Goal: Information Seeking & Learning: Learn about a topic

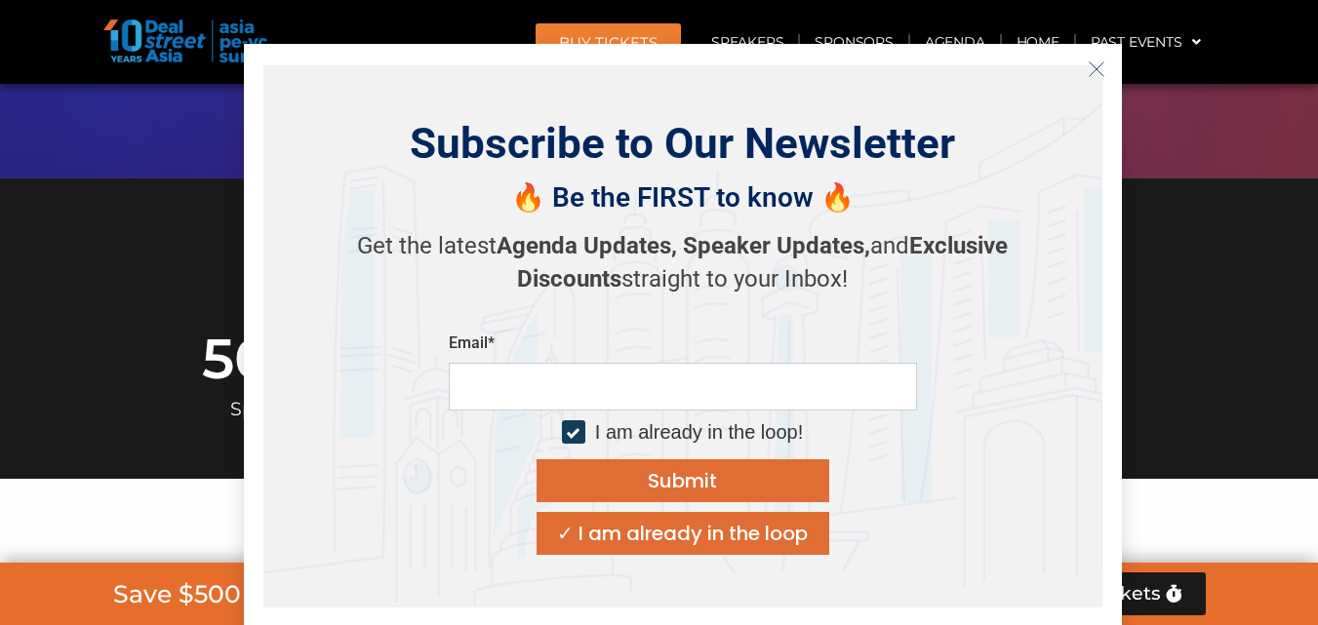
scroll to position [683, 0]
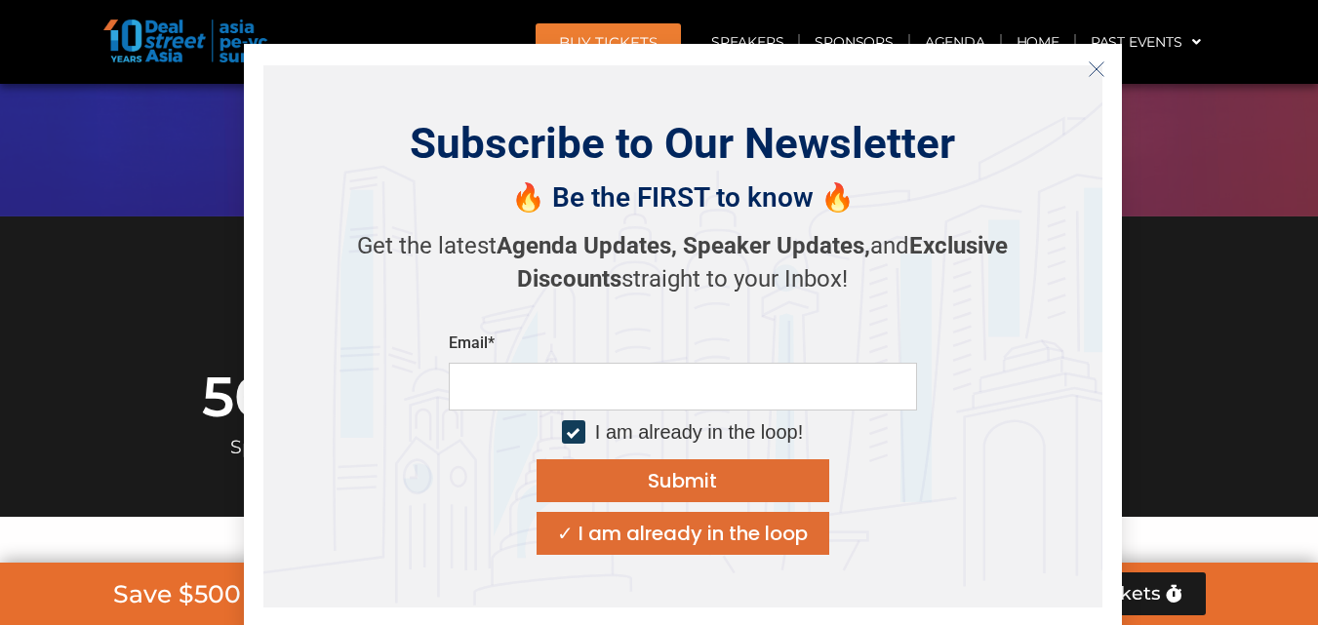
click at [1107, 73] on button "Close" at bounding box center [1096, 69] width 31 height 31
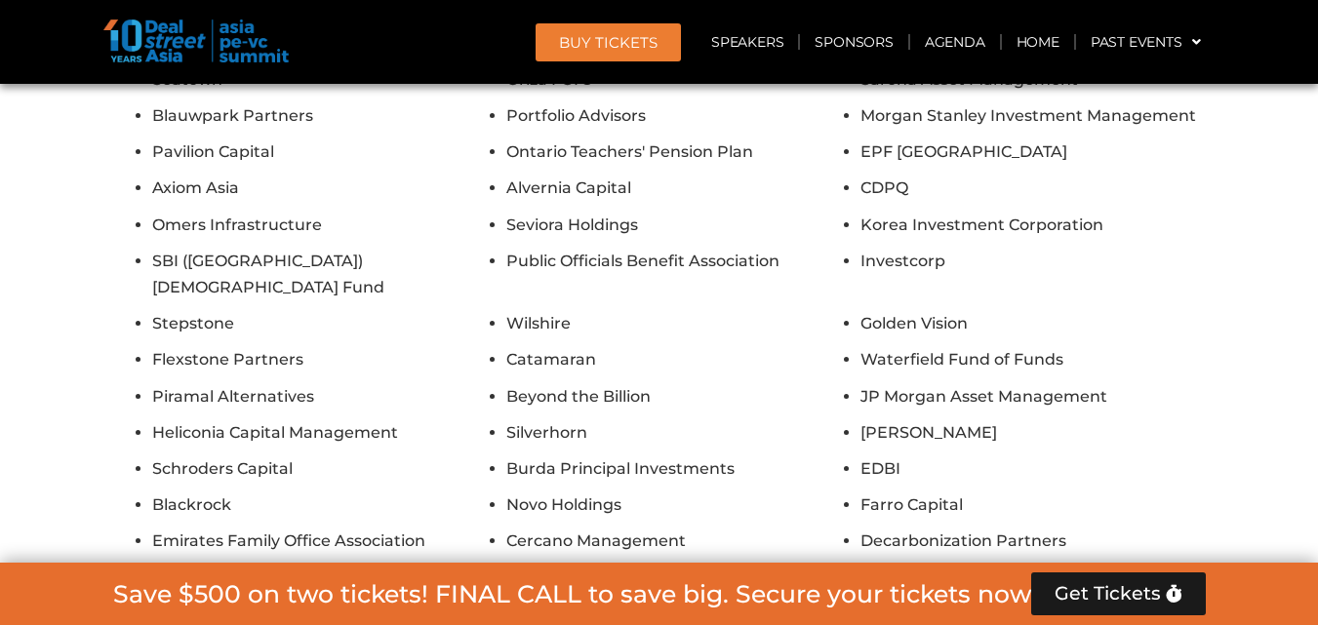
scroll to position [16519, 0]
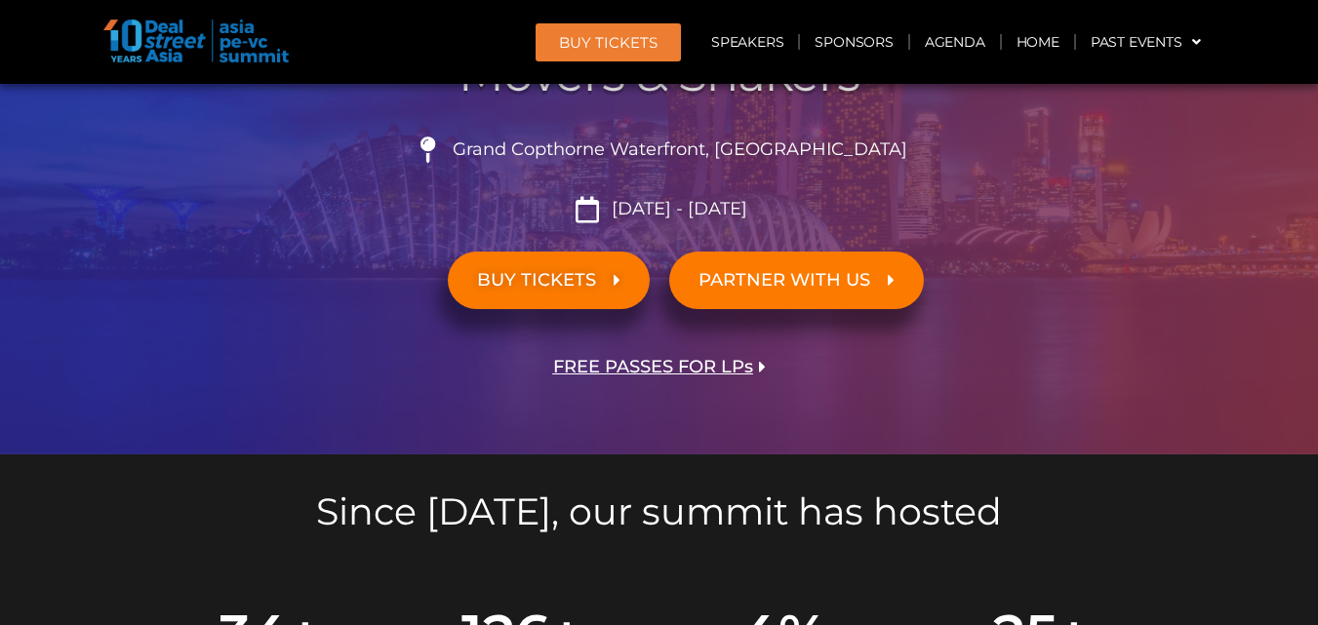
scroll to position [456, 0]
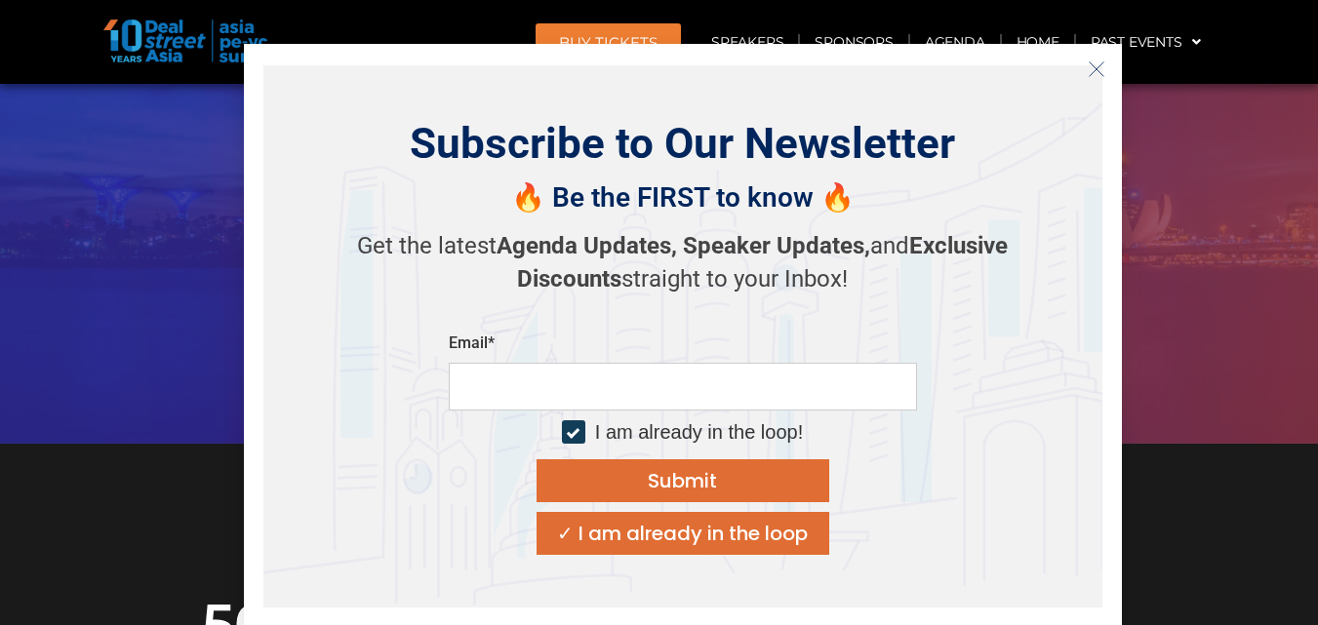
click at [1083, 72] on button "Close" at bounding box center [1096, 69] width 31 height 31
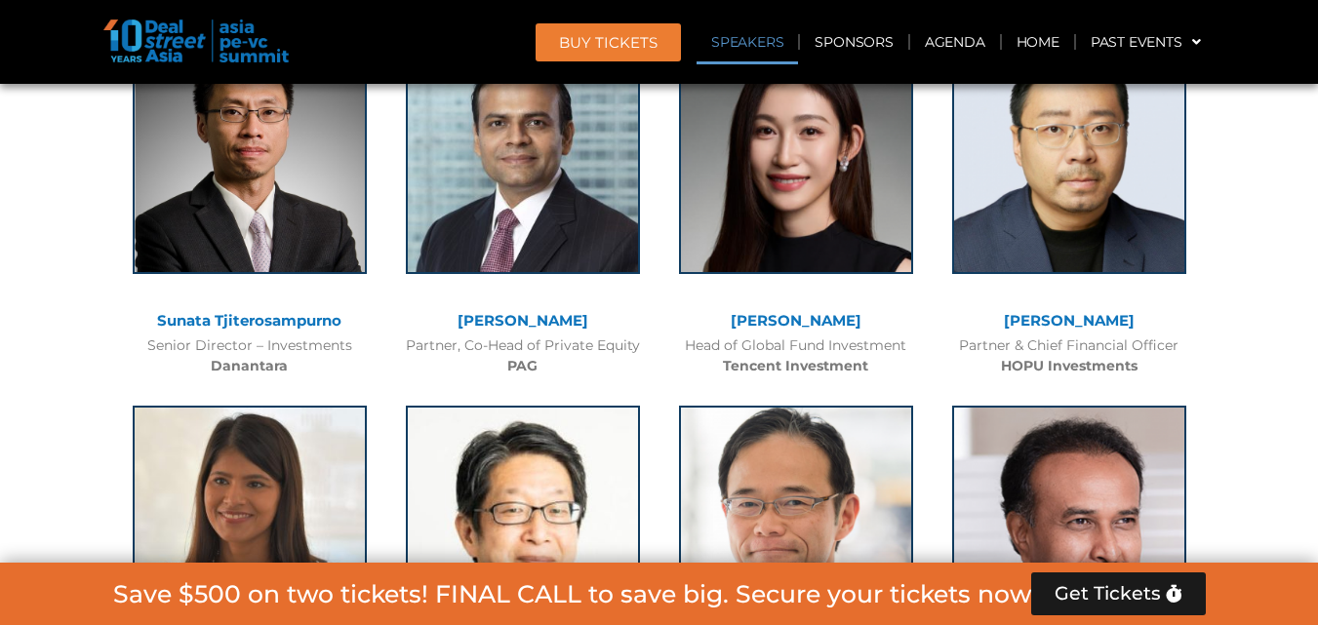
scroll to position [2277, 0]
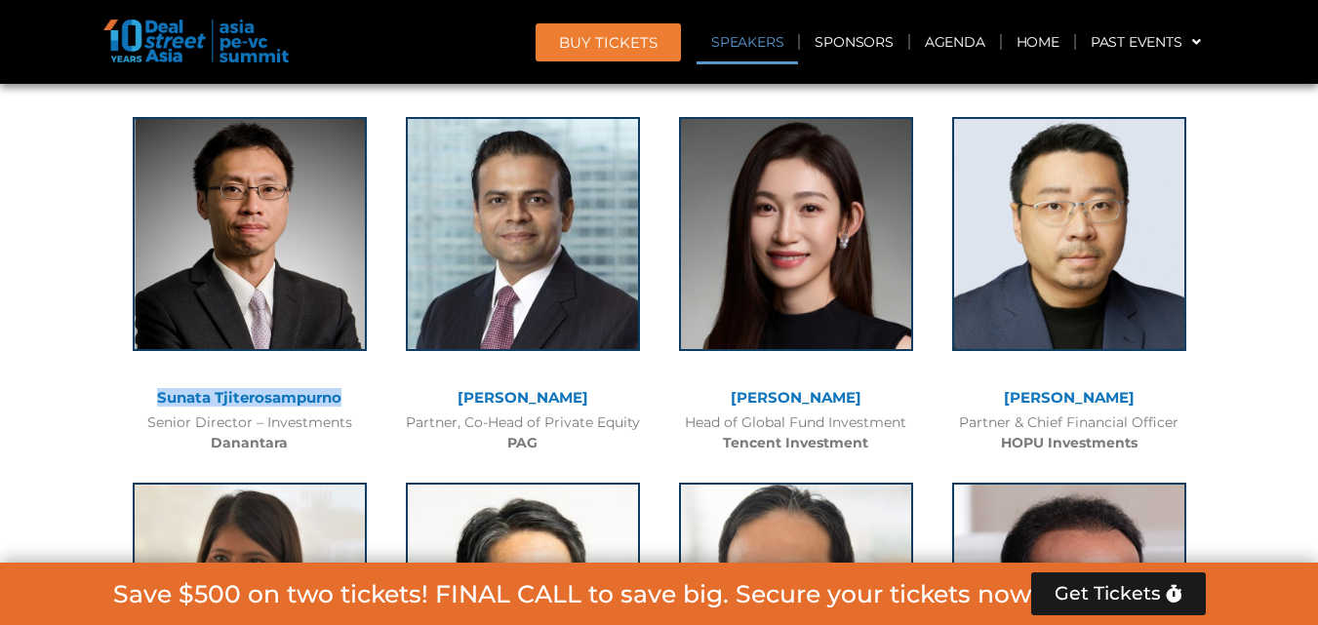
drag, startPoint x: 156, startPoint y: 386, endPoint x: 341, endPoint y: 398, distance: 184.8
click at [341, 398] on div "Sunata Tjiterosampurno Senior Director – Investments Danantara" at bounding box center [249, 281] width 273 height 366
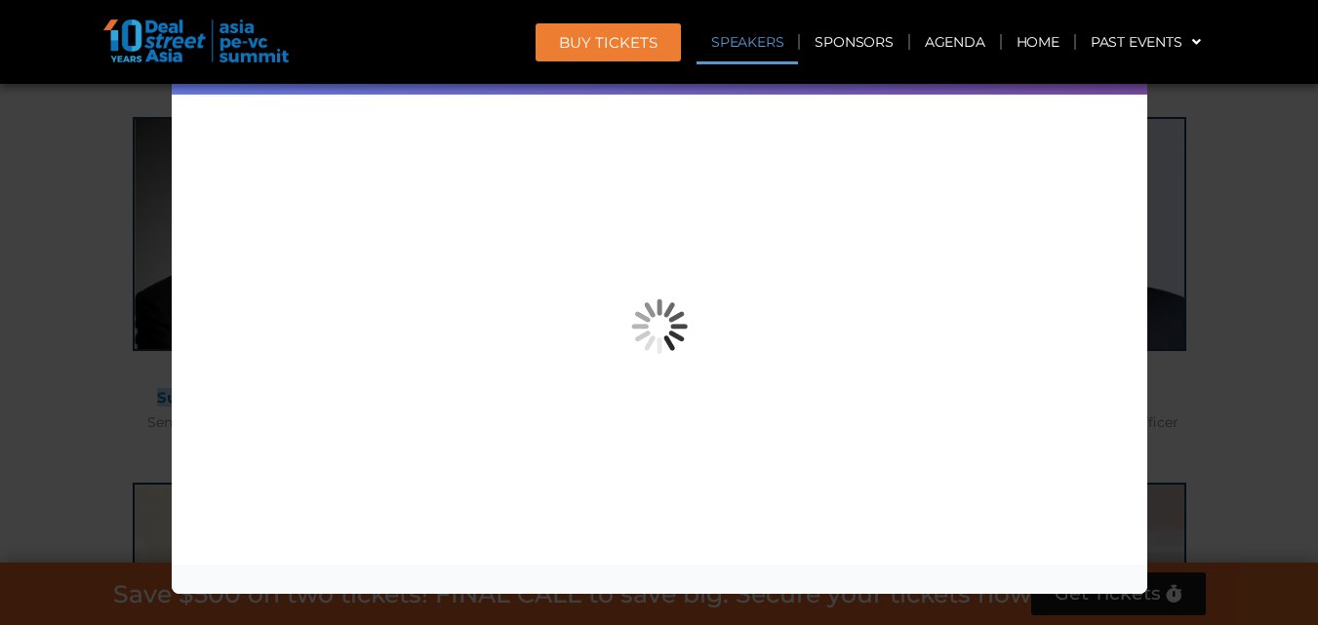
copy div "Sunata Tjiterosampurno"
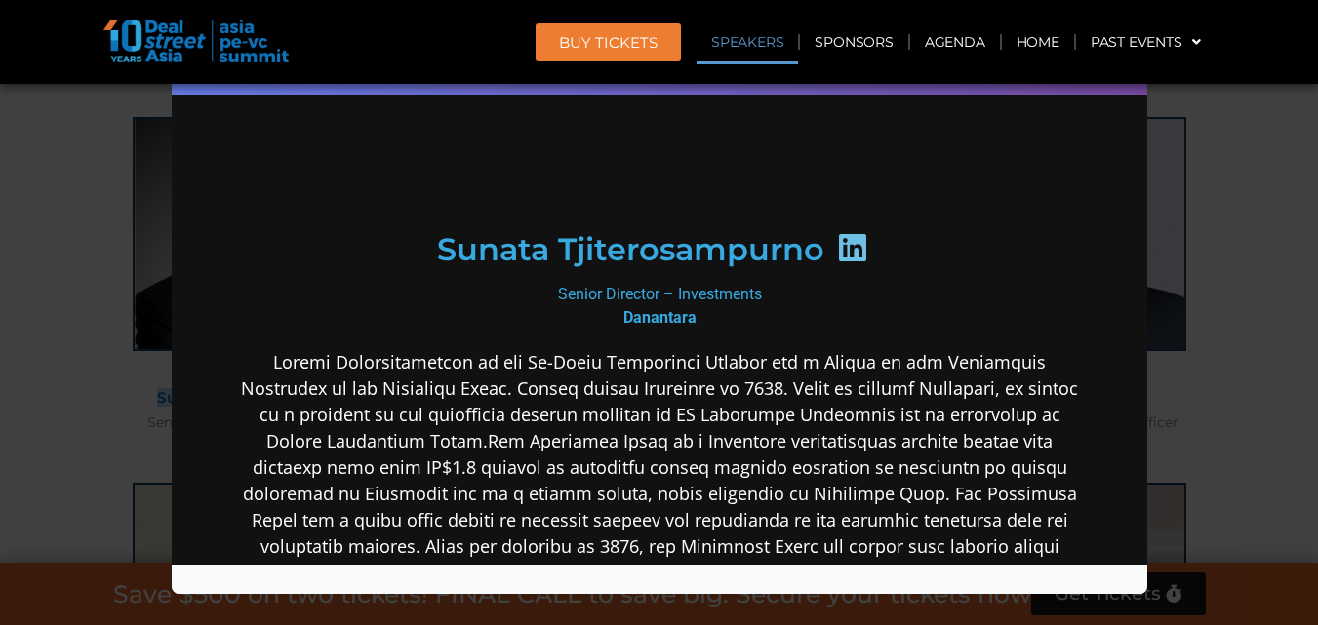
scroll to position [227, 0]
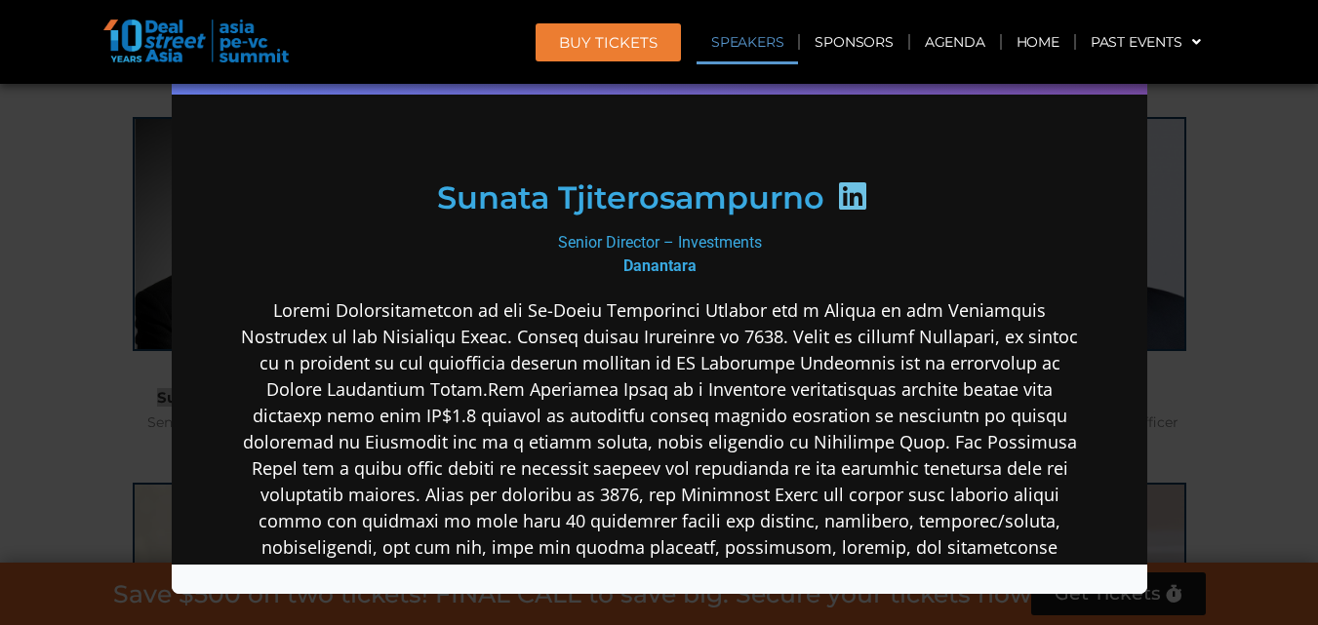
click at [836, 196] on icon at bounding box center [851, 196] width 31 height 31
click at [844, 190] on icon at bounding box center [851, 196] width 31 height 31
click at [861, 182] on div at bounding box center [853, 200] width 58 height 38
click at [599, 259] on div "Senior Director – Investments Danantara" at bounding box center [658, 254] width 843 height 47
click at [672, 186] on h2 "Sunata Tjiterosampurno" at bounding box center [629, 197] width 387 height 31
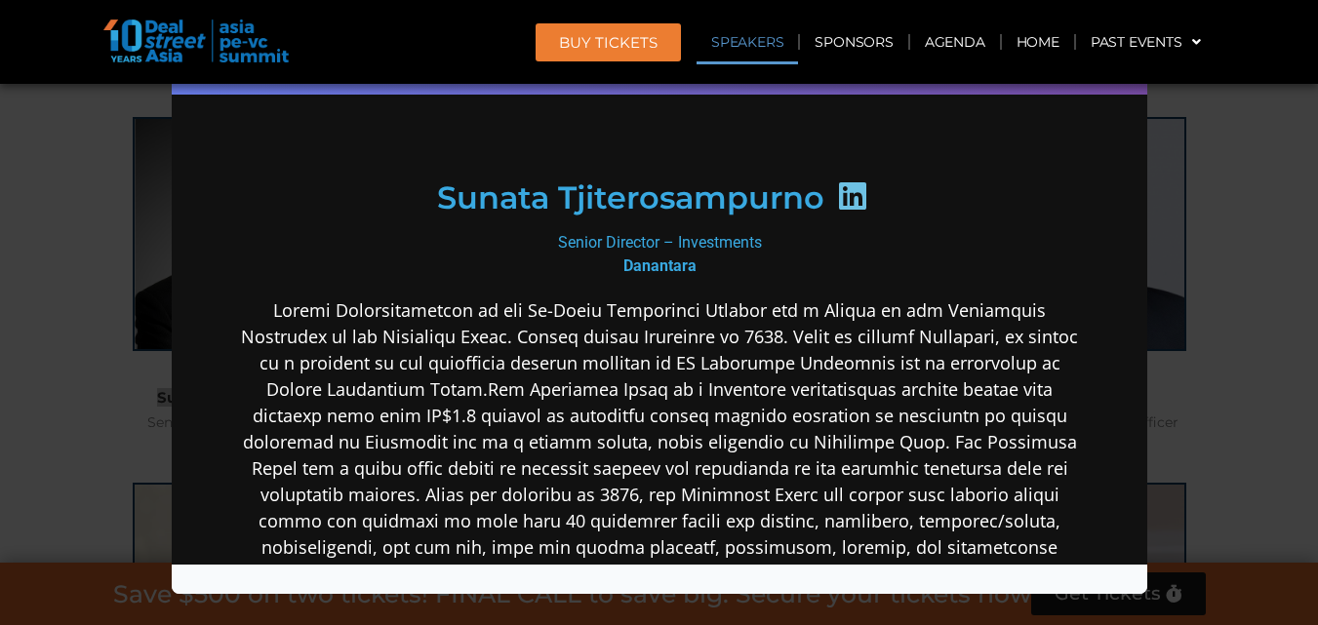
click at [743, 200] on h2 "Sunata Tjiterosampurno" at bounding box center [629, 197] width 387 height 31
click at [800, 204] on h2 "Sunata Tjiterosampurno" at bounding box center [629, 197] width 387 height 31
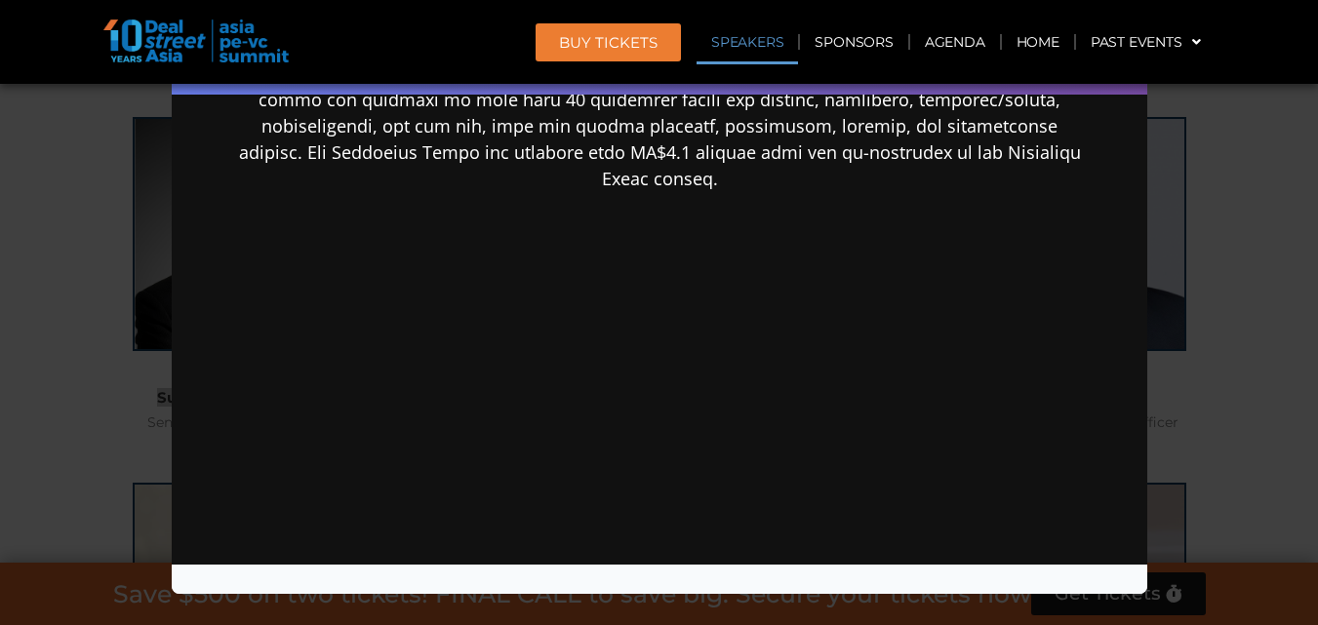
scroll to position [0, 0]
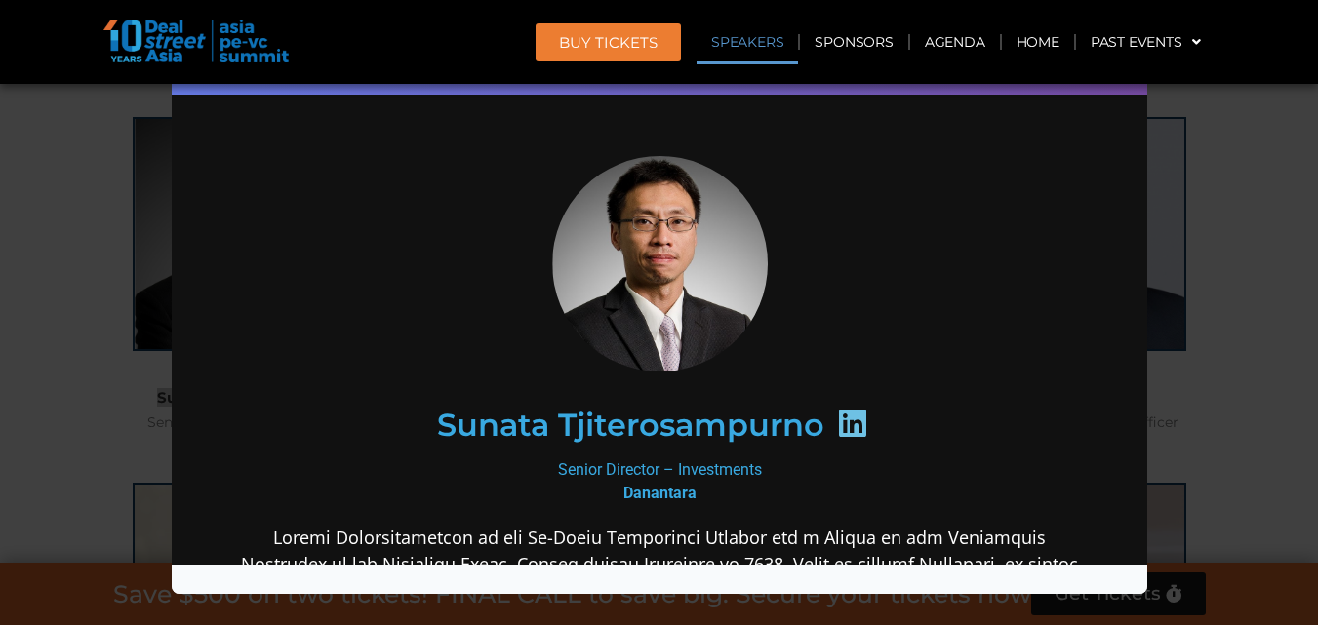
click at [588, 263] on img at bounding box center [659, 264] width 216 height 216
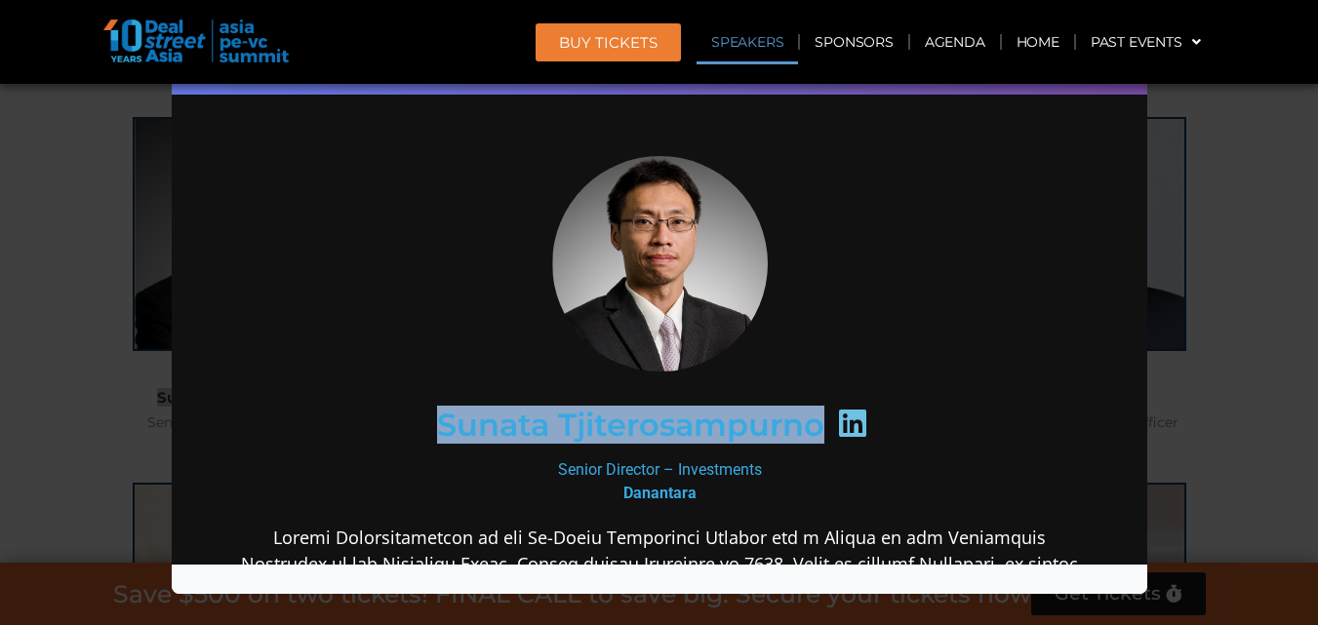
drag, startPoint x: 428, startPoint y: 413, endPoint x: 809, endPoint y: 406, distance: 380.6
click at [809, 410] on h2 "Sunata Tjiterosampurno" at bounding box center [629, 425] width 387 height 31
copy h2 "Sunata Tjiterosampurno"
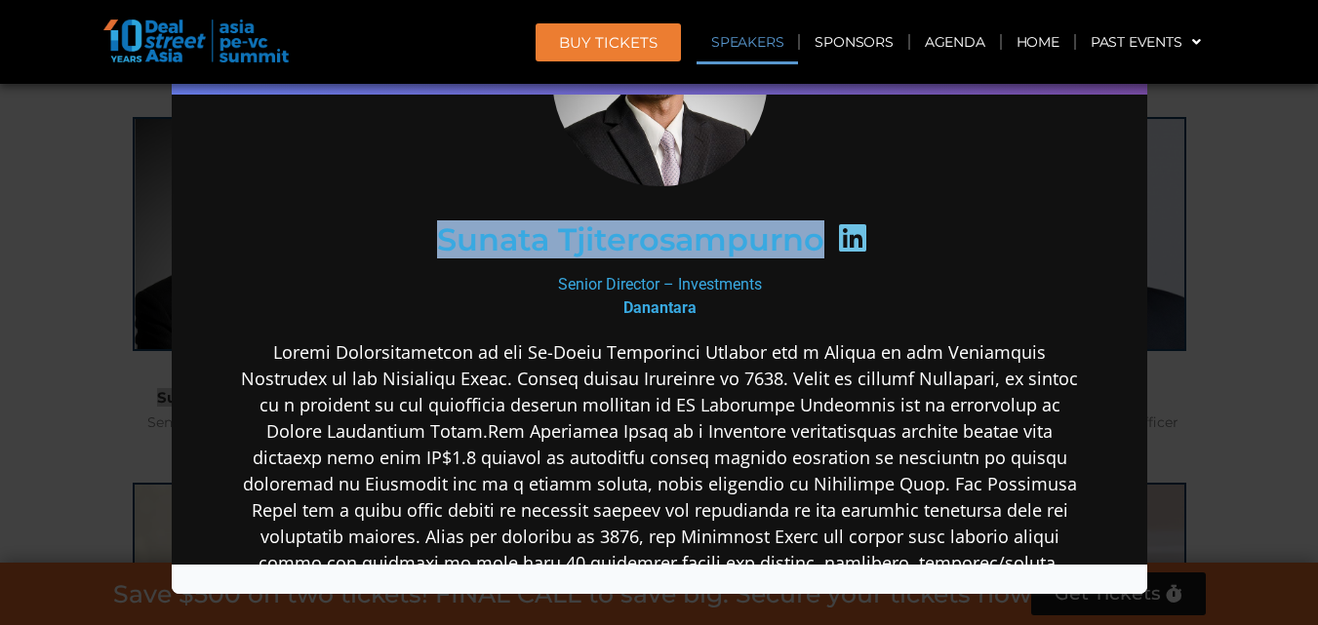
scroll to position [227, 0]
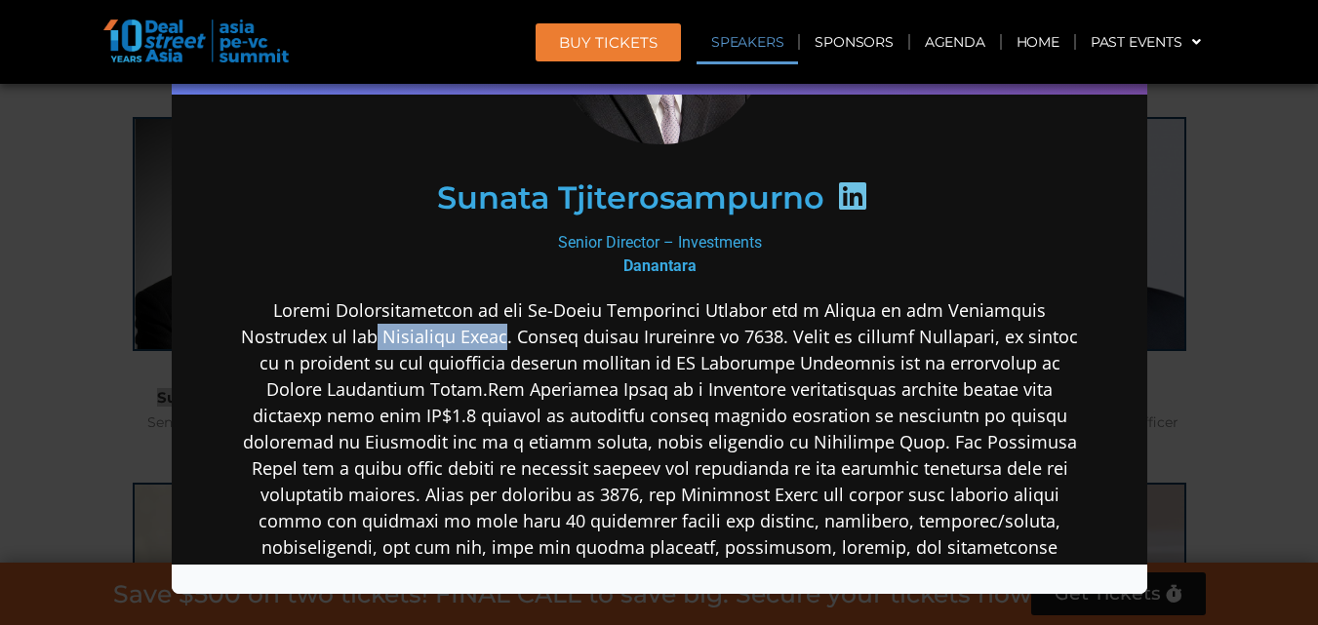
drag, startPoint x: 393, startPoint y: 332, endPoint x: 535, endPoint y: 331, distance: 141.5
click at [535, 331] on p at bounding box center [658, 456] width 843 height 316
copy p "Northstar Group"
click at [836, 194] on icon at bounding box center [851, 196] width 31 height 31
click at [699, 251] on div "Senior Director – Investments Danantara" at bounding box center [658, 254] width 843 height 47
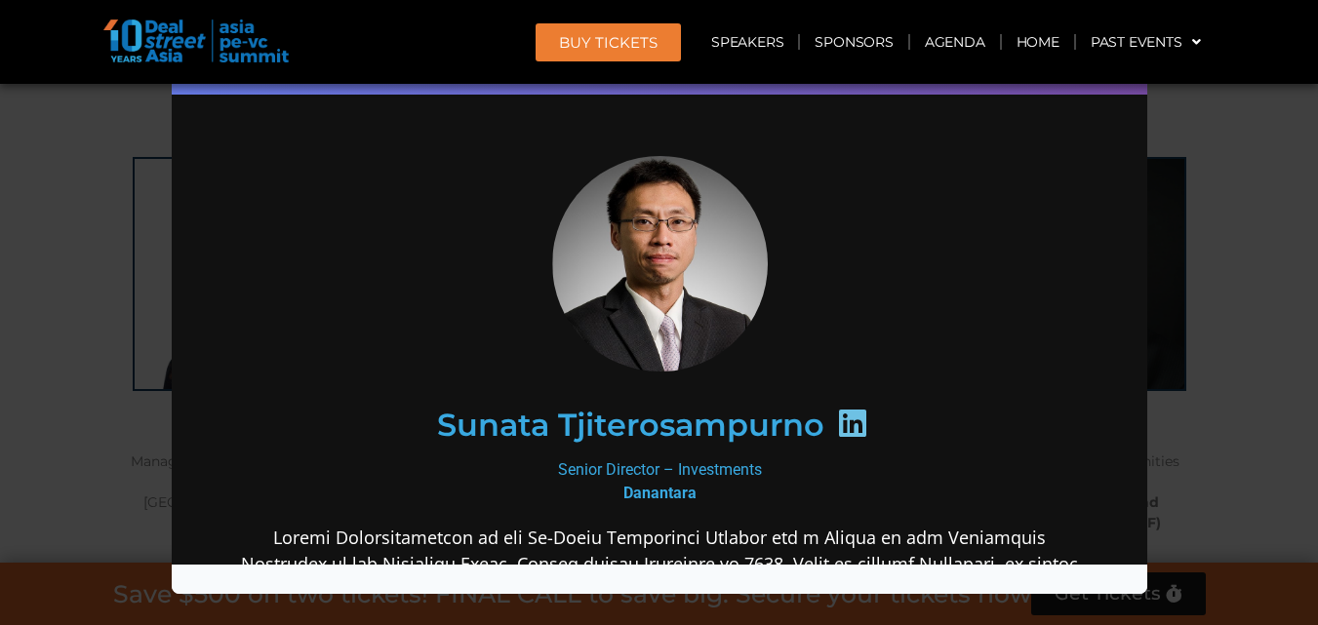
scroll to position [3962, 0]
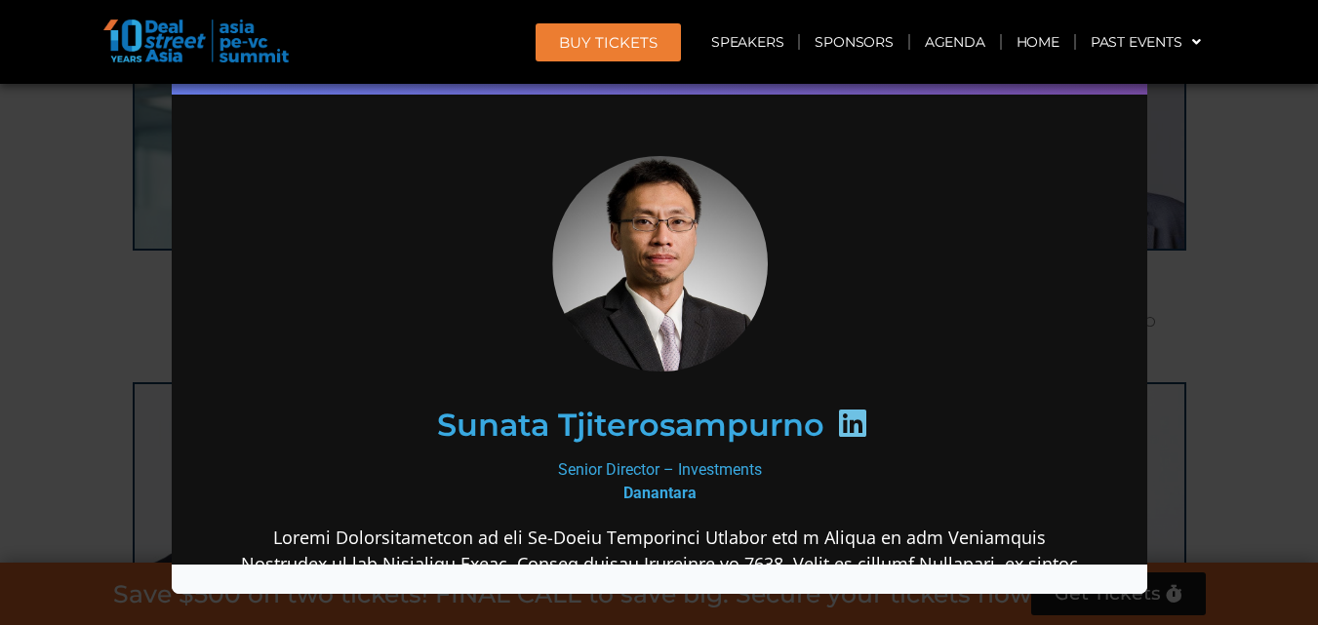
click at [1268, 130] on div "Speaker Profile ×" at bounding box center [659, 312] width 1318 height 625
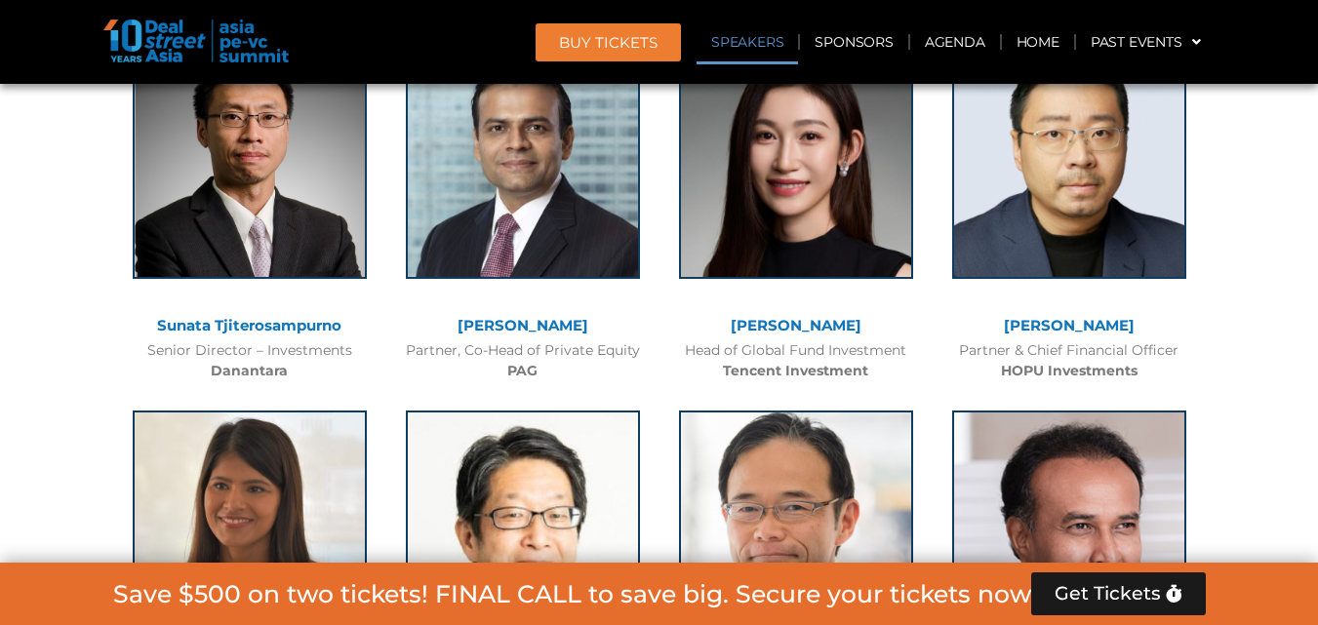
scroll to position [2368, 0]
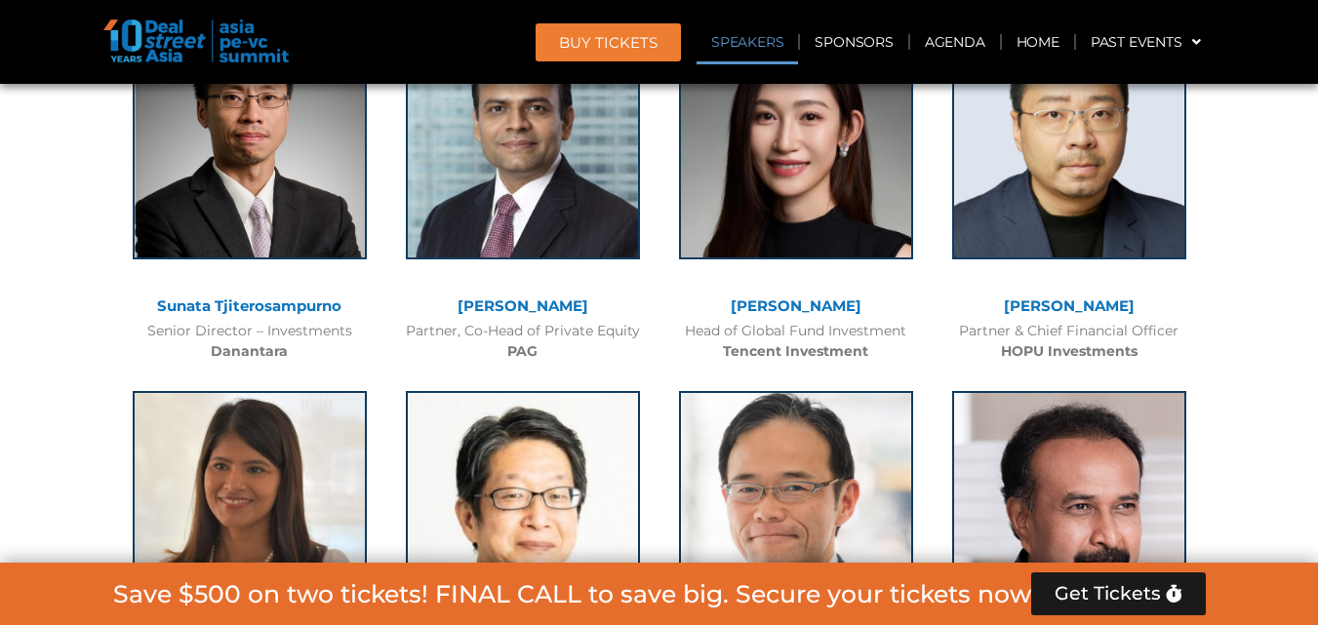
click at [274, 303] on link "Sunata Tjiterosampurno" at bounding box center [249, 306] width 184 height 19
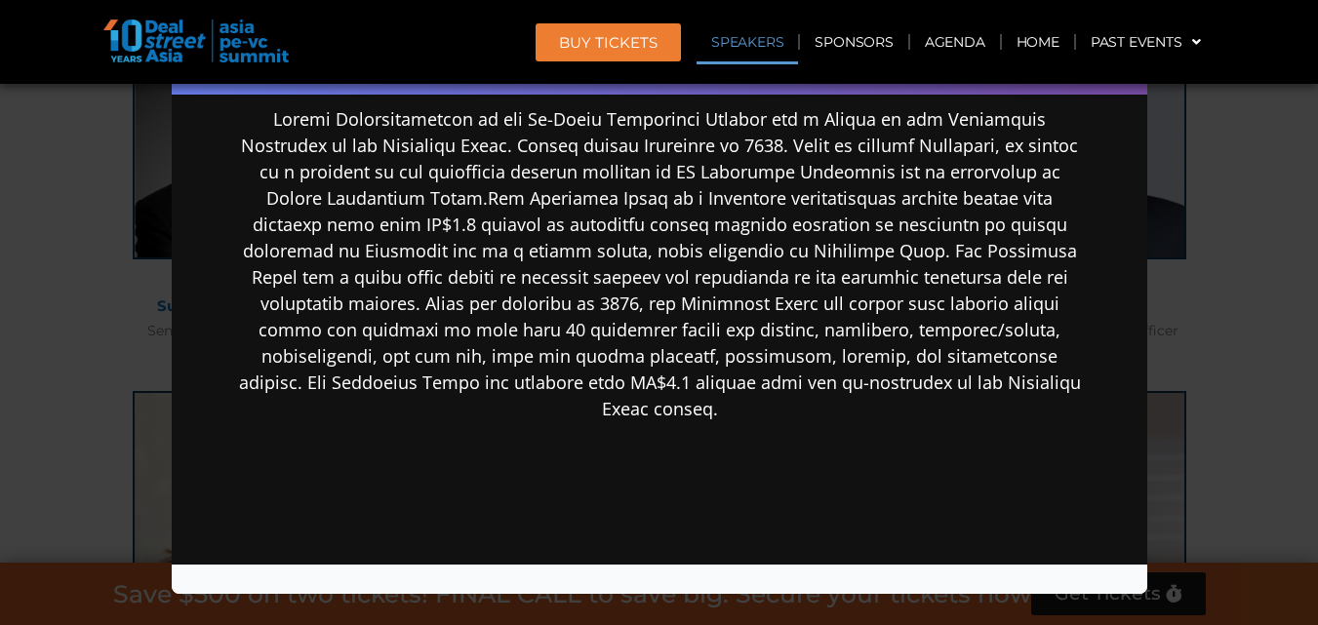
scroll to position [456, 0]
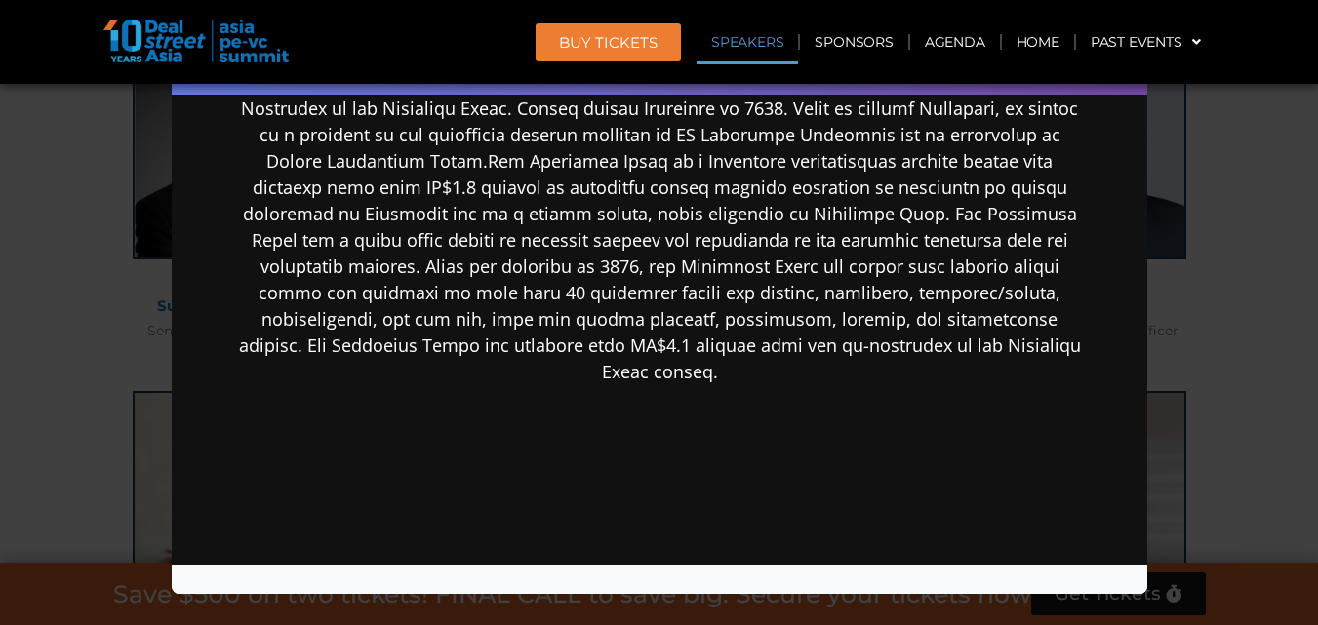
click at [1266, 199] on div "Speaker Profile ×" at bounding box center [659, 312] width 1318 height 625
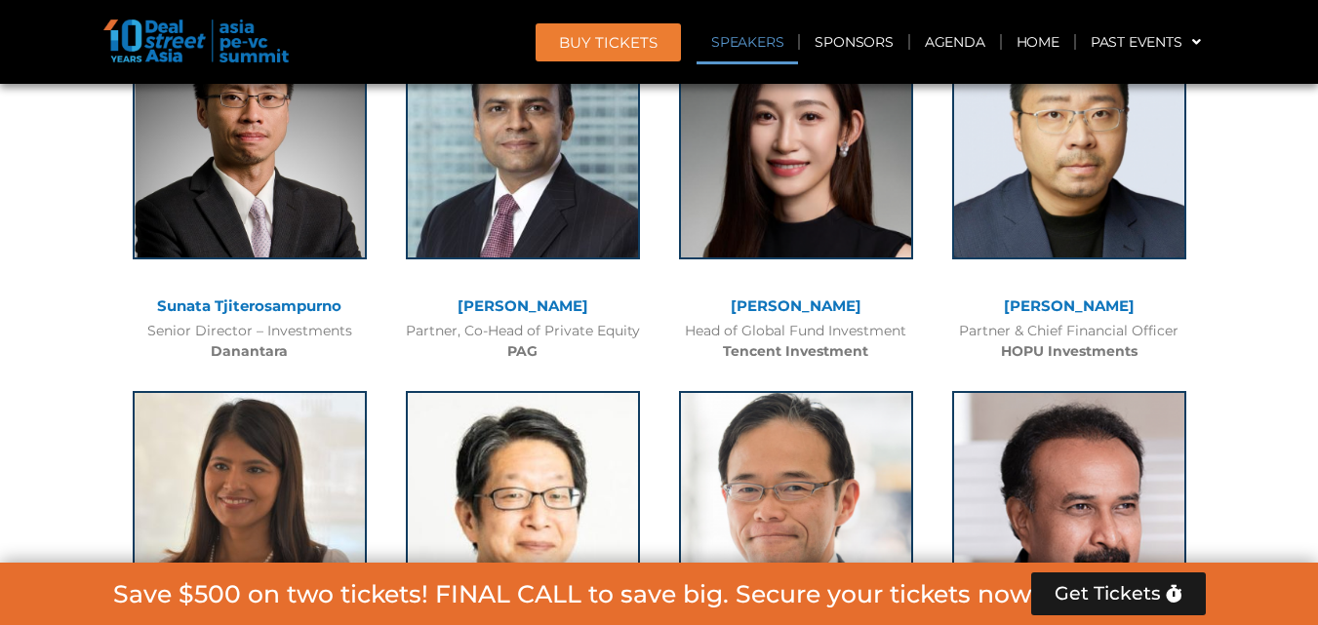
click at [272, 270] on div at bounding box center [250, 156] width 234 height 263
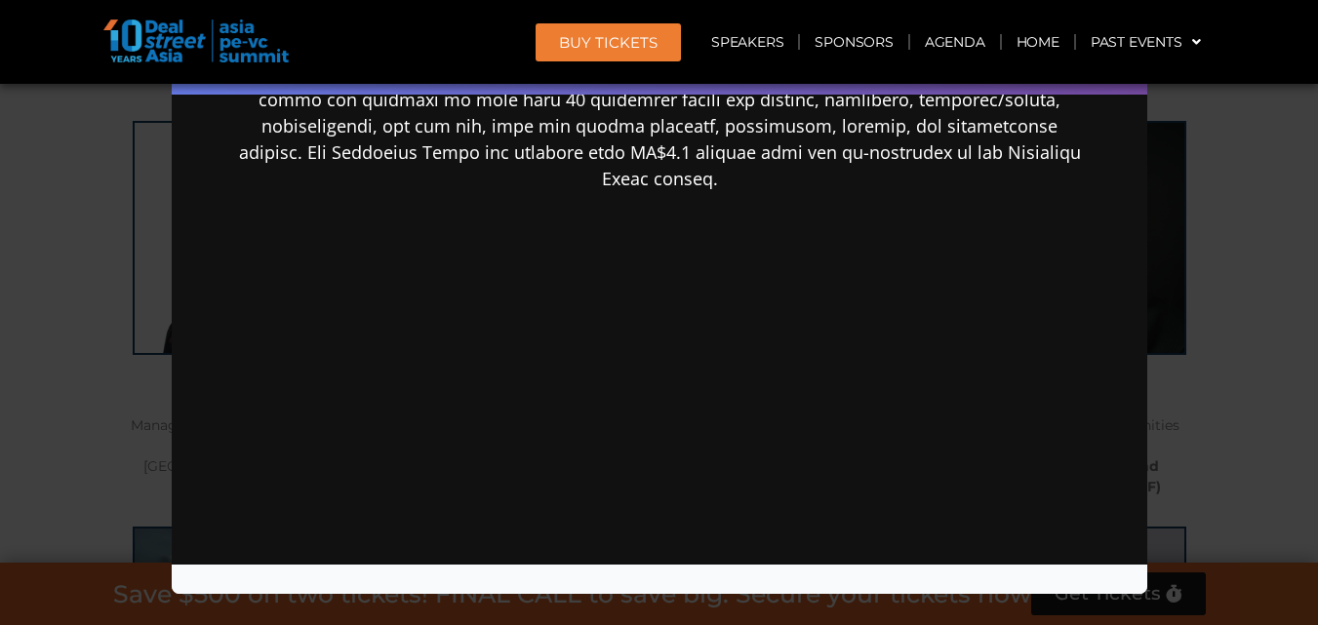
scroll to position [3506, 0]
click at [1255, 209] on div "Speaker Profile ×" at bounding box center [659, 312] width 1318 height 625
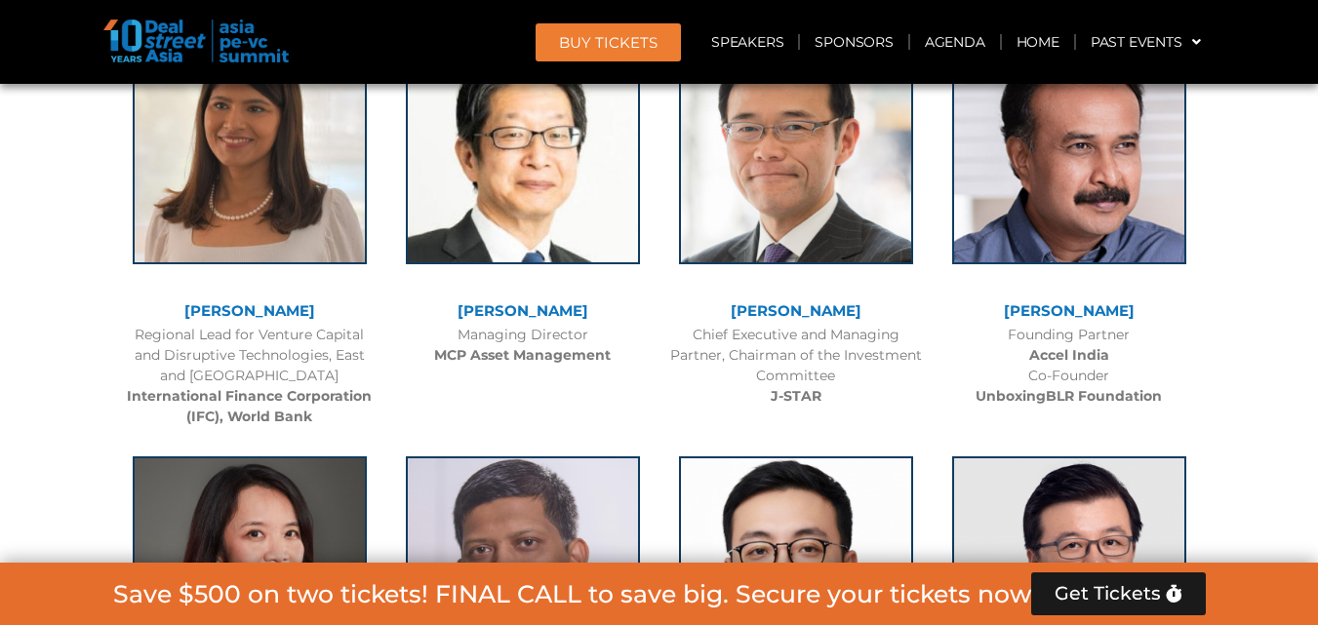
scroll to position [2823, 0]
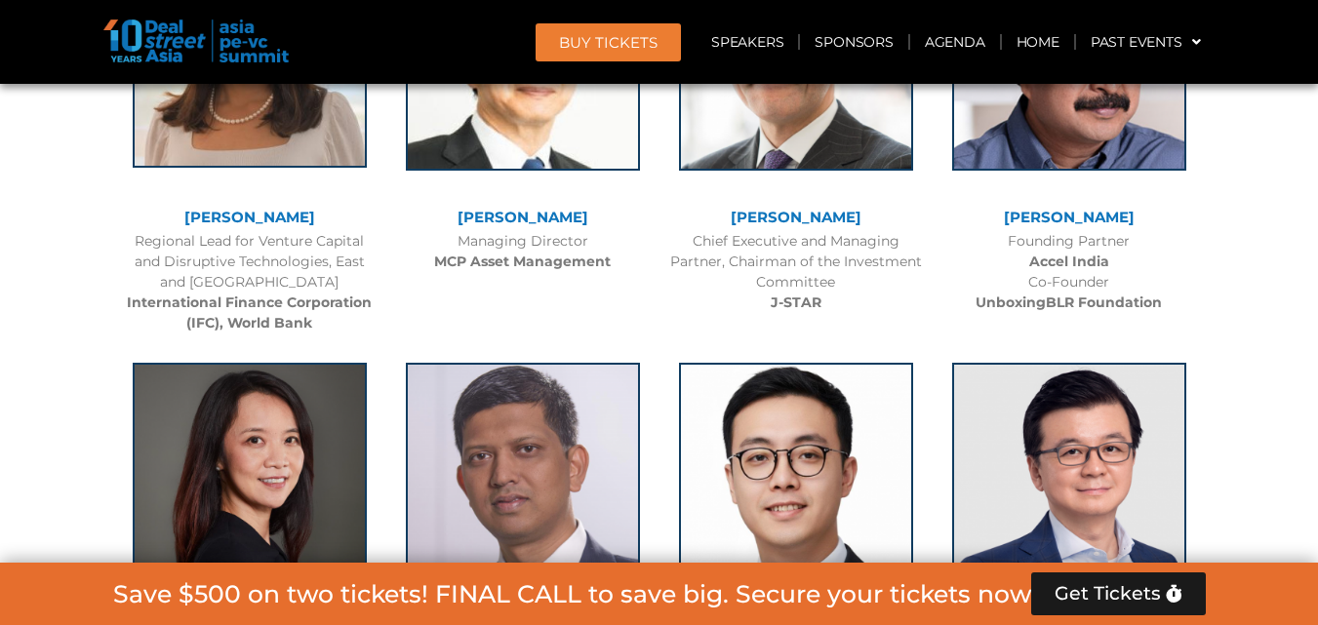
click at [246, 136] on img at bounding box center [250, 51] width 234 height 234
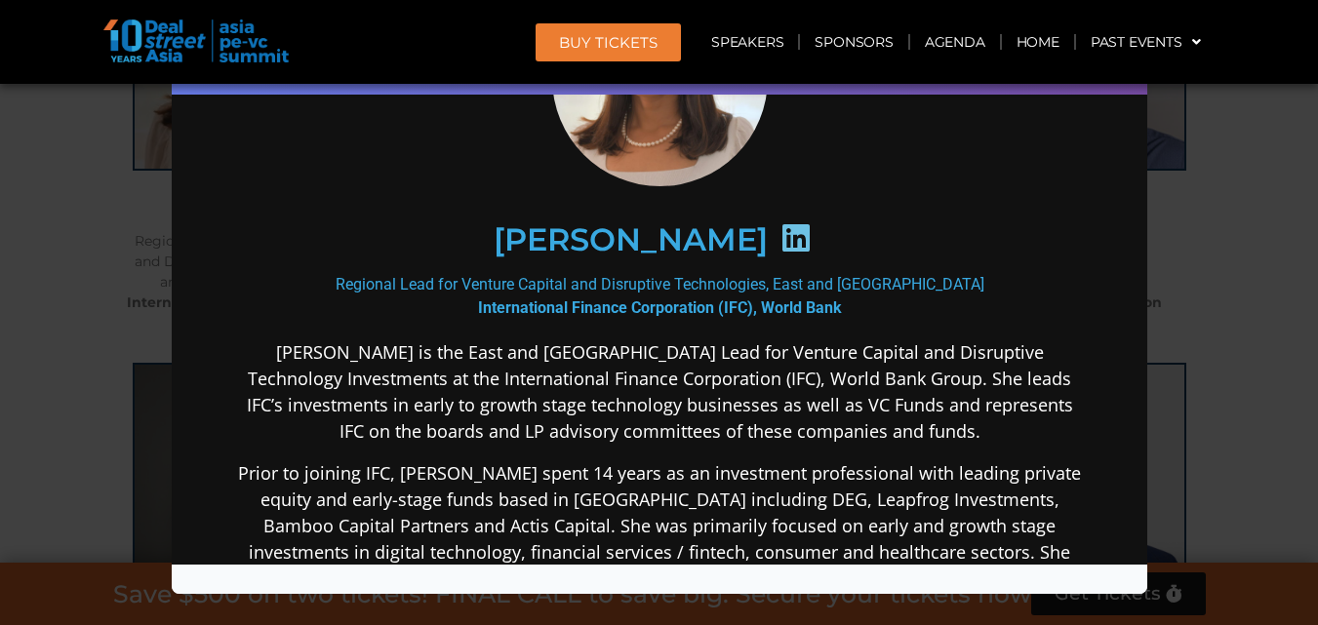
scroll to position [227, 0]
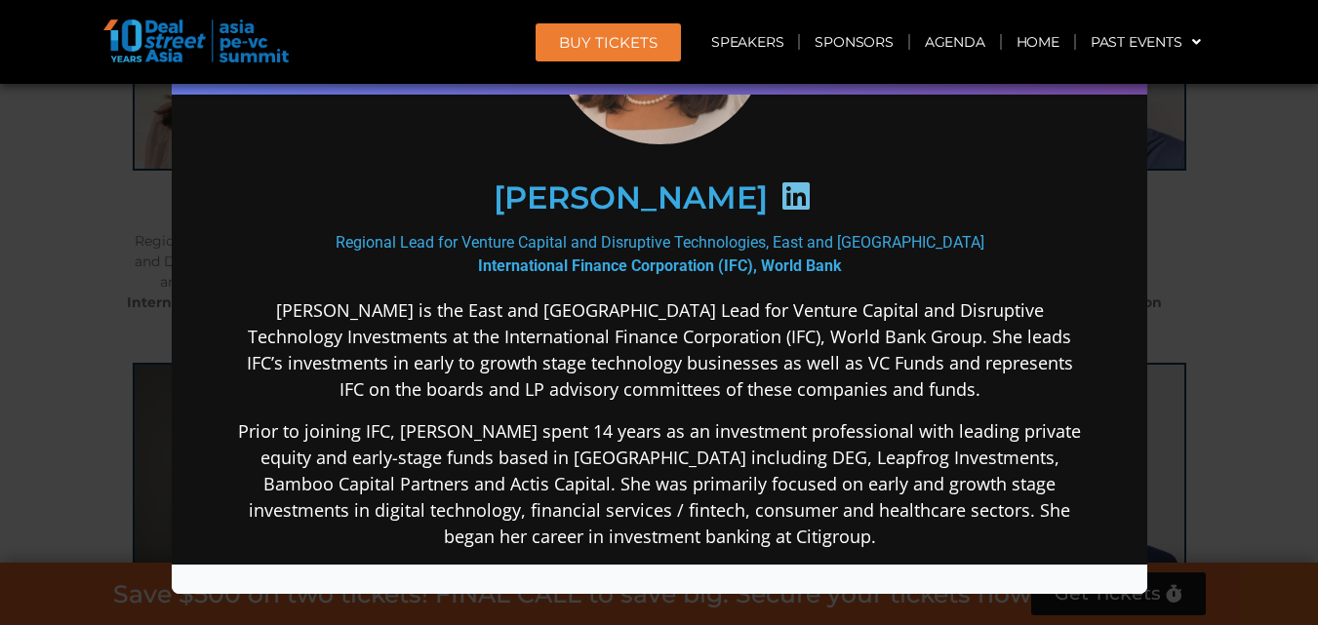
click at [1257, 170] on div "Speaker Profile ×" at bounding box center [659, 312] width 1318 height 625
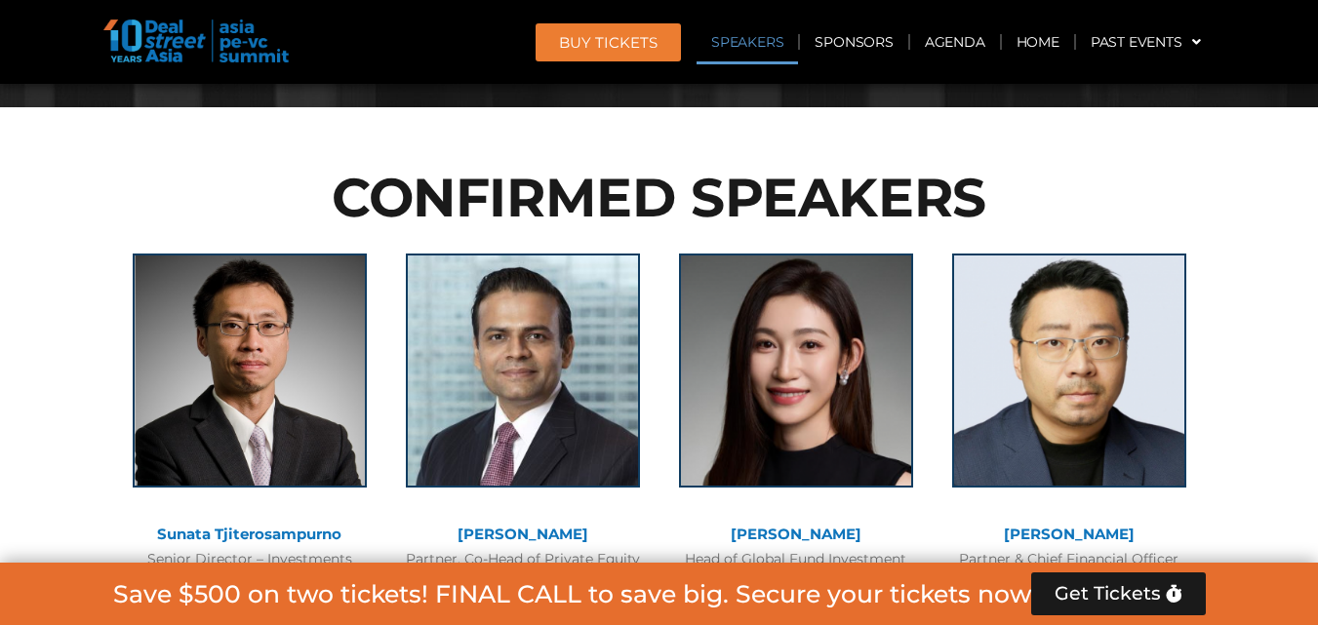
scroll to position [2368, 0]
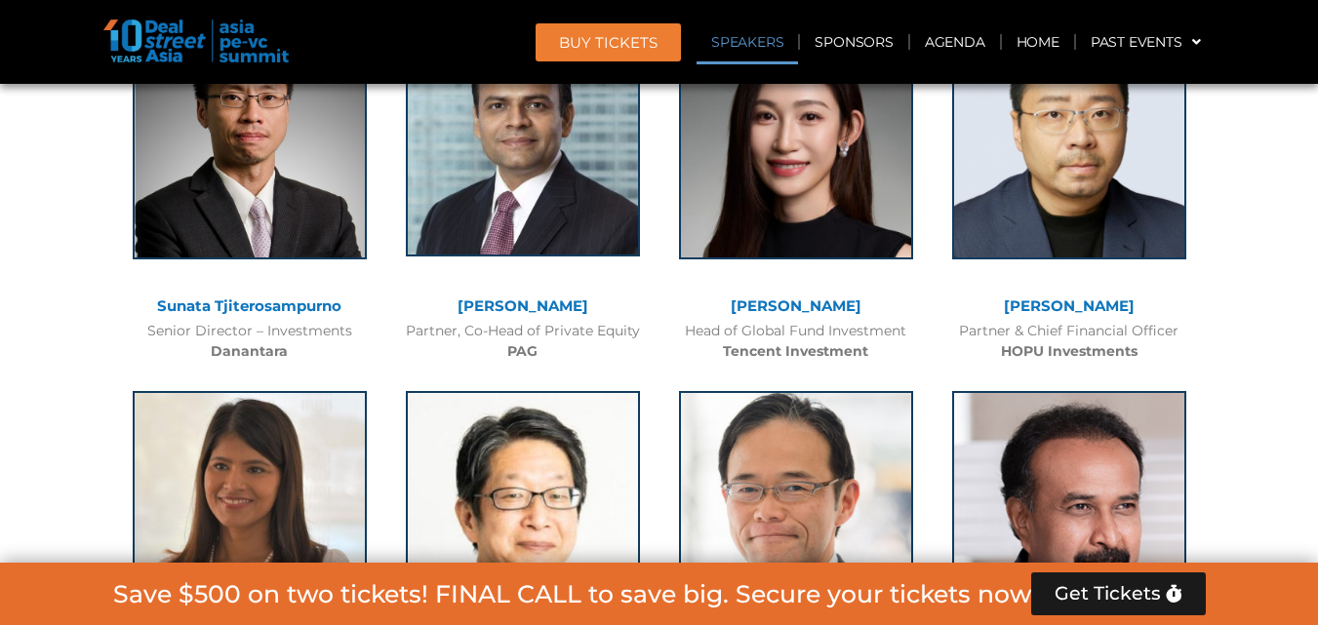
click at [521, 229] on img at bounding box center [523, 139] width 234 height 234
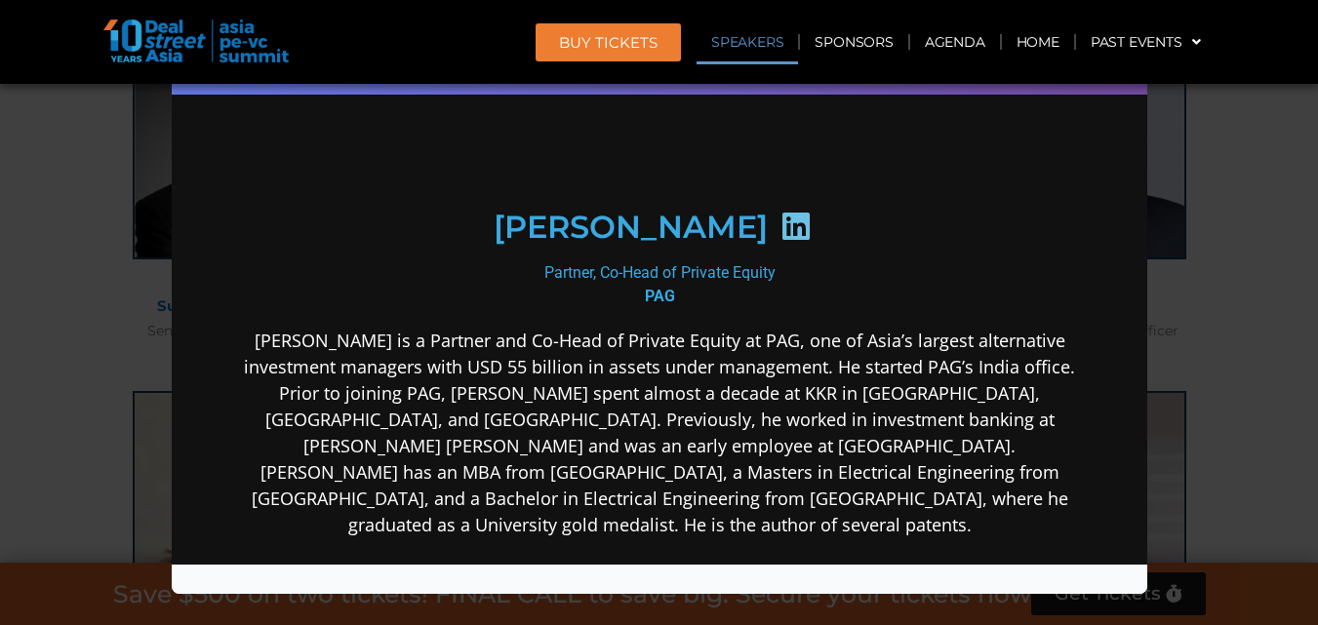
scroll to position [227, 0]
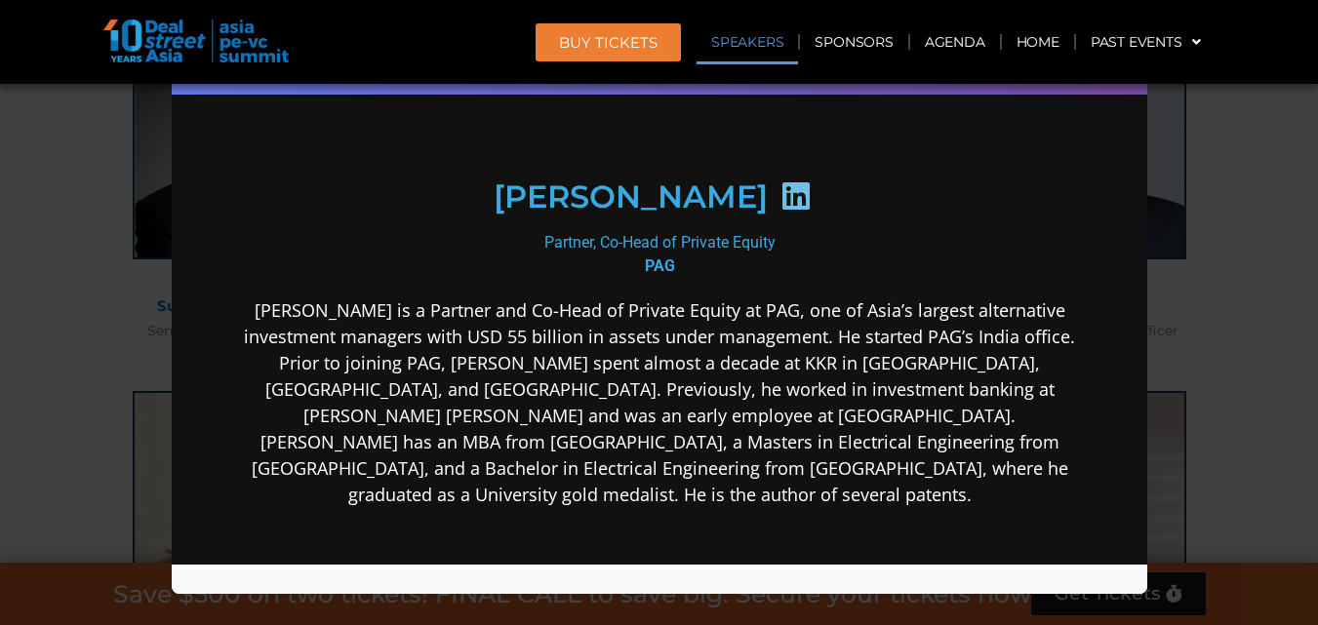
click at [781, 181] on icon at bounding box center [795, 196] width 31 height 31
click at [1226, 171] on div "Speaker Profile ×" at bounding box center [659, 312] width 1318 height 625
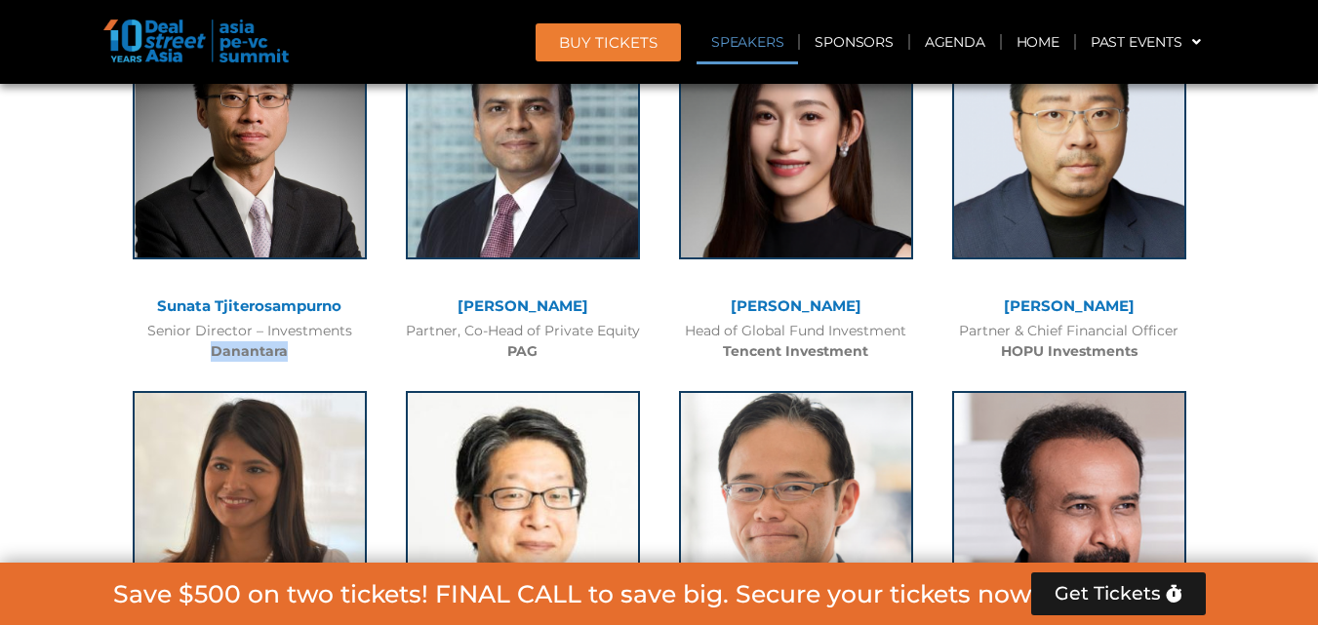
drag, startPoint x: 207, startPoint y: 350, endPoint x: 286, endPoint y: 355, distance: 79.2
click at [286, 355] on div "Senior Director – Investments Danantara" at bounding box center [250, 341] width 254 height 41
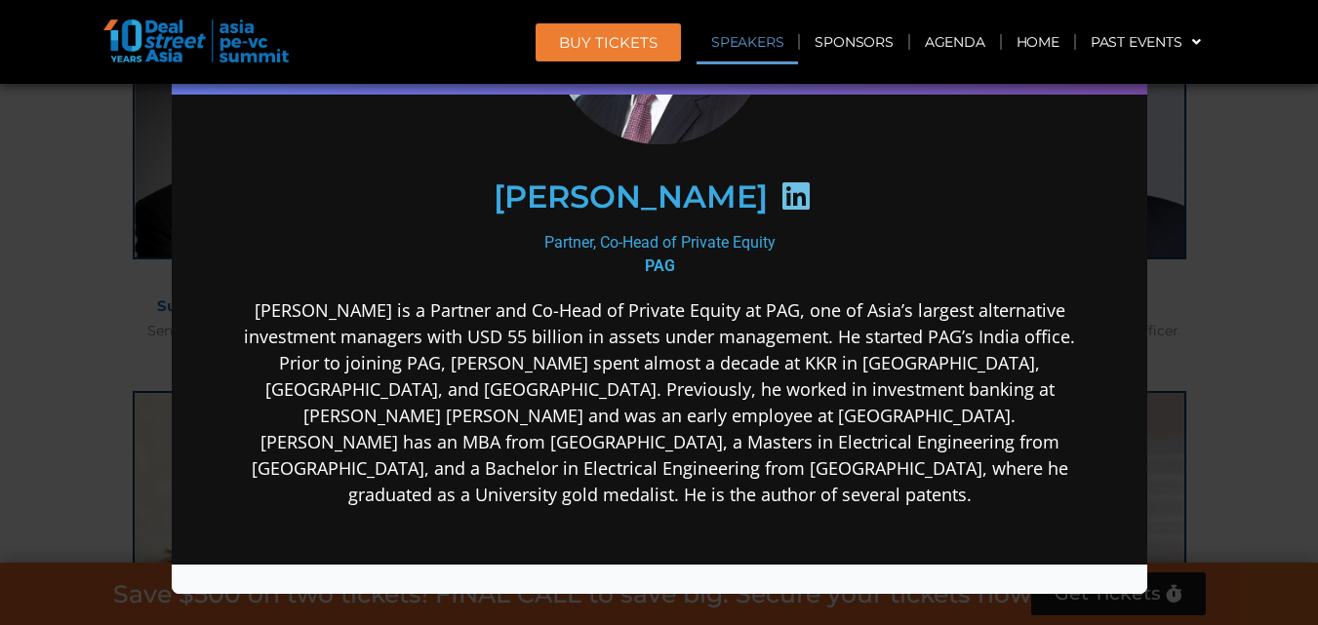
copy b "Danantara"
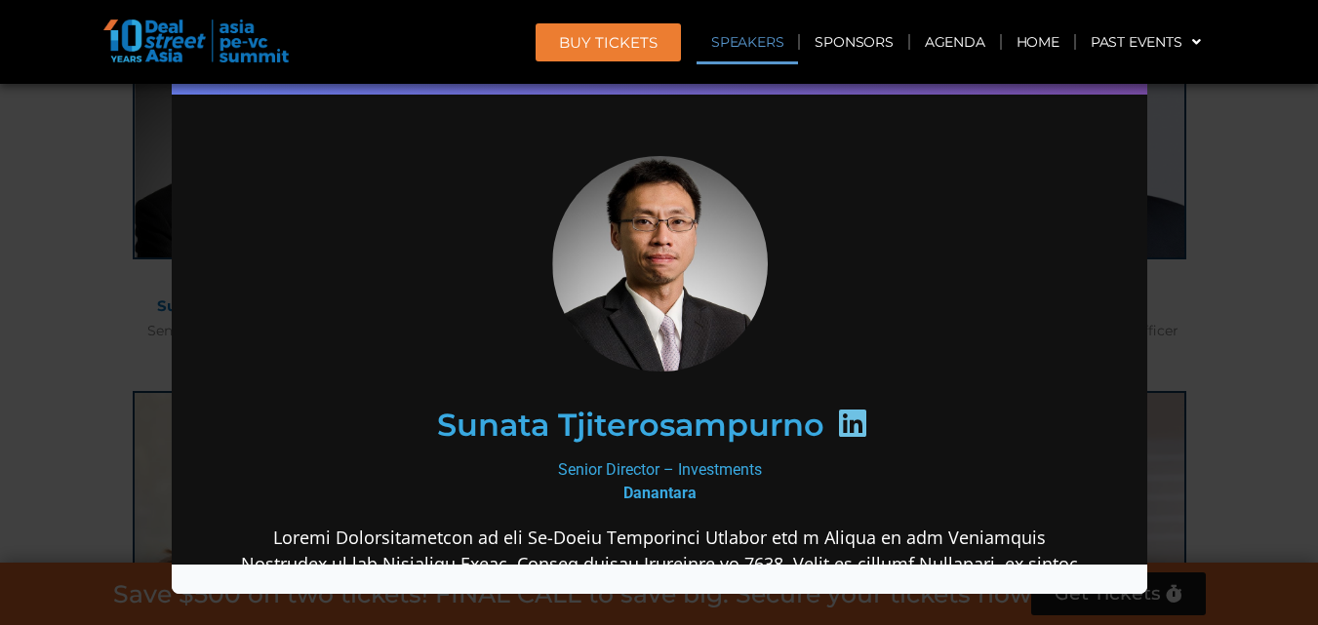
click at [850, 420] on icon at bounding box center [851, 423] width 31 height 31
click at [841, 424] on icon at bounding box center [851, 423] width 31 height 31
click at [850, 411] on icon at bounding box center [851, 423] width 31 height 31
click at [850, 416] on icon at bounding box center [851, 423] width 31 height 31
click at [853, 433] on icon at bounding box center [851, 423] width 31 height 31
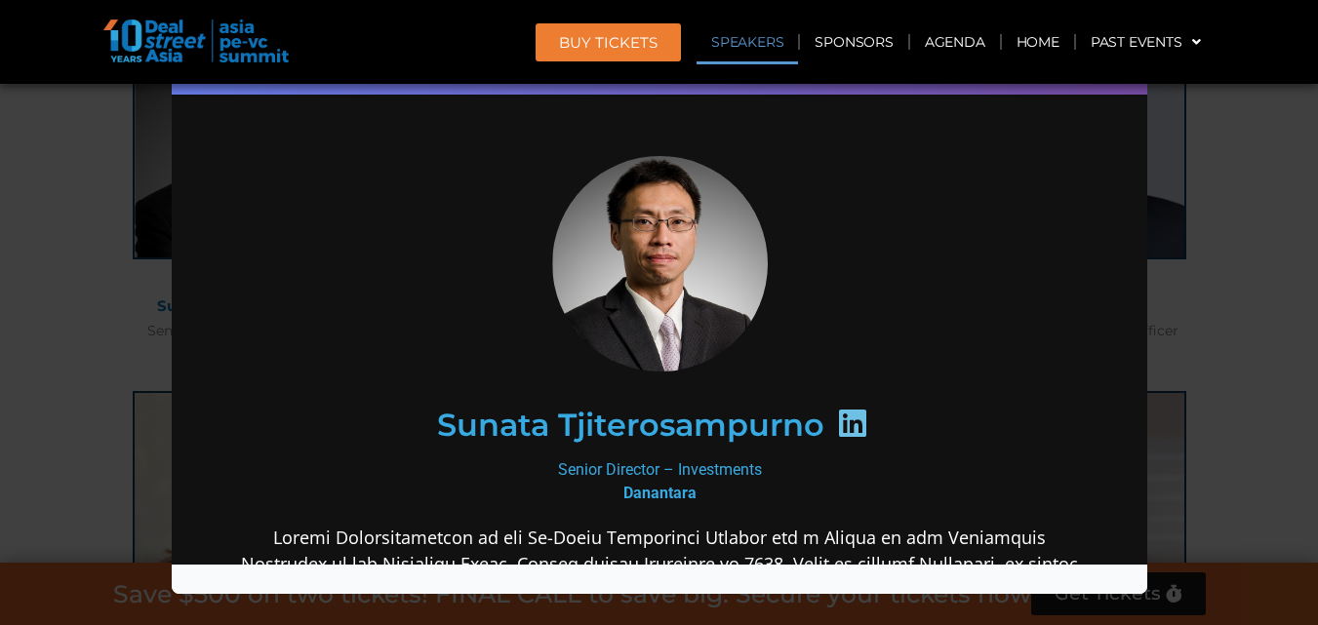
click at [850, 418] on icon at bounding box center [851, 423] width 31 height 31
click at [849, 417] on icon at bounding box center [851, 423] width 31 height 31
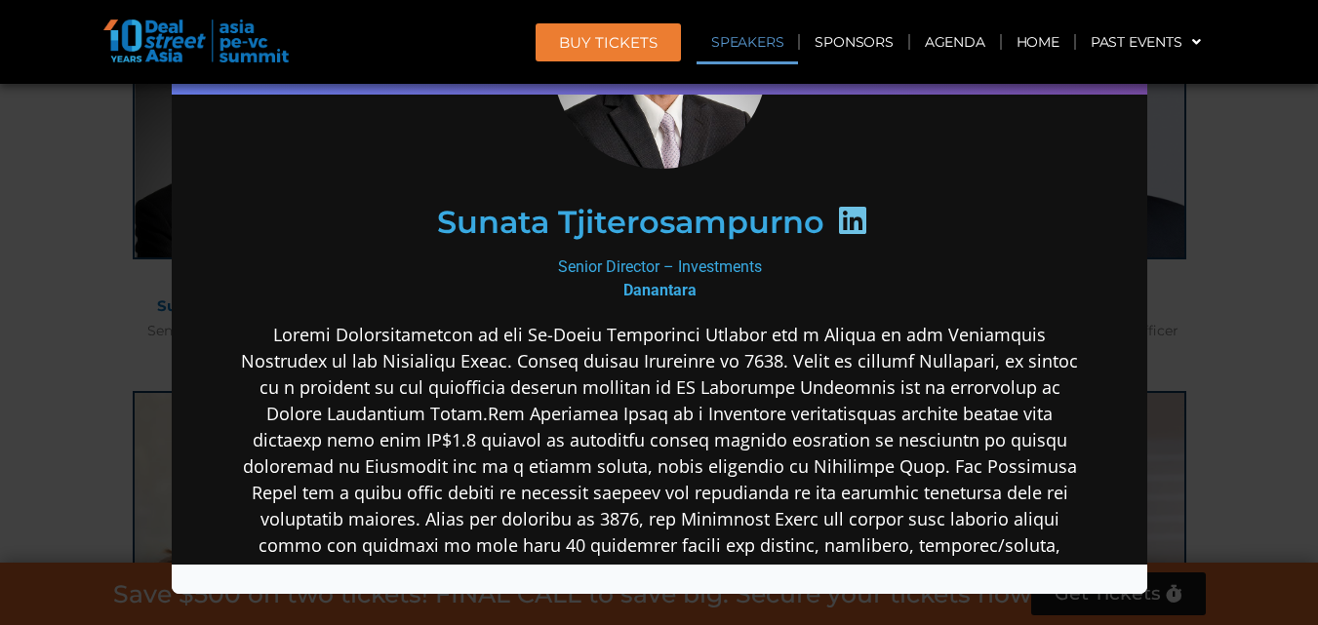
scroll to position [227, 0]
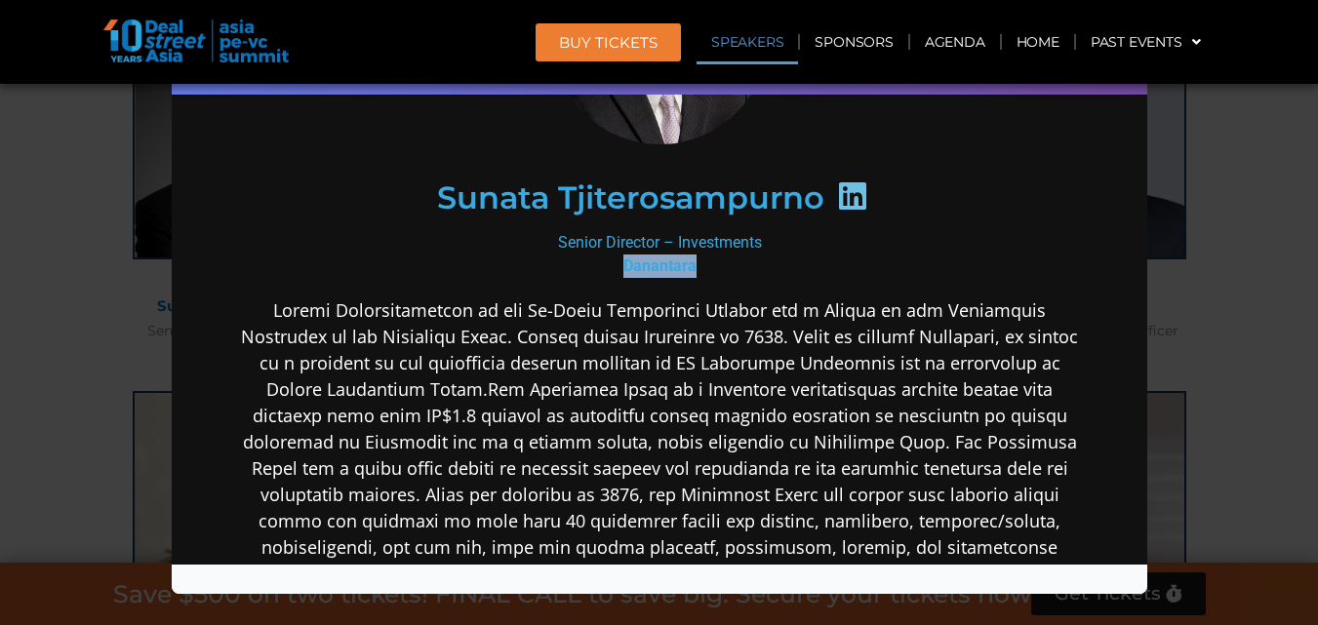
drag, startPoint x: 614, startPoint y: 258, endPoint x: 685, endPoint y: 271, distance: 72.5
click at [685, 271] on div "Senior Director – Investments Danantara" at bounding box center [658, 254] width 843 height 47
click at [1280, 173] on div "Speaker Profile ×" at bounding box center [659, 312] width 1318 height 625
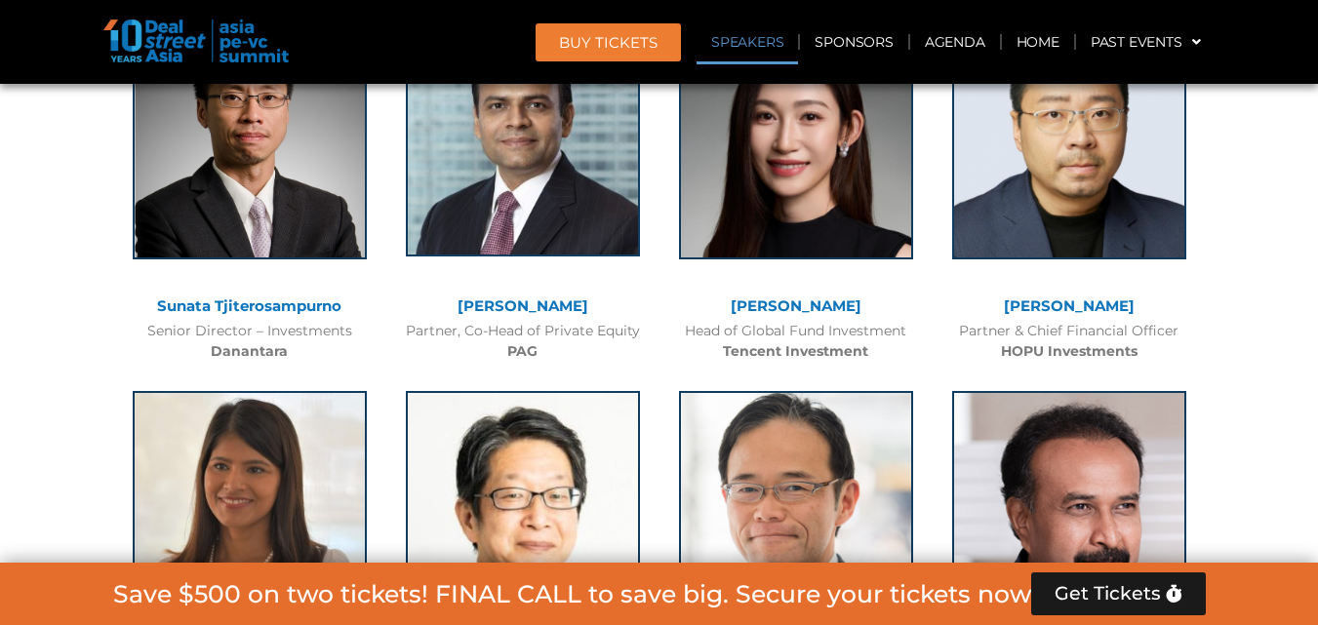
click at [572, 222] on img at bounding box center [523, 139] width 234 height 234
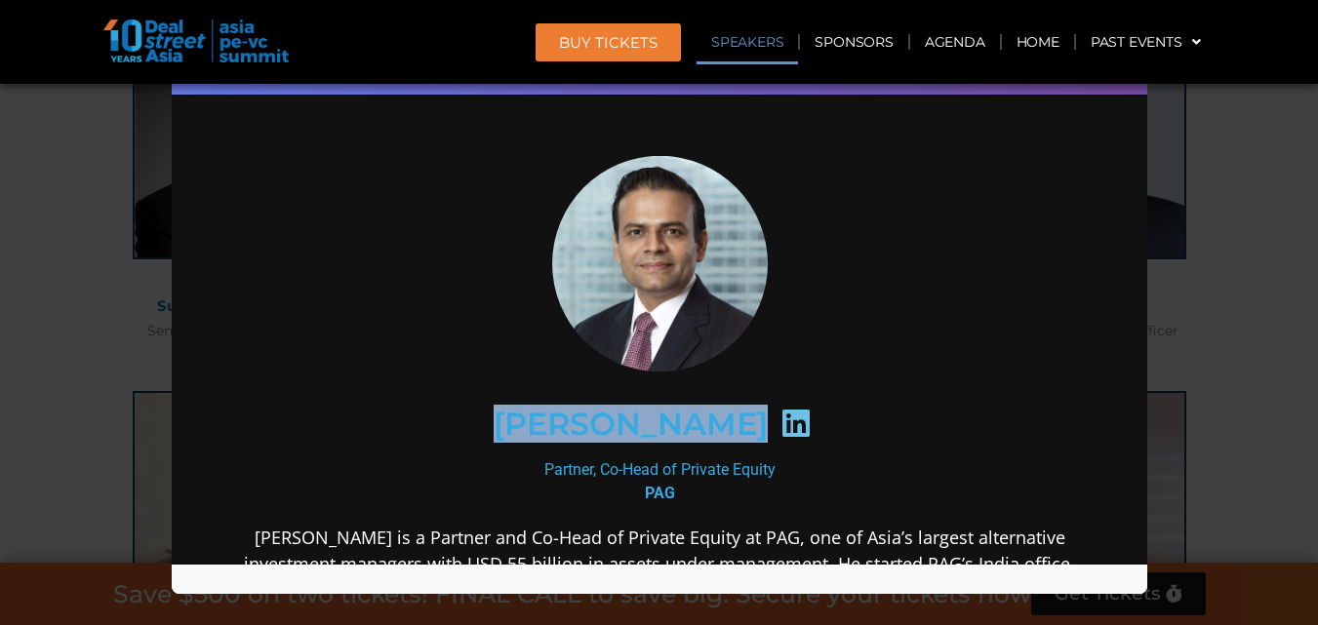
scroll to position [0, 0]
drag, startPoint x: 501, startPoint y: 419, endPoint x: 746, endPoint y: 419, distance: 245.9
click at [746, 419] on h2 "[PERSON_NAME]" at bounding box center [630, 424] width 274 height 31
copy h2 "[PERSON_NAME]"
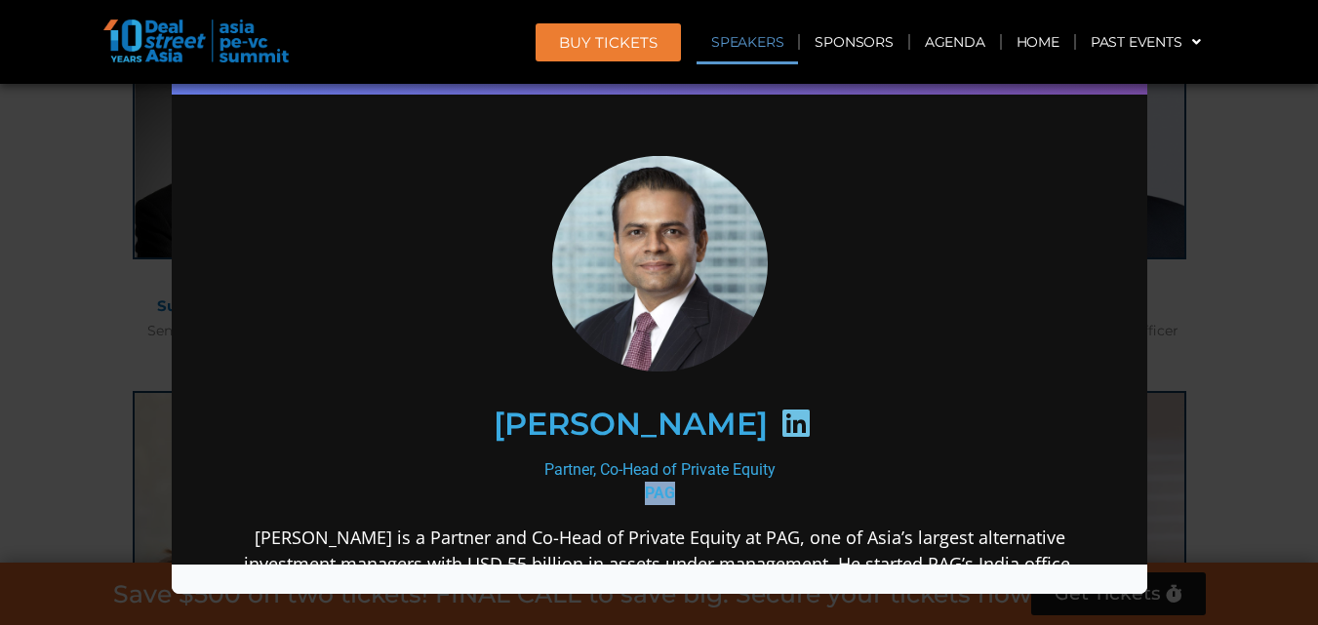
drag, startPoint x: 635, startPoint y: 486, endPoint x: 681, endPoint y: 489, distance: 46.0
click at [681, 489] on div "Partner, Co-Head of Private Equity PAG" at bounding box center [658, 482] width 843 height 47
copy b "PAG"
click at [794, 419] on icon at bounding box center [795, 423] width 31 height 31
click at [790, 421] on icon at bounding box center [795, 423] width 31 height 31
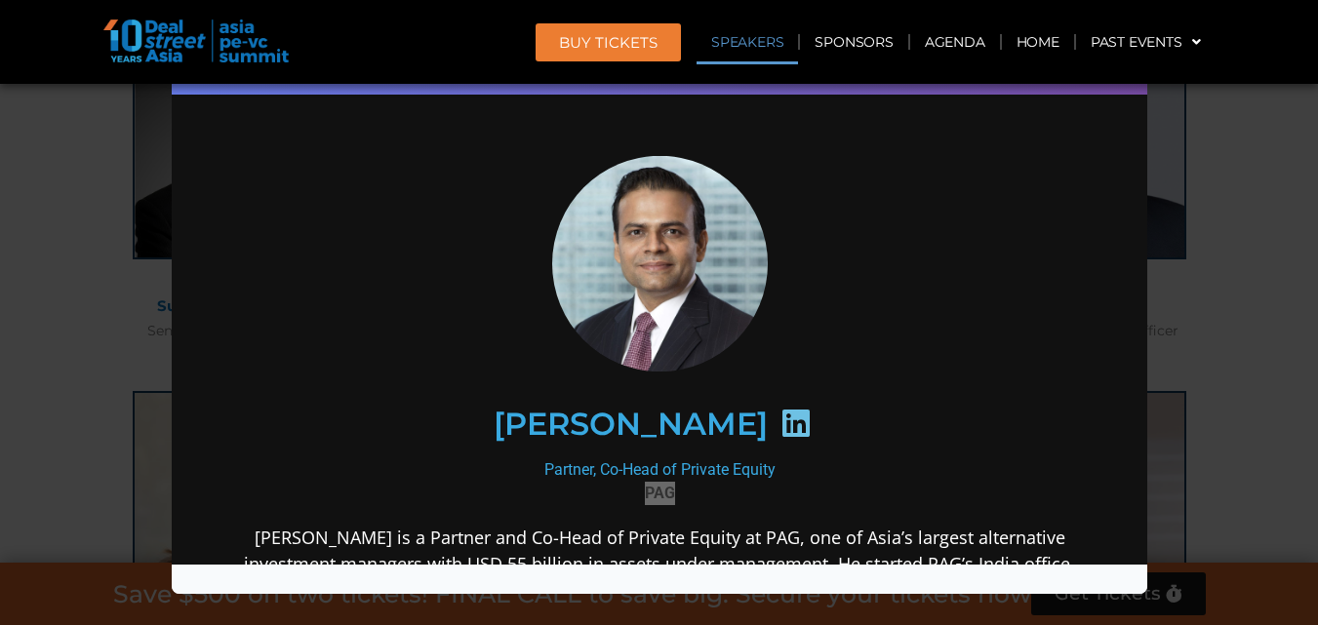
click at [789, 415] on icon at bounding box center [795, 423] width 31 height 31
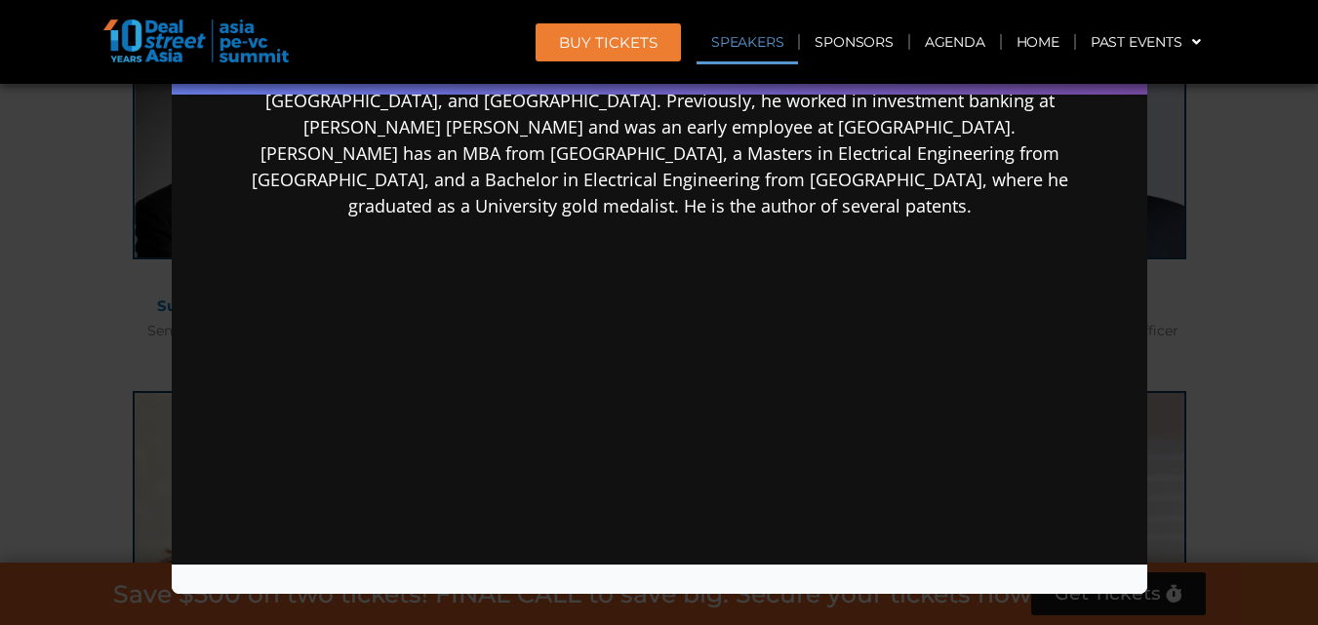
scroll to position [2915, 0]
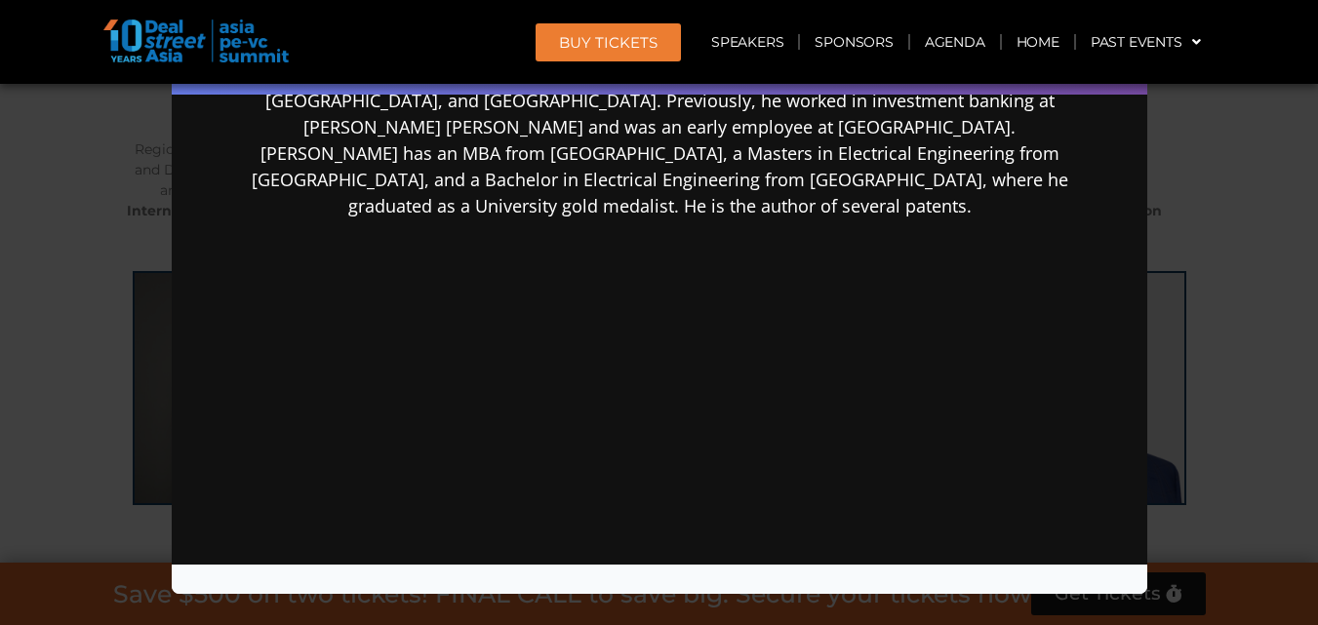
click at [1264, 149] on div "Speaker Profile ×" at bounding box center [659, 312] width 1318 height 625
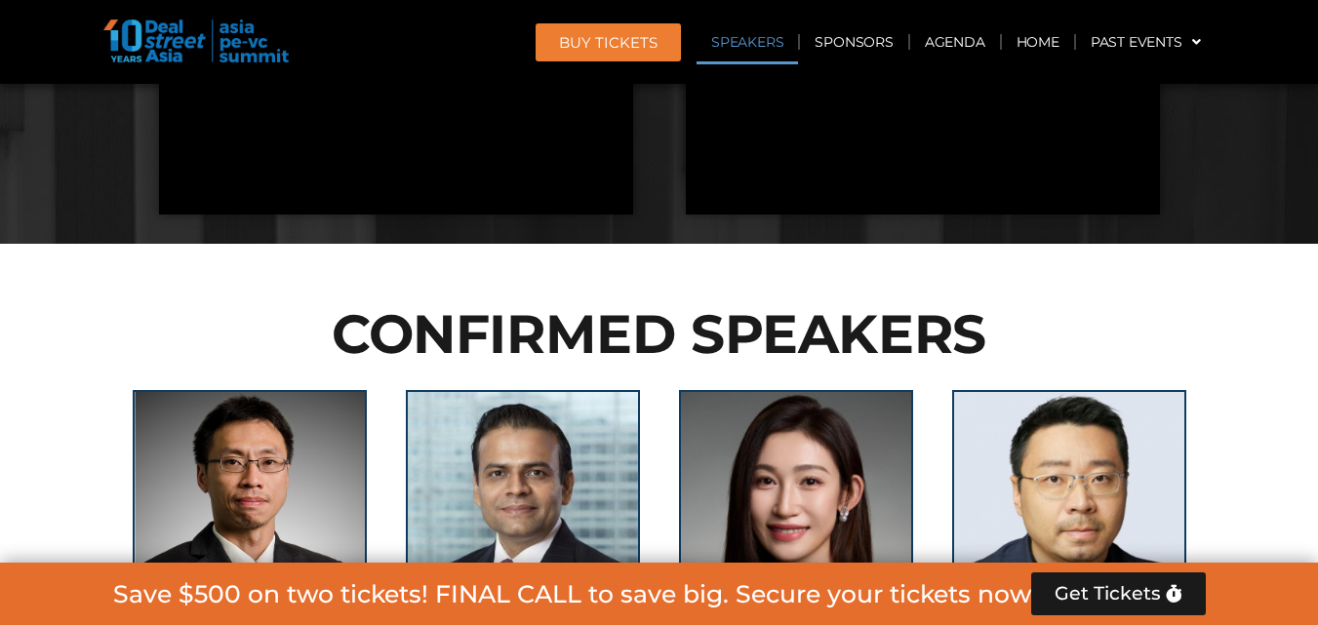
scroll to position [2232, 0]
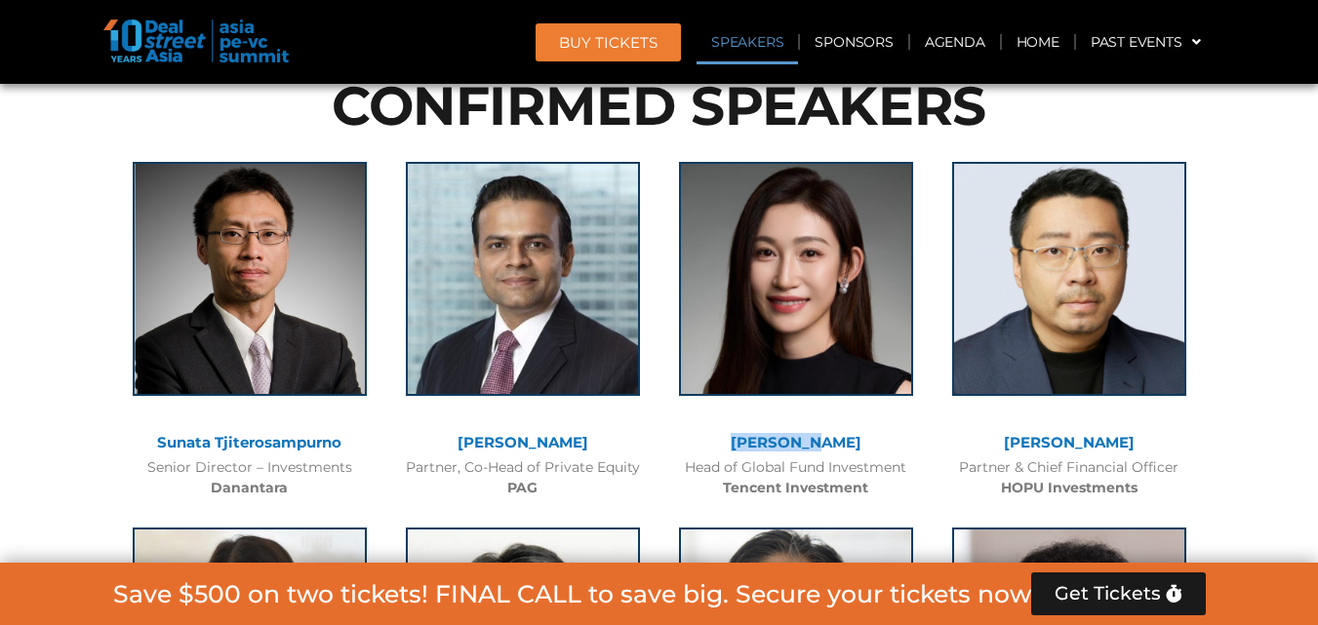
drag, startPoint x: 755, startPoint y: 441, endPoint x: 856, endPoint y: 445, distance: 100.6
click at [856, 445] on div "[PERSON_NAME]" at bounding box center [796, 443] width 254 height 17
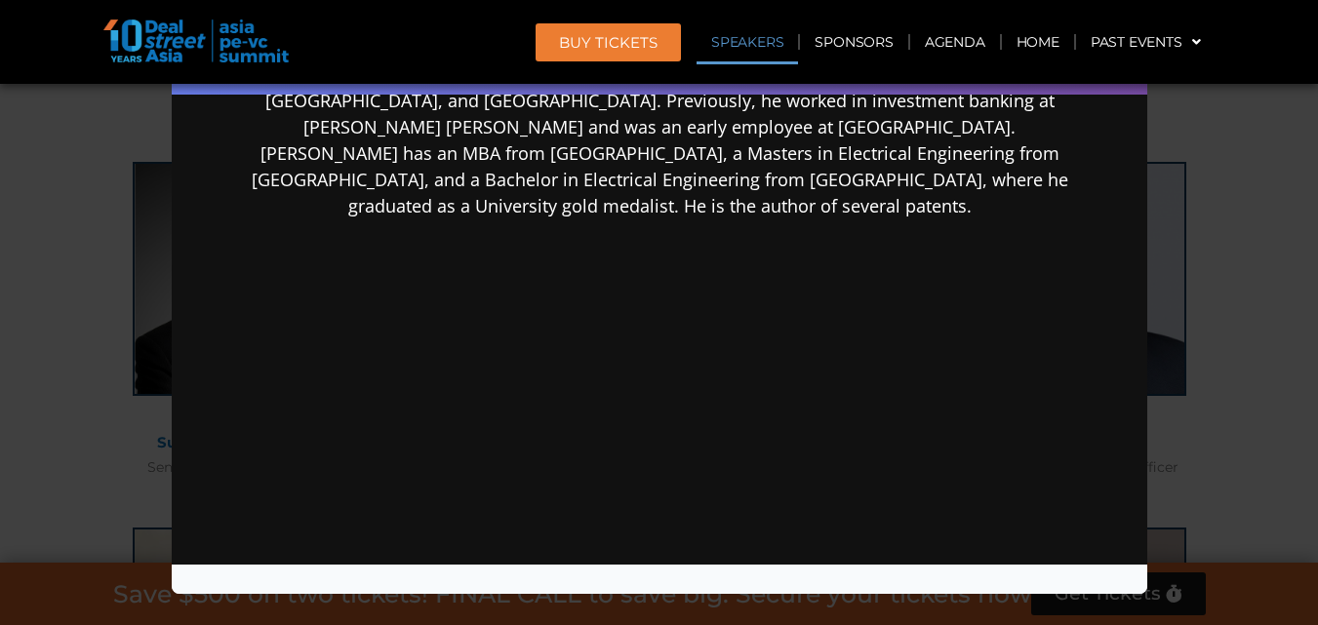
copy link "[PERSON_NAME]"
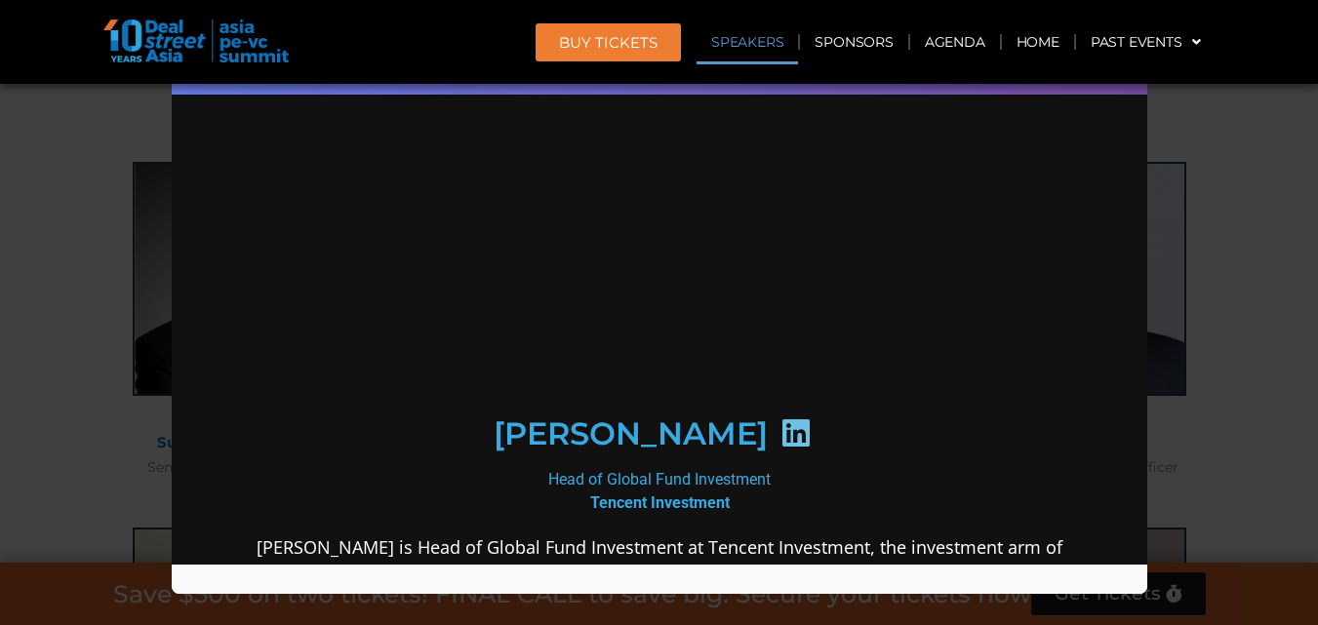
scroll to position [0, 0]
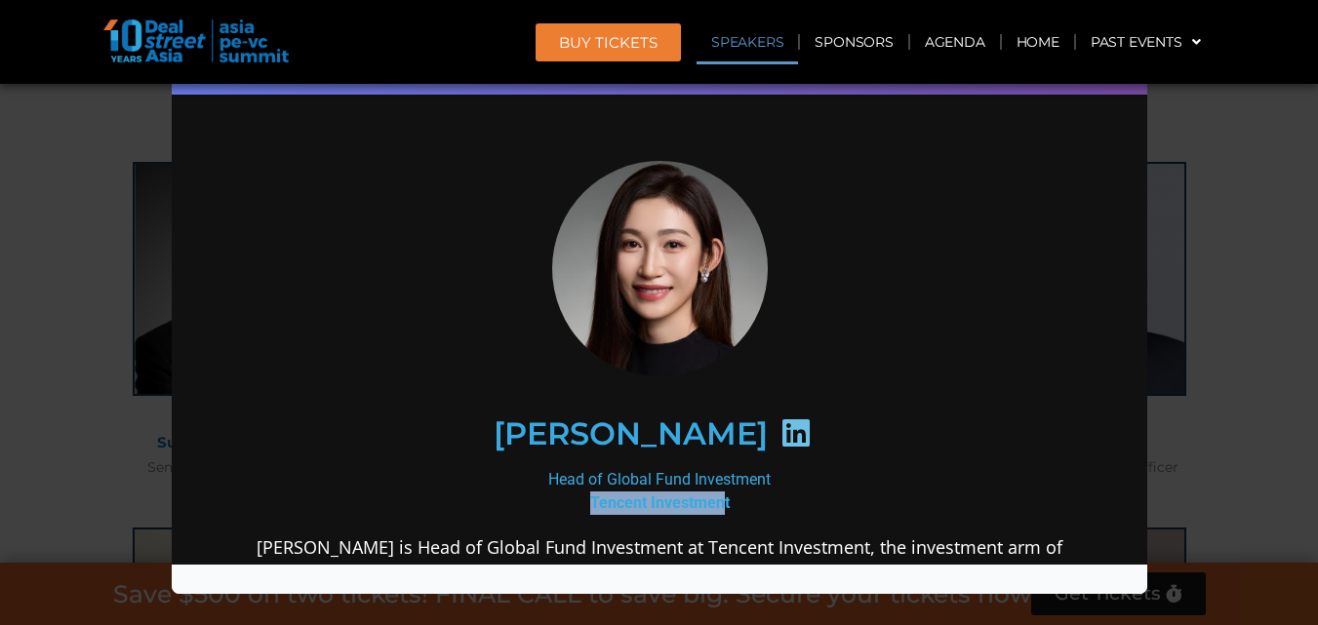
drag, startPoint x: 585, startPoint y: 499, endPoint x: 714, endPoint y: 492, distance: 130.0
click at [714, 494] on b "Tencent Investment" at bounding box center [659, 503] width 140 height 19
copy b "Tencent Investmen"
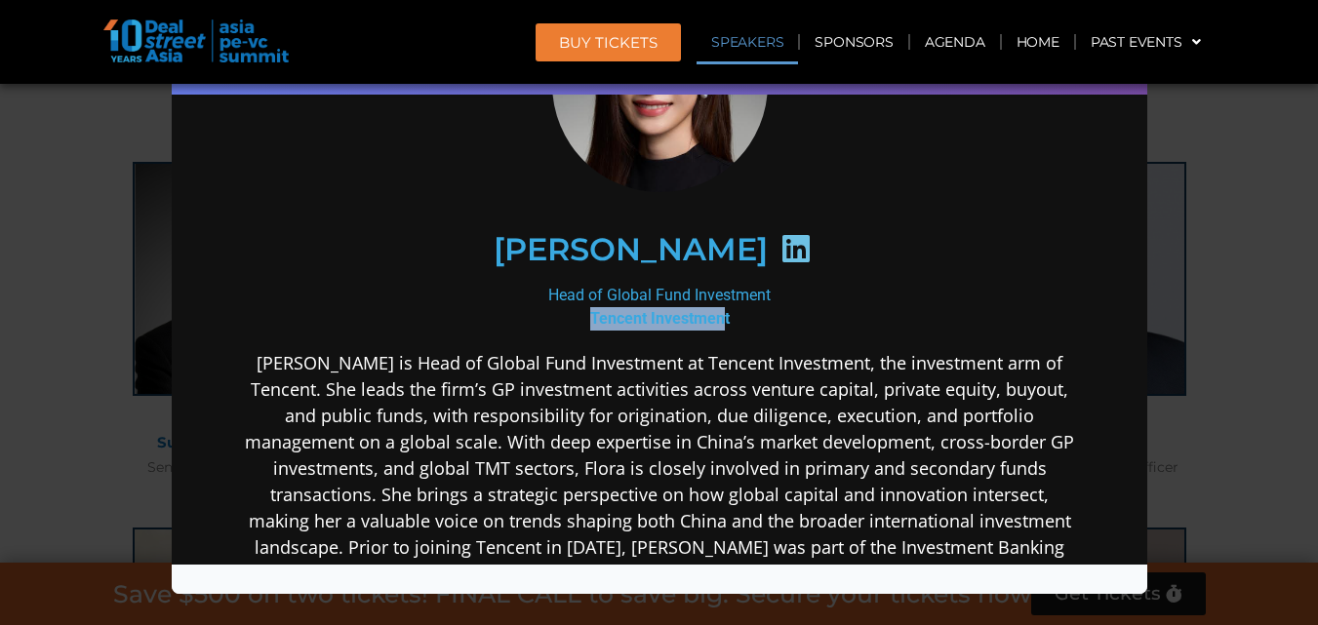
scroll to position [227, 0]
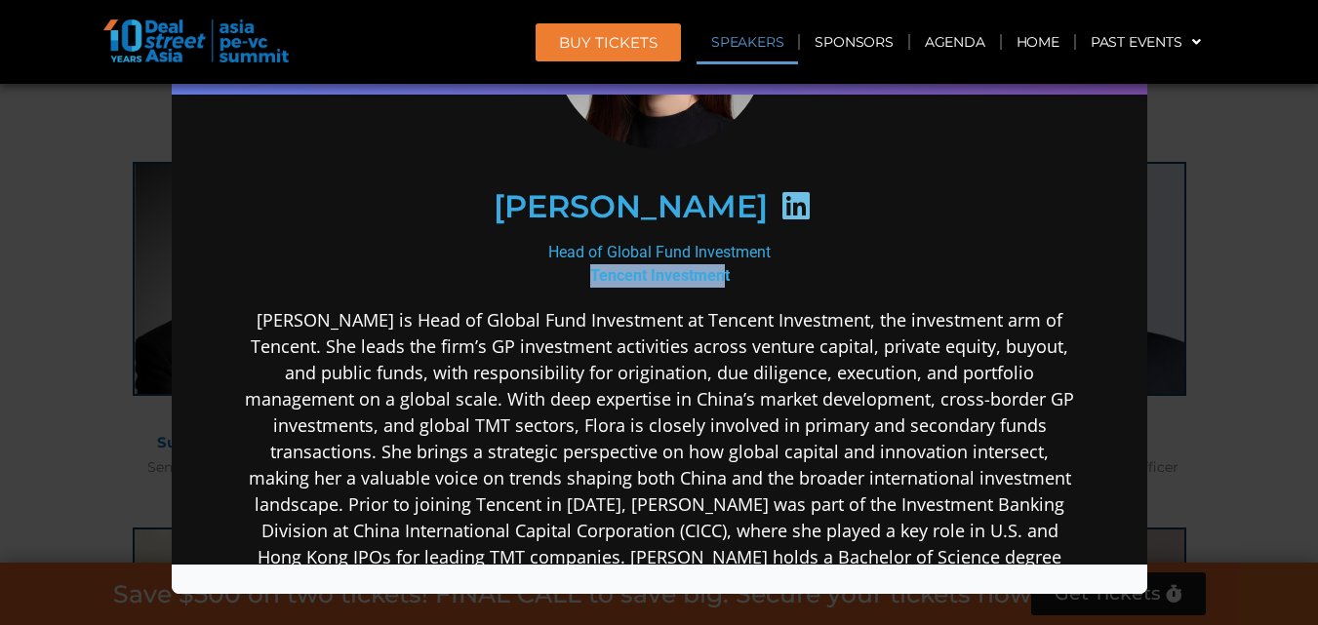
click at [577, 265] on div "Head of Global Fund Investment Tencent Investment" at bounding box center [658, 264] width 843 height 47
drag, startPoint x: 577, startPoint y: 265, endPoint x: 739, endPoint y: 265, distance: 162.0
click at [739, 265] on div "Head of Global Fund Investment Tencent Investment" at bounding box center [658, 264] width 843 height 47
copy b "Tencent Investment"
click at [780, 202] on icon at bounding box center [795, 205] width 31 height 31
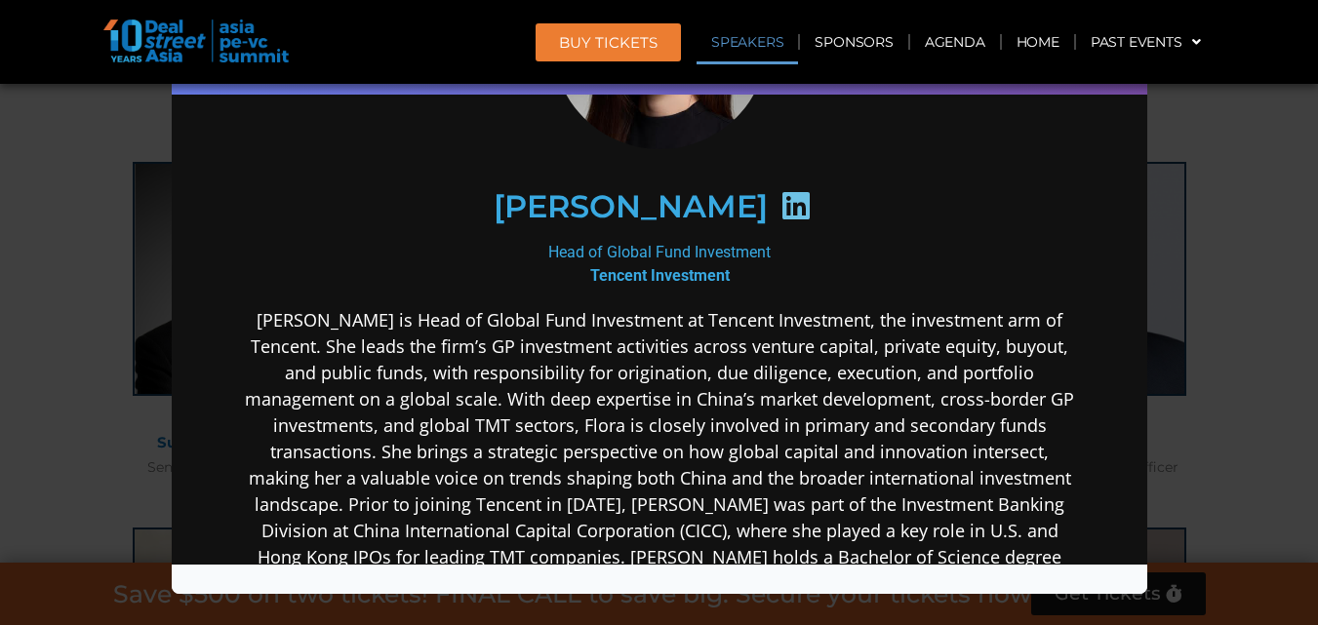
click at [767, 220] on div at bounding box center [796, 209] width 58 height 38
click at [780, 196] on icon at bounding box center [795, 205] width 31 height 31
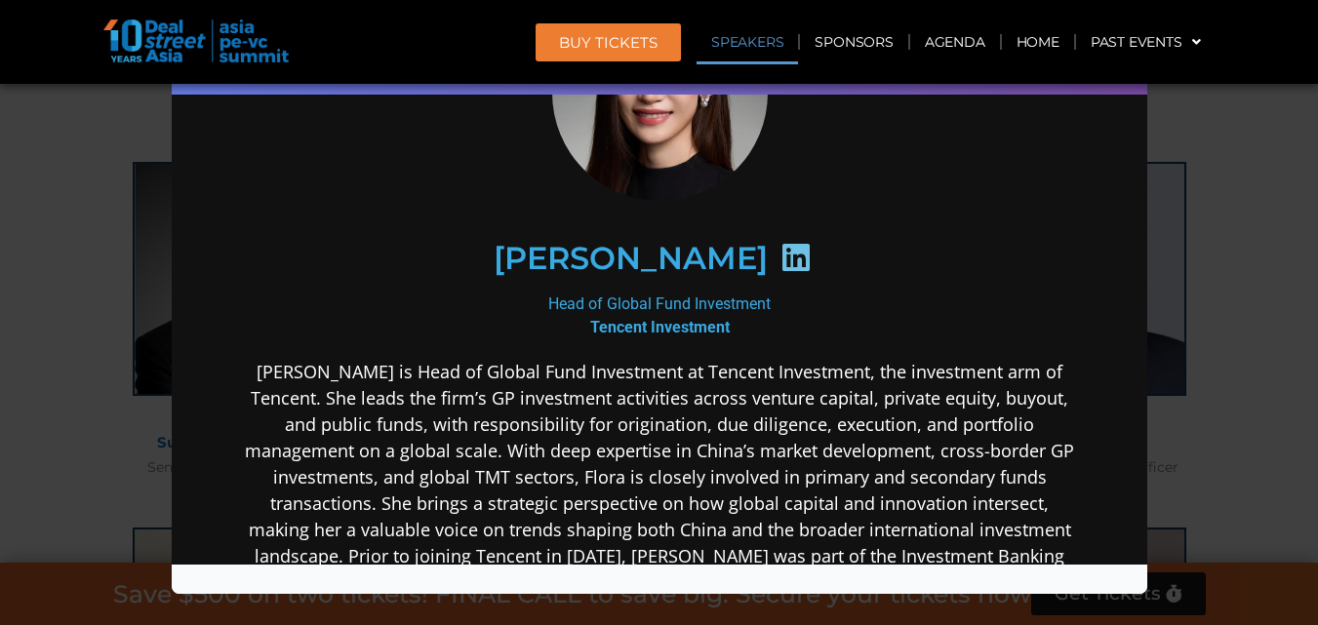
scroll to position [0, 0]
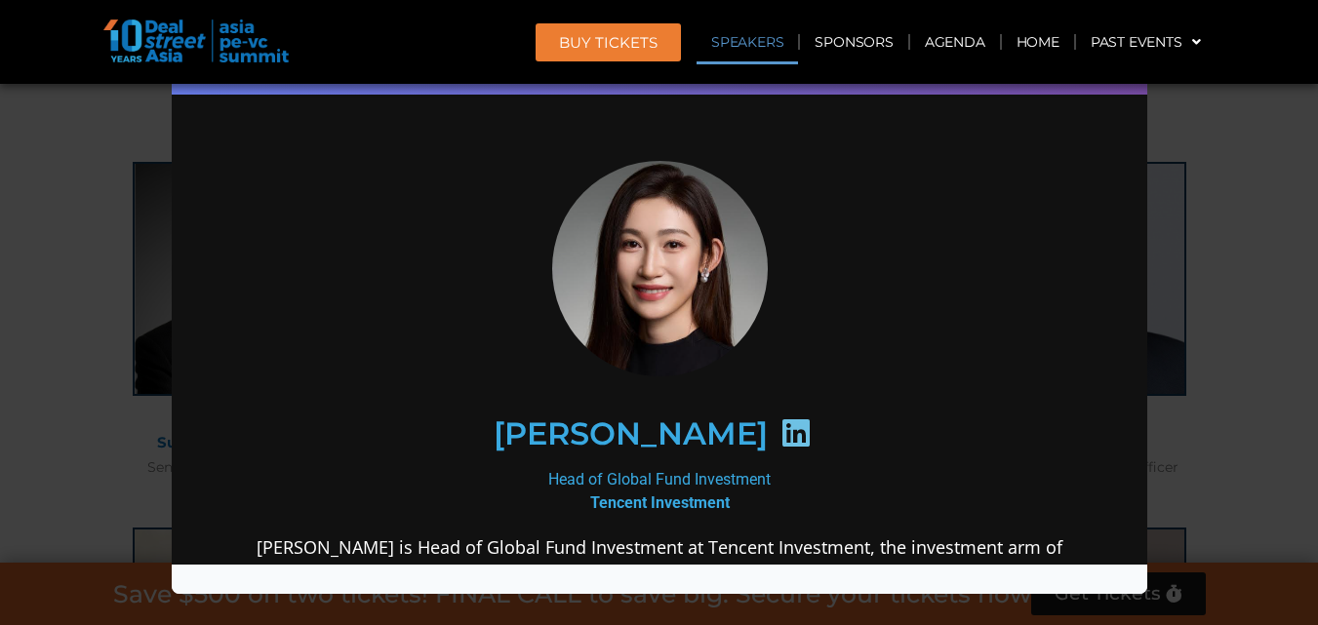
click at [780, 433] on icon at bounding box center [795, 433] width 31 height 31
click at [780, 426] on icon at bounding box center [795, 433] width 31 height 31
click at [1241, 157] on div "Speaker Profile ×" at bounding box center [659, 312] width 1318 height 625
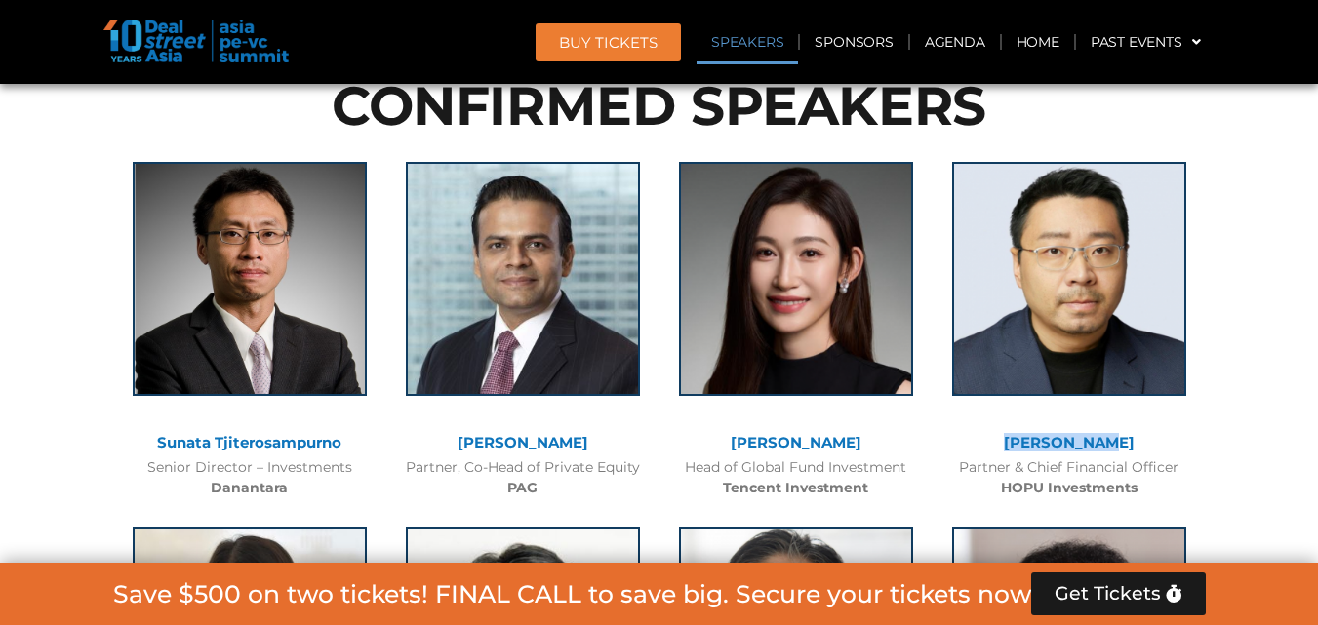
drag, startPoint x: 1014, startPoint y: 440, endPoint x: 1131, endPoint y: 436, distance: 117.2
click at [1131, 436] on div "[PERSON_NAME]" at bounding box center [1070, 443] width 254 height 17
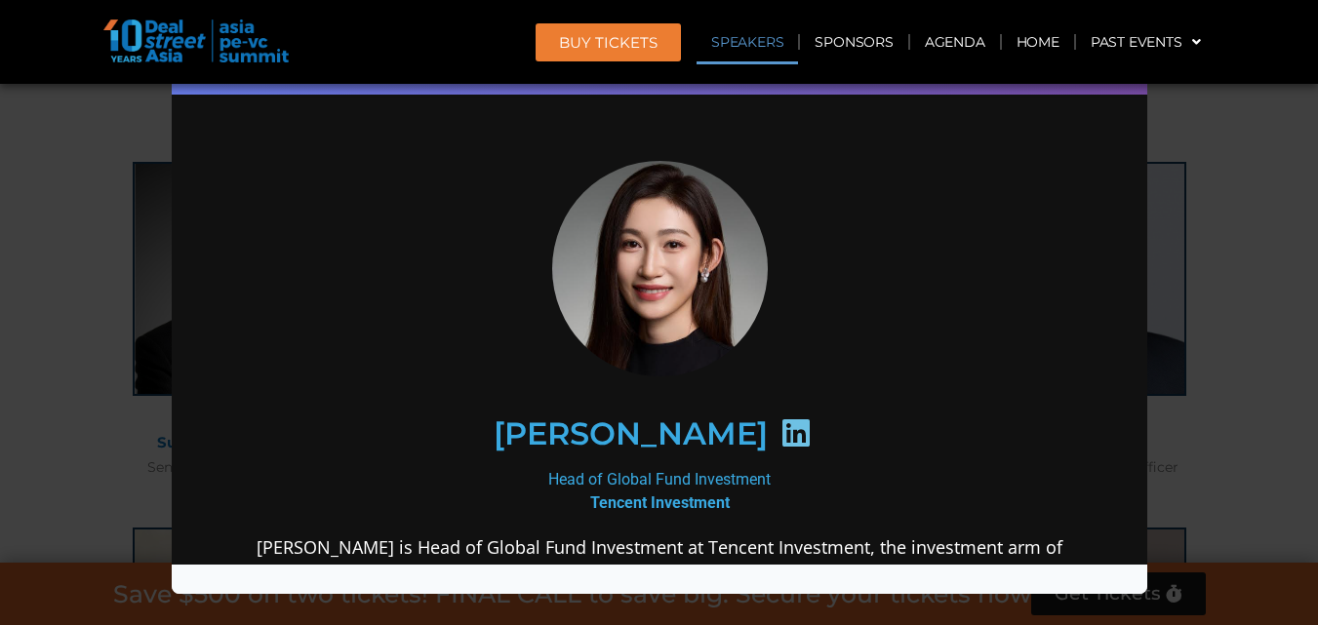
copy link "[PERSON_NAME]"
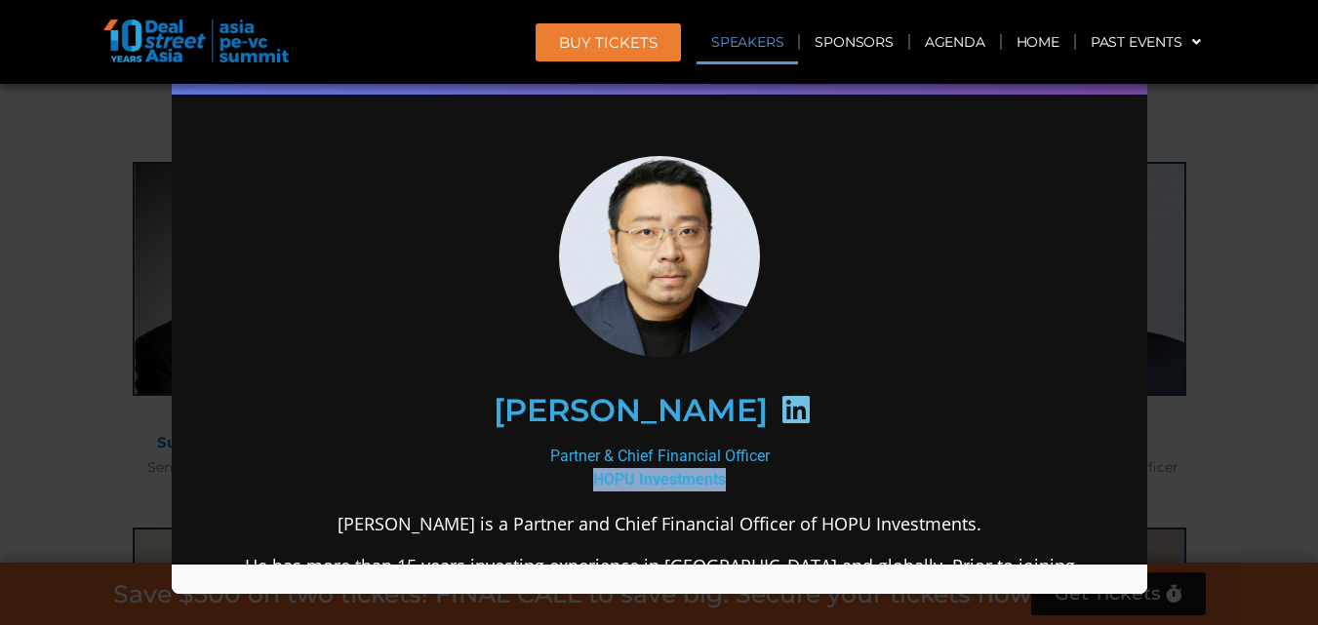
drag, startPoint x: 587, startPoint y: 472, endPoint x: 728, endPoint y: 477, distance: 140.6
click at [728, 477] on div "Partner & Chief Financial Officer HOPU Investments" at bounding box center [658, 468] width 843 height 47
click at [780, 403] on icon at bounding box center [795, 409] width 31 height 31
click at [1221, 166] on div "Speaker Profile ×" at bounding box center [659, 312] width 1318 height 625
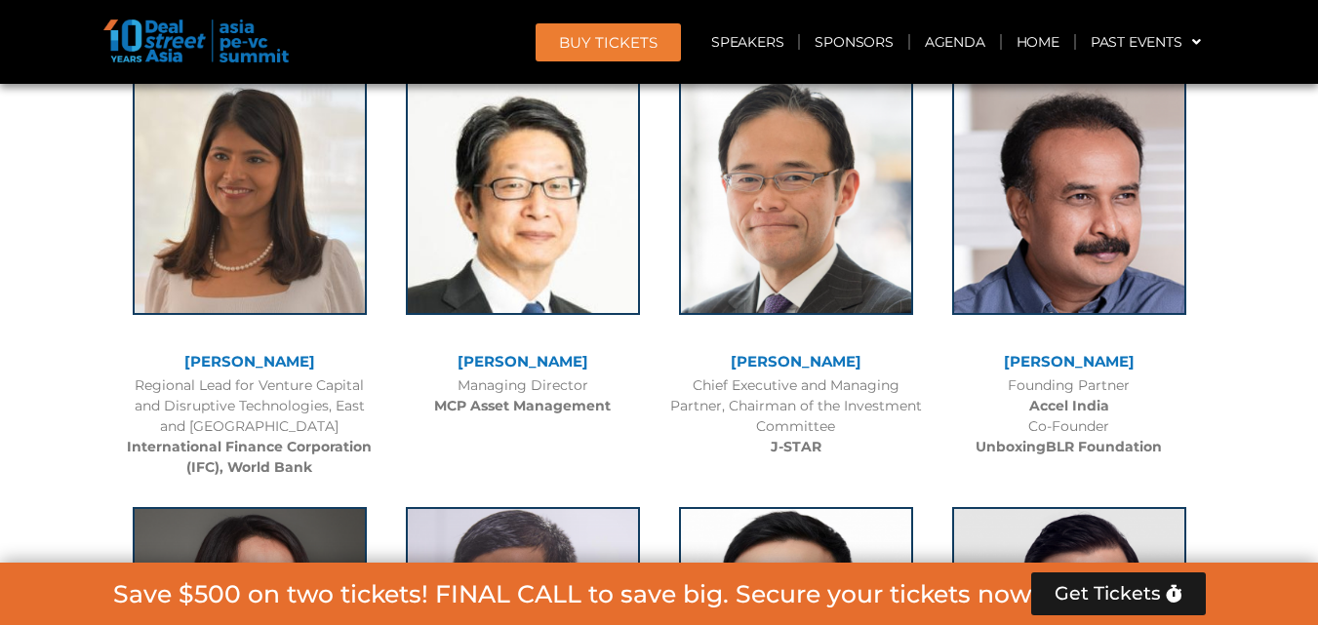
scroll to position [2712, 0]
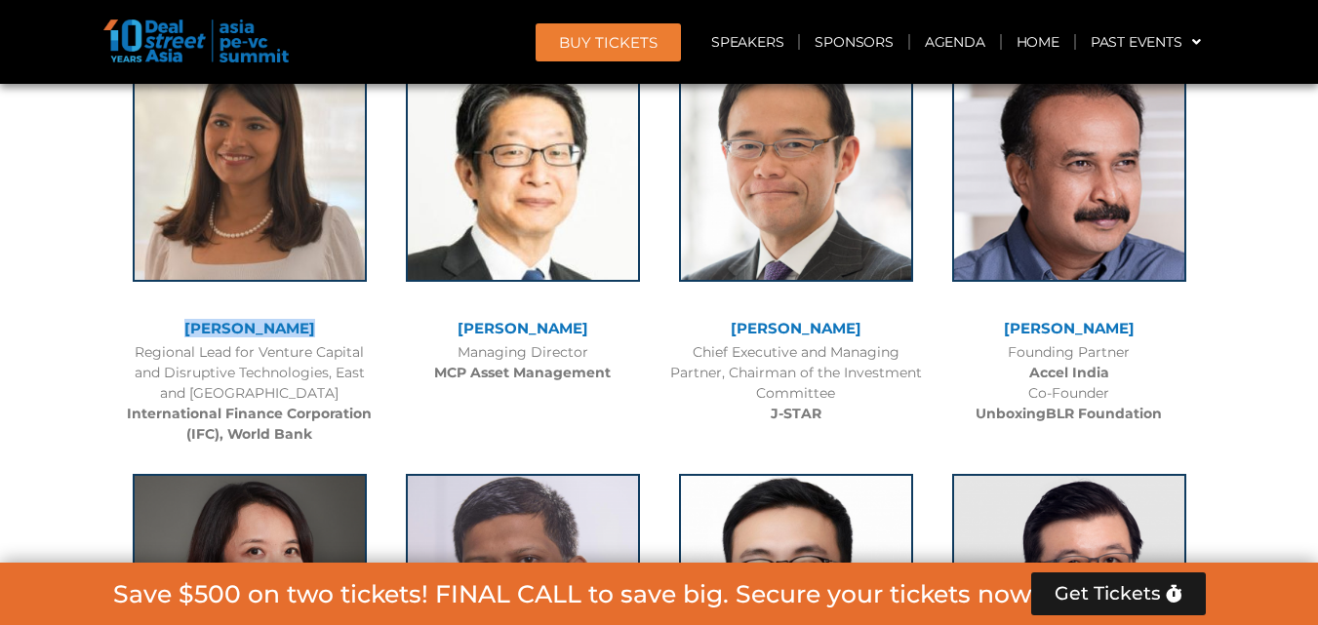
drag, startPoint x: 176, startPoint y: 324, endPoint x: 321, endPoint y: 327, distance: 145.4
click at [321, 327] on div "[PERSON_NAME]" at bounding box center [250, 329] width 254 height 17
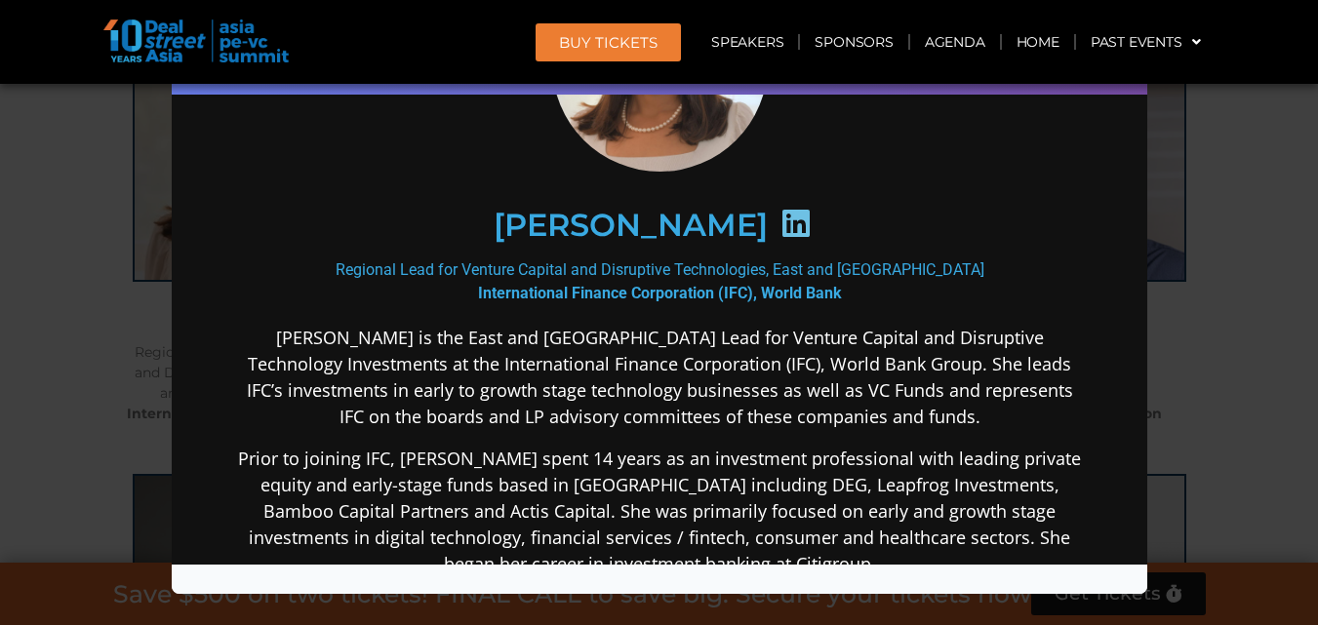
scroll to position [227, 0]
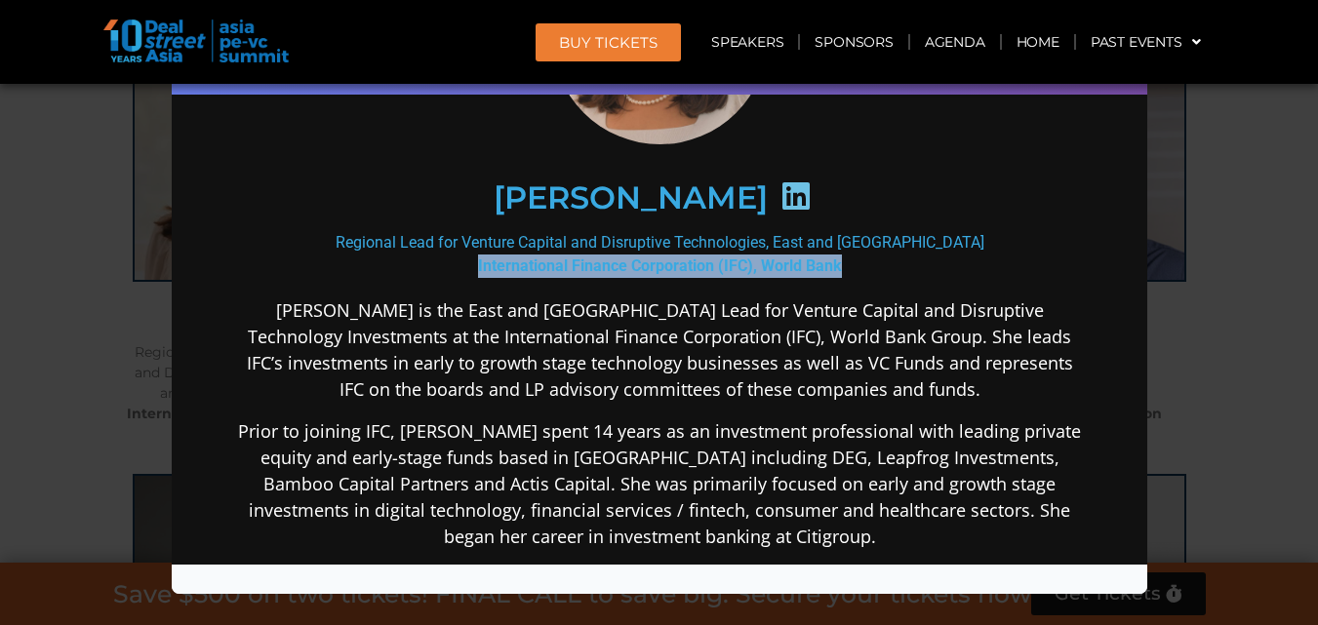
drag, startPoint x: 468, startPoint y: 254, endPoint x: 850, endPoint y: 264, distance: 381.7
click at [850, 264] on div "Regional Lead for Venture Capital and Disruptive Technologies, East and Southea…" at bounding box center [658, 254] width 843 height 47
click at [780, 189] on icon at bounding box center [795, 196] width 31 height 31
click at [1229, 256] on div "Speaker Profile ×" at bounding box center [659, 312] width 1318 height 625
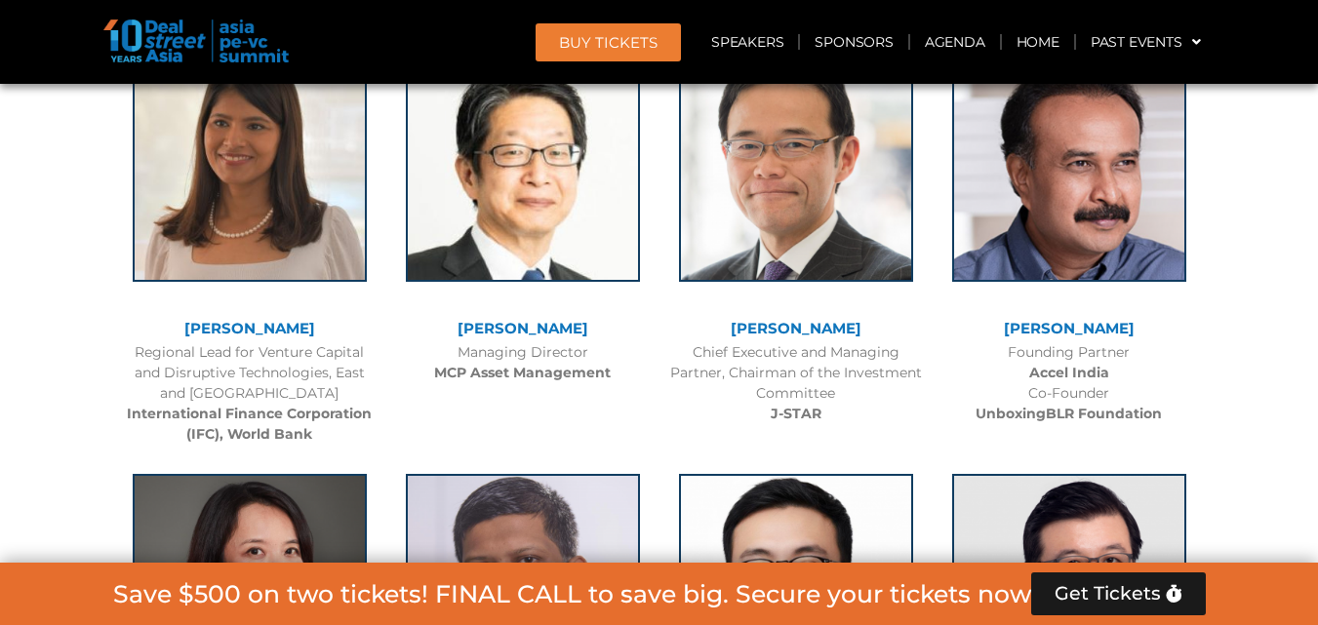
drag, startPoint x: 436, startPoint y: 321, endPoint x: 647, endPoint y: 336, distance: 211.3
click at [647, 336] on div "[PERSON_NAME]" at bounding box center [523, 329] width 254 height 17
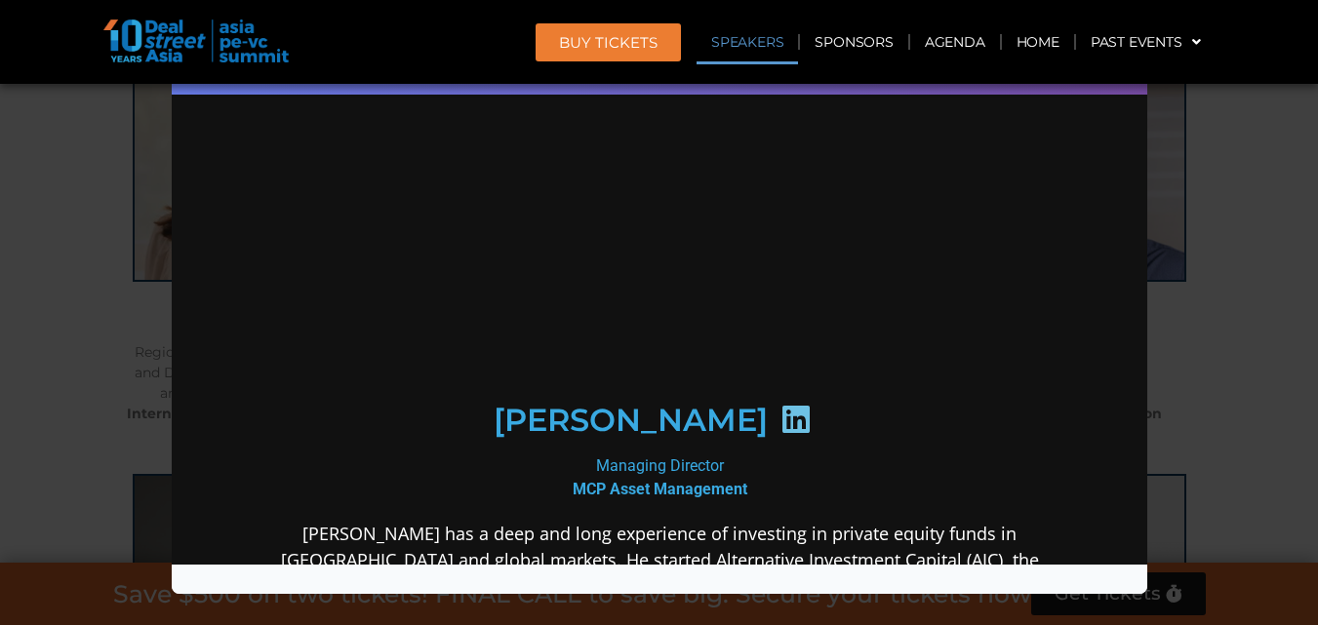
scroll to position [0, 0]
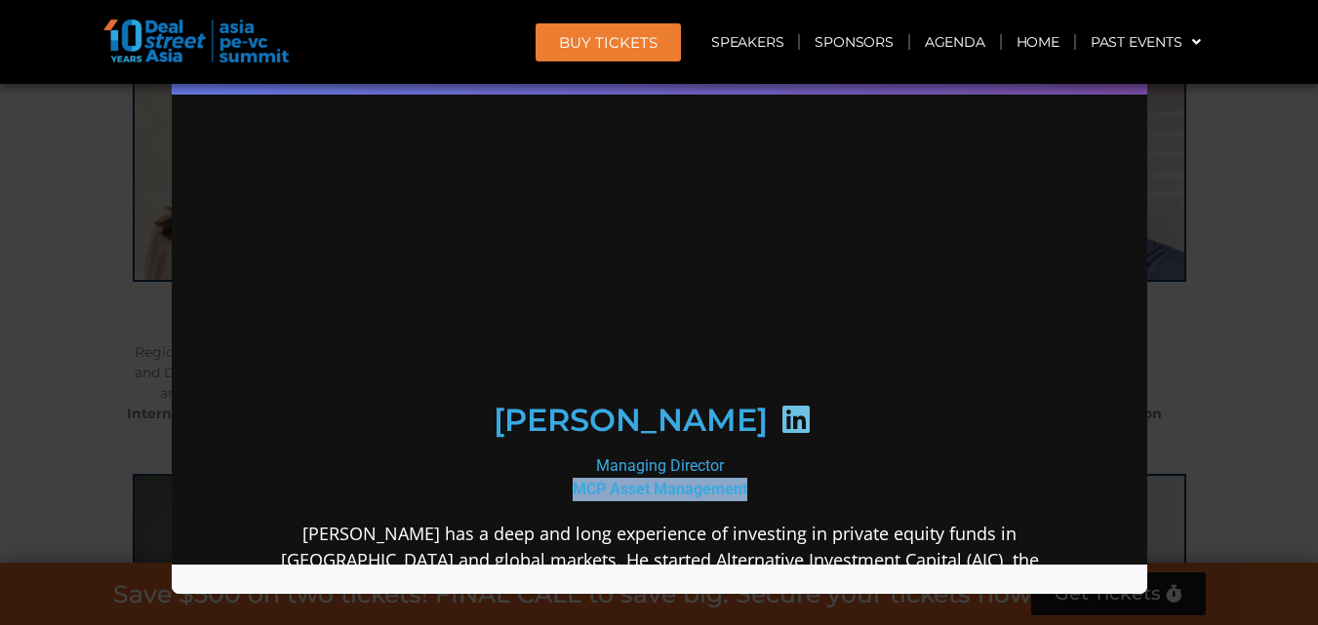
drag, startPoint x: 566, startPoint y: 483, endPoint x: 752, endPoint y: 485, distance: 186.4
click at [752, 485] on div "Managing Director MCP Asset Management" at bounding box center [658, 478] width 843 height 47
click at [811, 419] on icon at bounding box center [795, 419] width 31 height 31
click at [1249, 423] on div "Speaker Profile ×" at bounding box center [659, 312] width 1318 height 625
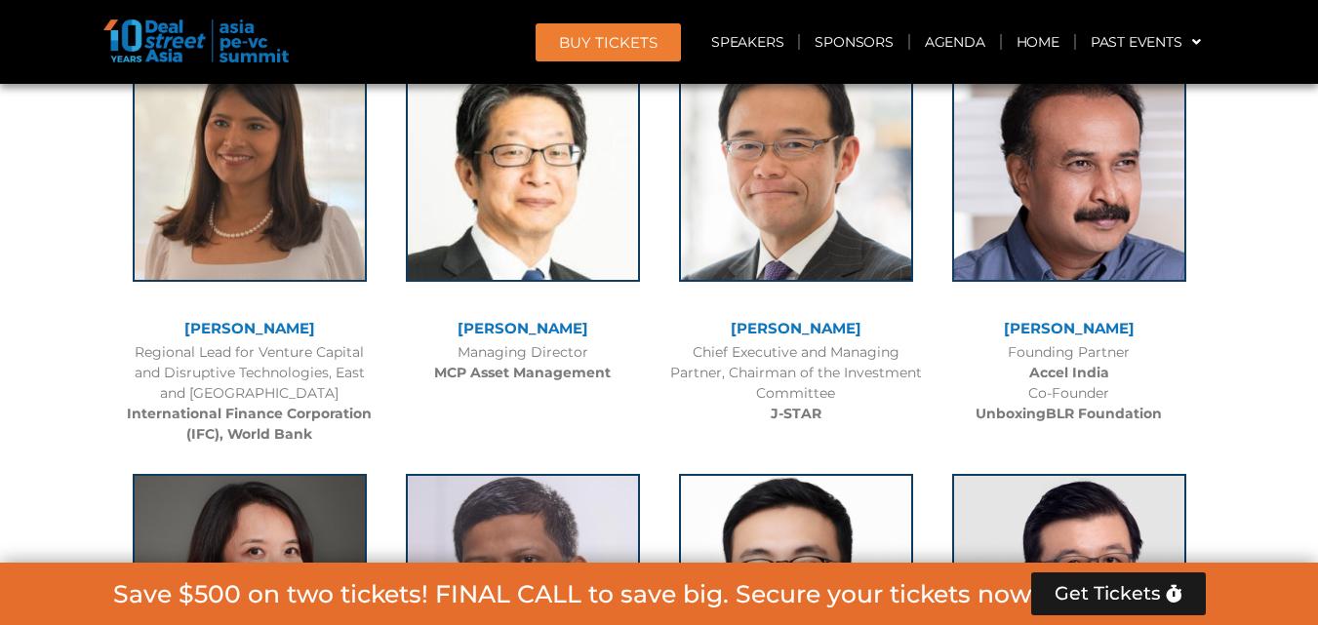
drag, startPoint x: 712, startPoint y: 328, endPoint x: 891, endPoint y: 334, distance: 178.7
click at [891, 334] on div "[PERSON_NAME]" at bounding box center [796, 329] width 254 height 17
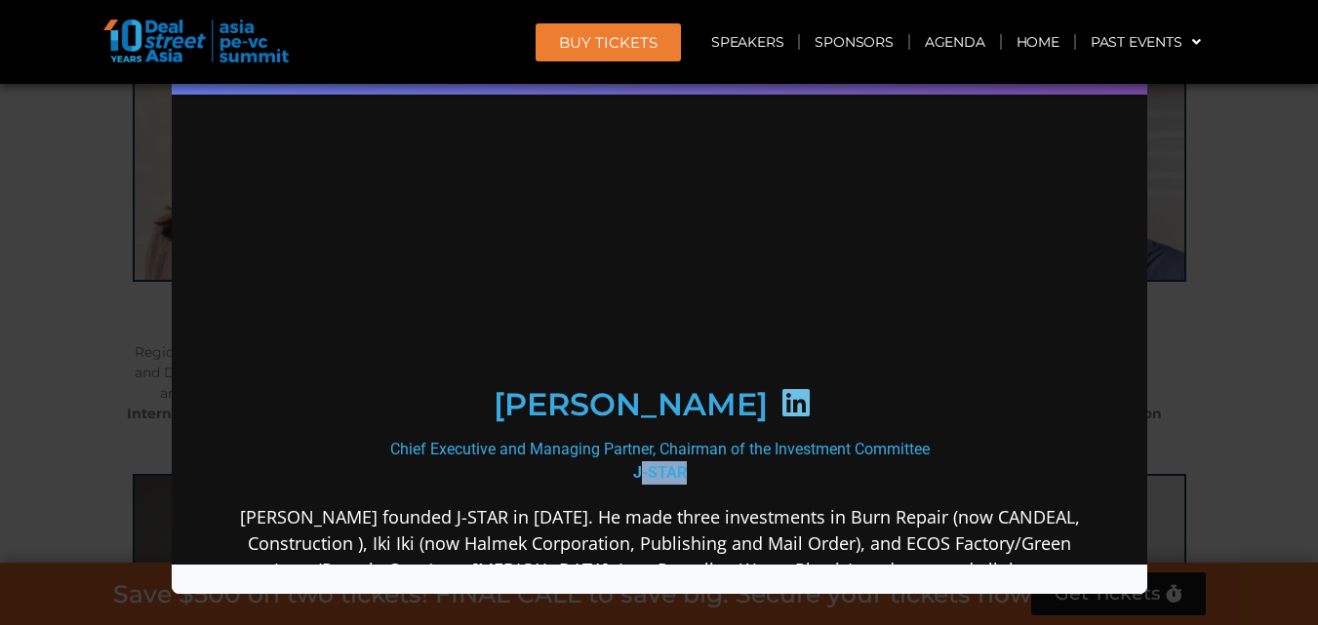
drag, startPoint x: 628, startPoint y: 492, endPoint x: 680, endPoint y: 491, distance: 51.7
click at [680, 485] on div "Chief Executive and Managing Partner, Chairman of the Investment Committee J-ST…" at bounding box center [658, 461] width 843 height 47
drag, startPoint x: 627, startPoint y: 485, endPoint x: 679, endPoint y: 483, distance: 51.8
click at [679, 483] on div "Chief Executive and Managing Partner, Chairman of the Investment Committee J-ST…" at bounding box center [658, 461] width 843 height 47
click at [811, 415] on icon at bounding box center [795, 402] width 31 height 31
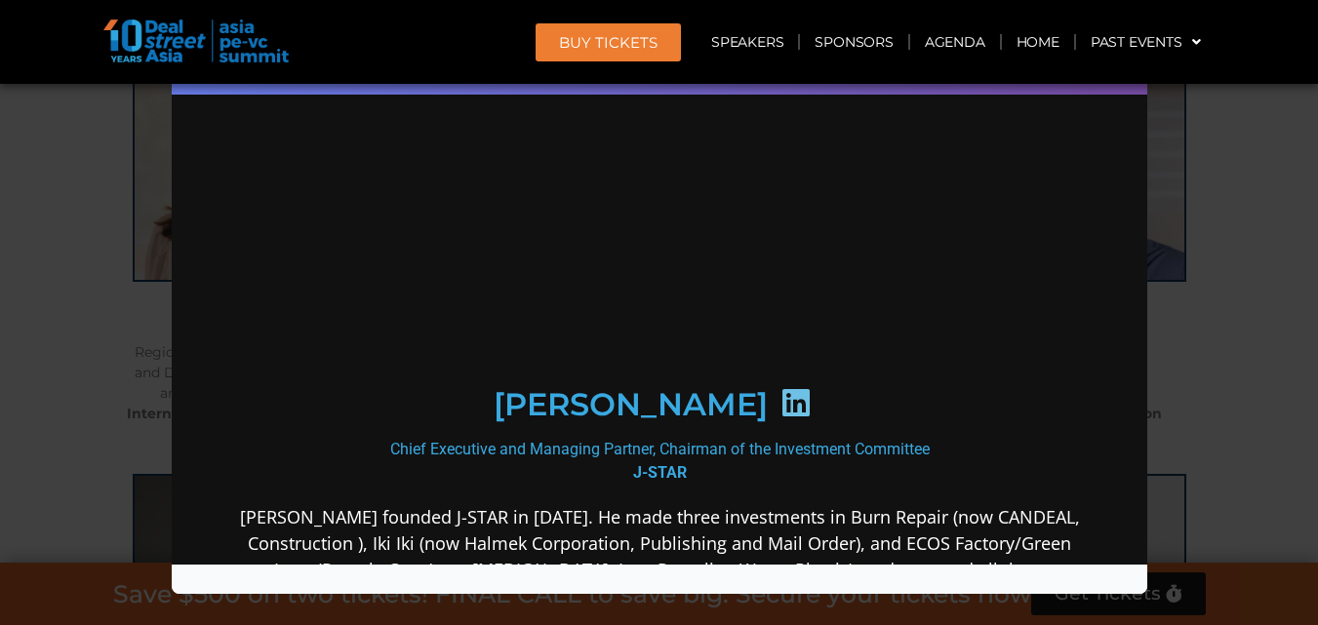
click at [811, 419] on icon at bounding box center [795, 402] width 31 height 31
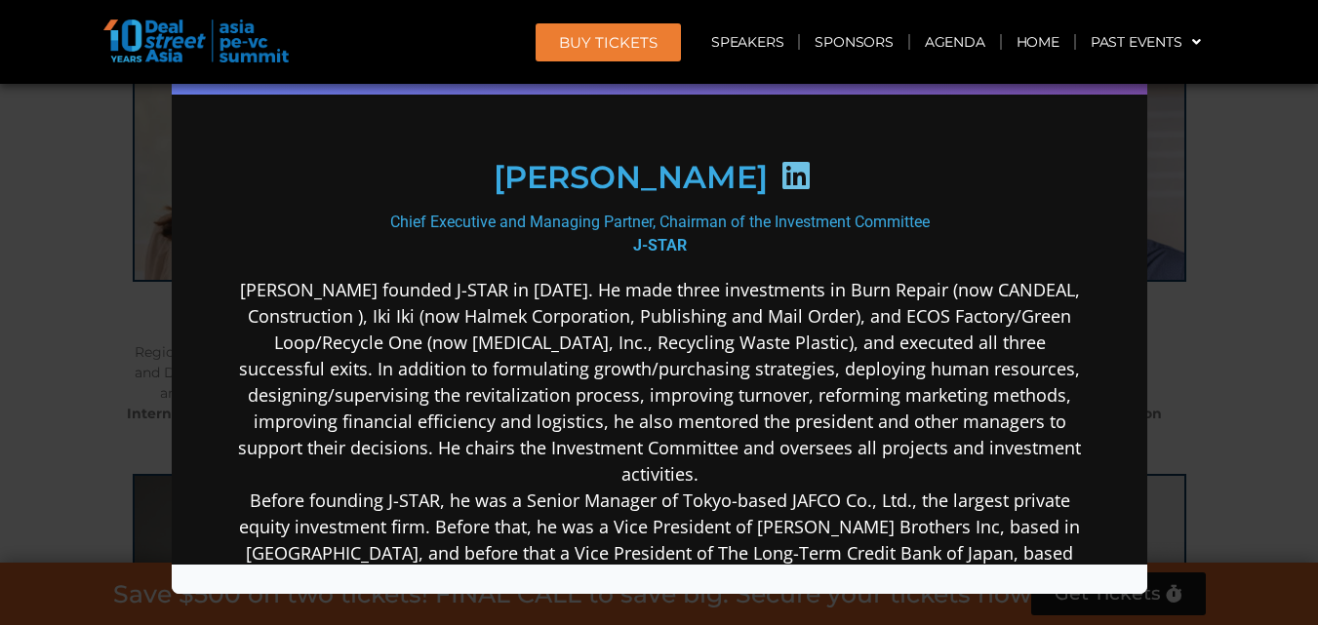
click at [811, 191] on icon at bounding box center [795, 175] width 31 height 31
click at [811, 180] on icon at bounding box center [795, 175] width 31 height 31
click at [1210, 326] on div "Speaker Profile ×" at bounding box center [659, 312] width 1318 height 625
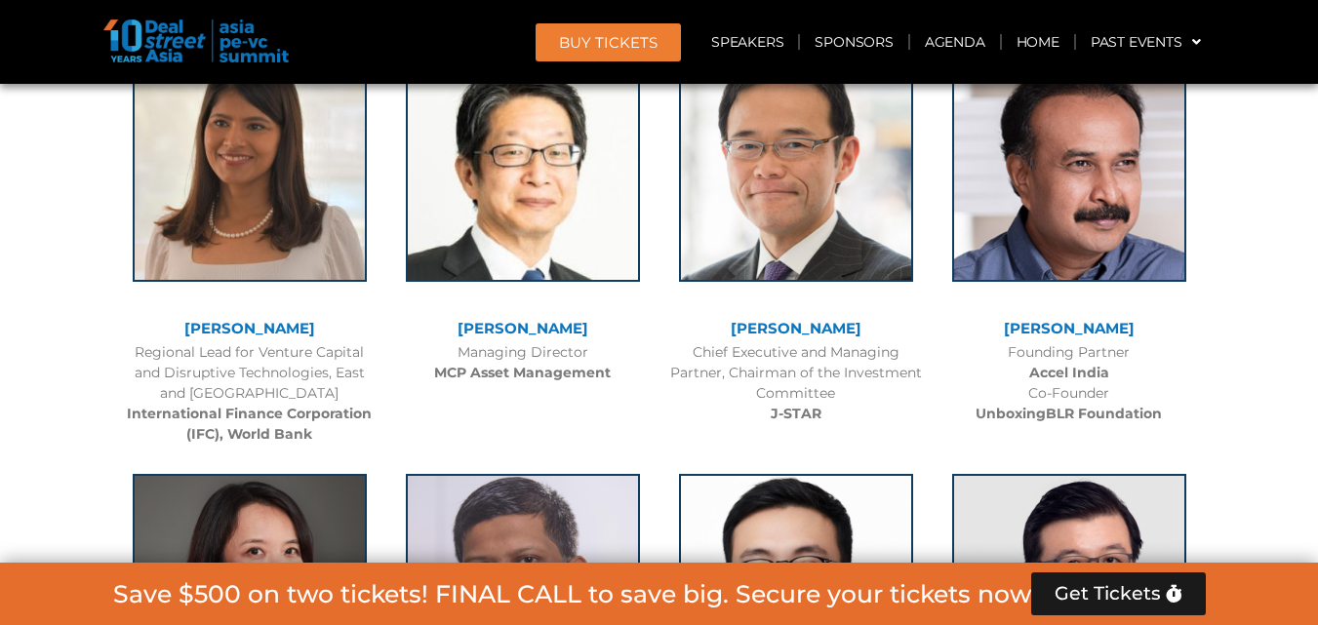
drag, startPoint x: 990, startPoint y: 324, endPoint x: 1161, endPoint y: 321, distance: 170.8
click at [1161, 321] on div "[PERSON_NAME]" at bounding box center [1070, 329] width 254 height 17
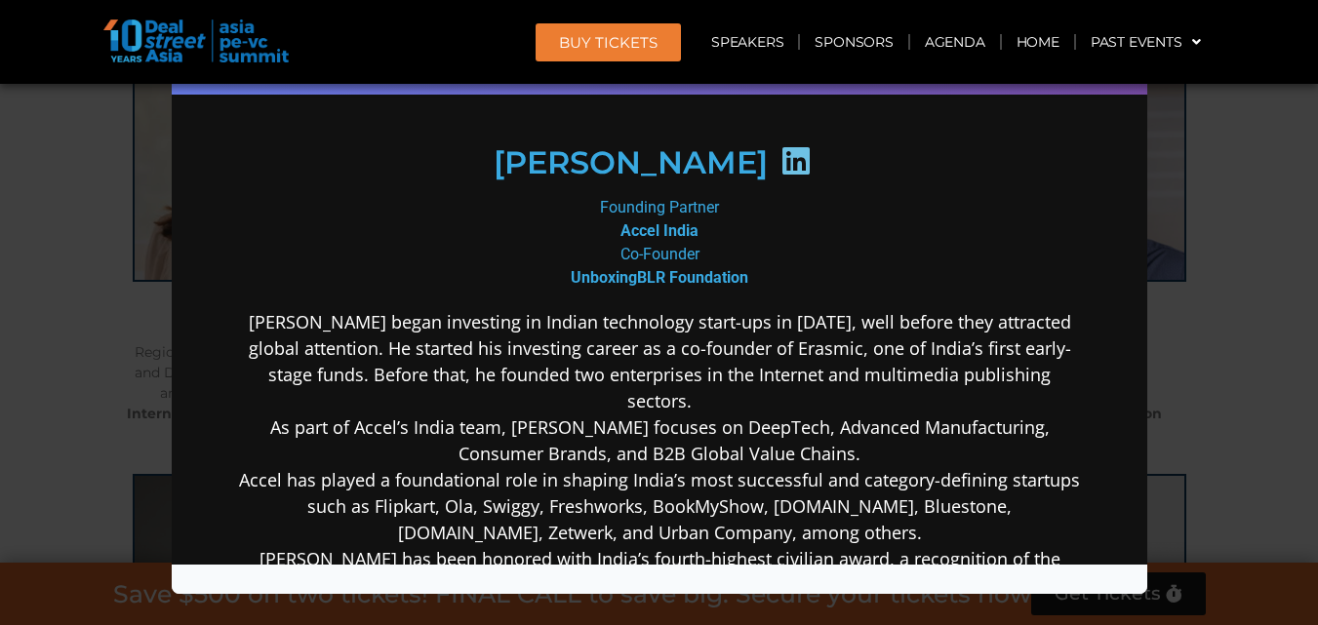
scroll to position [0, 0]
drag, startPoint x: 563, startPoint y: 307, endPoint x: 769, endPoint y: 302, distance: 206.0
click at [769, 290] on div "Founding Partner Accel India Co-Founder UnboxingBLR Foundation" at bounding box center [658, 243] width 843 height 94
click at [801, 159] on icon at bounding box center [795, 160] width 31 height 31
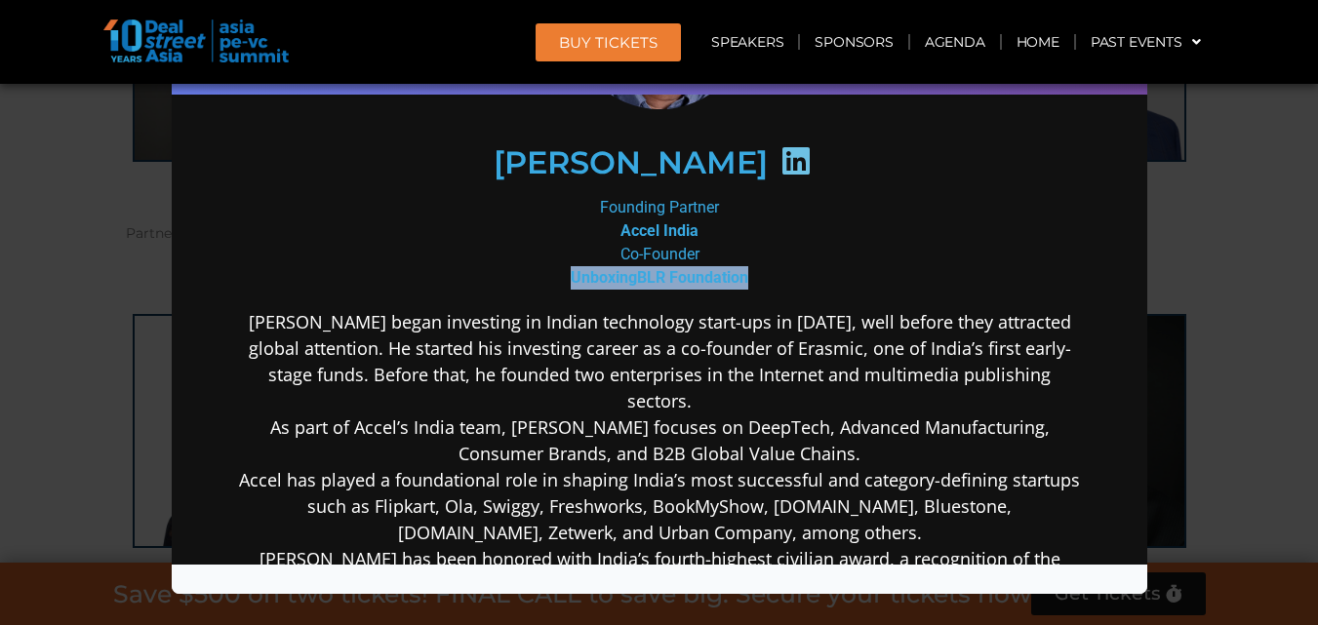
click at [1159, 150] on div "Speaker Profile ×" at bounding box center [659, 312] width 1318 height 625
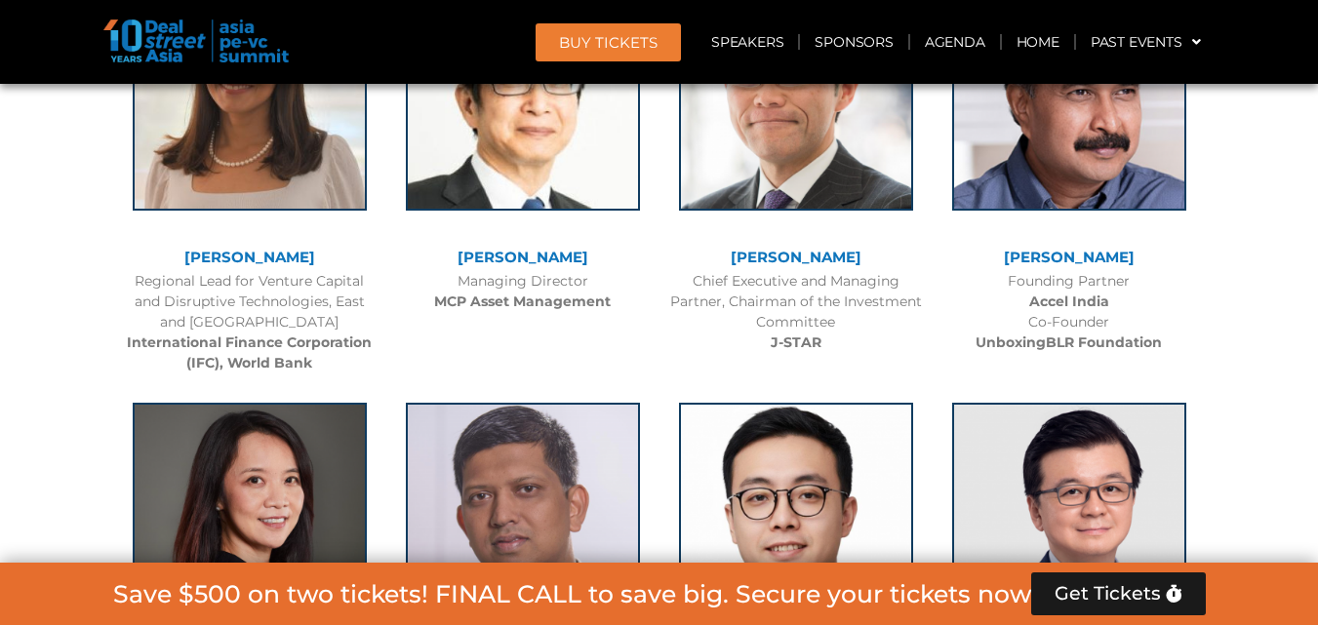
scroll to position [2802, 0]
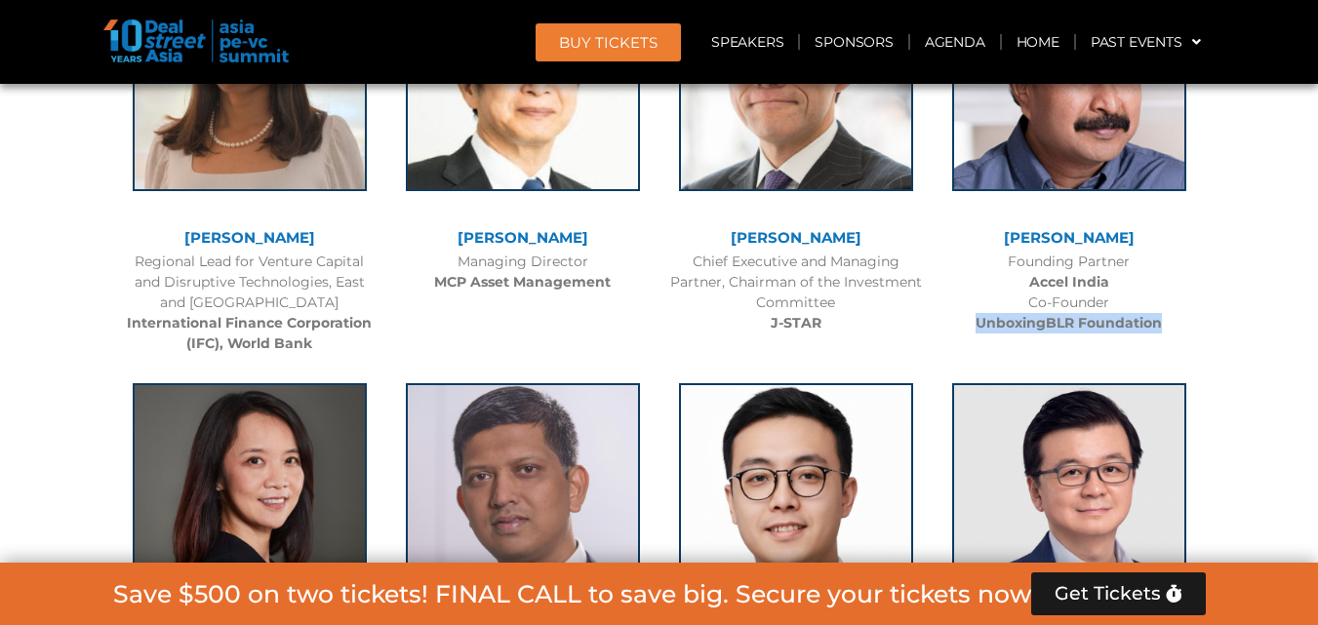
drag, startPoint x: 969, startPoint y: 323, endPoint x: 1191, endPoint y: 327, distance: 222.5
click at [1191, 327] on div "Founding Partner Accel India Co-Founder UnboxingBLR Foundation" at bounding box center [1070, 293] width 254 height 82
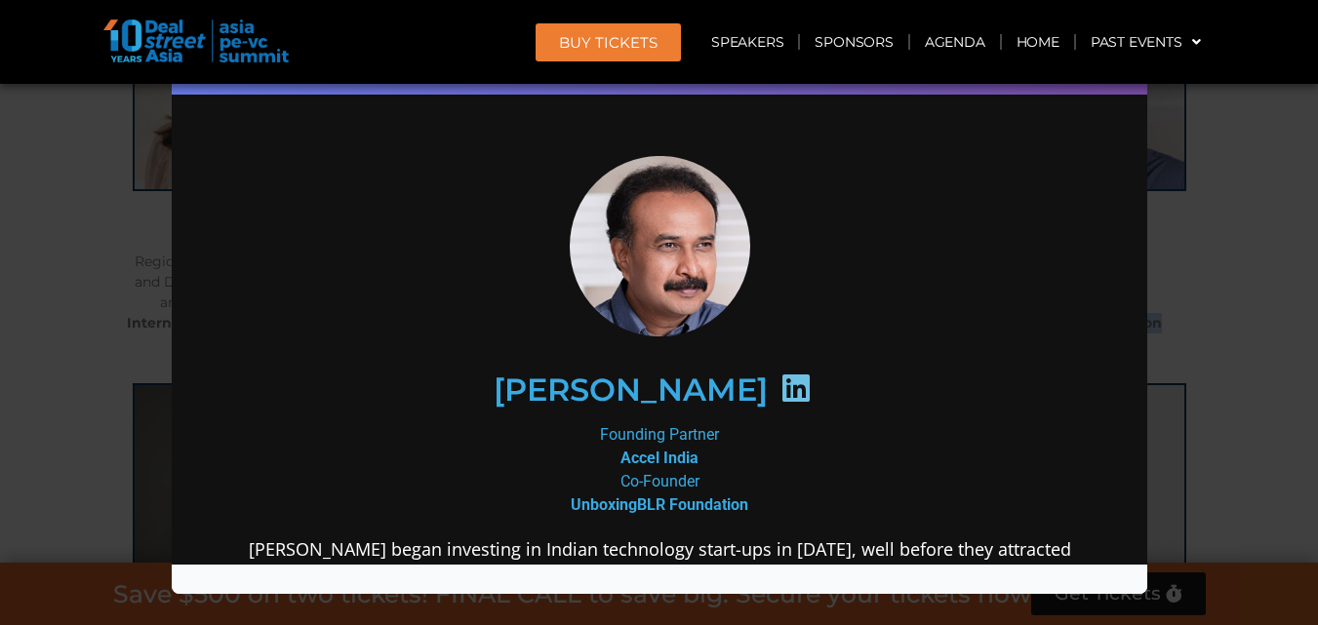
scroll to position [0, 0]
click at [1282, 136] on div "Speaker Profile ×" at bounding box center [659, 312] width 1318 height 625
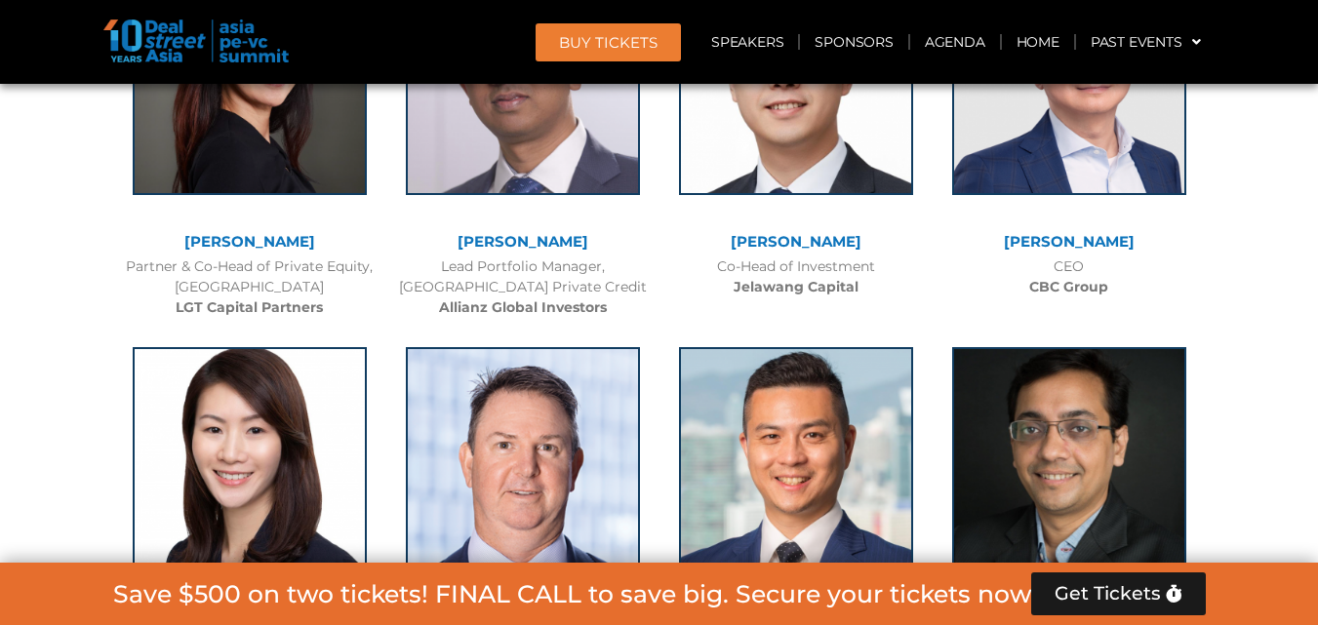
scroll to position [3258, 0]
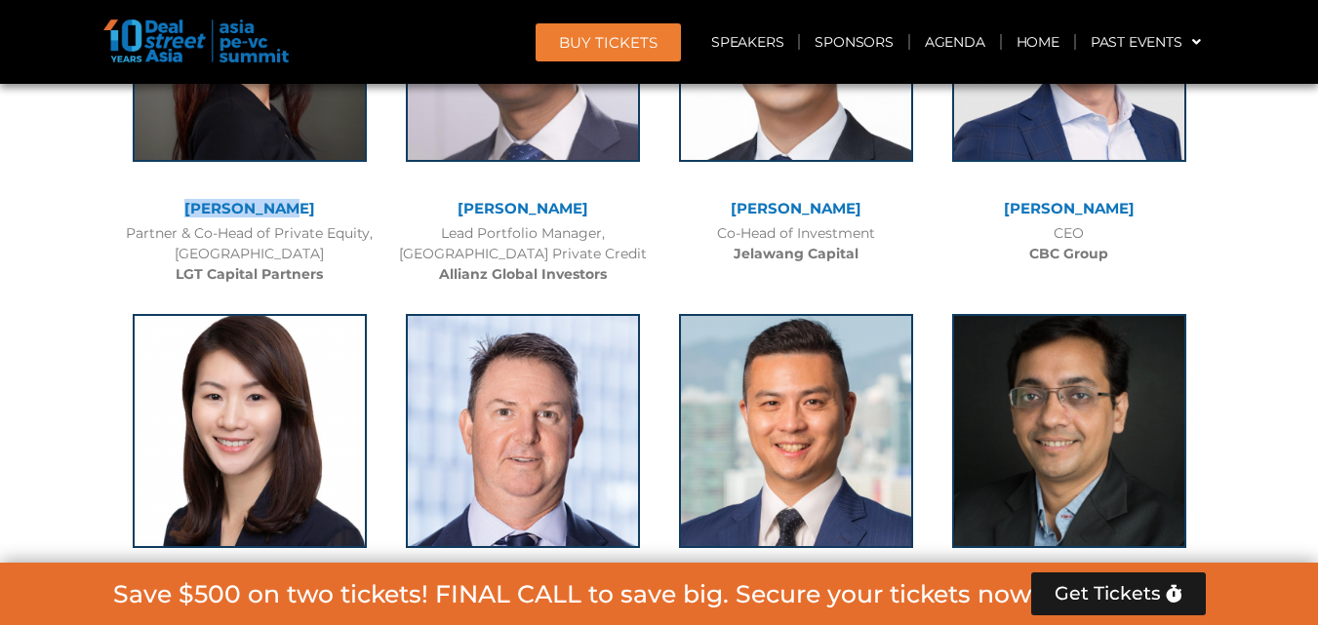
drag, startPoint x: 188, startPoint y: 202, endPoint x: 300, endPoint y: 202, distance: 111.2
click at [300, 202] on div "[PERSON_NAME]" at bounding box center [250, 209] width 254 height 17
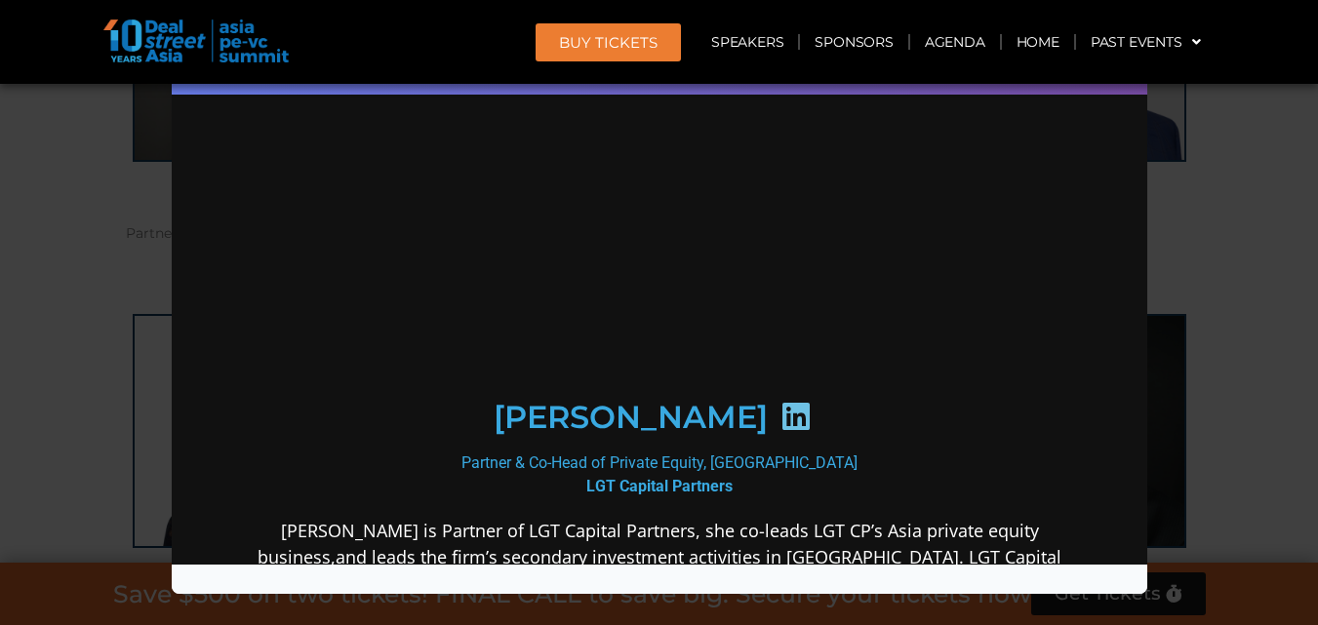
scroll to position [0, 0]
drag, startPoint x: 580, startPoint y: 494, endPoint x: 737, endPoint y: 492, distance: 157.1
click at [737, 492] on div "Partner & Co-Head of Private Equity, Asia Pacific LGT Capital Partners" at bounding box center [658, 475] width 843 height 47
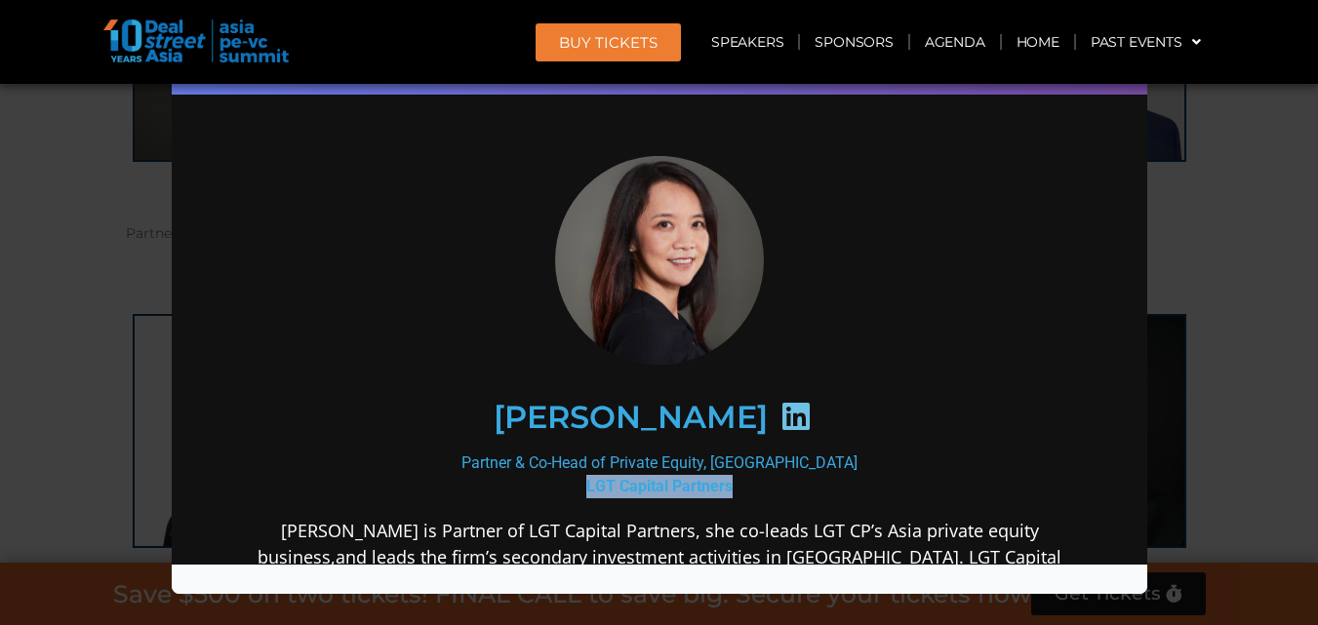
click at [780, 416] on icon at bounding box center [795, 416] width 31 height 31
click at [1278, 110] on div "Speaker Profile ×" at bounding box center [659, 312] width 1318 height 625
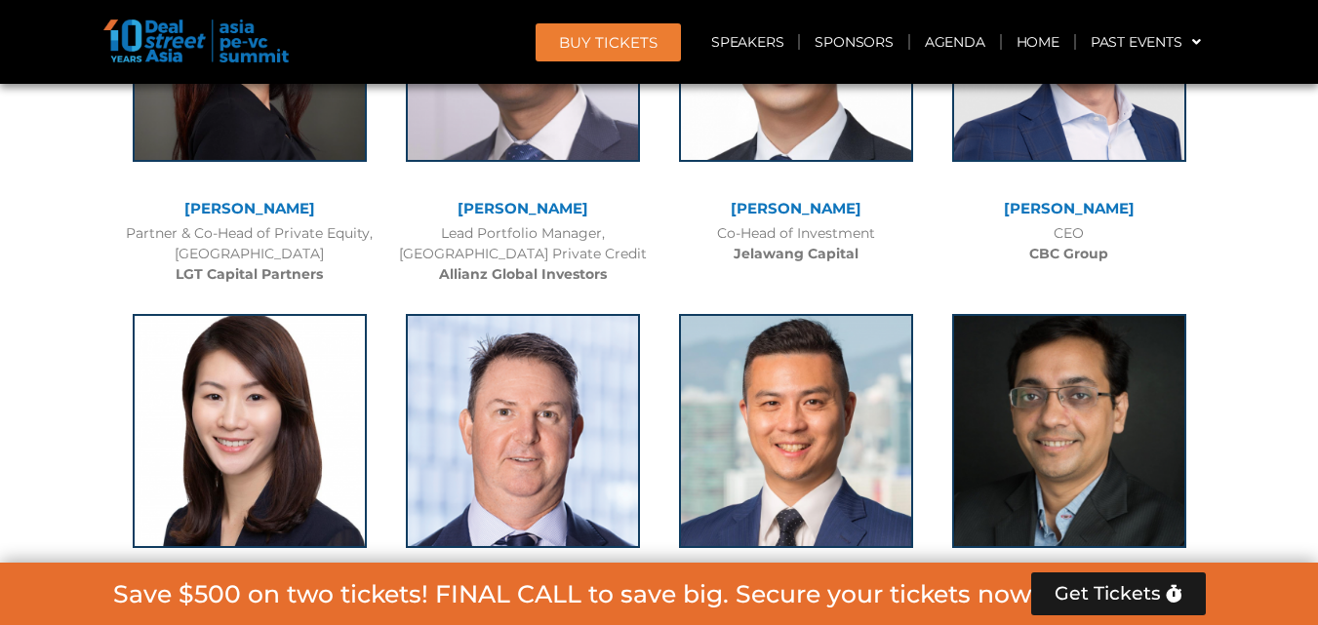
drag, startPoint x: 458, startPoint y: 206, endPoint x: 585, endPoint y: 206, distance: 127.8
click at [585, 206] on div "[PERSON_NAME]" at bounding box center [523, 209] width 254 height 17
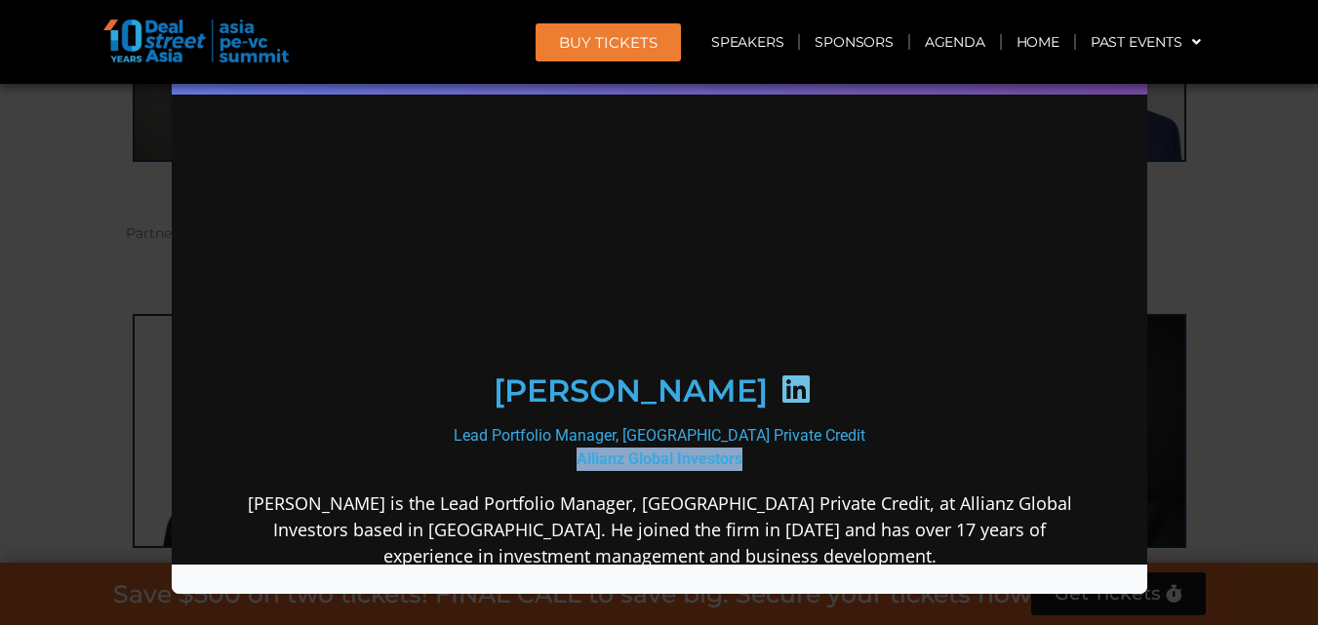
drag, startPoint x: 569, startPoint y: 488, endPoint x: 742, endPoint y: 484, distance: 172.8
click at [742, 471] on div "Lead Portfolio Manager, [GEOGRAPHIC_DATA] Private Credit Allianz Global Investo…" at bounding box center [658, 447] width 843 height 47
click at [782, 405] on icon at bounding box center [795, 389] width 31 height 31
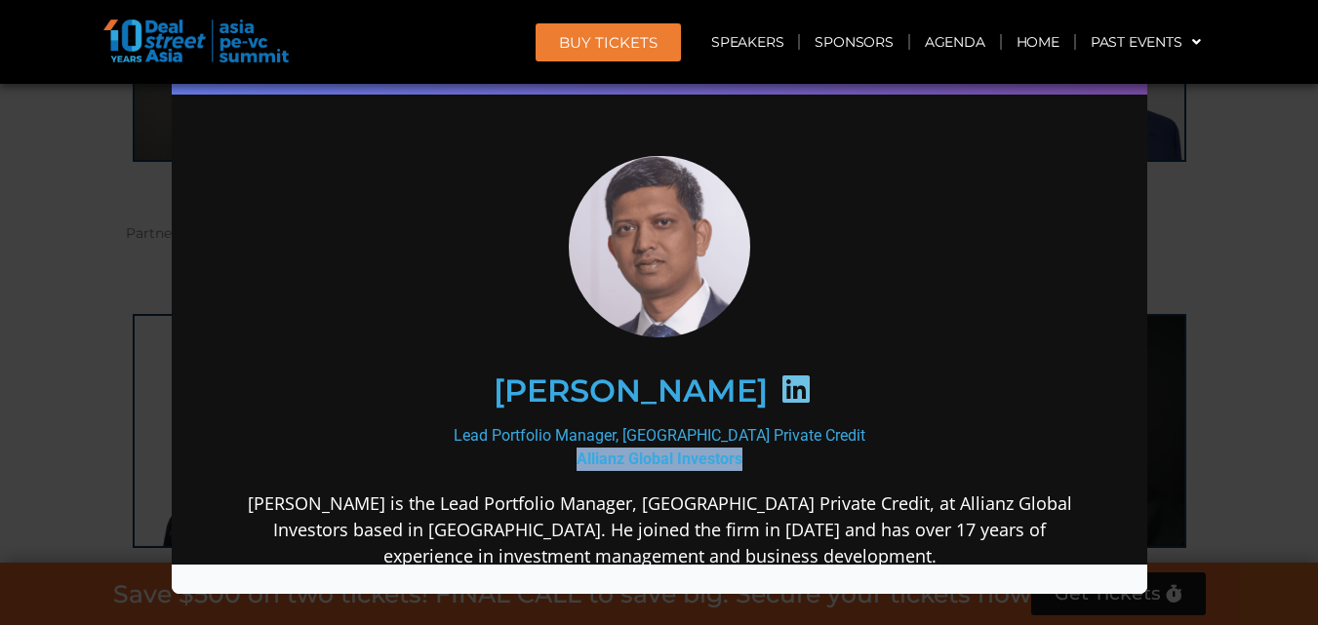
click at [1216, 174] on div "Speaker Profile ×" at bounding box center [659, 312] width 1318 height 625
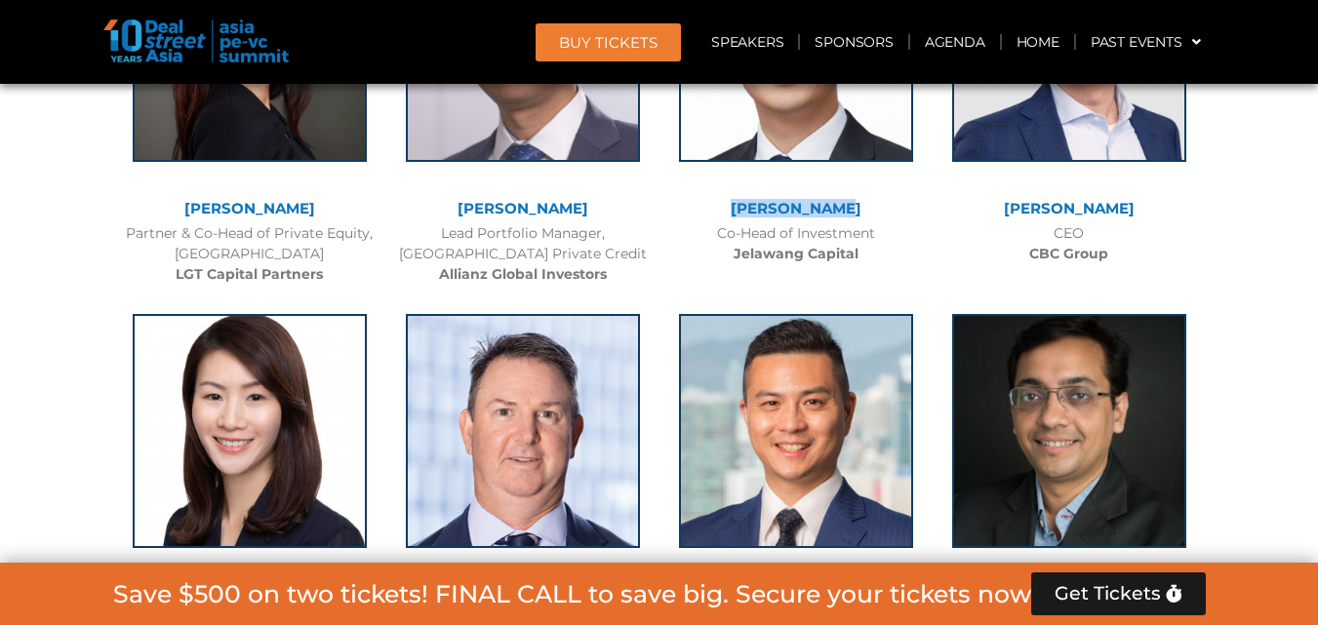
drag, startPoint x: 746, startPoint y: 194, endPoint x: 856, endPoint y: 214, distance: 111.0
click at [856, 214] on div "[PERSON_NAME] Co-Head of Investment Jelawang Capital" at bounding box center [796, 91] width 273 height 366
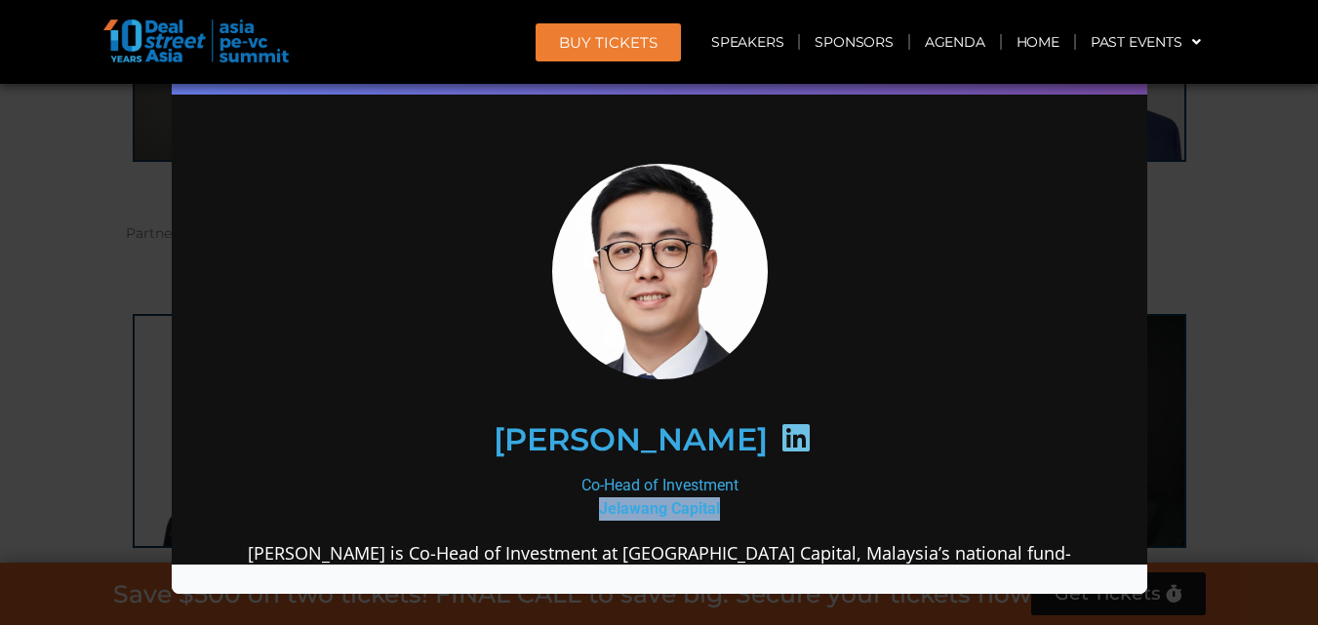
drag, startPoint x: 592, startPoint y: 504, endPoint x: 735, endPoint y: 515, distance: 142.9
click at [735, 515] on div "Co-Head of Investment Jelawang Capital" at bounding box center [658, 497] width 843 height 47
click at [779, 431] on div at bounding box center [796, 442] width 58 height 38
click at [780, 441] on icon at bounding box center [795, 438] width 31 height 31
click at [1226, 219] on div "Speaker Profile ×" at bounding box center [659, 312] width 1318 height 625
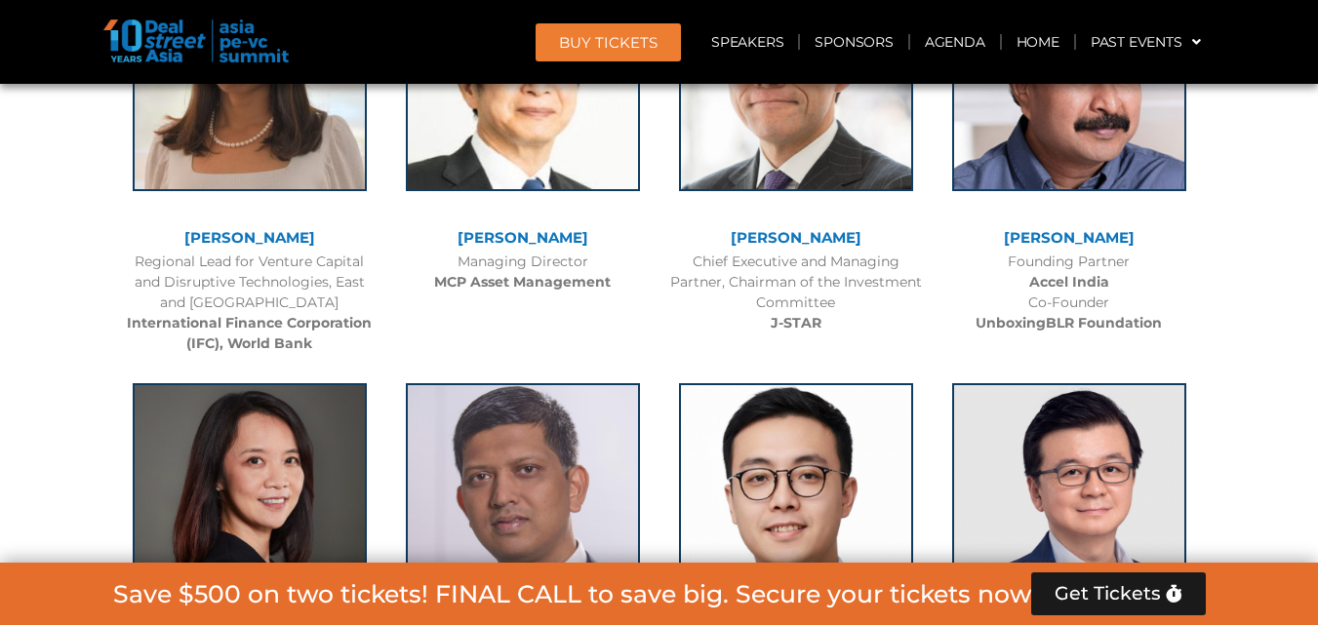
scroll to position [3030, 0]
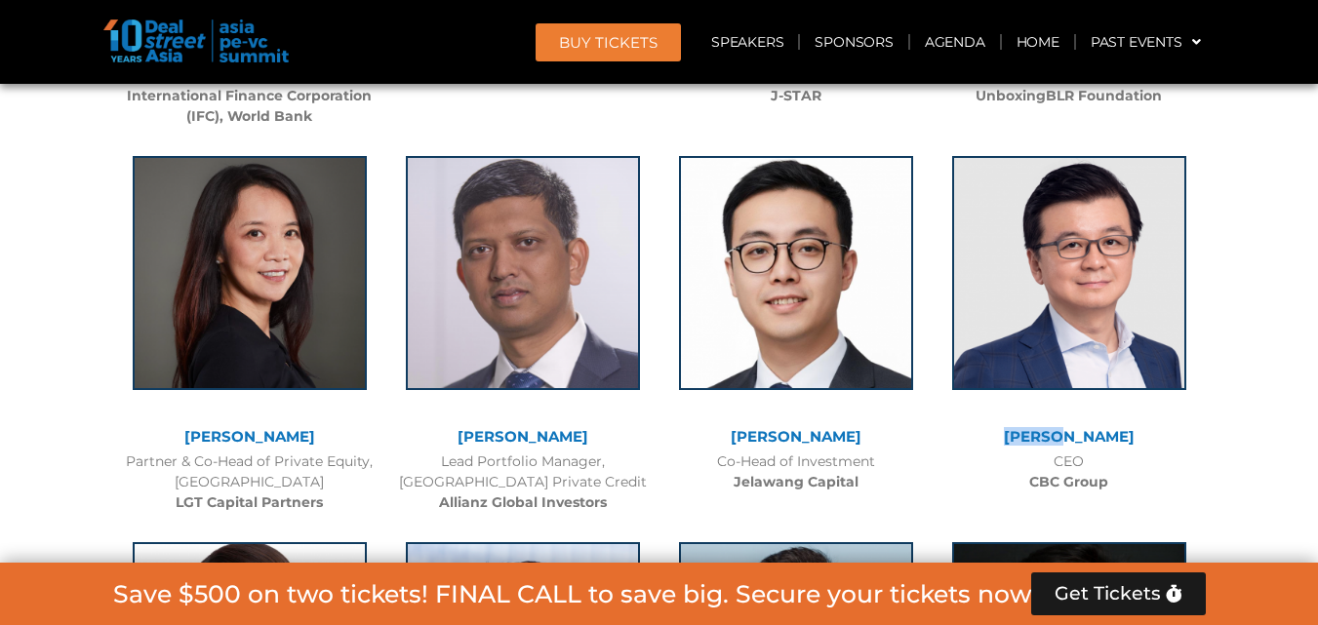
drag, startPoint x: 1037, startPoint y: 430, endPoint x: 1112, endPoint y: 443, distance: 76.2
click at [1112, 443] on div "[PERSON_NAME]" at bounding box center [1070, 437] width 254 height 17
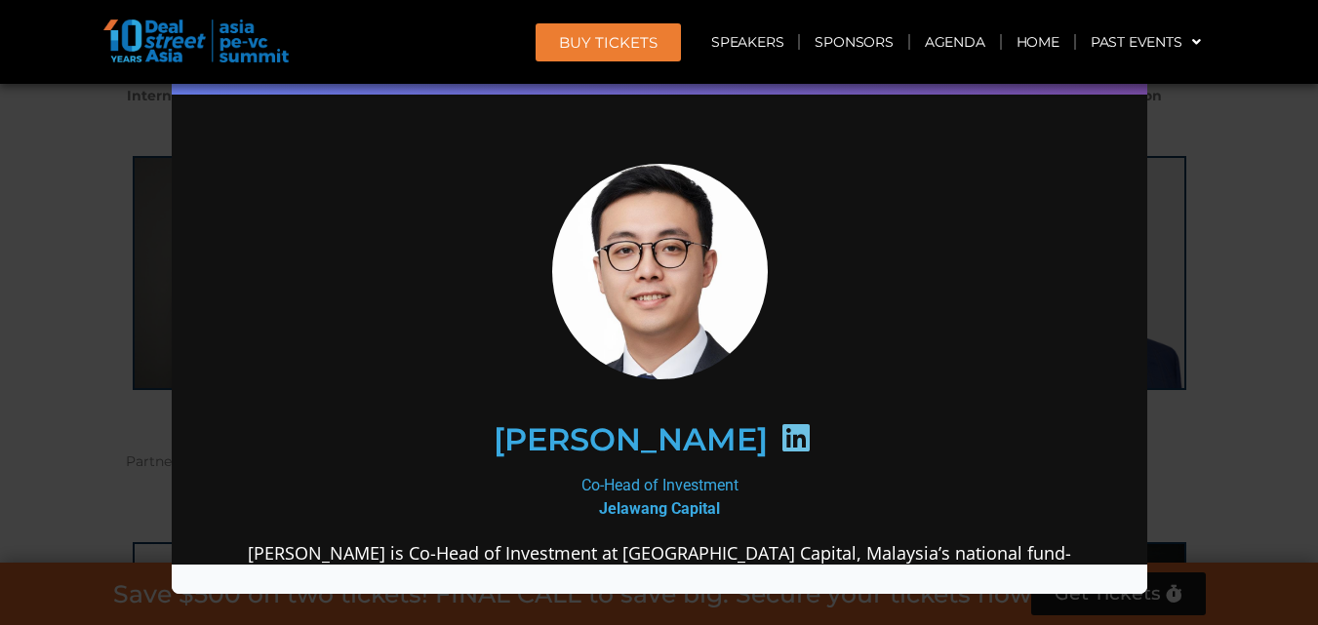
scroll to position [0, 0]
click at [1243, 205] on div "Speaker Profile ×" at bounding box center [659, 312] width 1318 height 625
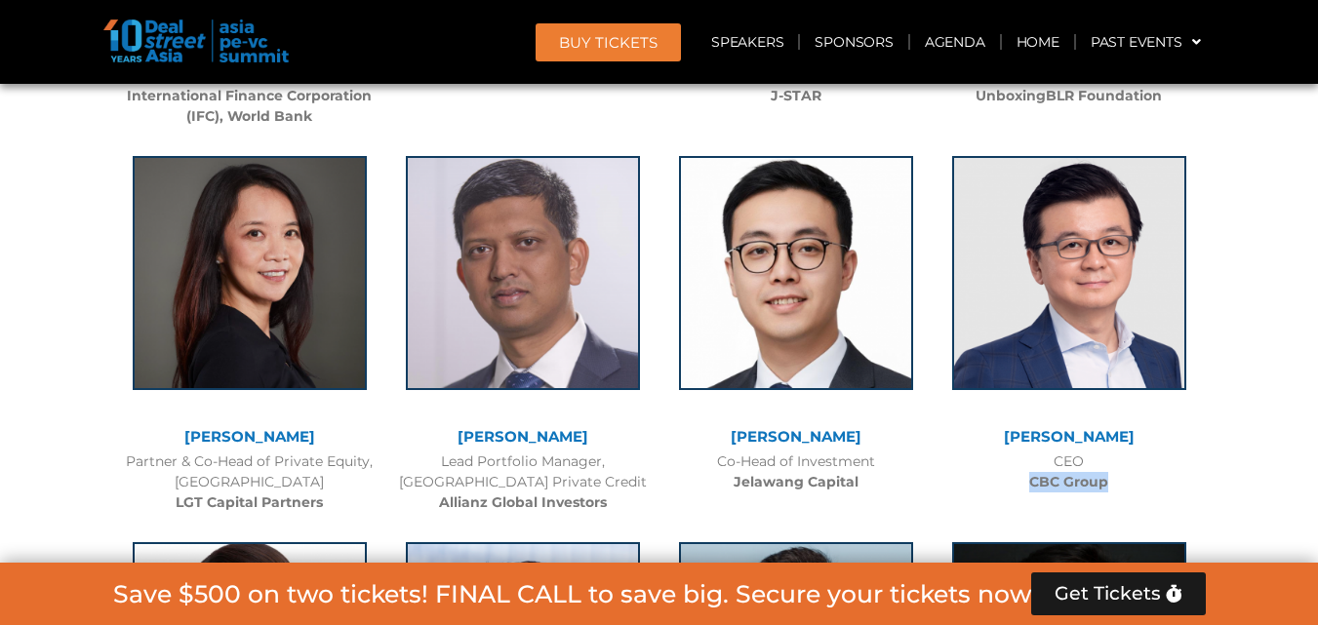
drag, startPoint x: 1031, startPoint y: 484, endPoint x: 1121, endPoint y: 495, distance: 90.4
click at [1121, 495] on div "[PERSON_NAME] CEO CBC Group" at bounding box center [1069, 320] width 273 height 366
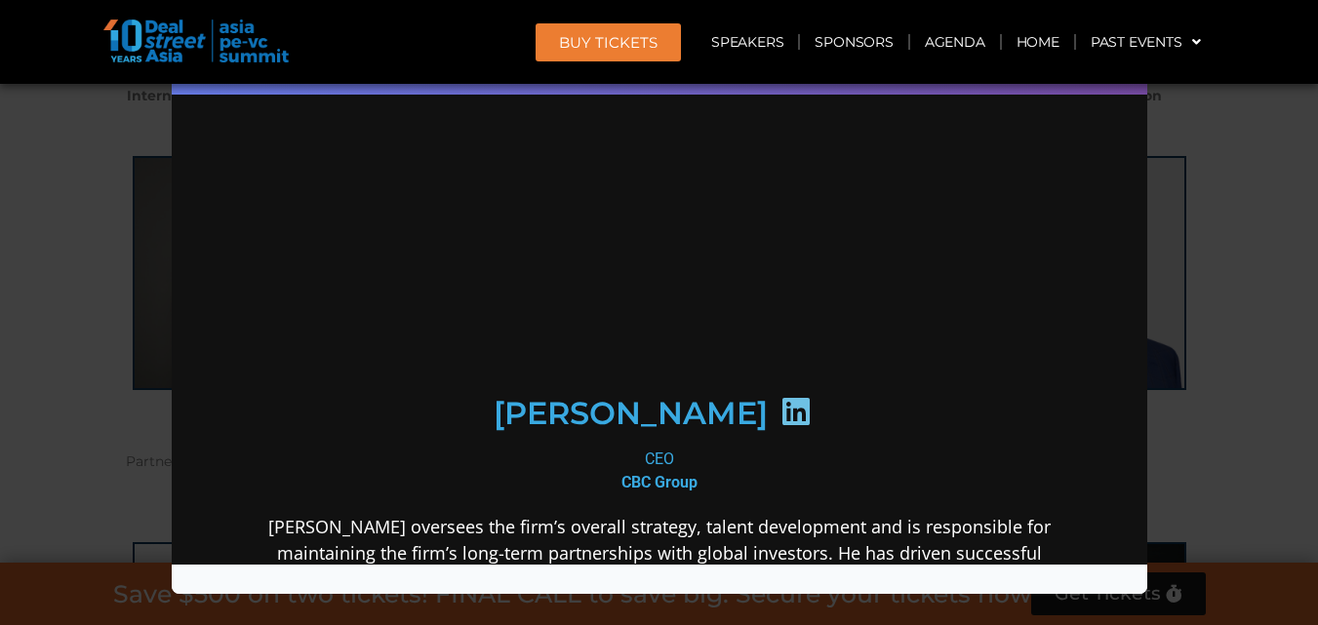
click at [780, 424] on icon at bounding box center [795, 411] width 31 height 31
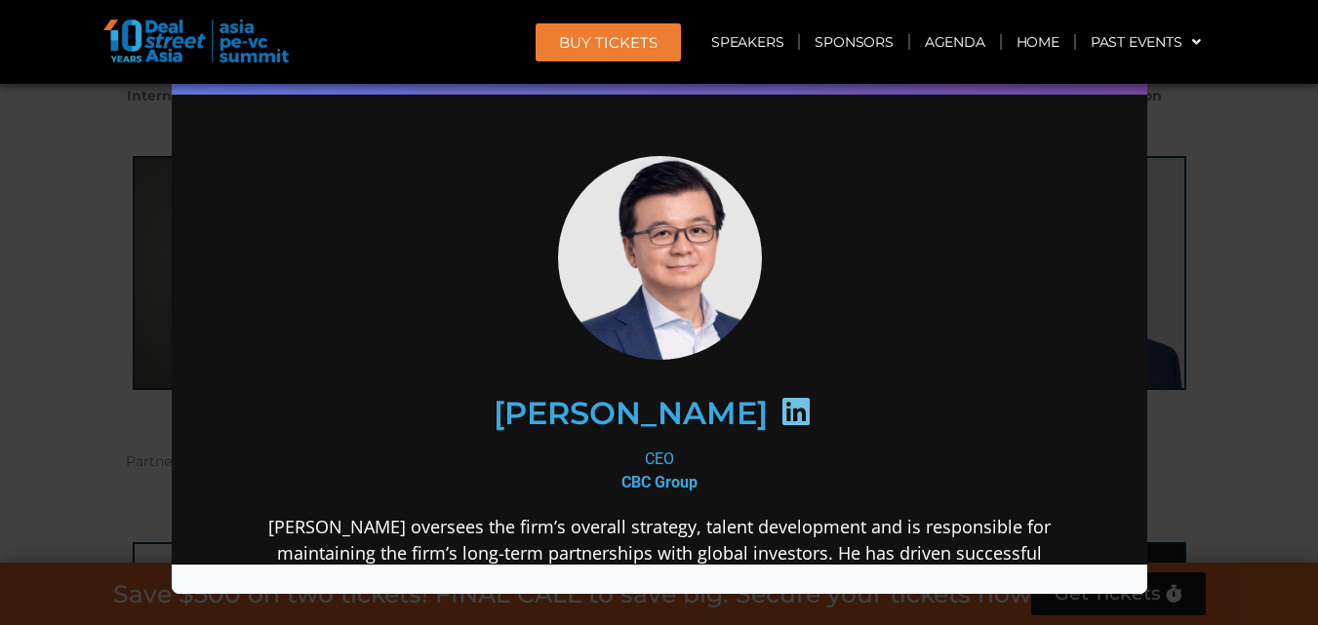
click at [1220, 236] on div "Speaker Profile ×" at bounding box center [659, 312] width 1318 height 625
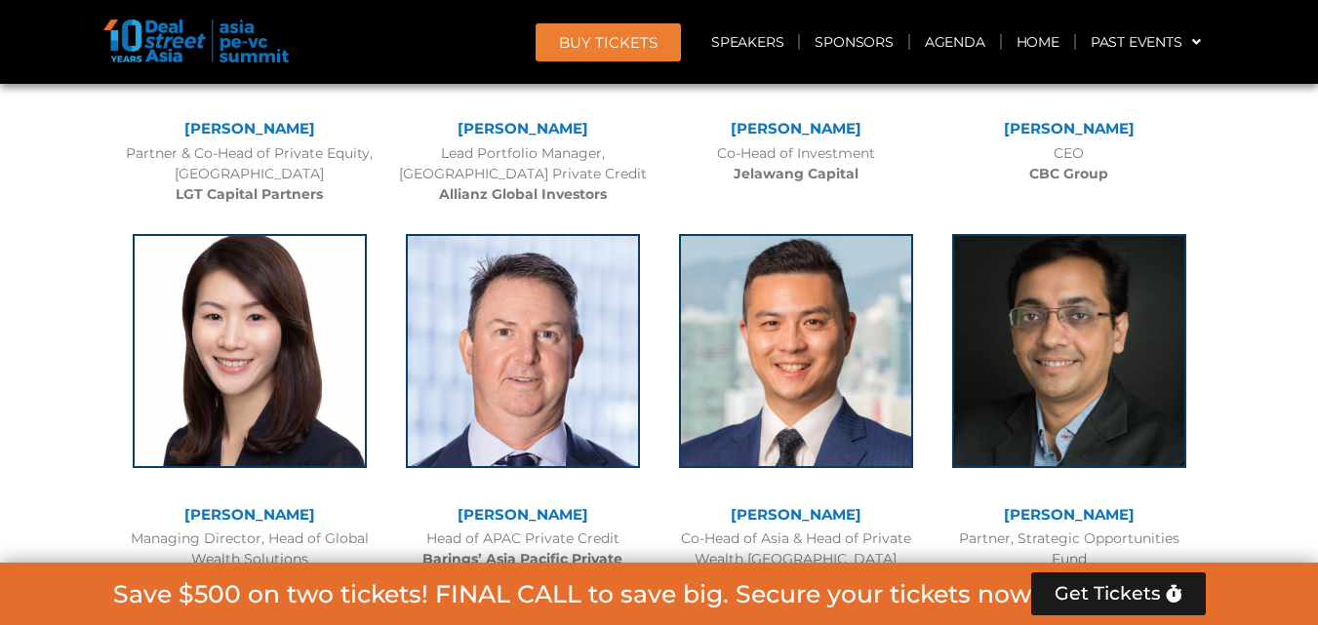
scroll to position [3486, 0]
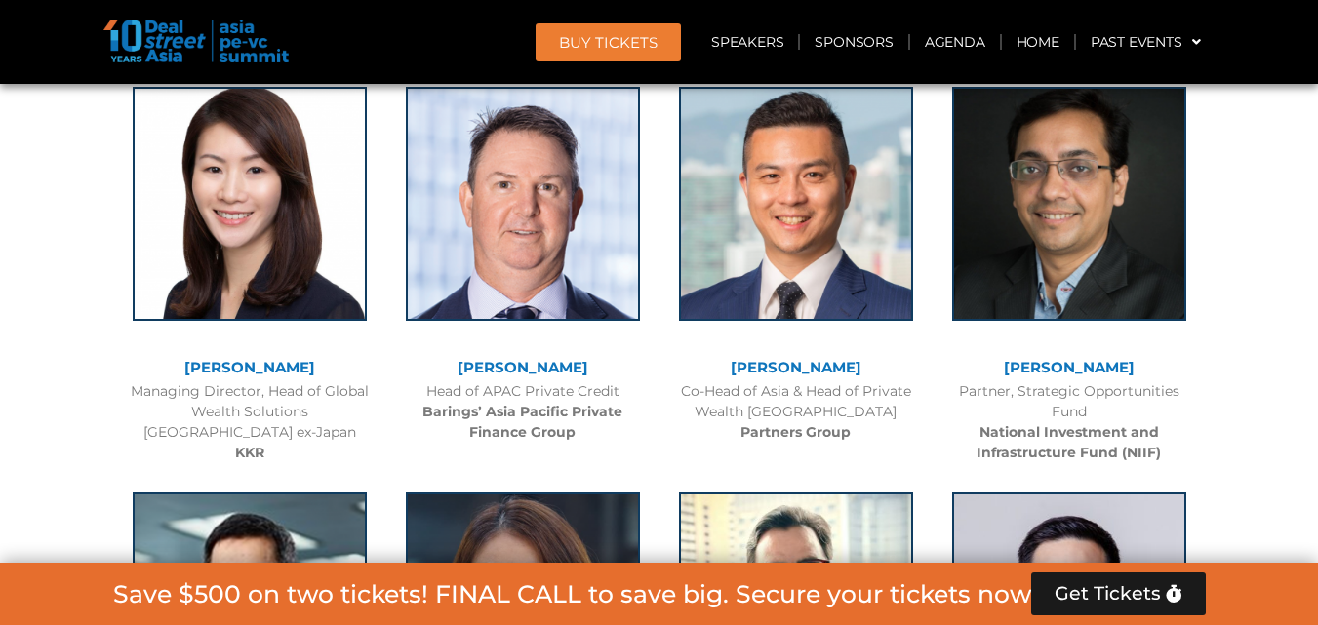
drag, startPoint x: 173, startPoint y: 366, endPoint x: 323, endPoint y: 366, distance: 150.3
click at [323, 366] on div "[PERSON_NAME]" at bounding box center [250, 368] width 254 height 17
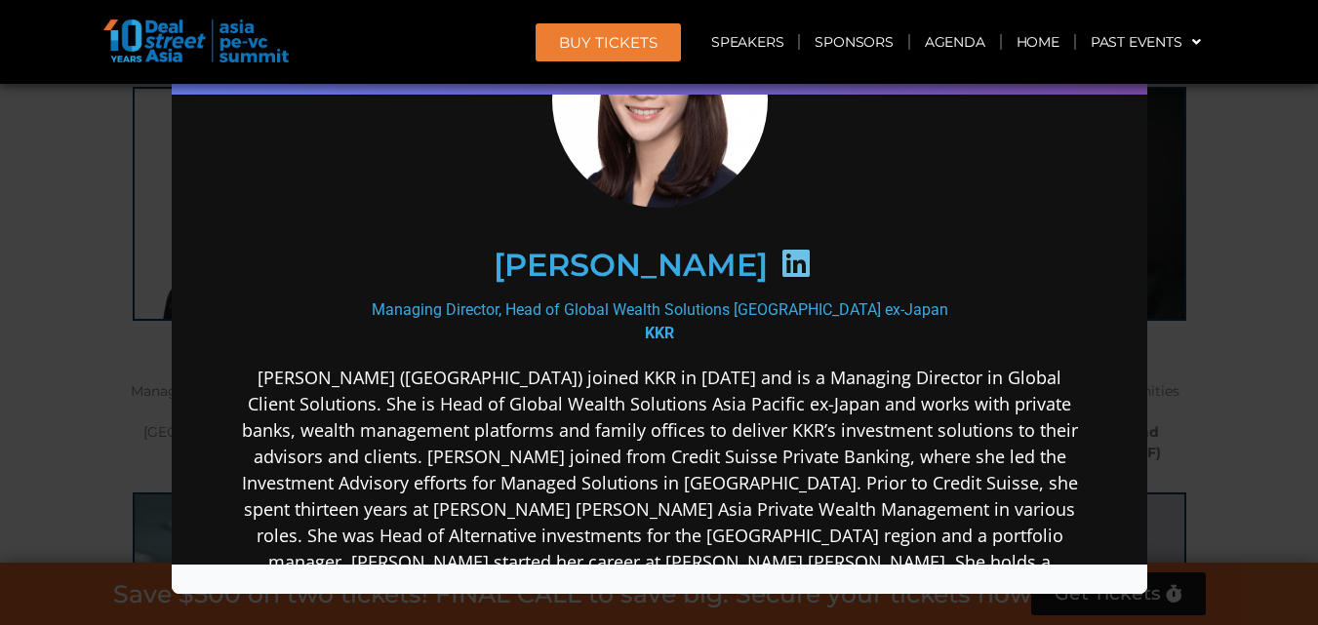
scroll to position [227, 0]
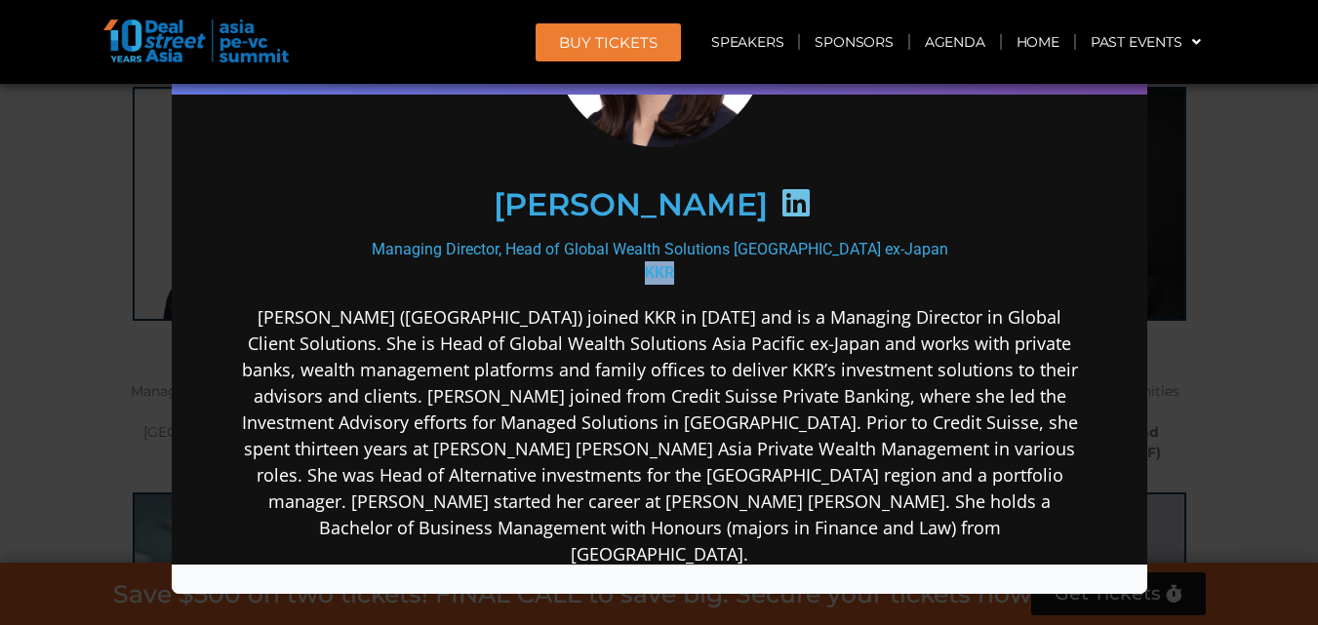
drag, startPoint x: 632, startPoint y: 265, endPoint x: 669, endPoint y: 260, distance: 37.5
click at [669, 260] on div "Managing Director, Head of Global Wealth Solutions Asia Pacific ex-Japan KKR" at bounding box center [658, 261] width 843 height 47
click at [808, 202] on icon at bounding box center [795, 202] width 31 height 31
click at [1247, 197] on div "Speaker Profile ×" at bounding box center [659, 312] width 1318 height 625
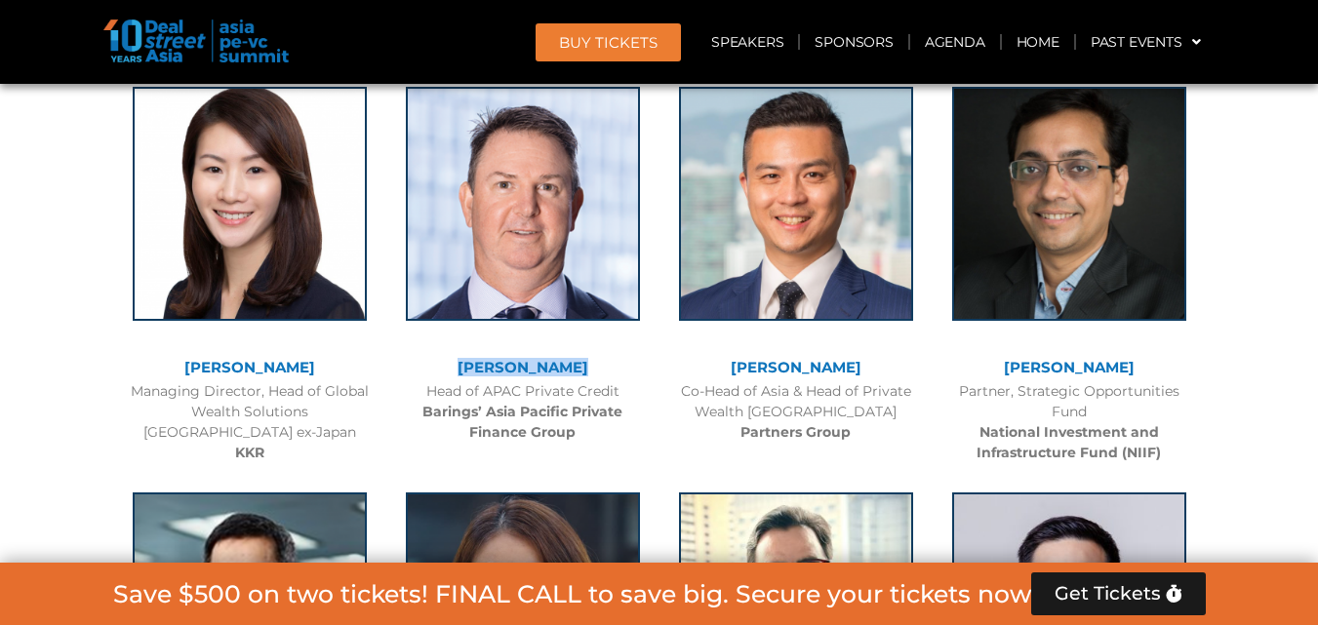
drag, startPoint x: 464, startPoint y: 359, endPoint x: 585, endPoint y: 365, distance: 121.1
click at [585, 365] on div "[PERSON_NAME]" at bounding box center [523, 368] width 254 height 17
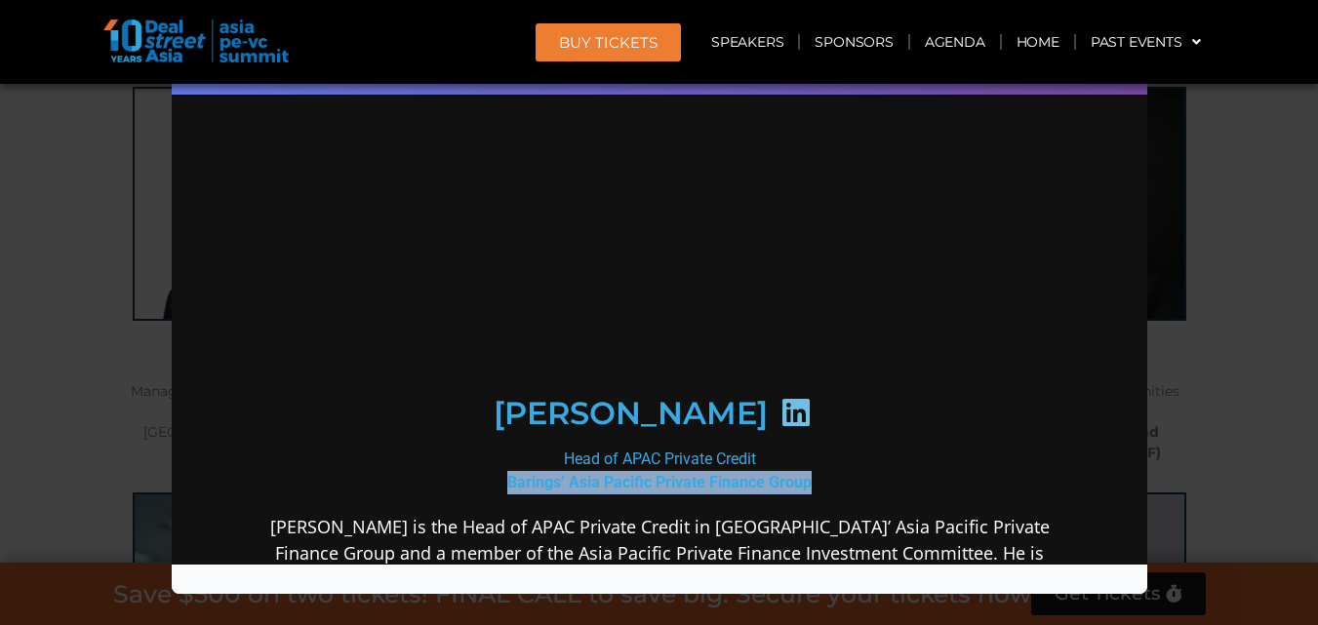
drag, startPoint x: 503, startPoint y: 486, endPoint x: 845, endPoint y: 491, distance: 342.5
click at [845, 491] on div "Head of APAC Private Credit Barings’ Asia Pacific Private Finance Group" at bounding box center [658, 471] width 843 height 47
click at [780, 420] on icon at bounding box center [795, 412] width 31 height 31
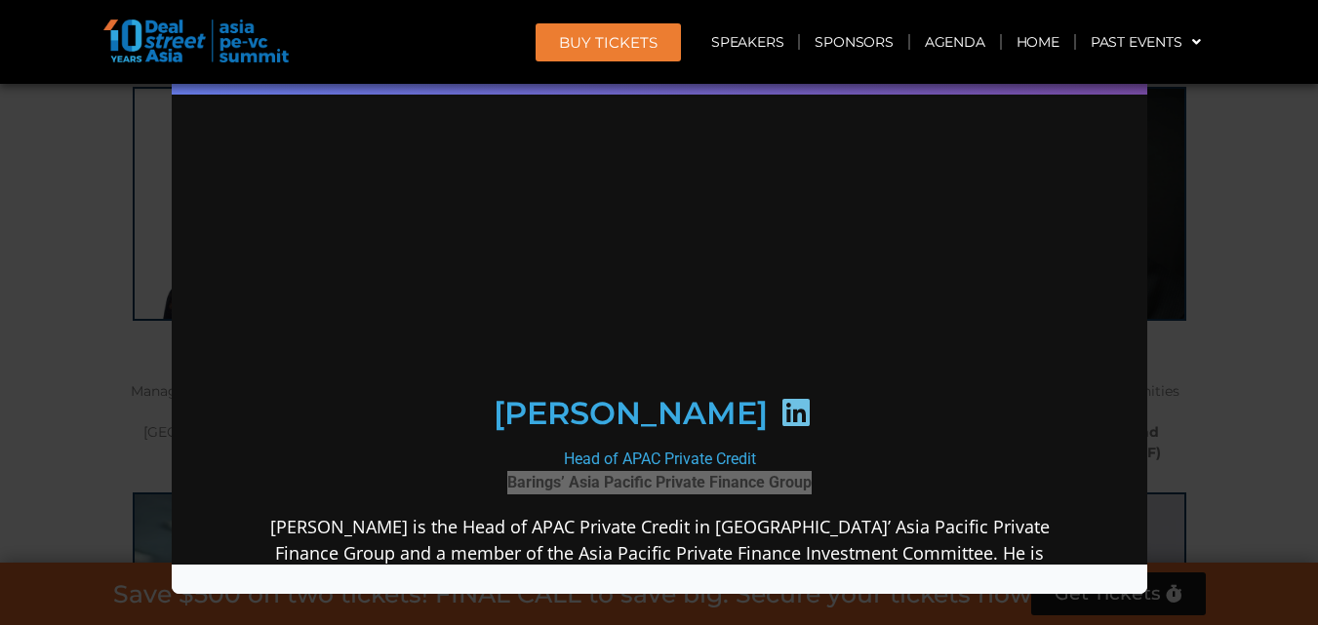
click at [1266, 191] on div "Speaker Profile ×" at bounding box center [659, 312] width 1318 height 625
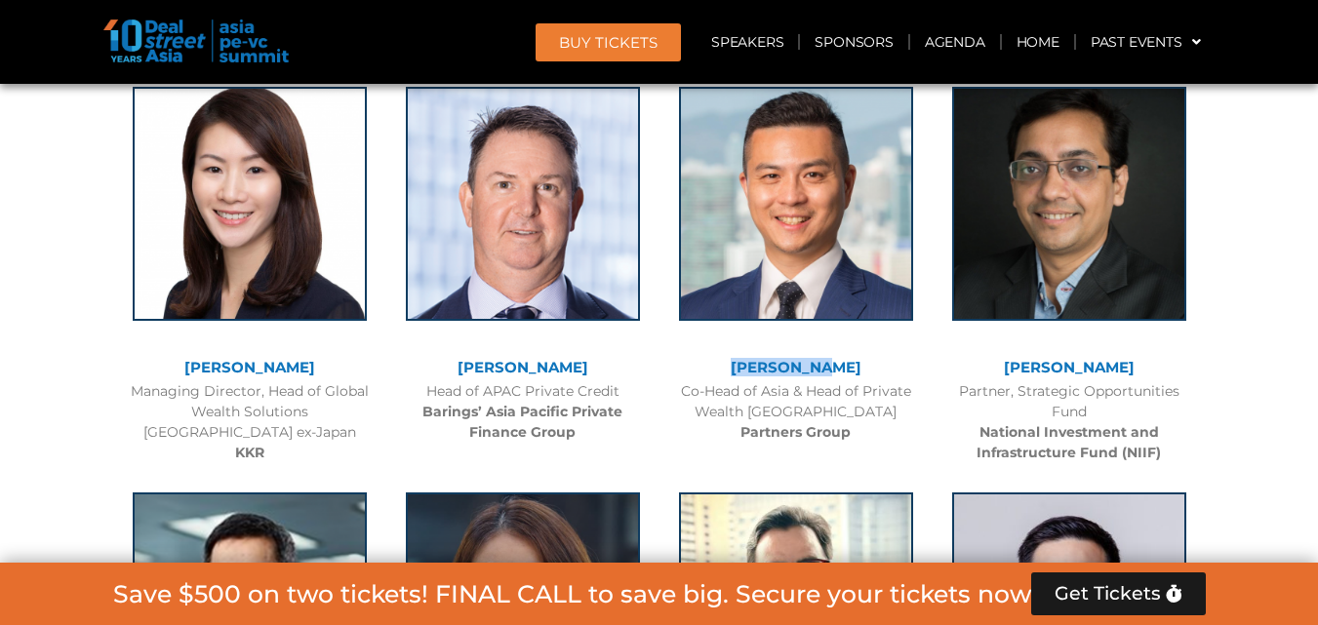
drag, startPoint x: 743, startPoint y: 361, endPoint x: 844, endPoint y: 376, distance: 102.5
click at [844, 376] on div "[PERSON_NAME]" at bounding box center [796, 368] width 254 height 17
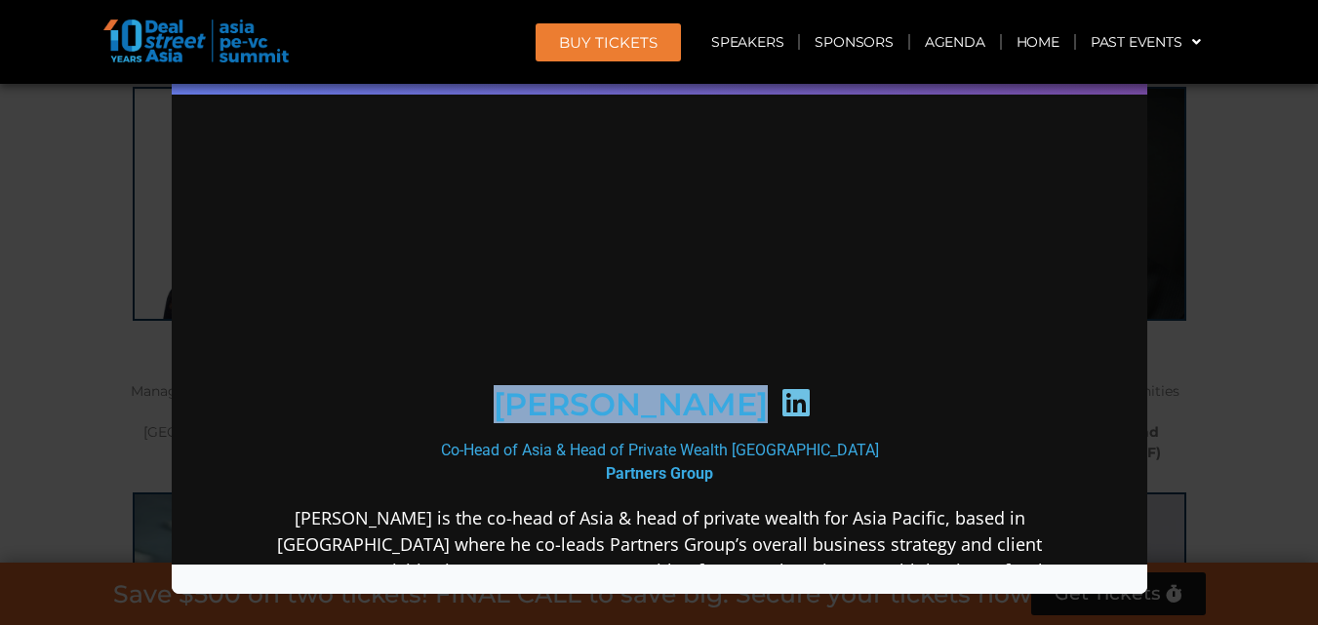
drag, startPoint x: 535, startPoint y: 416, endPoint x: 717, endPoint y: 417, distance: 182.5
click at [717, 417] on div "[PERSON_NAME]" at bounding box center [658, 404] width 759 height 101
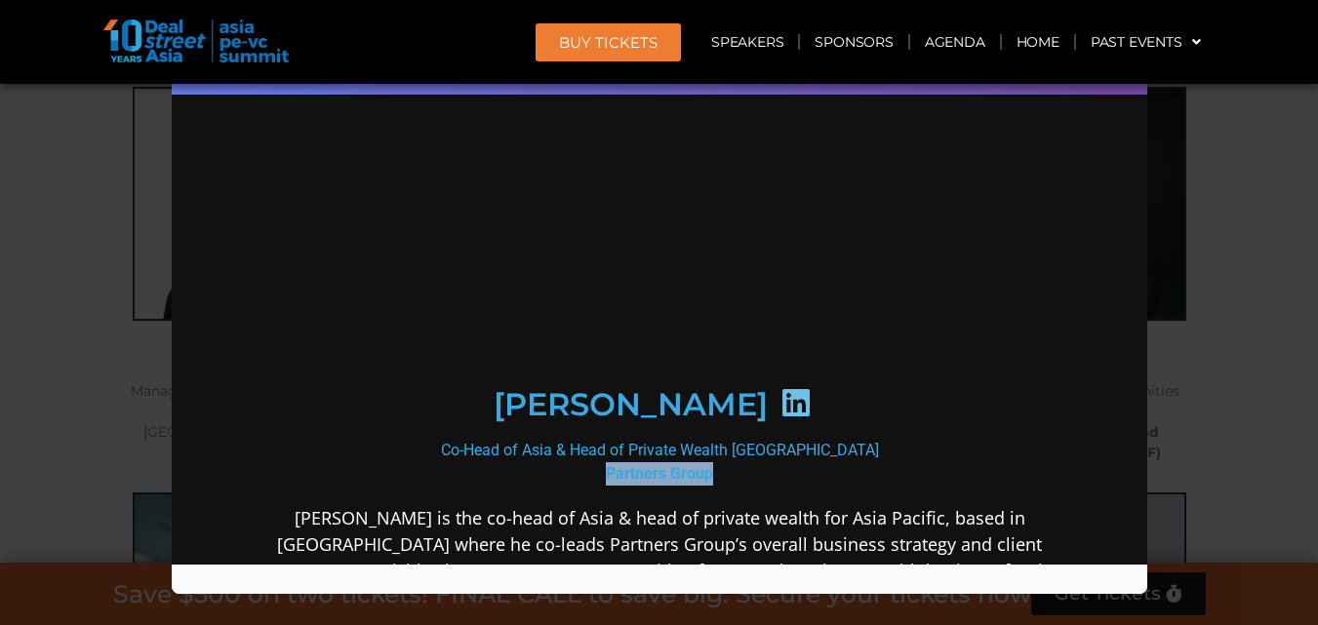
drag, startPoint x: 594, startPoint y: 498, endPoint x: 709, endPoint y: 496, distance: 115.2
click at [709, 486] on div "Co-Head of Asia & Head of Private Wealth Asia Pacific Partners Group" at bounding box center [658, 462] width 843 height 47
click at [780, 414] on icon at bounding box center [795, 402] width 31 height 31
click at [1257, 179] on div "Speaker Profile ×" at bounding box center [659, 312] width 1318 height 625
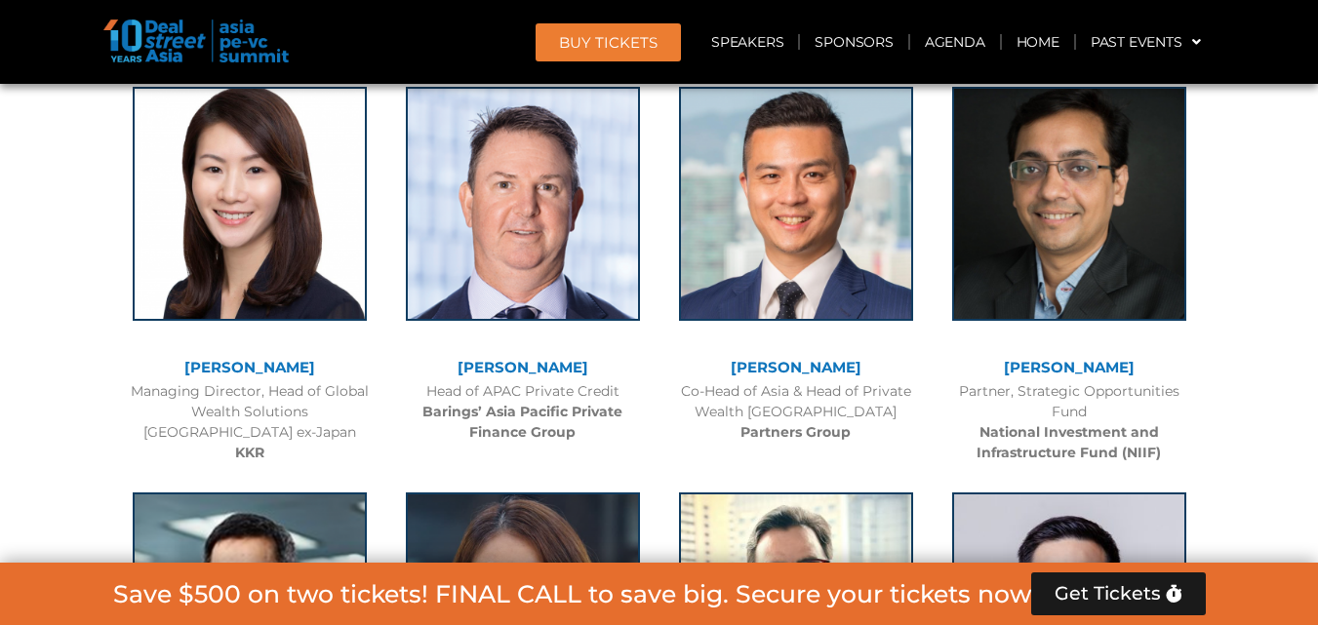
drag, startPoint x: 984, startPoint y: 358, endPoint x: 1142, endPoint y: 364, distance: 158.2
click at [1142, 364] on div "[PERSON_NAME] Partner, Strategic Opportunities Fund National Investment and Inf…" at bounding box center [1069, 270] width 273 height 407
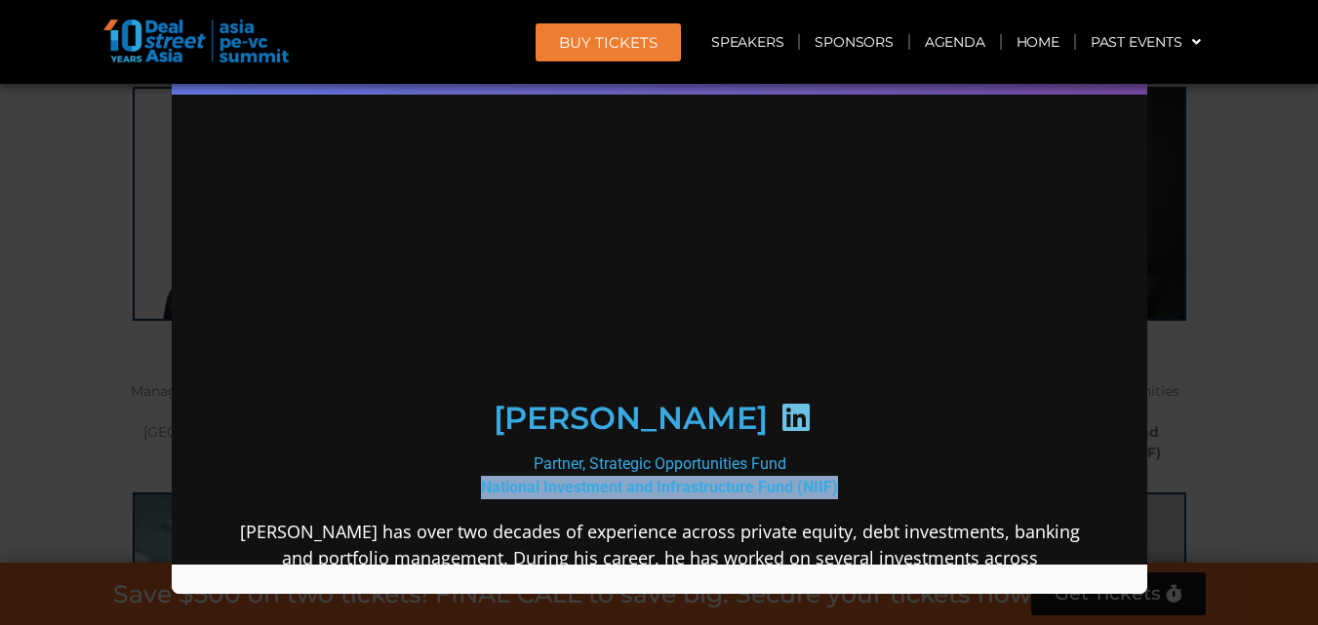
drag, startPoint x: 470, startPoint y: 485, endPoint x: 828, endPoint y: 484, distance: 358.1
click at [828, 484] on div "Partner, Strategic Opportunities Fund National Investment and Infrastructure Fu…" at bounding box center [658, 476] width 843 height 47
click at [787, 417] on icon at bounding box center [795, 417] width 31 height 31
click at [804, 421] on icon at bounding box center [795, 417] width 31 height 31
click at [807, 423] on icon at bounding box center [795, 417] width 31 height 31
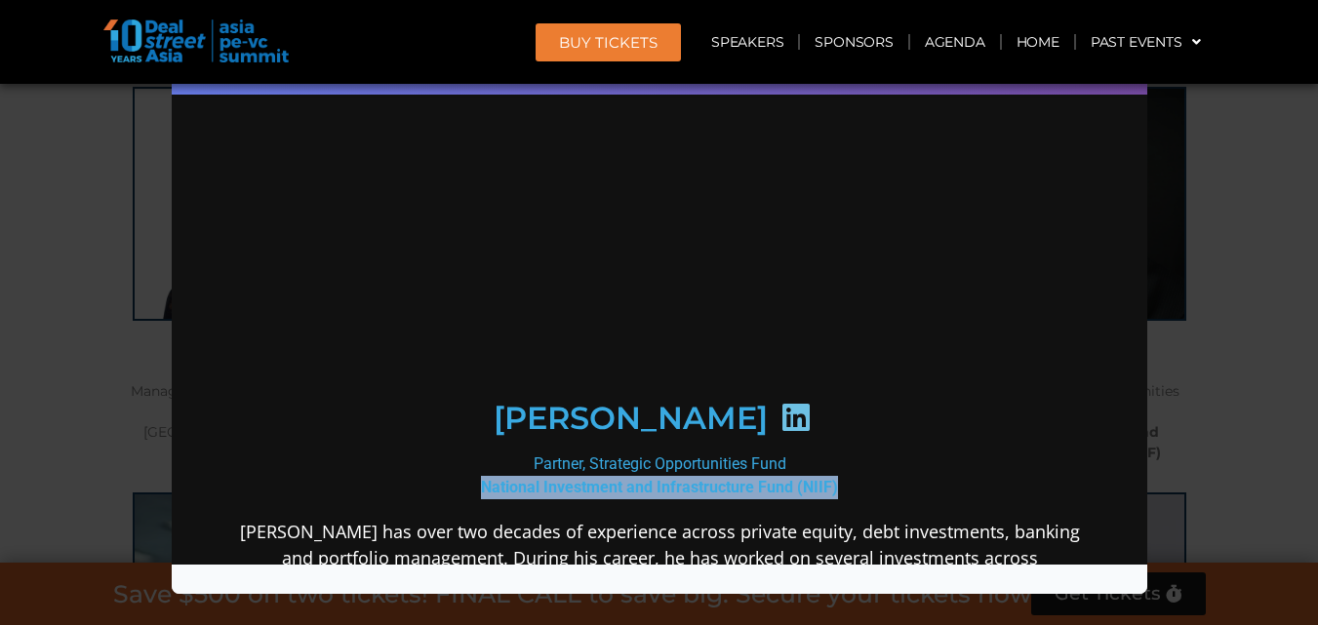
click at [1222, 195] on div "Speaker Profile ×" at bounding box center [659, 312] width 1318 height 625
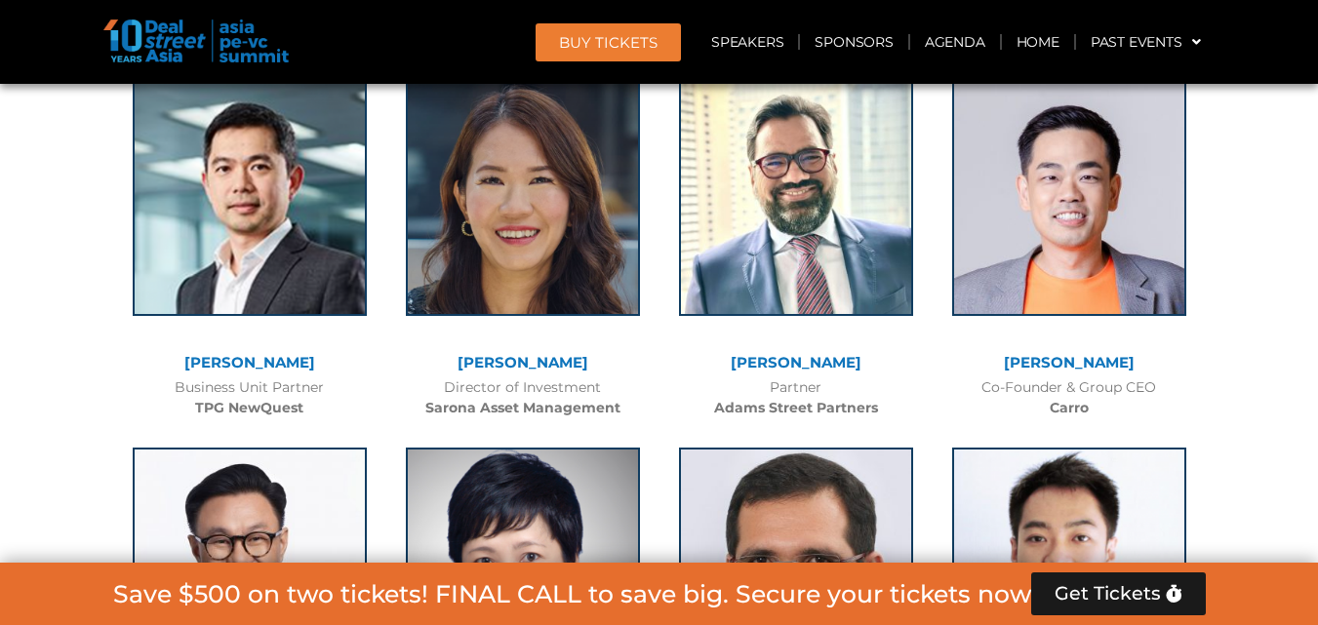
scroll to position [3941, 0]
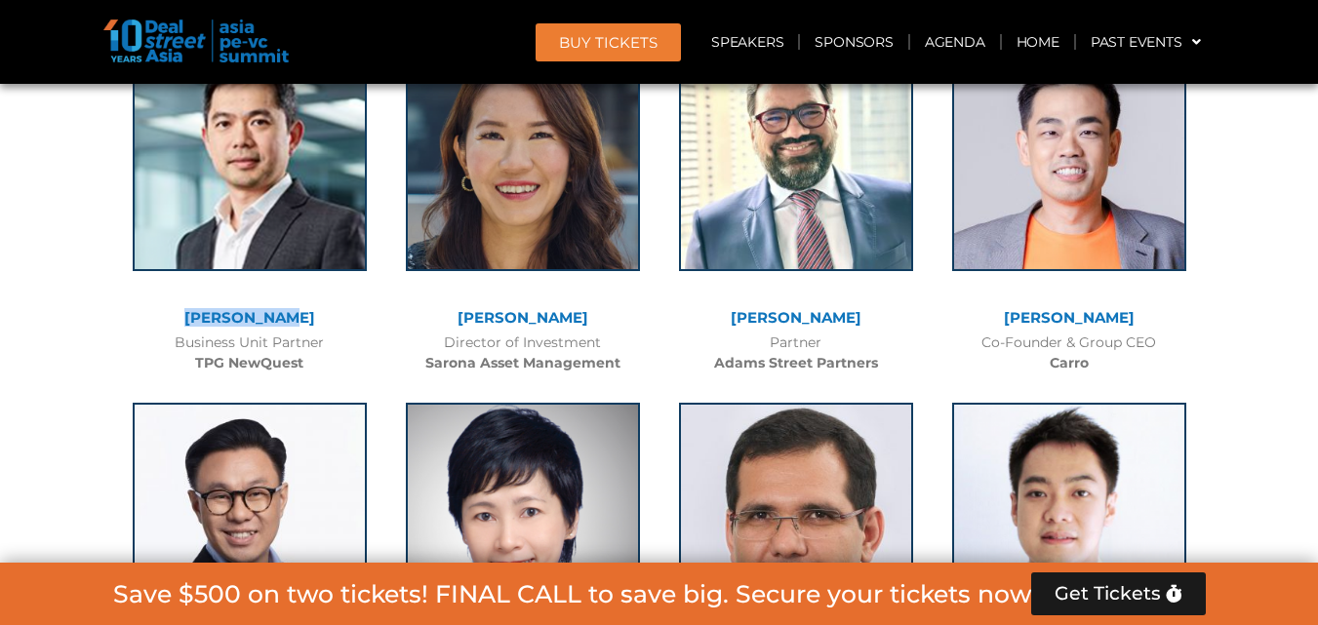
drag, startPoint x: 191, startPoint y: 312, endPoint x: 313, endPoint y: 315, distance: 122.0
click at [313, 315] on div "[PERSON_NAME]" at bounding box center [250, 318] width 254 height 17
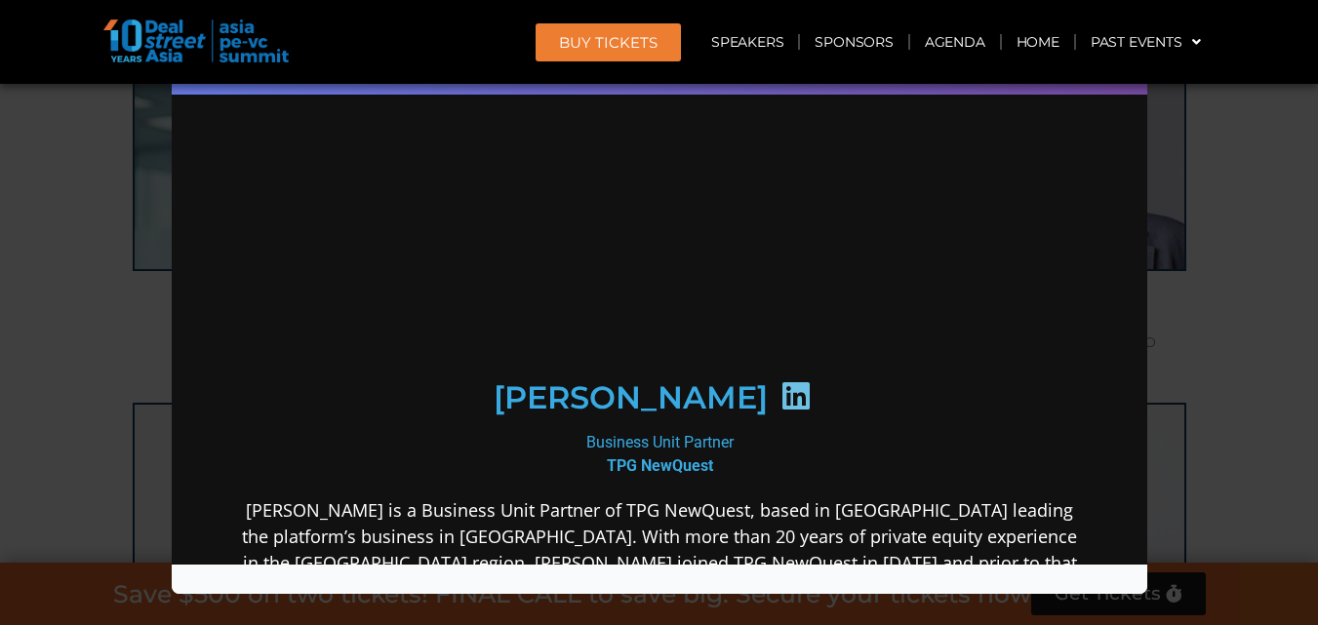
scroll to position [0, 0]
drag, startPoint x: 584, startPoint y: 486, endPoint x: 709, endPoint y: 498, distance: 126.4
click at [709, 478] on div "Business Unit Partner TPG NewQuest" at bounding box center [658, 454] width 843 height 47
click at [780, 412] on icon at bounding box center [795, 396] width 31 height 31
click at [1229, 202] on div "Speaker Profile ×" at bounding box center [659, 312] width 1318 height 625
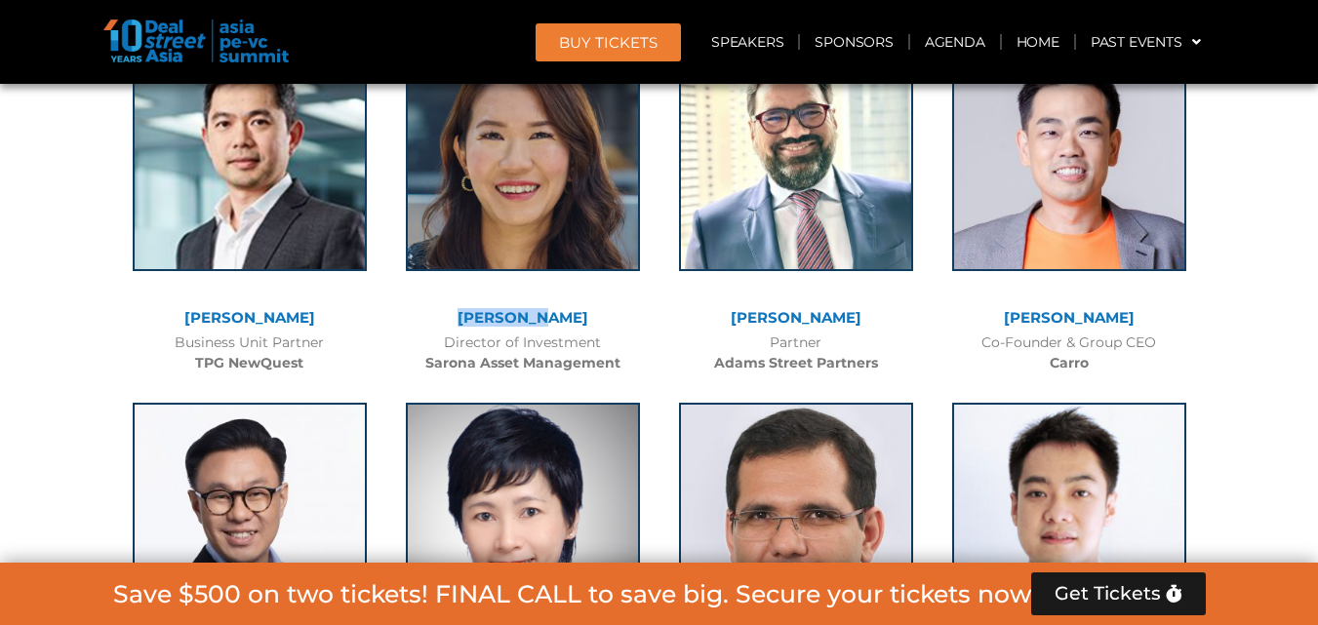
drag, startPoint x: 480, startPoint y: 311, endPoint x: 607, endPoint y: 315, distance: 126.9
click at [607, 315] on div "[PERSON_NAME]" at bounding box center [523, 318] width 254 height 17
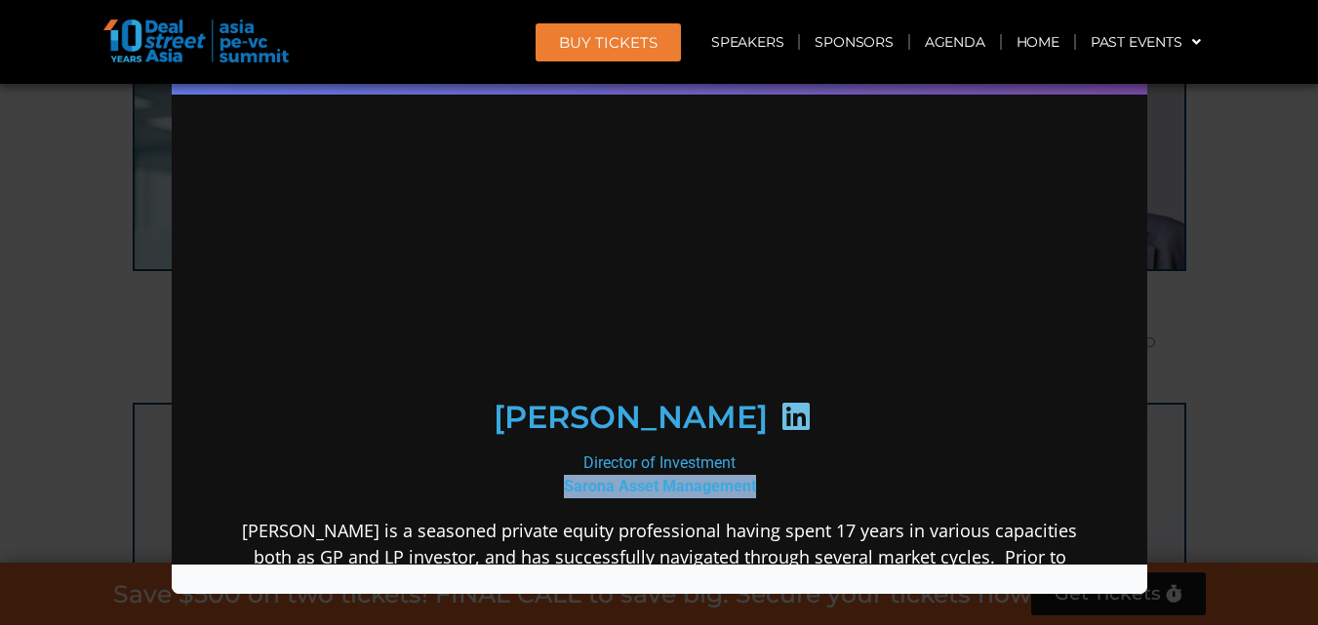
drag, startPoint x: 552, startPoint y: 491, endPoint x: 759, endPoint y: 498, distance: 207.0
click at [759, 498] on div "Director of Investment Sarona Asset Management" at bounding box center [658, 475] width 843 height 47
click at [780, 411] on icon at bounding box center [795, 416] width 31 height 31
click at [1280, 273] on div "Speaker Profile ×" at bounding box center [659, 312] width 1318 height 625
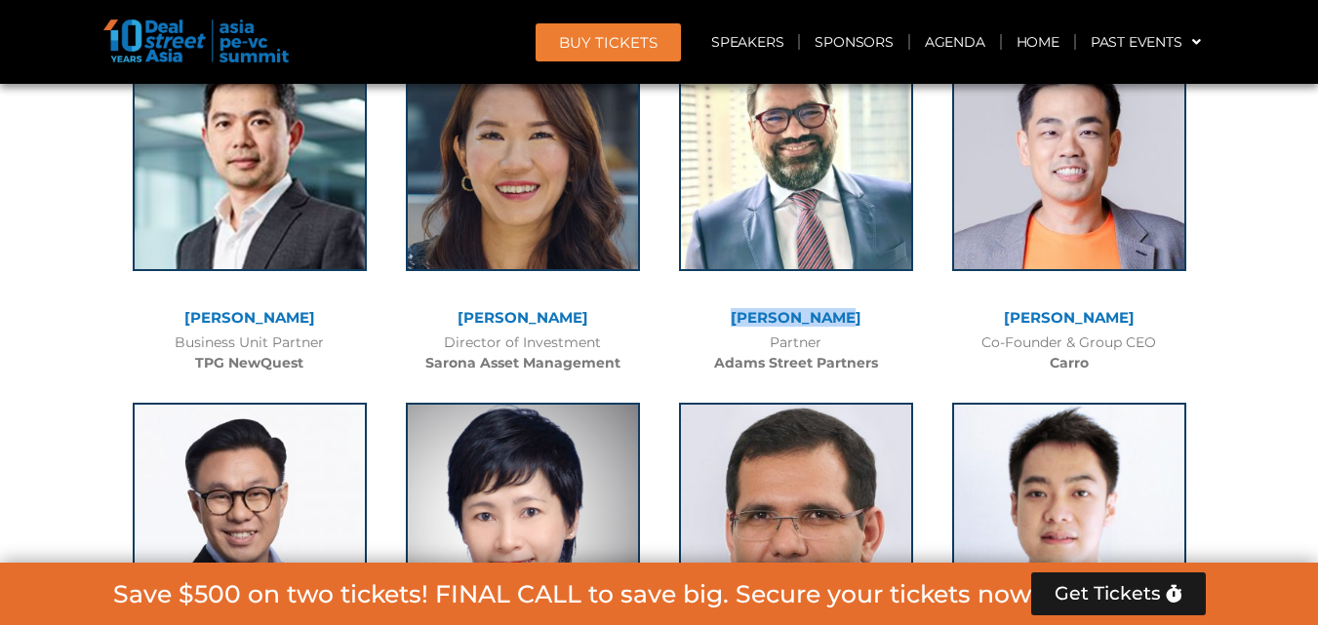
drag, startPoint x: 742, startPoint y: 312, endPoint x: 856, endPoint y: 312, distance: 114.2
click at [856, 312] on div "[PERSON_NAME]" at bounding box center [796, 318] width 254 height 17
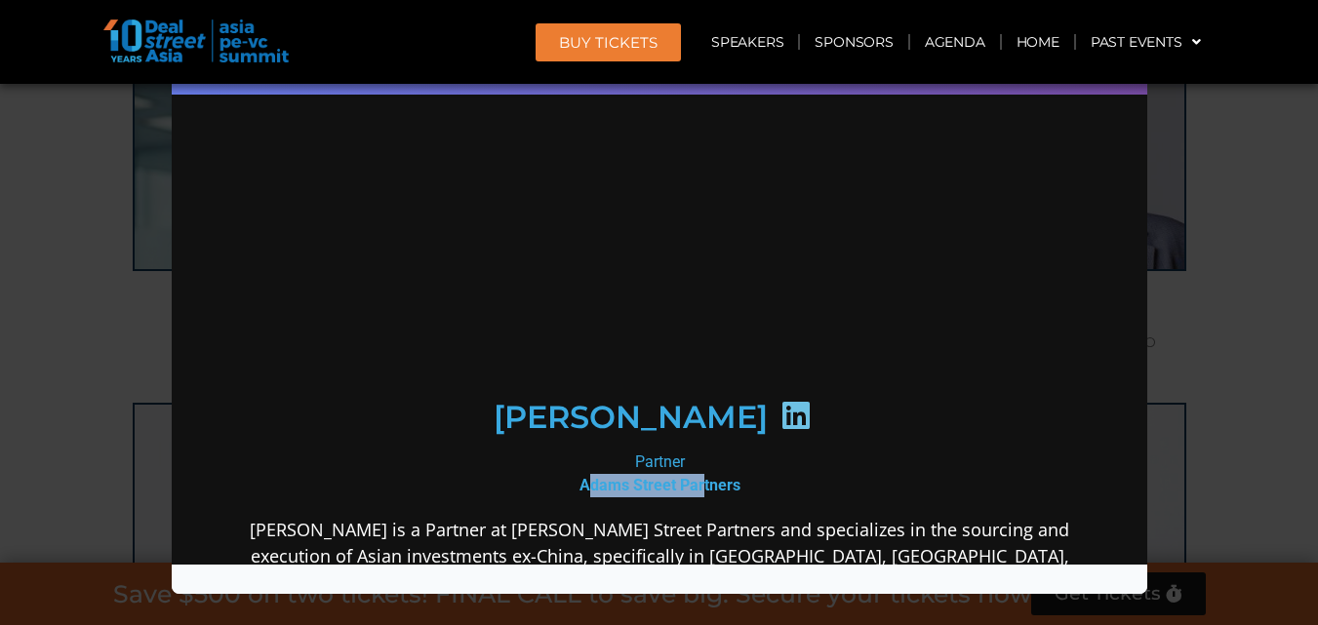
drag, startPoint x: 577, startPoint y: 479, endPoint x: 696, endPoint y: 479, distance: 119.0
click at [696, 479] on div "Partner [PERSON_NAME] Street Partners" at bounding box center [658, 474] width 843 height 47
drag, startPoint x: 568, startPoint y: 485, endPoint x: 742, endPoint y: 491, distance: 173.8
click at [742, 491] on div "Partner [PERSON_NAME] Street Partners" at bounding box center [658, 474] width 843 height 47
click at [780, 420] on icon at bounding box center [795, 415] width 31 height 31
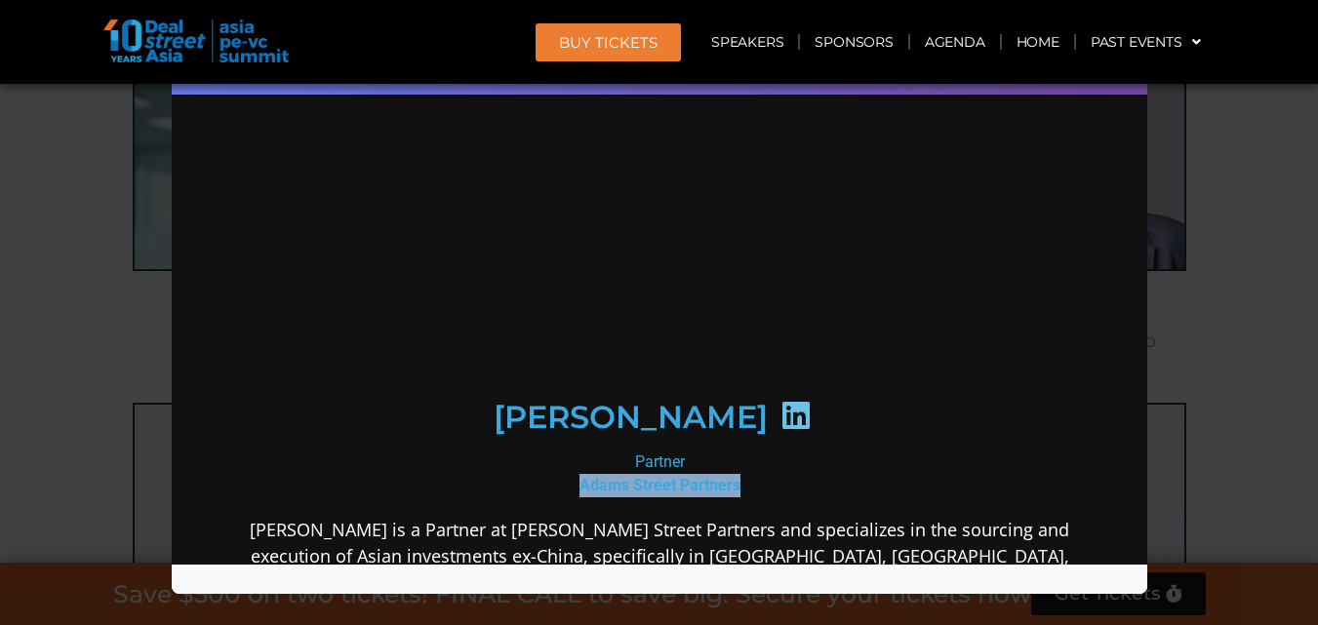
click at [1207, 228] on div "Speaker Profile ×" at bounding box center [659, 312] width 1318 height 625
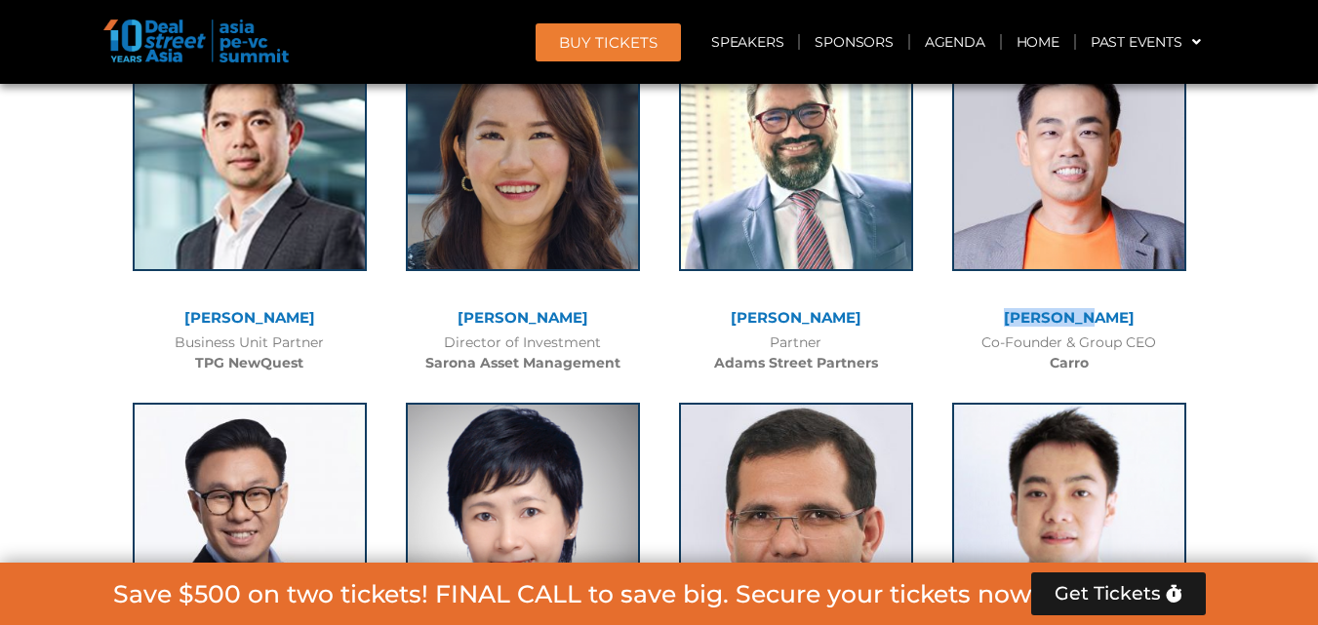
drag, startPoint x: 1025, startPoint y: 305, endPoint x: 1112, endPoint y: 329, distance: 90.9
click at [1112, 329] on div "[PERSON_NAME] Co-Founder & Group CEO Carro" at bounding box center [1069, 201] width 273 height 366
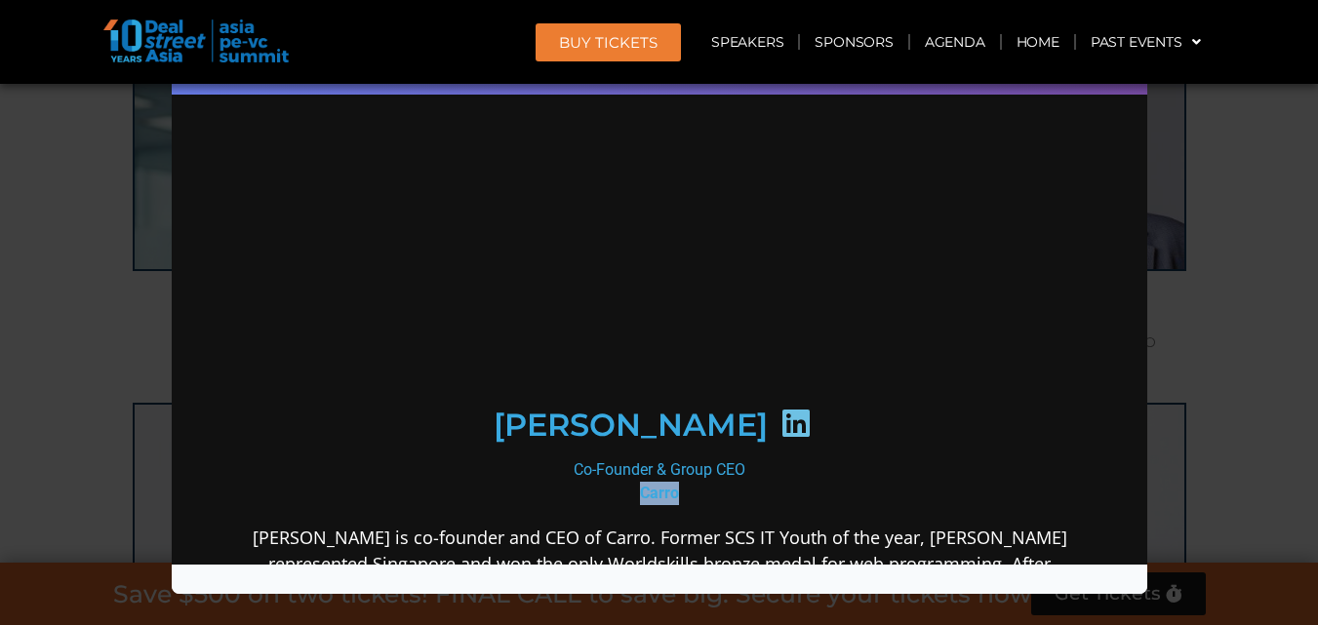
drag, startPoint x: 612, startPoint y: 482, endPoint x: 675, endPoint y: 502, distance: 66.4
click at [675, 502] on div "Co-Founder & Group CEO Carro" at bounding box center [658, 482] width 843 height 47
click at [780, 423] on icon at bounding box center [795, 423] width 31 height 31
click at [1235, 235] on div "Speaker Profile ×" at bounding box center [659, 312] width 1318 height 625
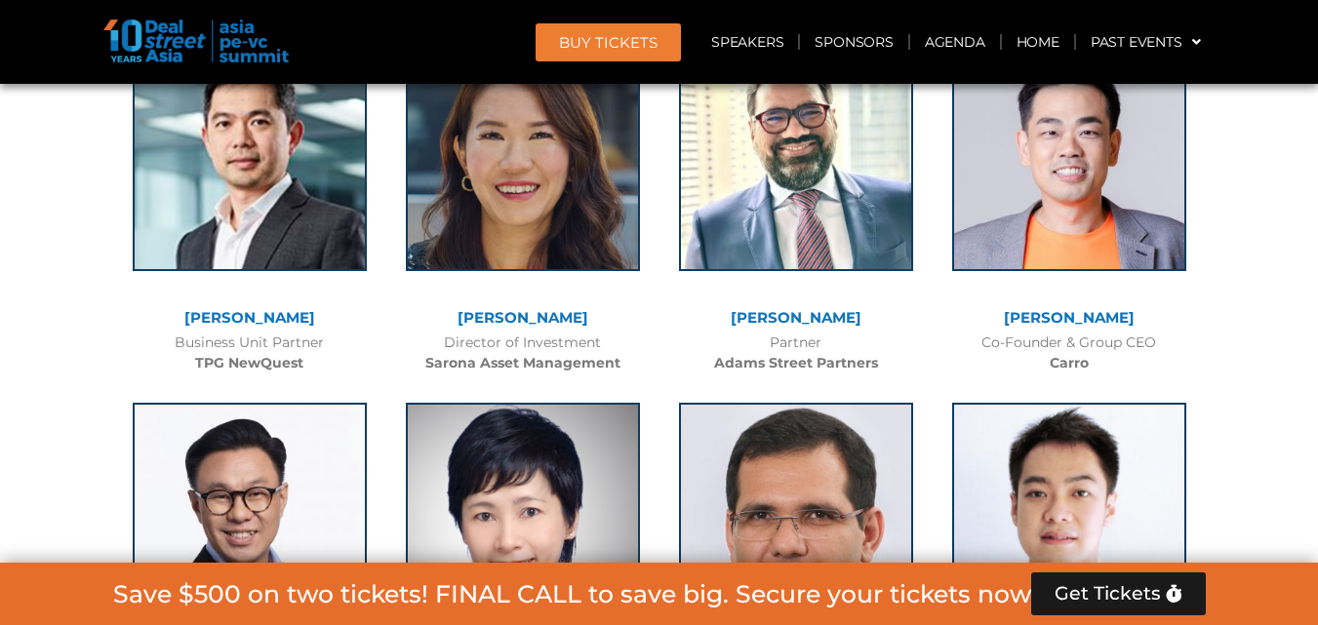
scroll to position [4169, 0]
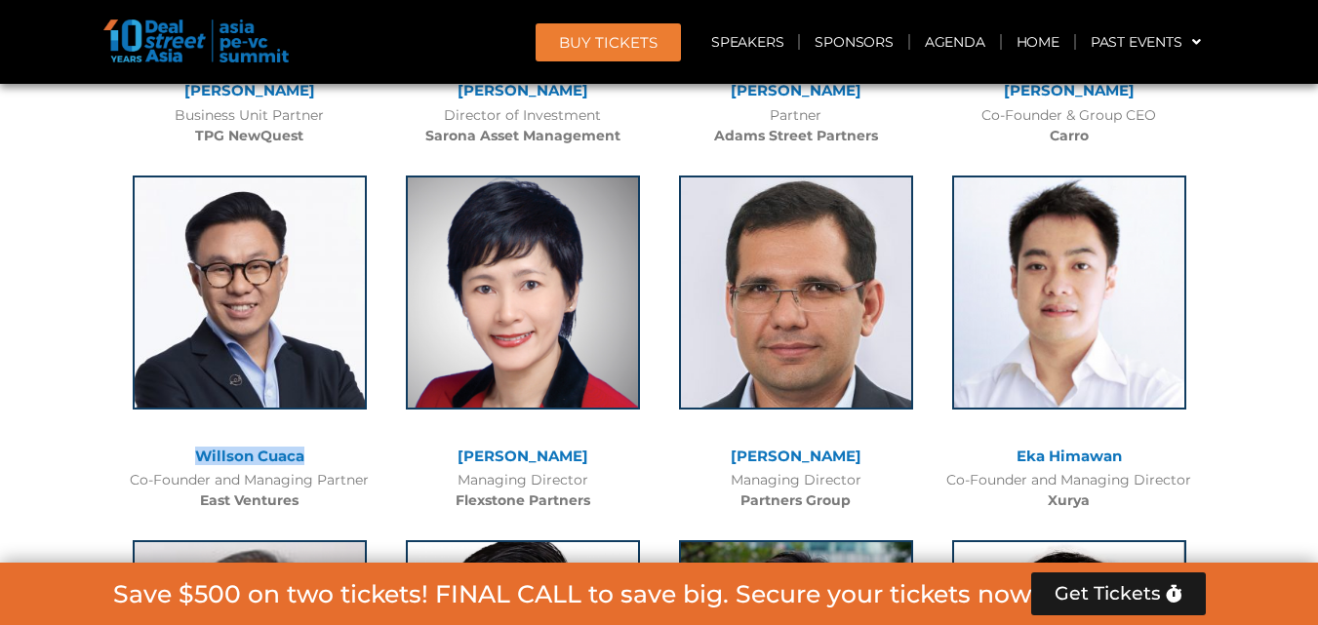
drag, startPoint x: 189, startPoint y: 451, endPoint x: 315, endPoint y: 450, distance: 125.9
click at [315, 450] on div "Willson Cuaca" at bounding box center [250, 457] width 254 height 17
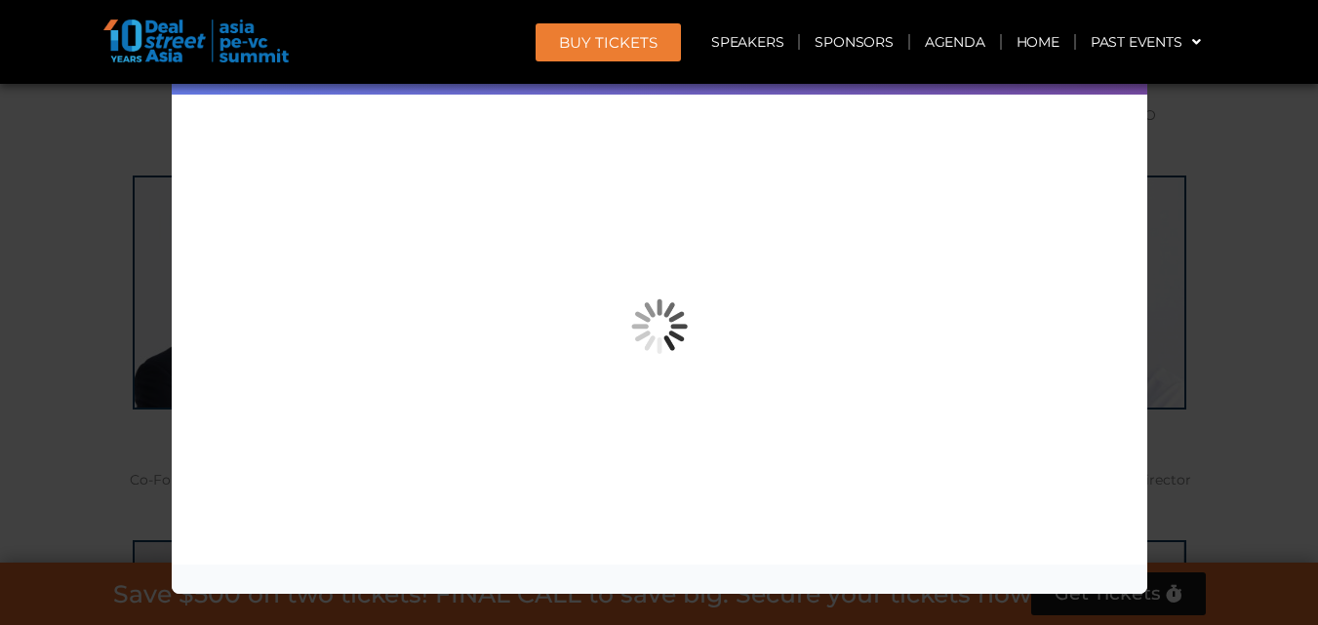
copy link "Willson Cuaca"
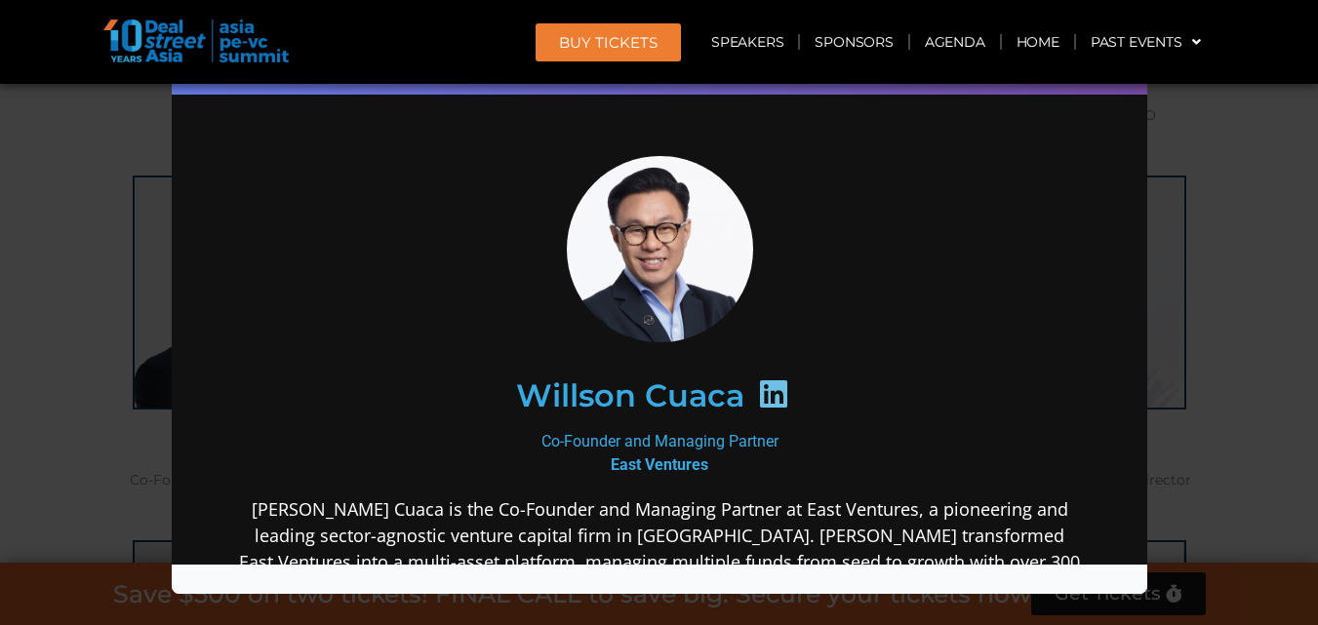
scroll to position [0, 0]
drag, startPoint x: 579, startPoint y: 452, endPoint x: 721, endPoint y: 435, distance: 143.4
click at [712, 454] on div "Co-Founder and Managing Partner East Ventures" at bounding box center [658, 453] width 843 height 47
copy b "East Ventures"
click at [758, 384] on icon at bounding box center [772, 394] width 31 height 31
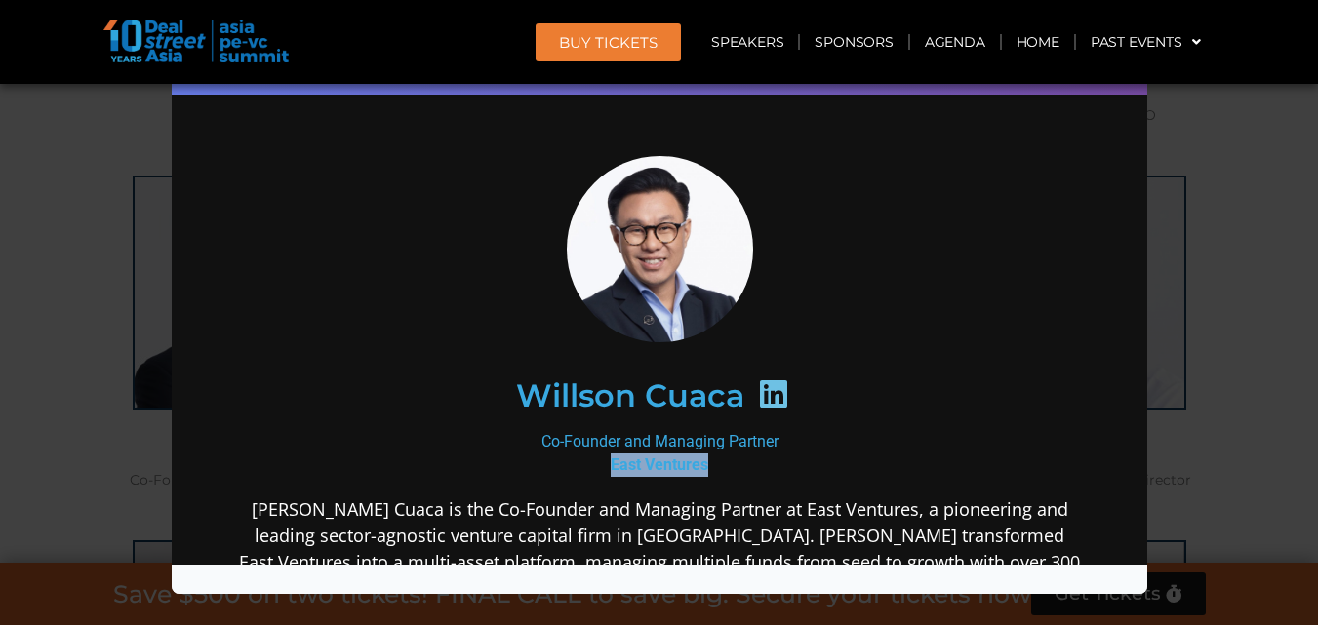
click at [1230, 177] on div "Speaker Profile ×" at bounding box center [659, 312] width 1318 height 625
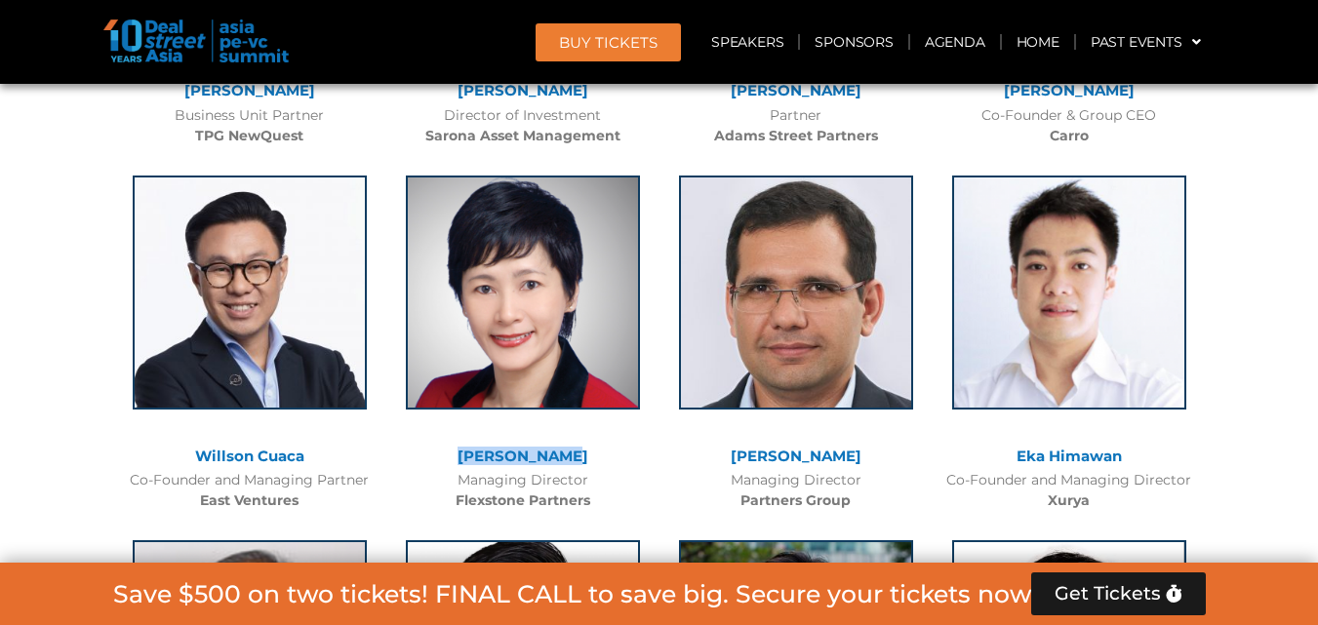
drag, startPoint x: 463, startPoint y: 454, endPoint x: 572, endPoint y: 455, distance: 109.3
click at [572, 455] on div "[PERSON_NAME]" at bounding box center [523, 457] width 254 height 17
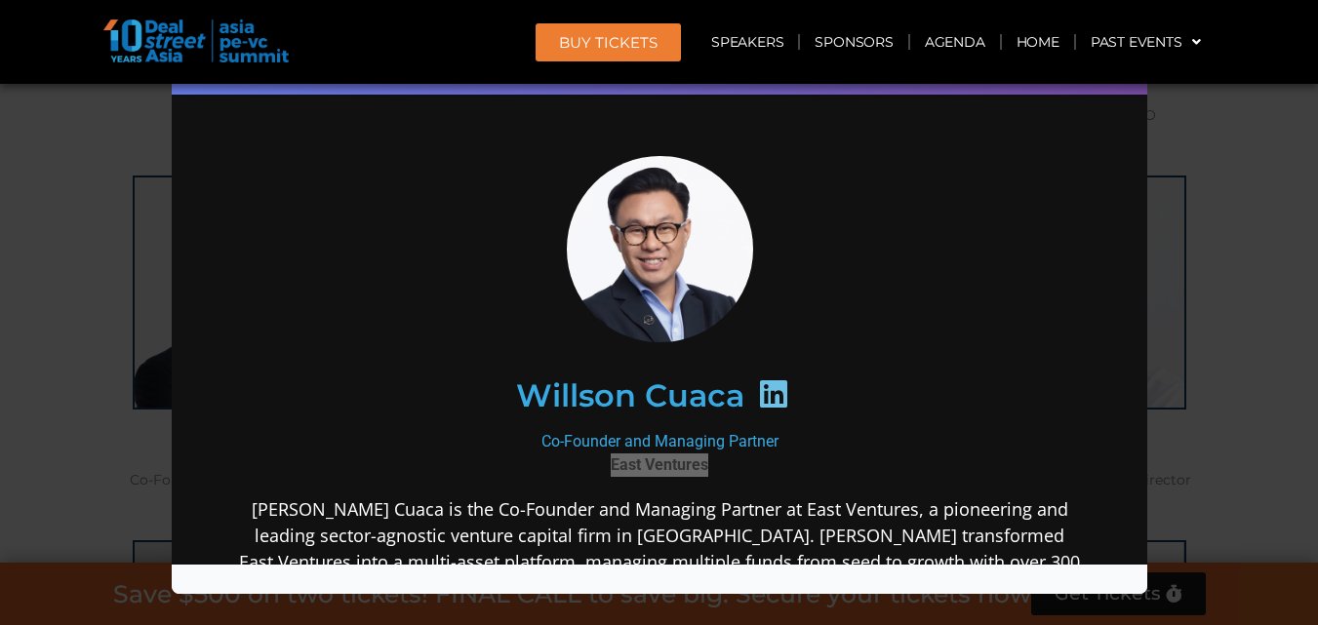
copy link "[PERSON_NAME]"
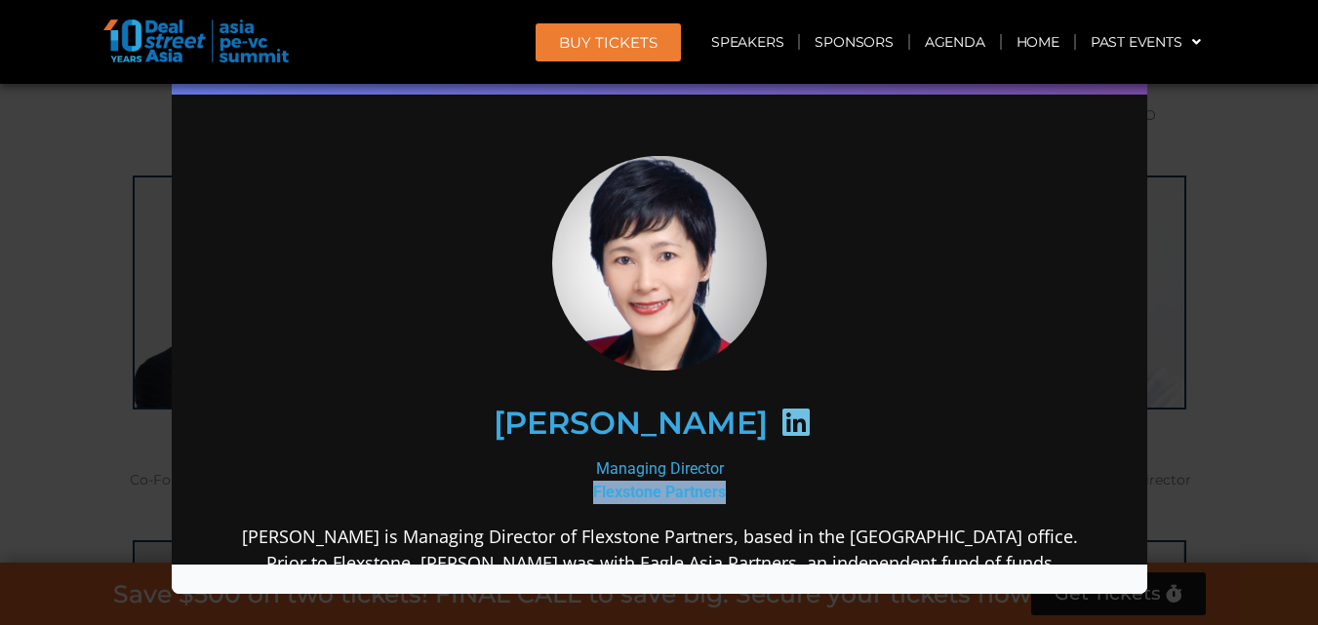
drag, startPoint x: 612, startPoint y: 486, endPoint x: 723, endPoint y: 496, distance: 111.7
click at [723, 496] on div "Managing Director Flexstone Partners" at bounding box center [658, 481] width 843 height 47
copy b "Flexstone Partners"
click at [780, 419] on icon at bounding box center [795, 422] width 31 height 31
drag, startPoint x: 1243, startPoint y: 197, endPoint x: 808, endPoint y: 351, distance: 461.7
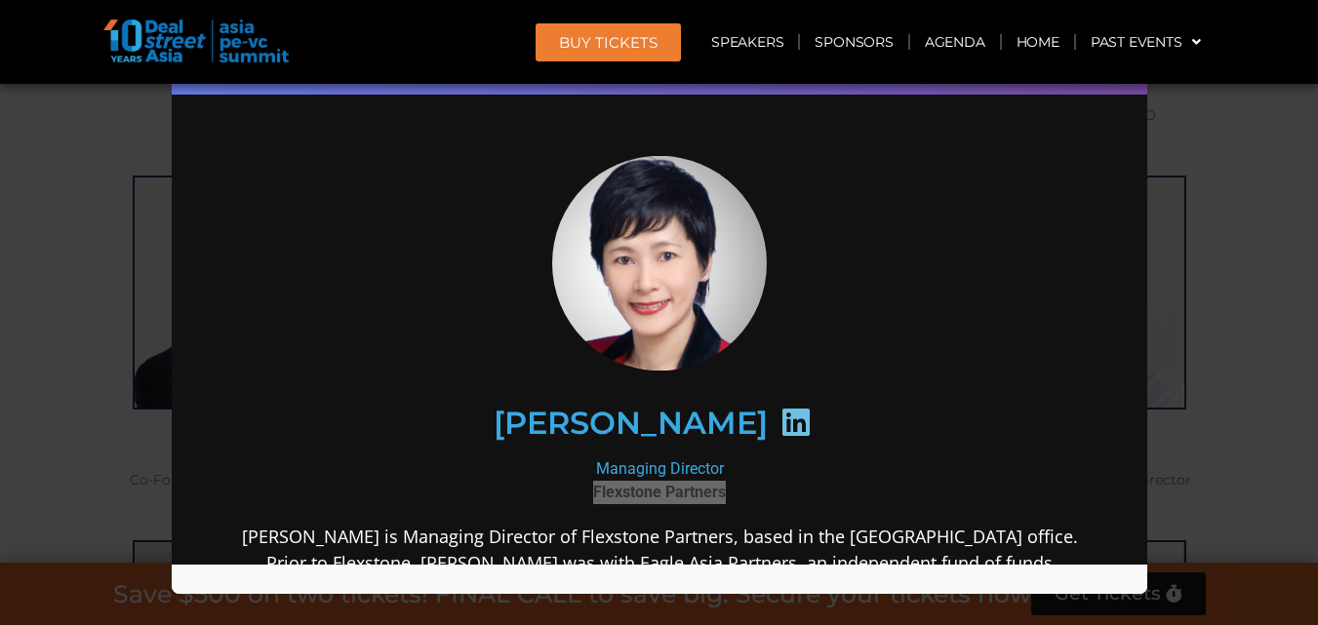
click at [1244, 199] on div "Speaker Profile ×" at bounding box center [659, 312] width 1318 height 625
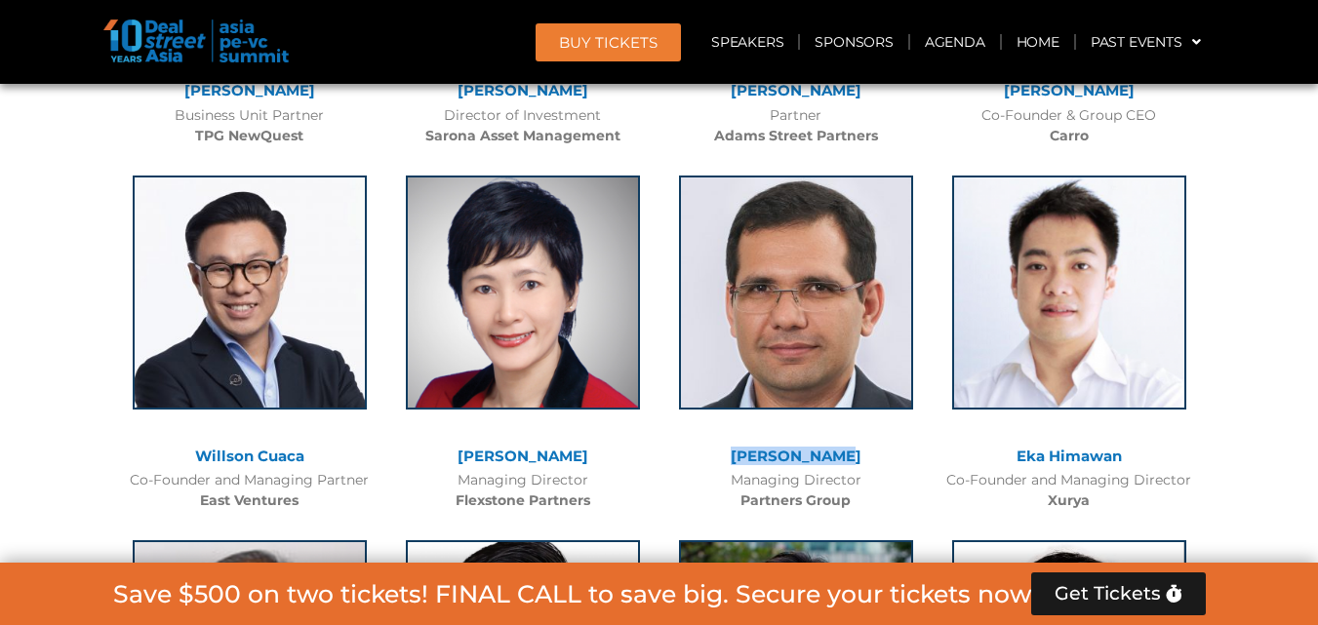
drag, startPoint x: 741, startPoint y: 449, endPoint x: 845, endPoint y: 454, distance: 104.5
click at [845, 454] on div "[PERSON_NAME]" at bounding box center [796, 457] width 254 height 17
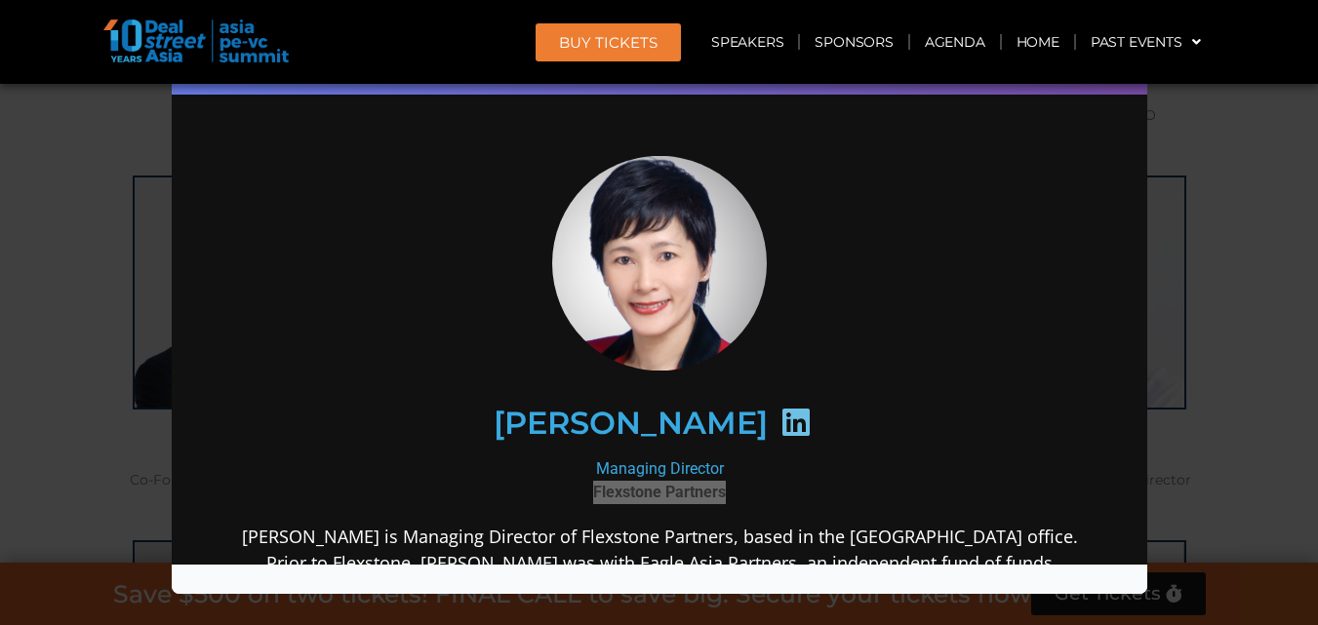
copy link "[PERSON_NAME]"
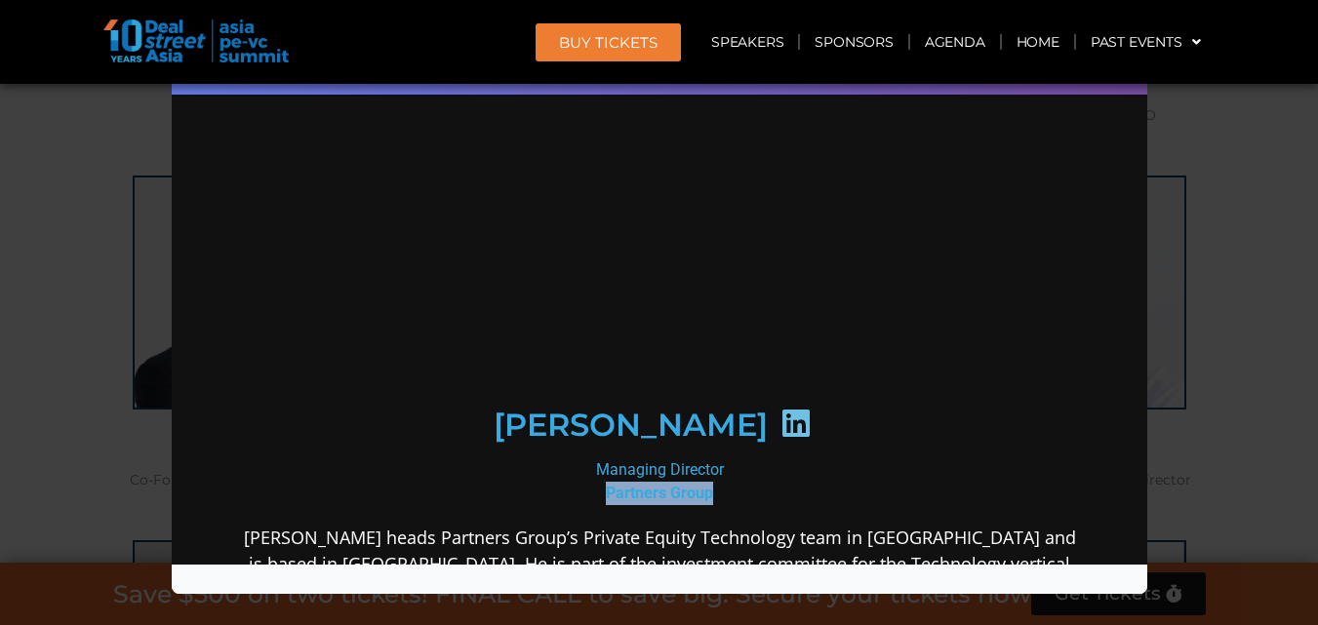
drag, startPoint x: 595, startPoint y: 488, endPoint x: 728, endPoint y: 480, distance: 132.9
click at [728, 480] on div "Managing Director Partners Group" at bounding box center [658, 482] width 843 height 47
copy b "Partners Group"
click at [780, 410] on icon at bounding box center [795, 423] width 31 height 31
click at [1226, 328] on div "Speaker Profile ×" at bounding box center [659, 312] width 1318 height 625
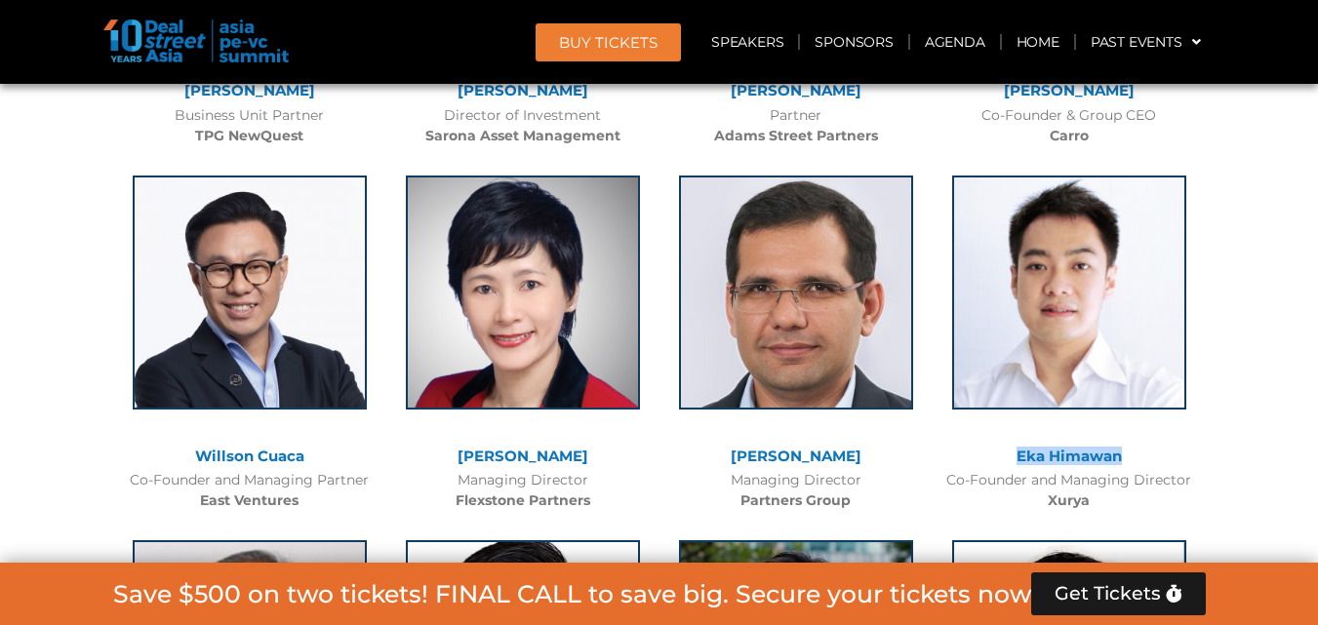
drag, startPoint x: 1012, startPoint y: 452, endPoint x: 1125, endPoint y: 460, distance: 113.5
click at [1125, 460] on div "Eka Himawan" at bounding box center [1070, 457] width 254 height 17
copy link "Eka Himawan"
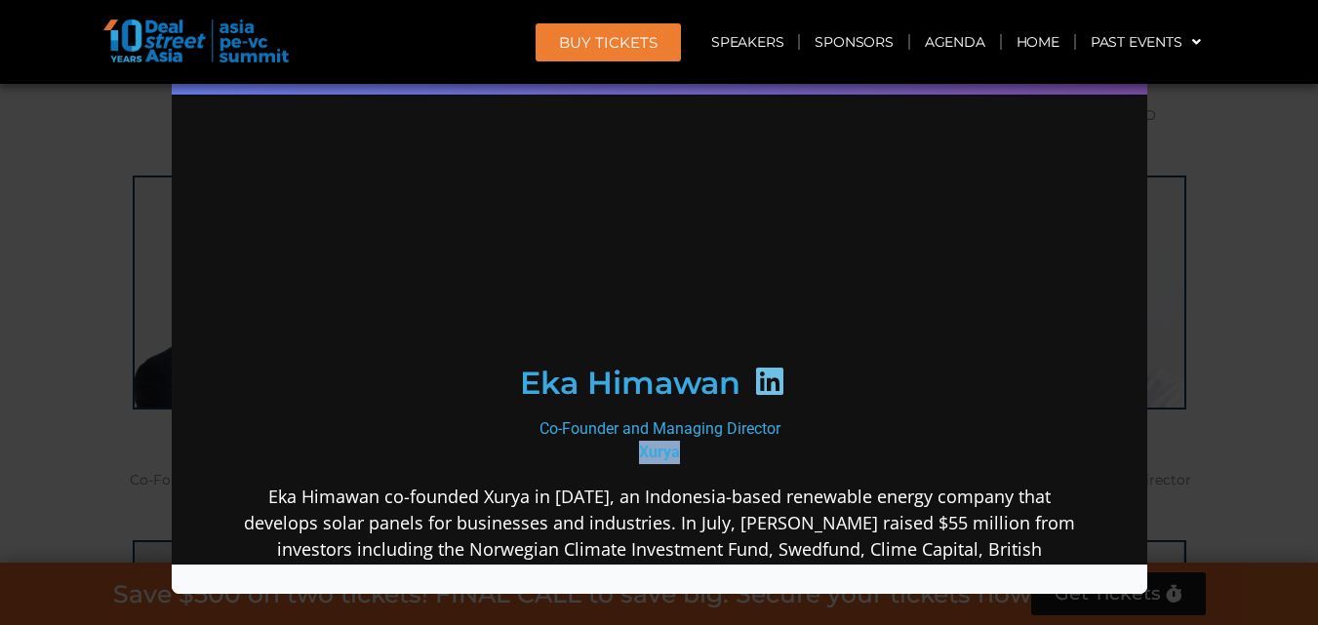
drag, startPoint x: 615, startPoint y: 483, endPoint x: 689, endPoint y: 481, distance: 74.2
click at [689, 464] on div "Co-Founder and Managing Director Xurya" at bounding box center [658, 441] width 843 height 47
copy b "Xurya"
click at [759, 397] on icon at bounding box center [768, 381] width 31 height 31
click at [756, 397] on icon at bounding box center [768, 381] width 31 height 31
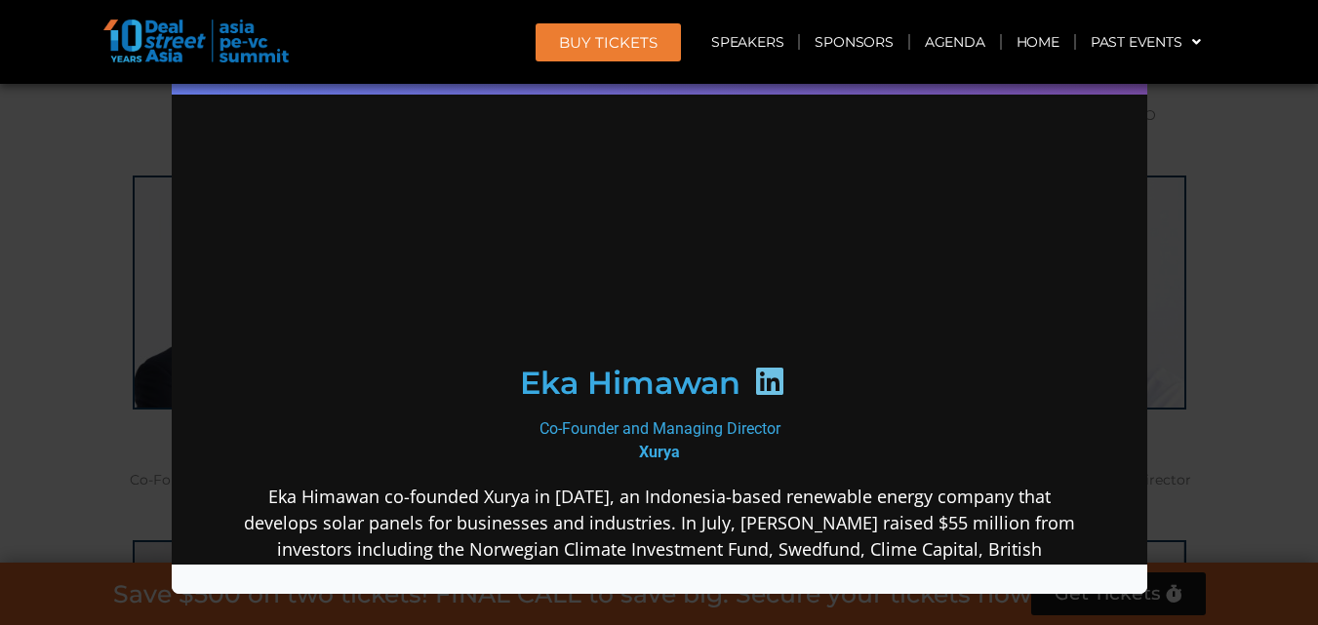
click at [756, 397] on icon at bounding box center [768, 381] width 31 height 31
click at [1198, 180] on div "Speaker Profile ×" at bounding box center [659, 312] width 1318 height 625
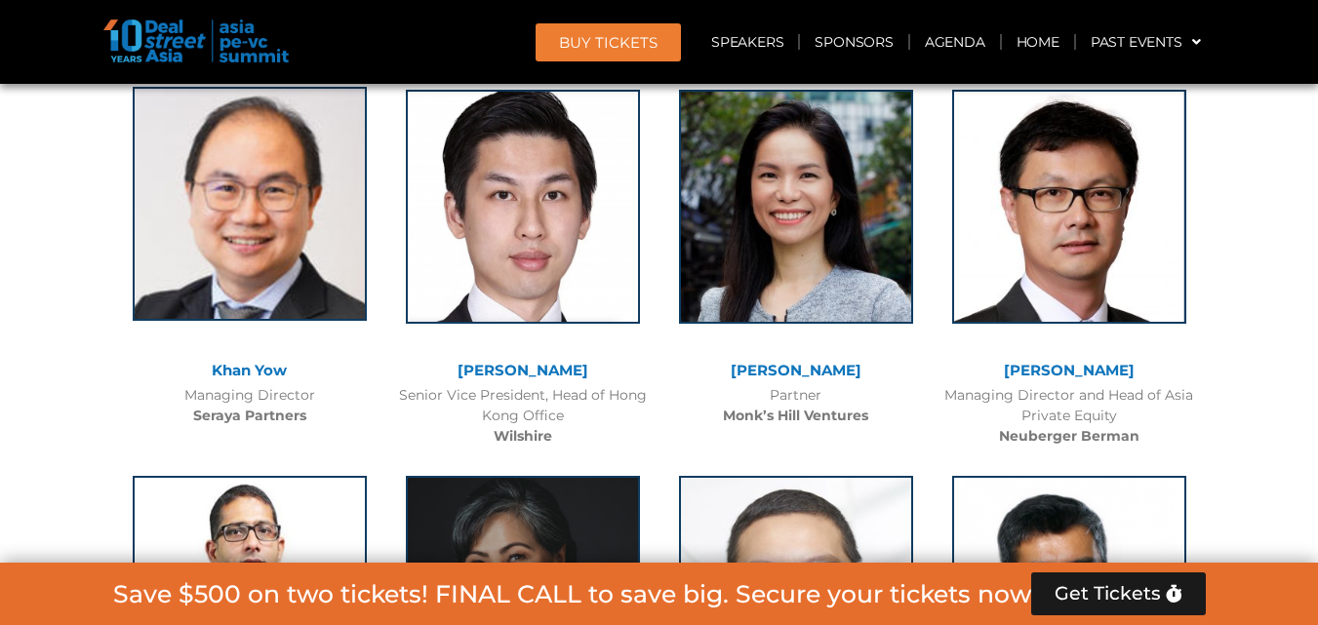
scroll to position [4624, 0]
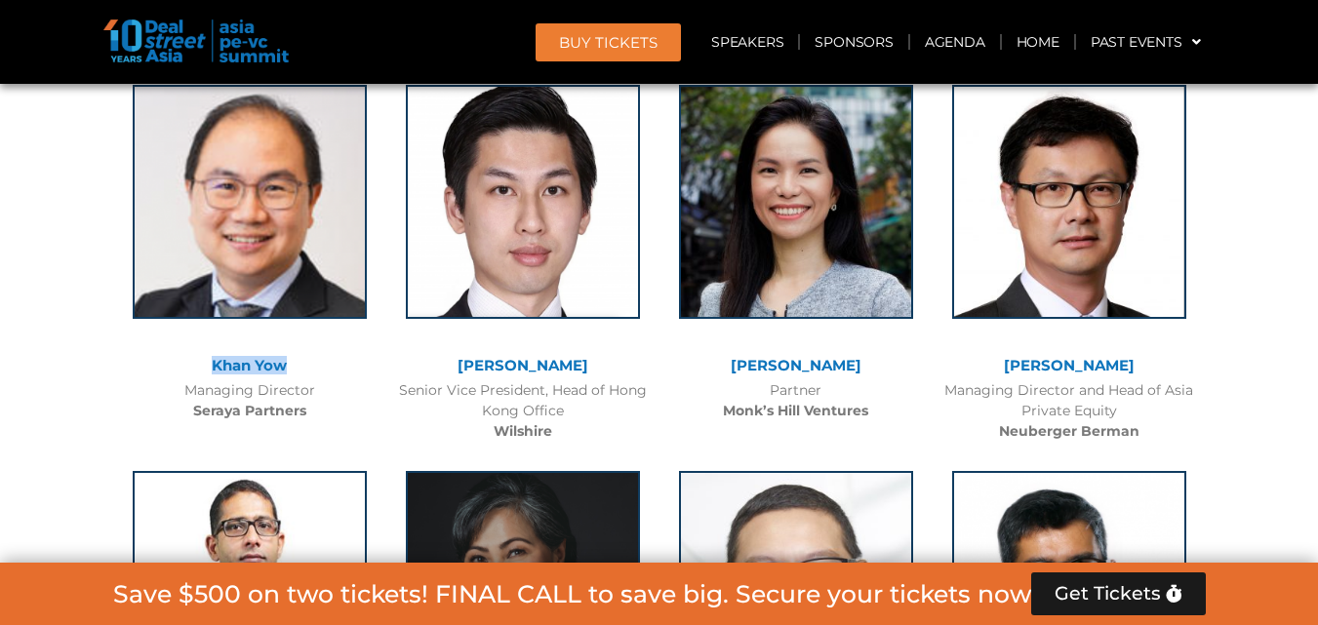
drag, startPoint x: 196, startPoint y: 356, endPoint x: 345, endPoint y: 374, distance: 150.3
click at [345, 374] on div "Khan Yow Managing Director Seraya Partners" at bounding box center [249, 248] width 273 height 366
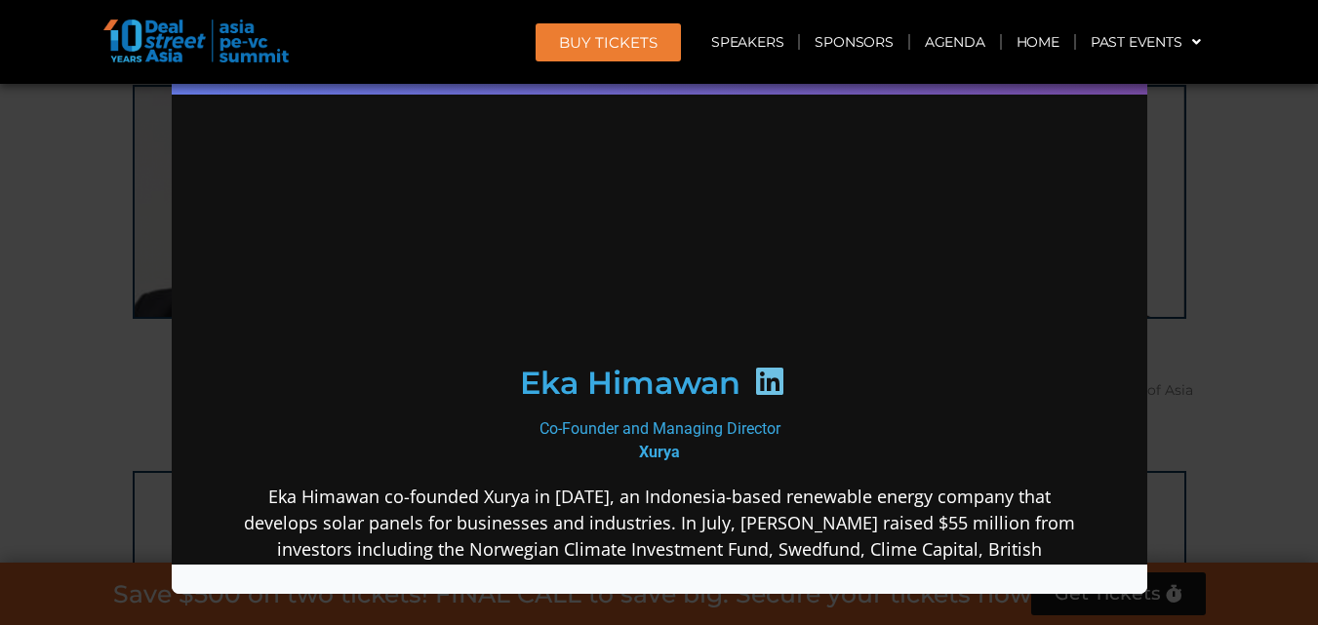
copy div "Khan Yow"
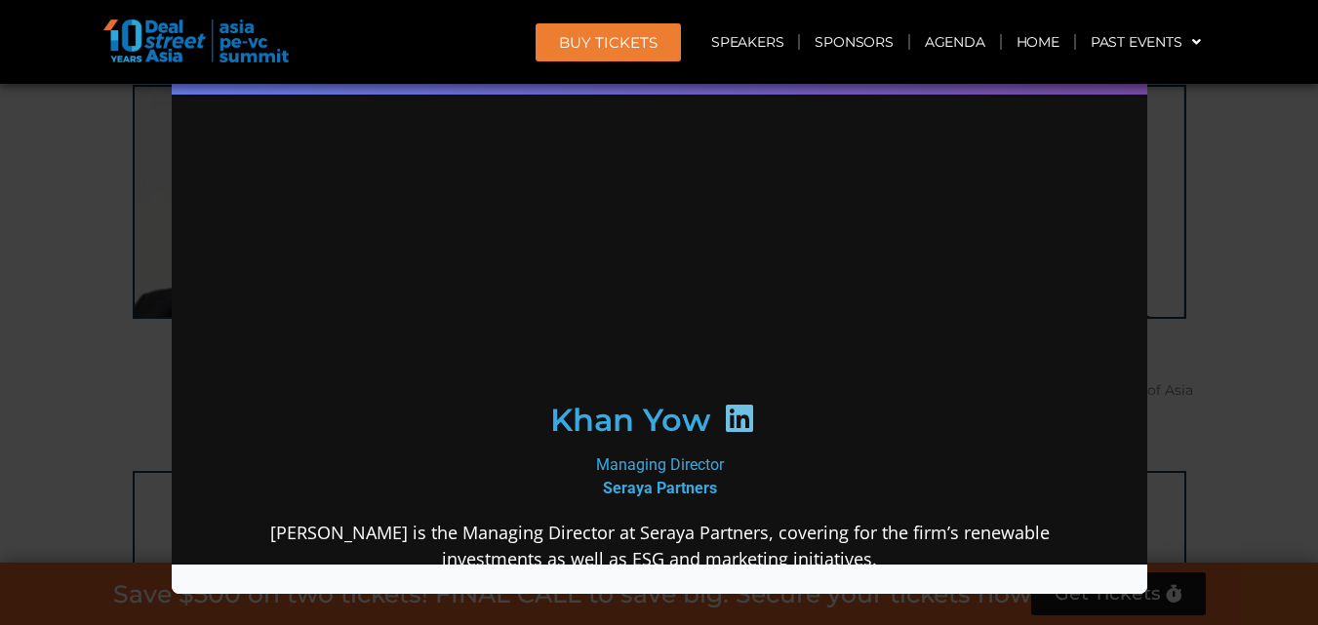
scroll to position [0, 0]
drag, startPoint x: 590, startPoint y: 485, endPoint x: 727, endPoint y: 483, distance: 136.6
click at [727, 483] on div "Managing Director Seraya Partners" at bounding box center [658, 477] width 843 height 47
copy b "Seraya Partners"
click at [729, 424] on icon at bounding box center [738, 418] width 31 height 31
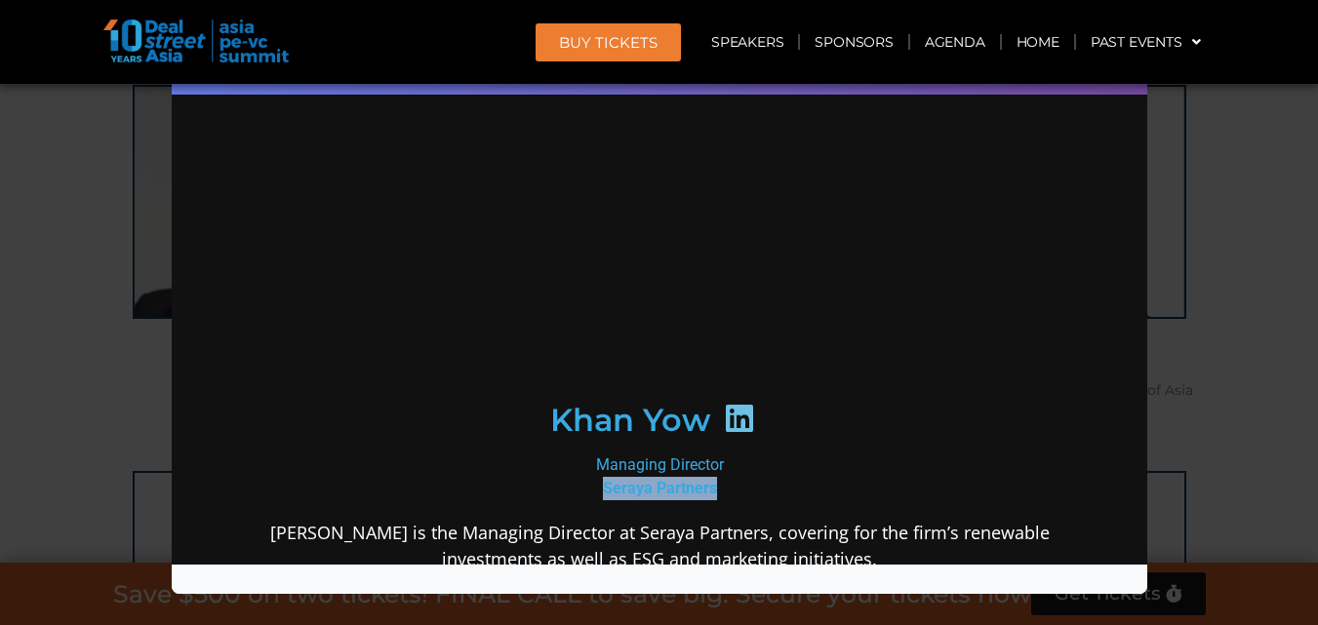
drag, startPoint x: 1198, startPoint y: 131, endPoint x: 1189, endPoint y: 132, distance: 9.8
click at [1197, 133] on div "Speaker Profile ×" at bounding box center [659, 312] width 1318 height 625
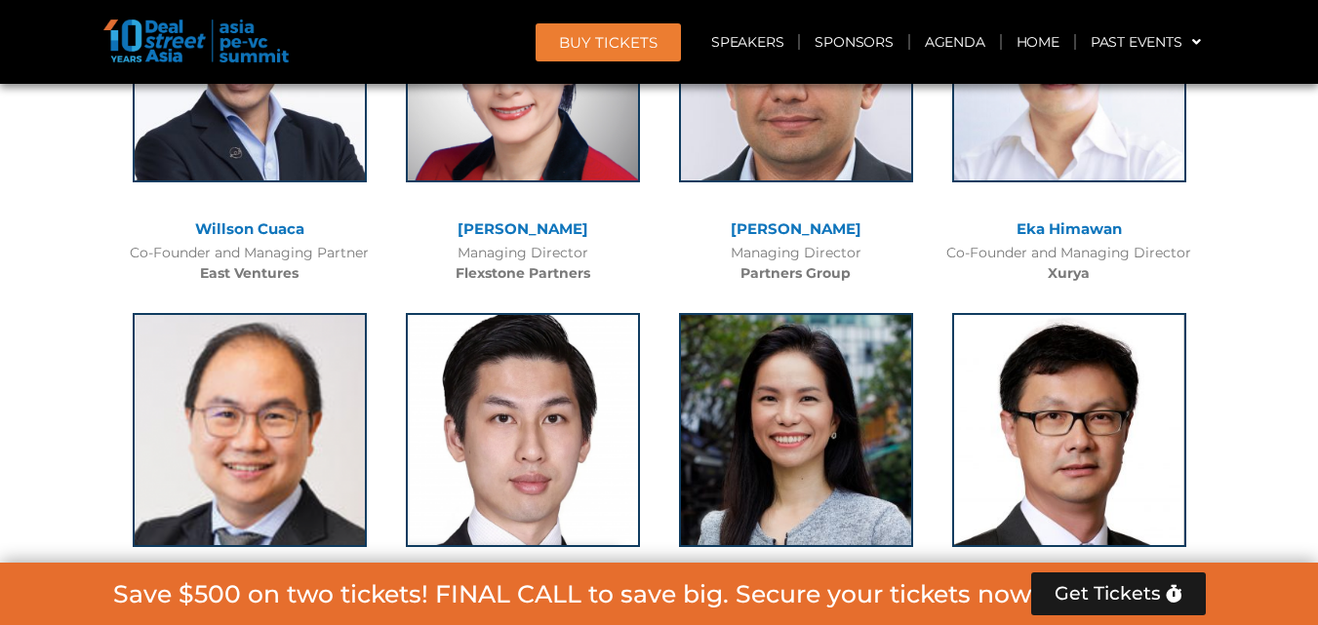
scroll to position [4624, 0]
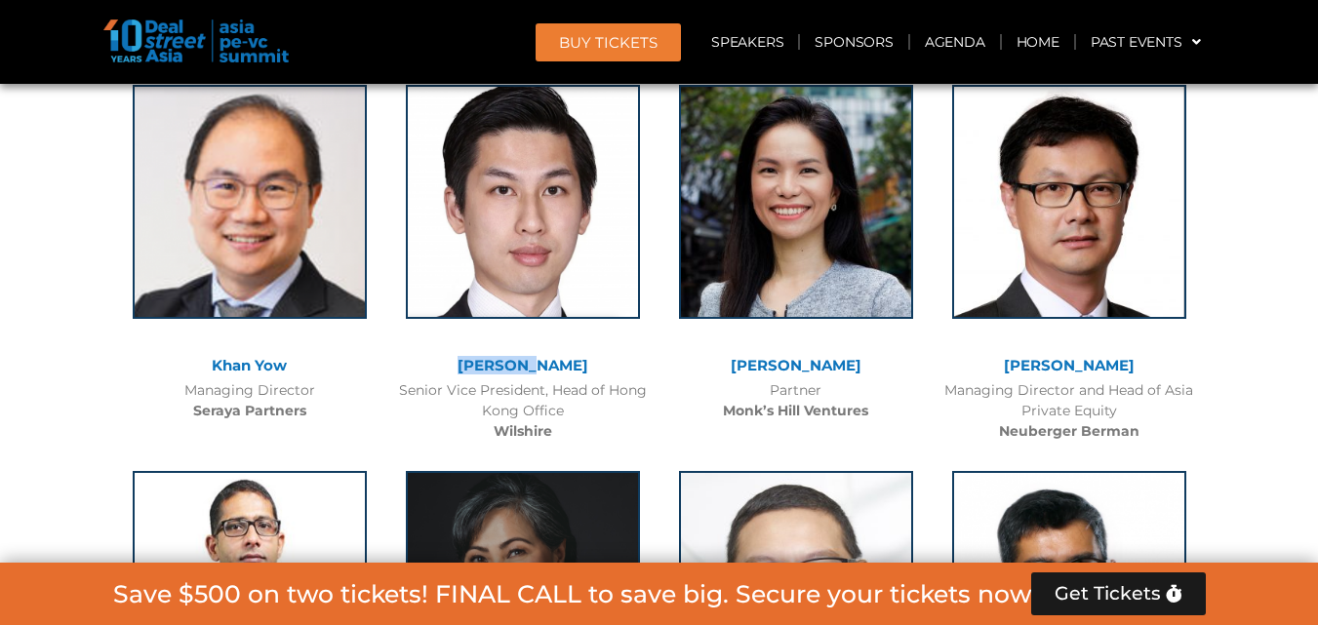
drag, startPoint x: 480, startPoint y: 371, endPoint x: 558, endPoint y: 373, distance: 78.1
click at [558, 373] on div "[PERSON_NAME]" at bounding box center [523, 366] width 254 height 17
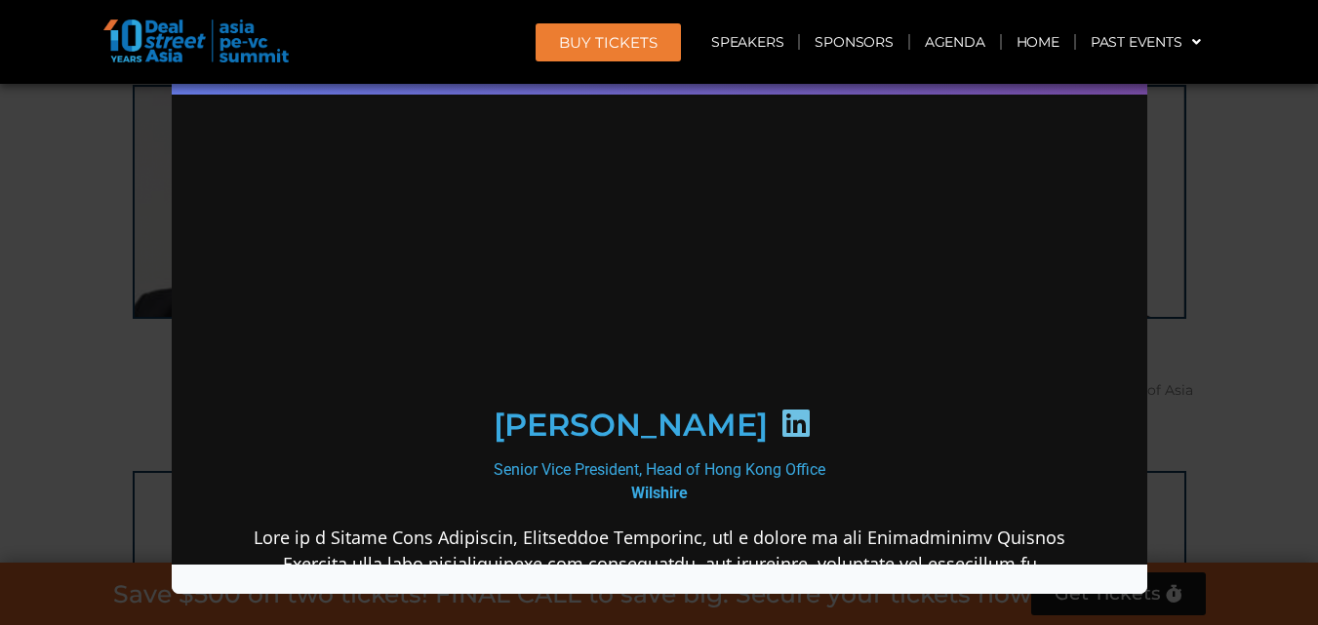
scroll to position [0, 0]
drag, startPoint x: 618, startPoint y: 486, endPoint x: 688, endPoint y: 487, distance: 70.3
click at [688, 487] on div "Senior Vice President, Head of Hong Kong Office Wilshire" at bounding box center [658, 482] width 843 height 47
click at [780, 413] on icon at bounding box center [795, 423] width 31 height 31
drag, startPoint x: 1274, startPoint y: 127, endPoint x: 1264, endPoint y: 136, distance: 13.9
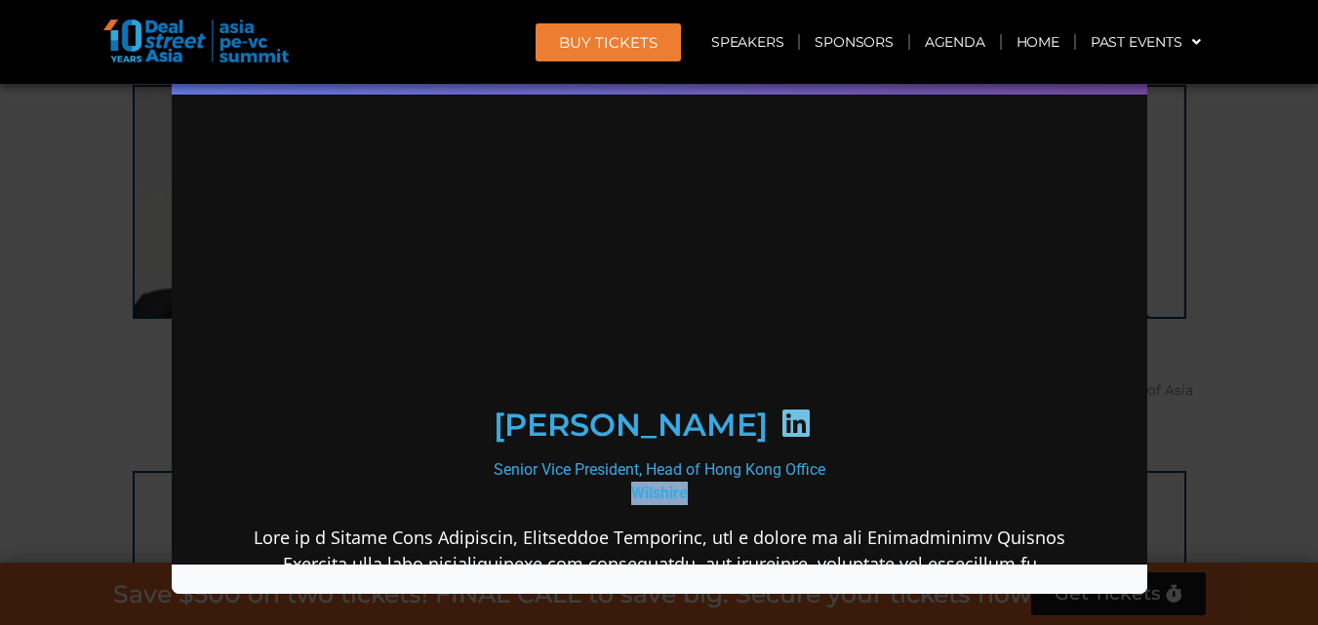
click at [1274, 125] on div "Speaker Profile ×" at bounding box center [659, 312] width 1318 height 625
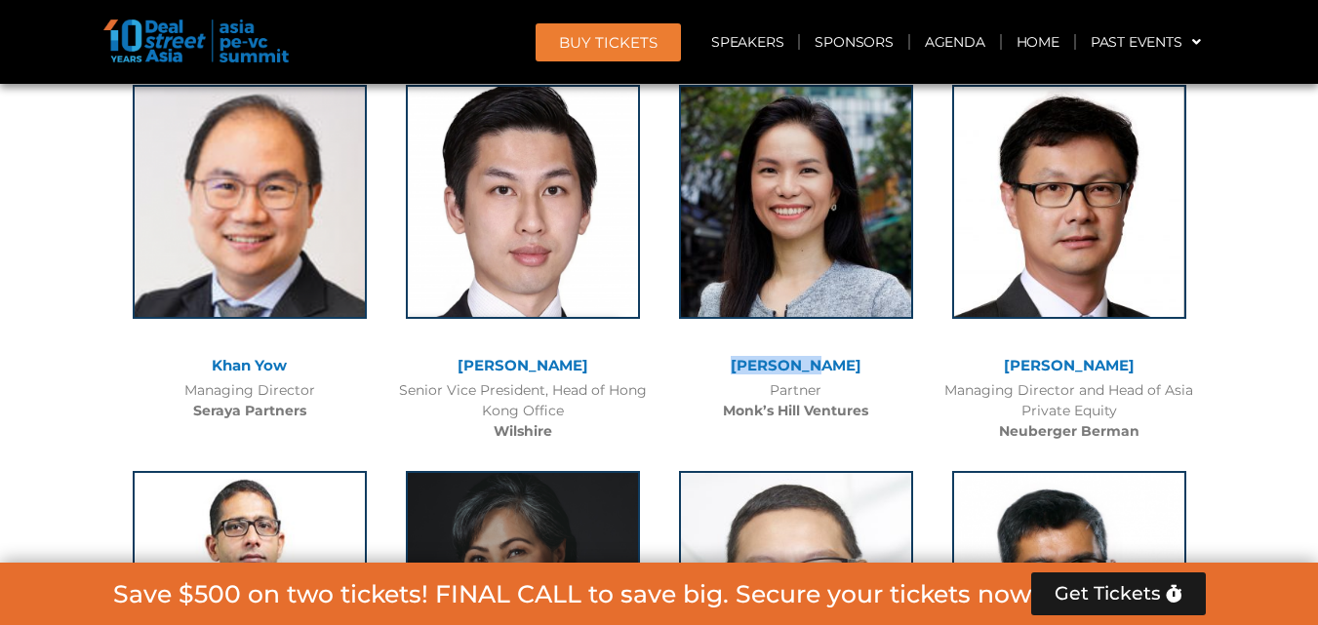
drag, startPoint x: 773, startPoint y: 367, endPoint x: 884, endPoint y: 376, distance: 111.6
click at [884, 376] on div "[PERSON_NAME]" at bounding box center [796, 368] width 254 height 21
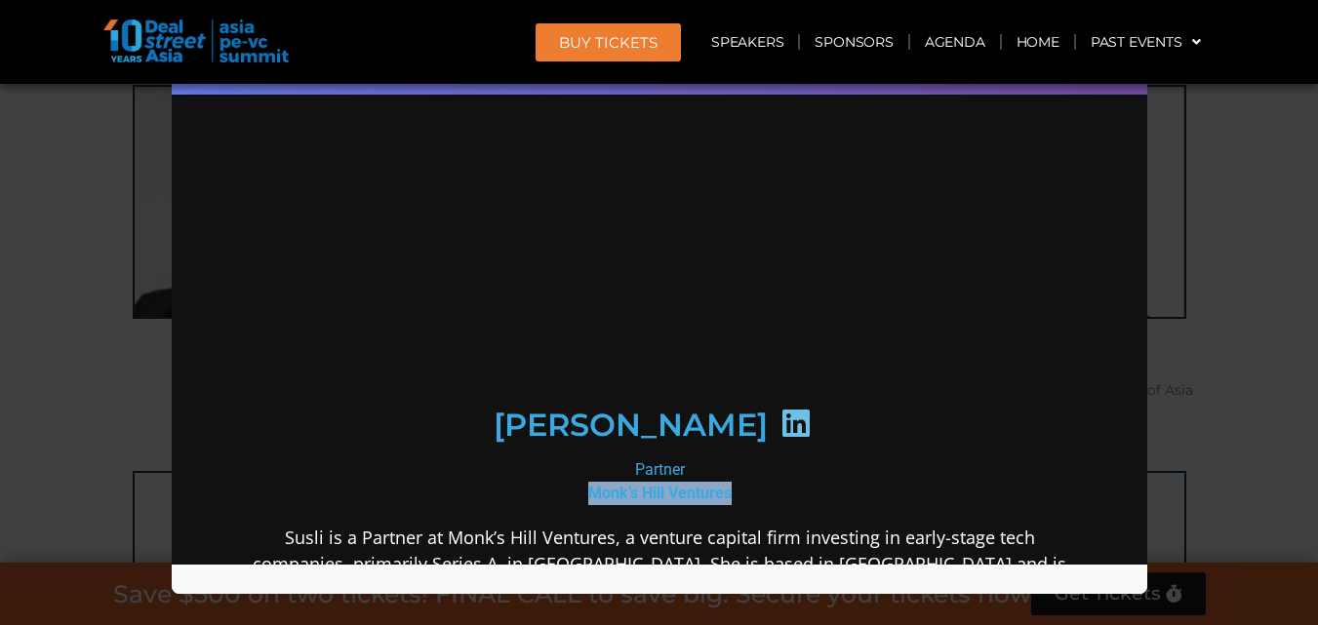
drag, startPoint x: 568, startPoint y: 489, endPoint x: 707, endPoint y: 438, distance: 148.5
click at [727, 495] on div "Partner Monk’s Hill Ventures" at bounding box center [658, 482] width 843 height 47
click at [780, 421] on icon at bounding box center [795, 423] width 31 height 31
click at [1254, 182] on div "Speaker Profile ×" at bounding box center [659, 312] width 1318 height 625
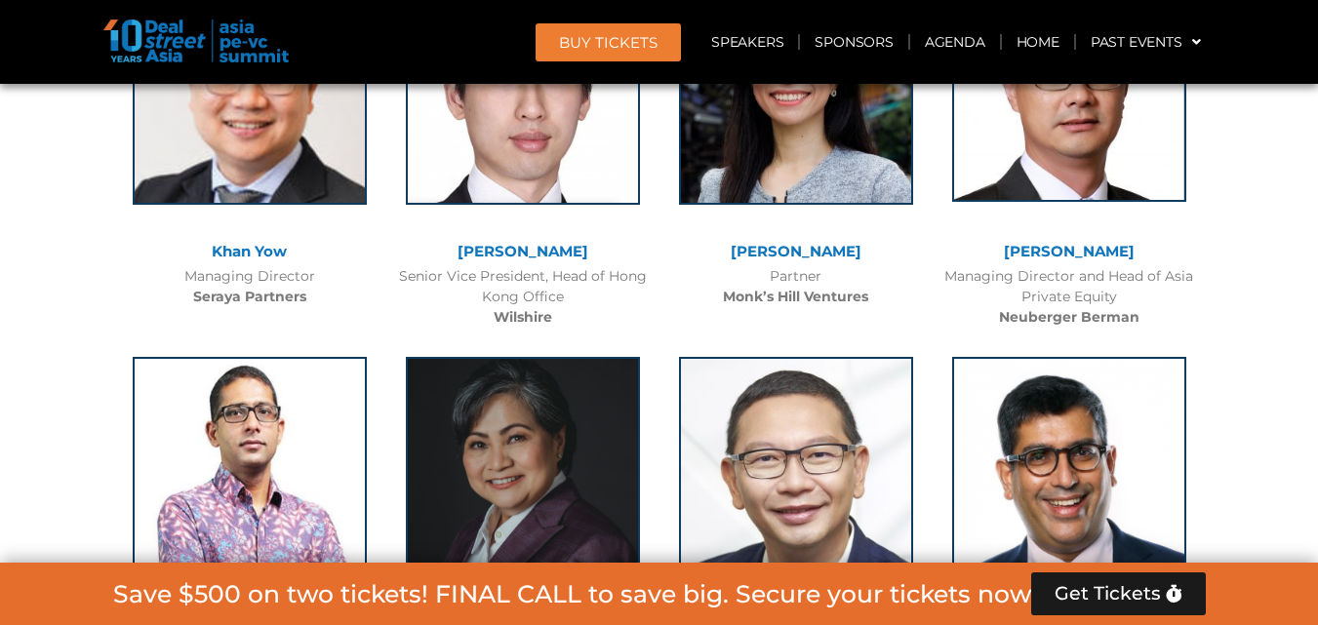
scroll to position [4852, 0]
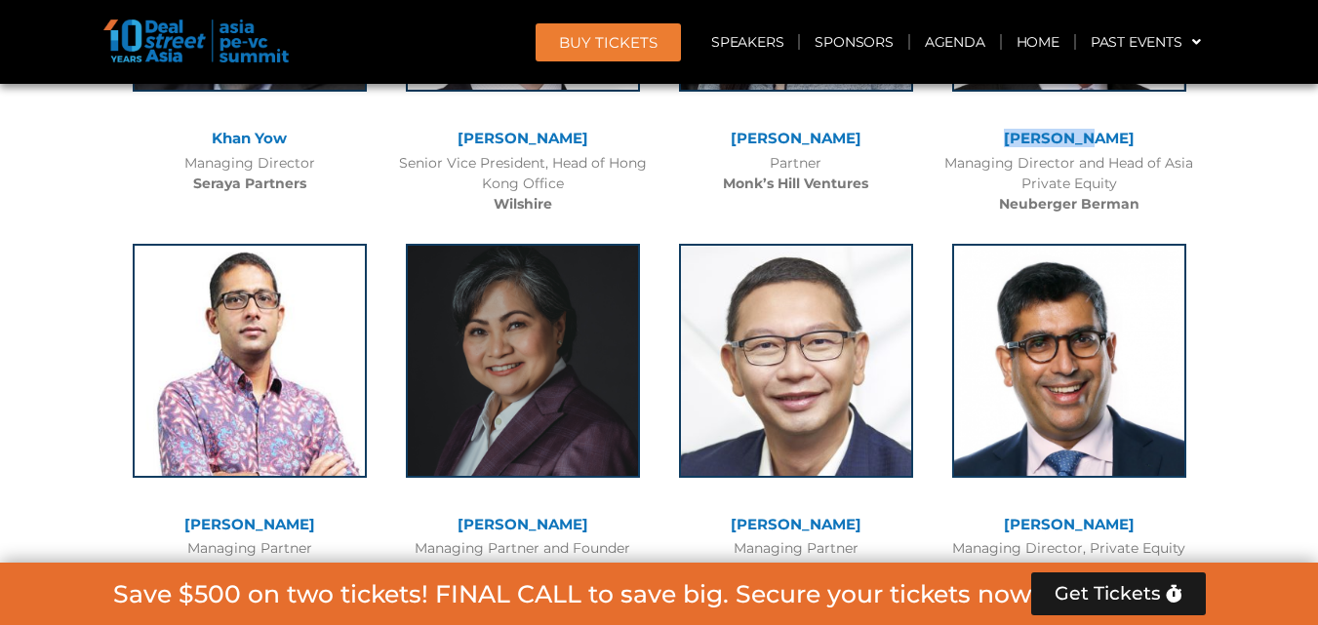
drag, startPoint x: 1073, startPoint y: 143, endPoint x: 1122, endPoint y: 141, distance: 48.9
click at [1122, 141] on div "[PERSON_NAME]" at bounding box center [1070, 139] width 254 height 17
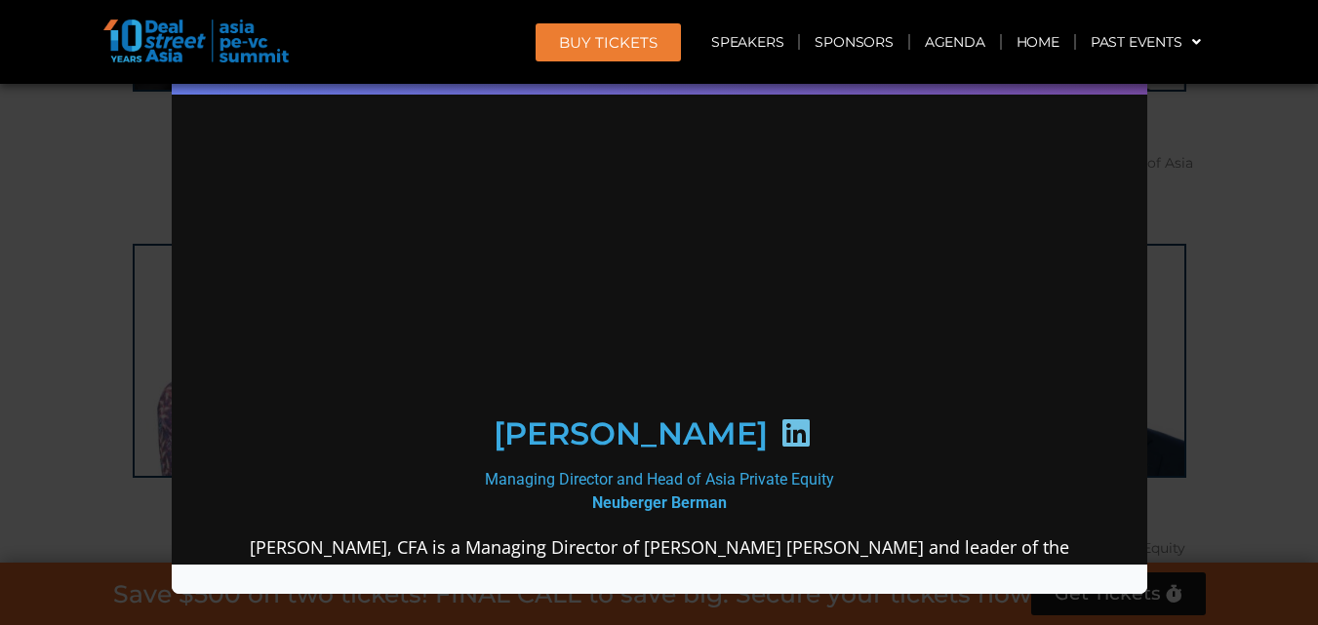
scroll to position [0, 0]
drag, startPoint x: 575, startPoint y: 491, endPoint x: 730, endPoint y: 493, distance: 155.2
click at [730, 493] on div "Managing Director and Head of Asia Private Equity Neuberger Berman" at bounding box center [658, 491] width 843 height 47
click at [780, 420] on icon at bounding box center [795, 433] width 31 height 31
click at [1283, 178] on div "Speaker Profile ×" at bounding box center [659, 312] width 1318 height 625
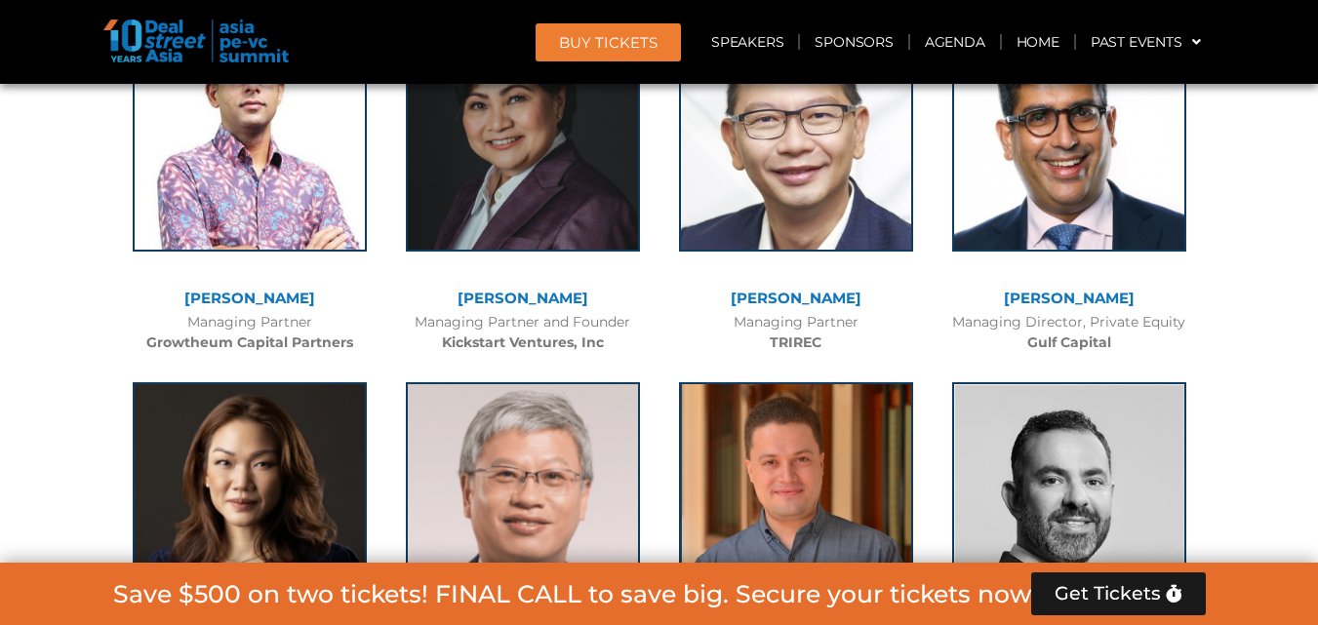
scroll to position [5079, 0]
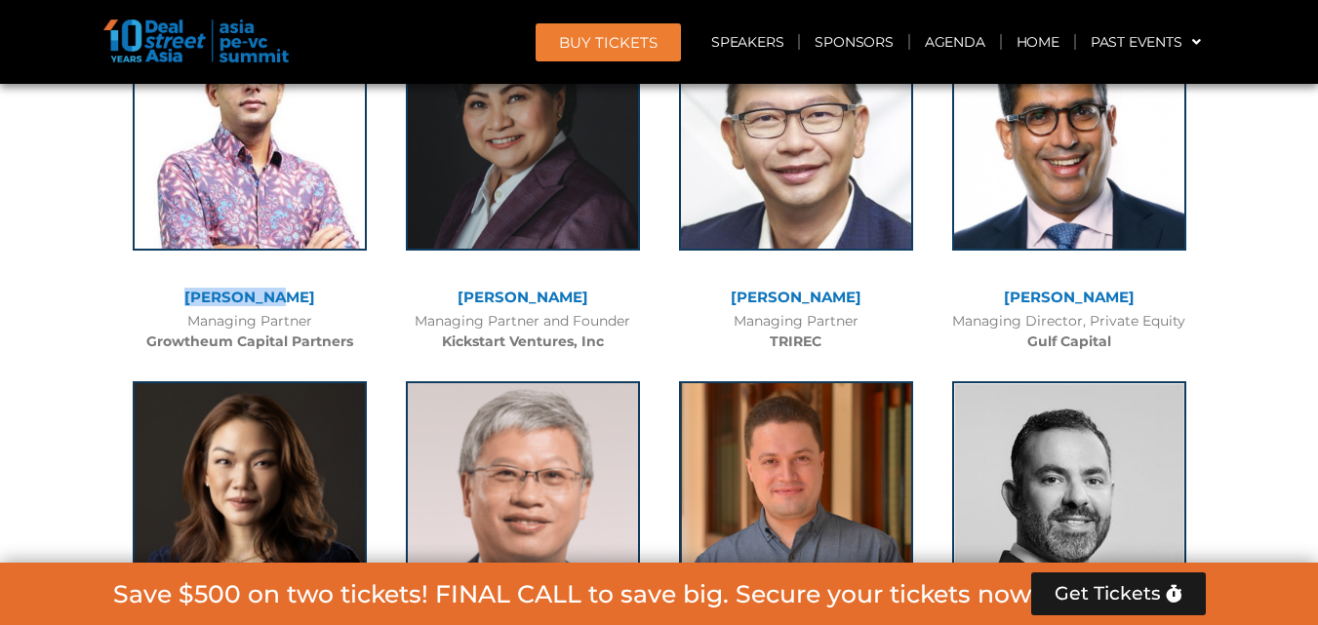
drag, startPoint x: 183, startPoint y: 283, endPoint x: 342, endPoint y: 306, distance: 159.8
click at [342, 306] on div "Amit Kunal Managing Partner Growtheum Capital Partners" at bounding box center [249, 180] width 273 height 366
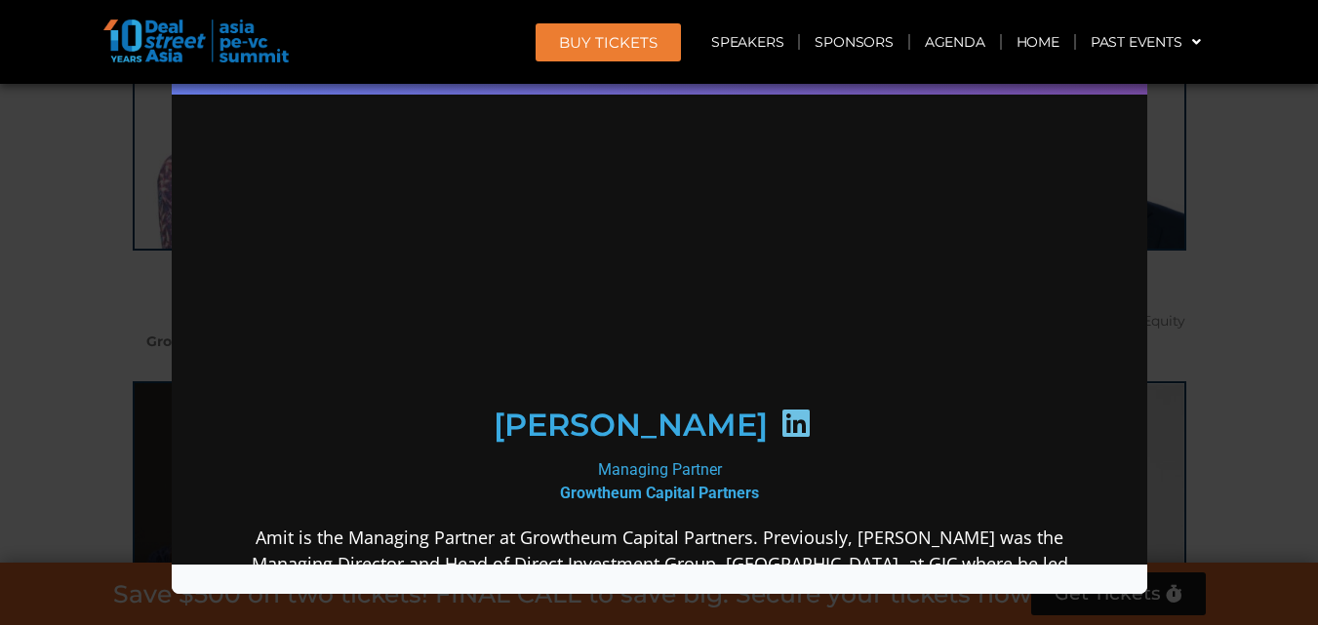
scroll to position [0, 0]
drag, startPoint x: 536, startPoint y: 493, endPoint x: 759, endPoint y: 443, distance: 228.9
click at [789, 501] on div "Managing Partner Growtheum Capital Partners" at bounding box center [658, 482] width 843 height 47
click at [780, 426] on icon at bounding box center [795, 423] width 31 height 31
click at [1257, 117] on div "Speaker Profile ×" at bounding box center [659, 312] width 1318 height 625
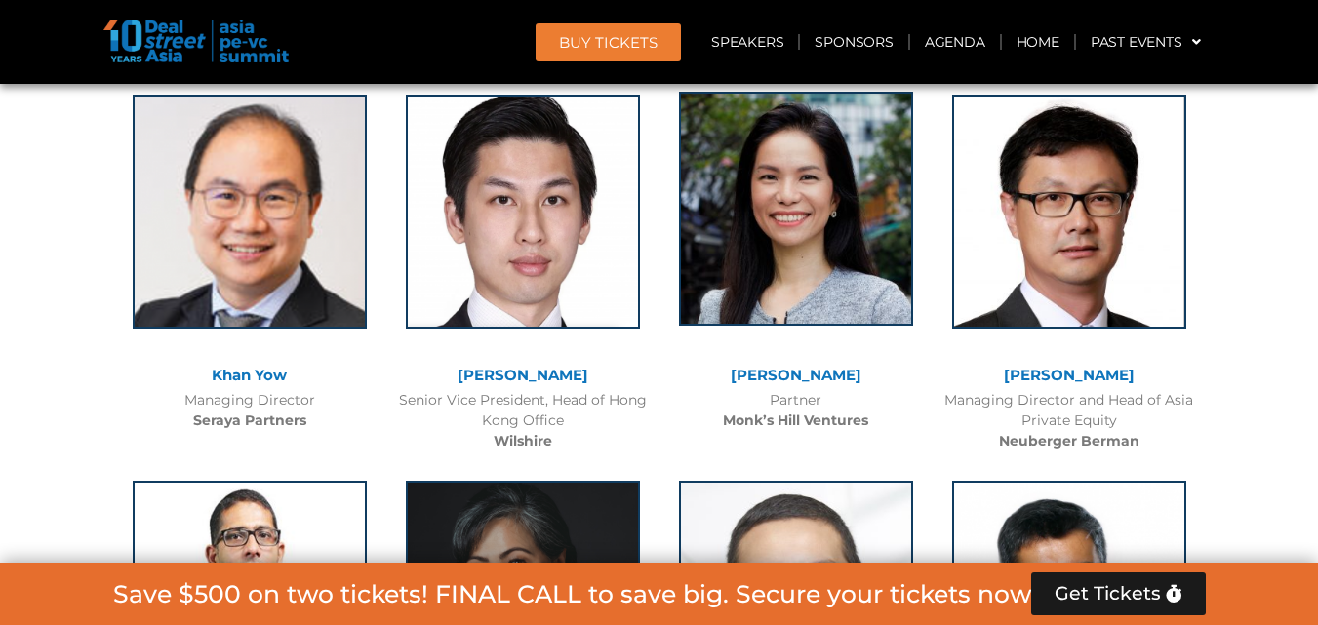
scroll to position [4624, 0]
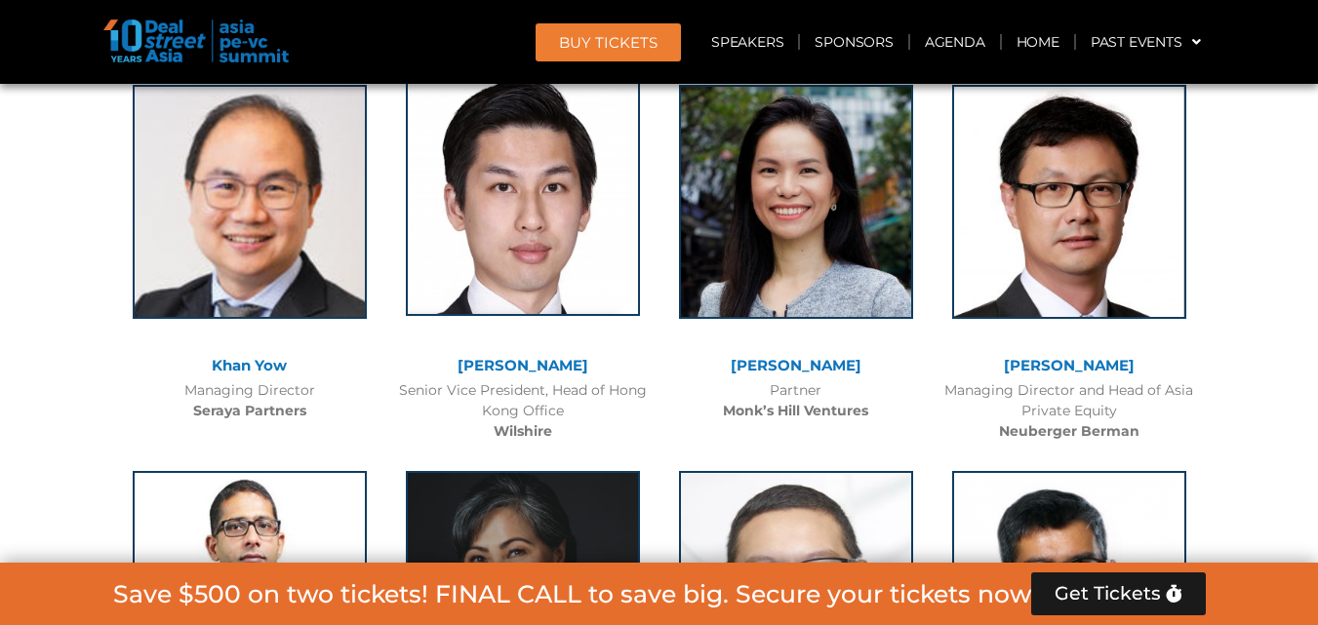
click at [575, 261] on img at bounding box center [523, 199] width 234 height 234
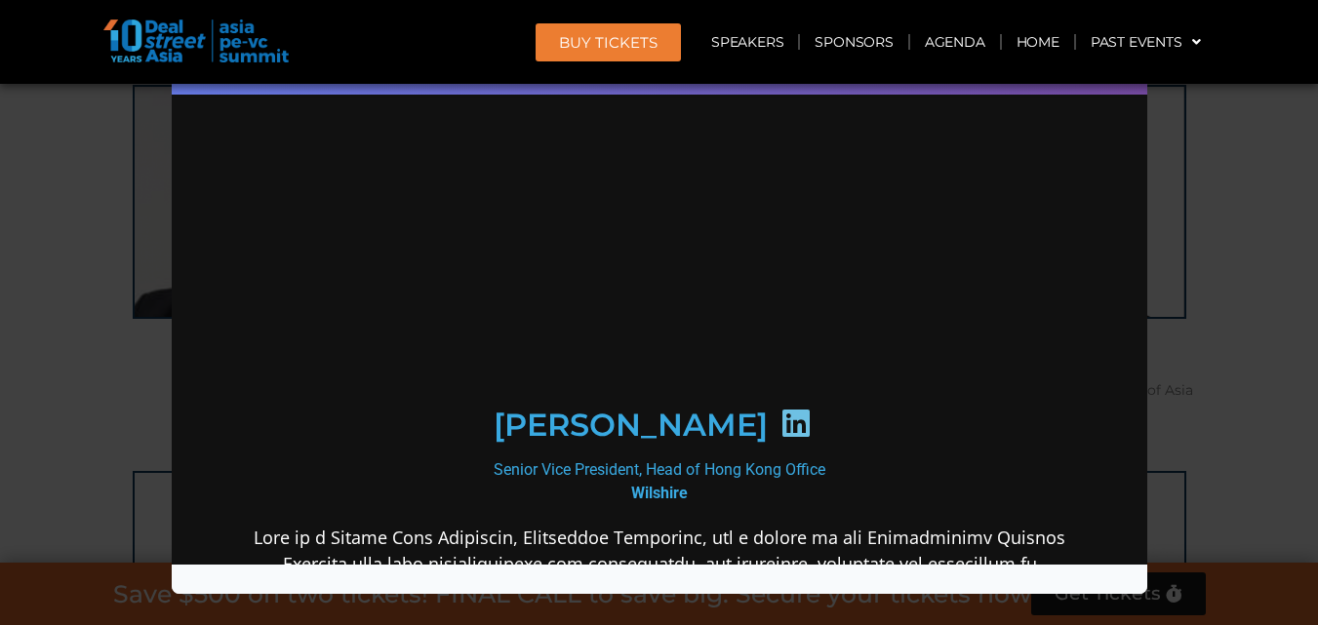
scroll to position [0, 0]
click at [767, 404] on div at bounding box center [796, 425] width 58 height 42
click at [780, 421] on icon at bounding box center [795, 423] width 31 height 31
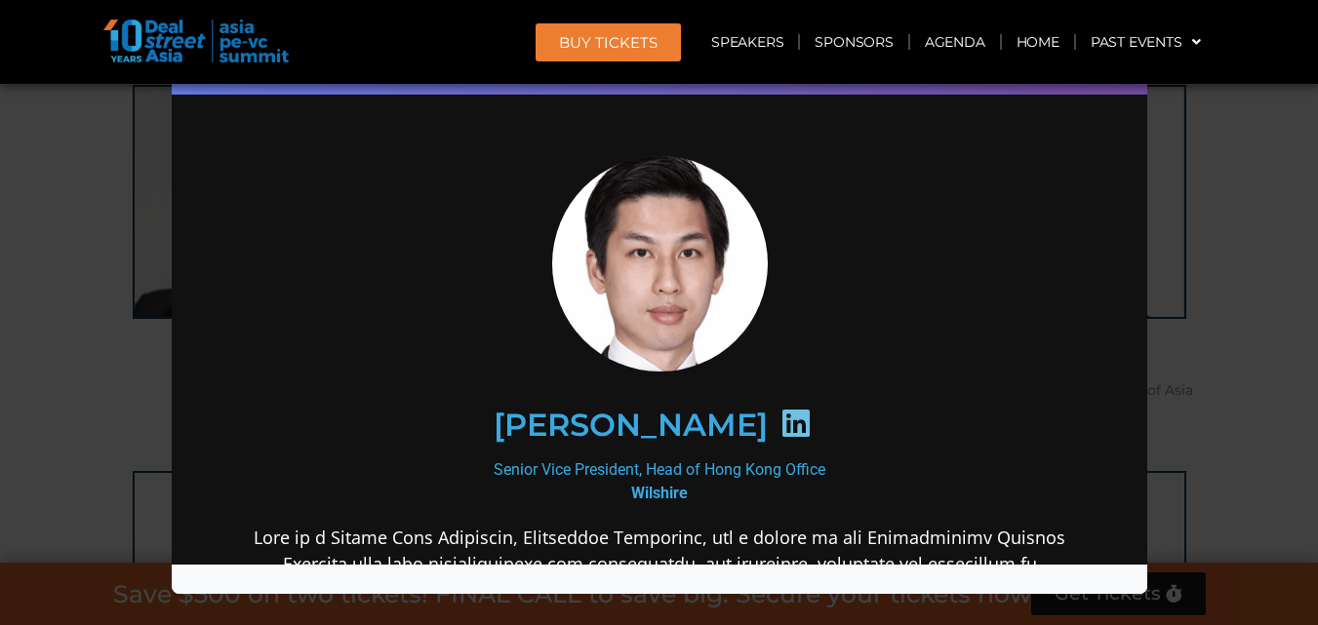
click at [1220, 124] on div "Speaker Profile ×" at bounding box center [659, 312] width 1318 height 625
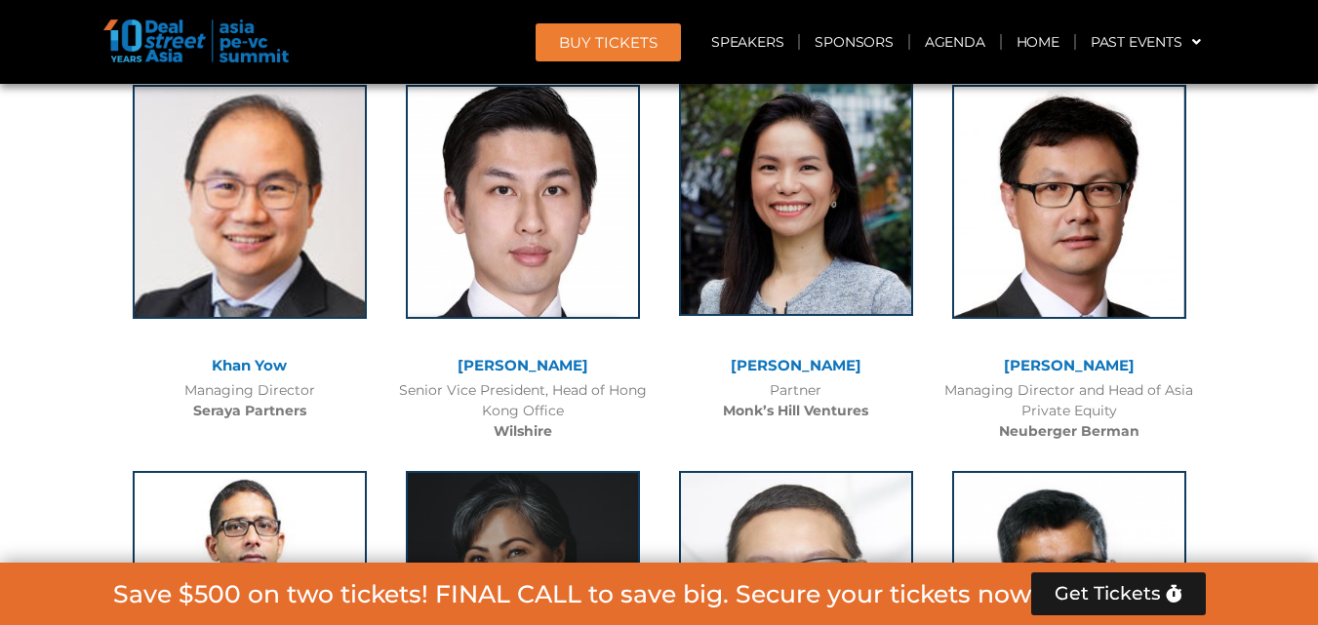
click at [827, 252] on img at bounding box center [796, 199] width 234 height 234
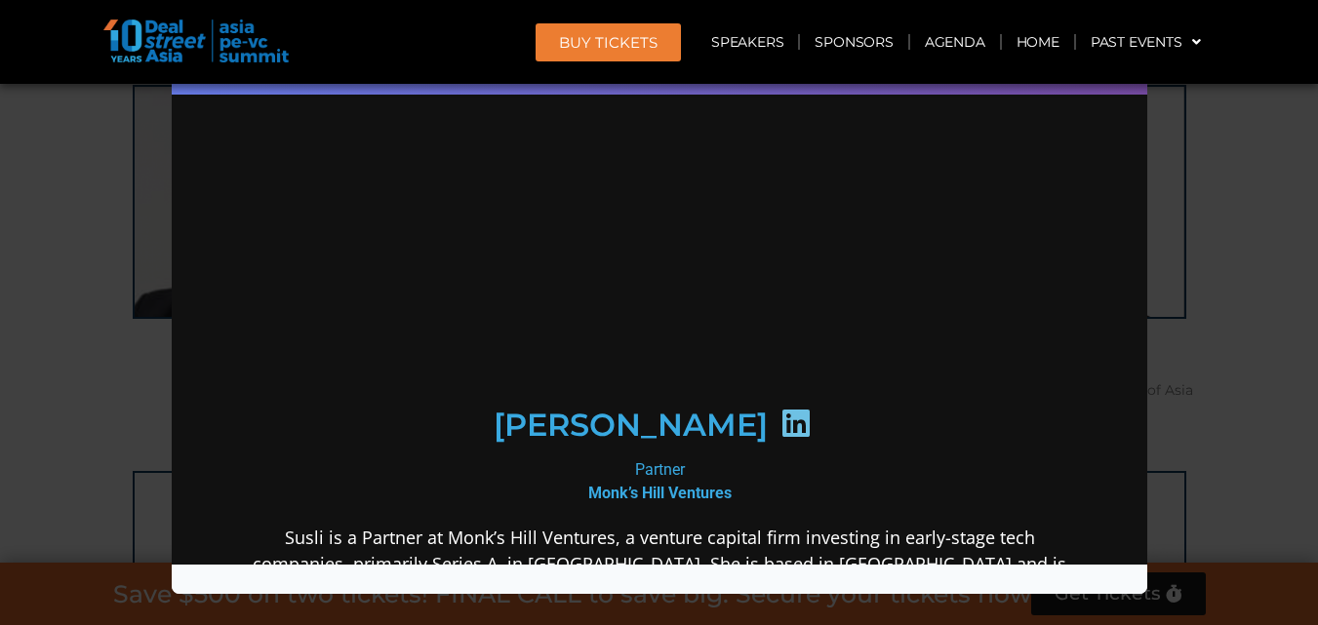
click at [780, 426] on icon at bounding box center [795, 423] width 31 height 31
click at [780, 420] on icon at bounding box center [795, 423] width 31 height 31
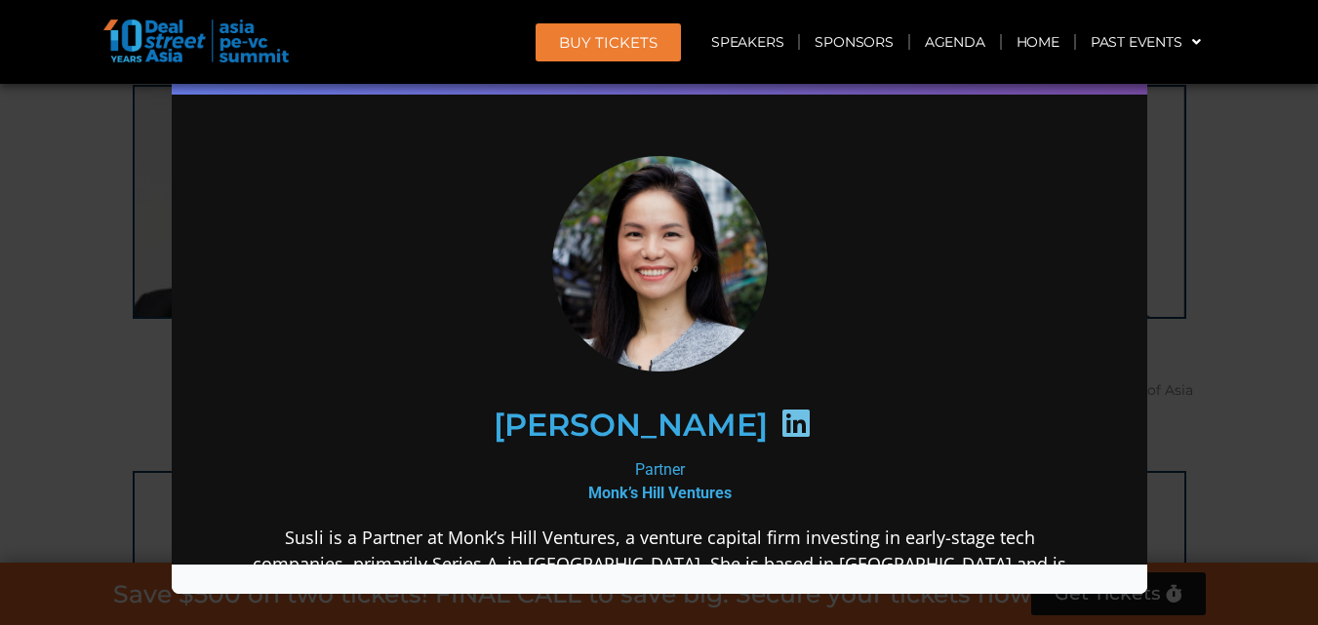
scroll to position [4078, 0]
click at [1190, 182] on div "Speaker Profile ×" at bounding box center [659, 312] width 1318 height 625
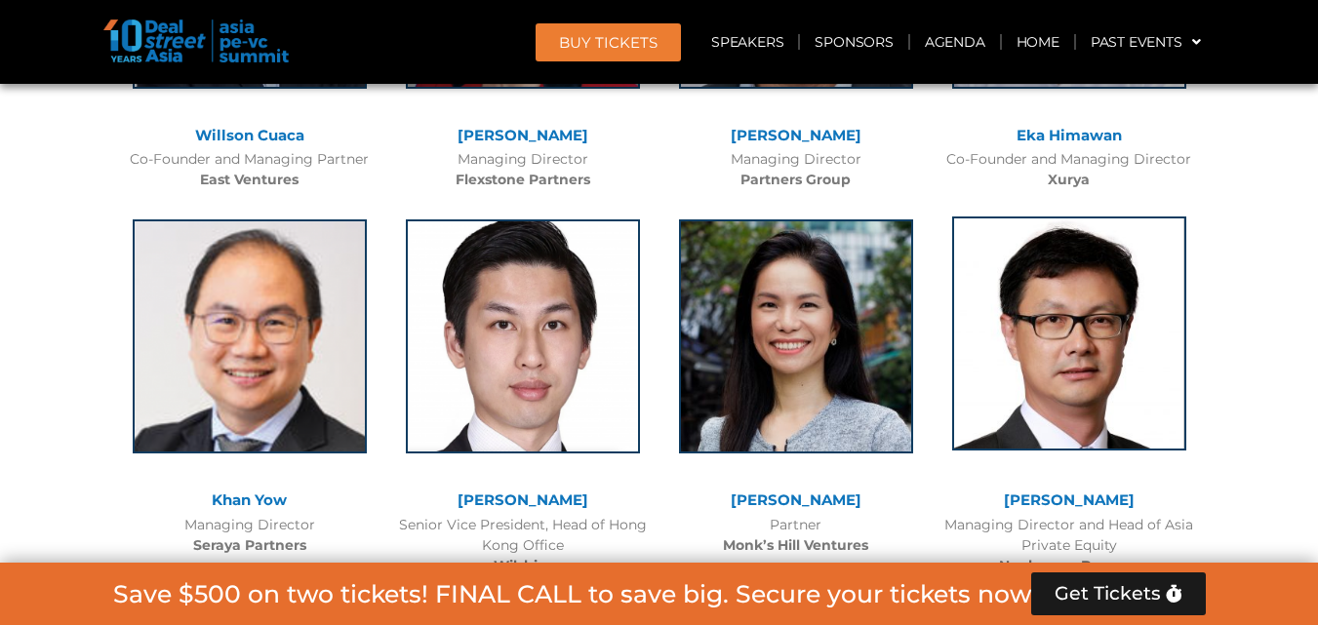
scroll to position [4533, 0]
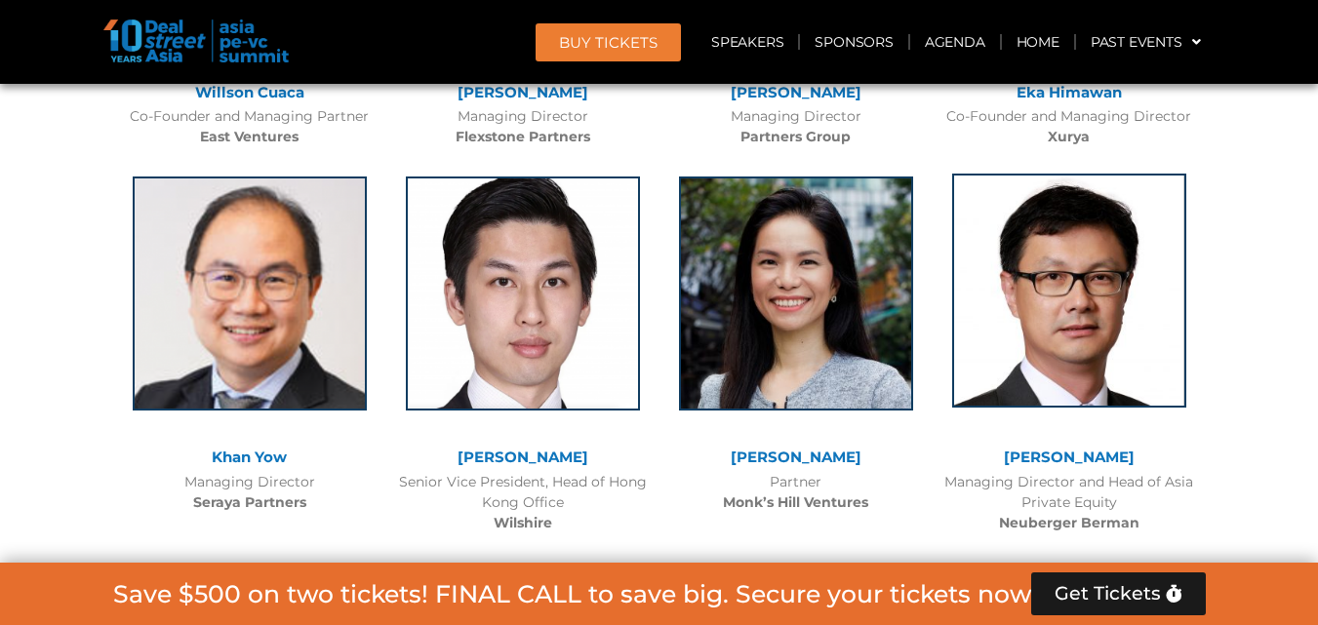
click at [1084, 326] on img at bounding box center [1069, 291] width 234 height 234
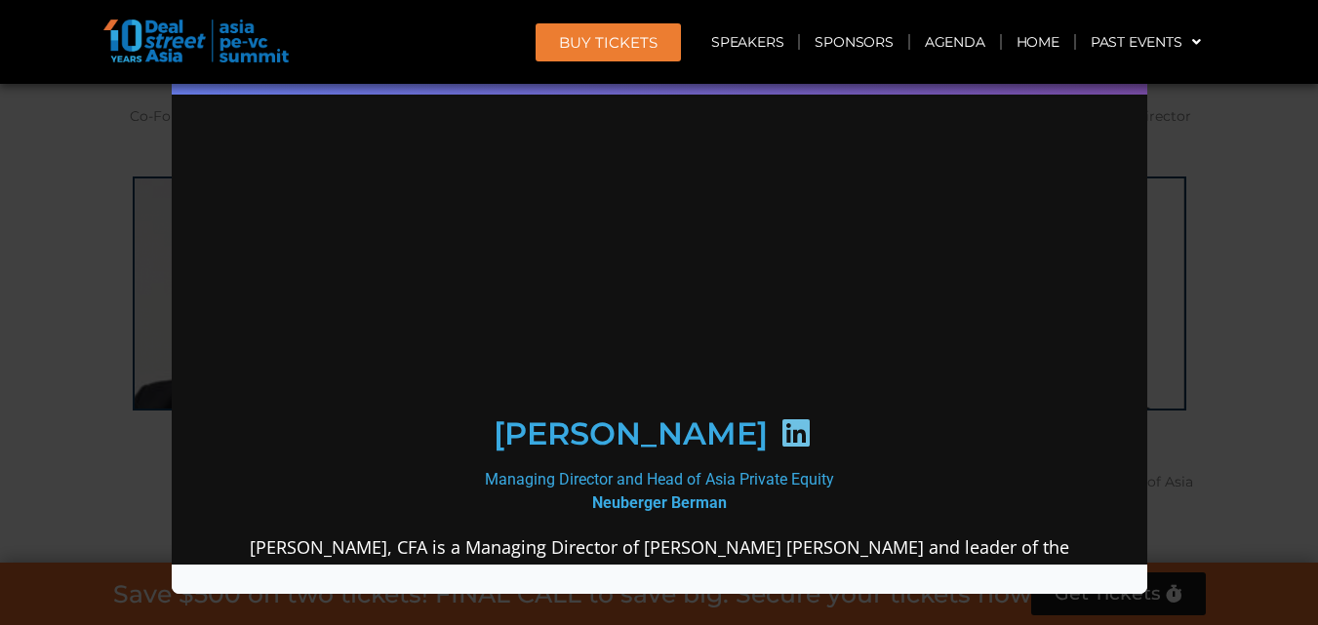
scroll to position [0, 0]
click at [780, 425] on icon at bounding box center [795, 433] width 31 height 31
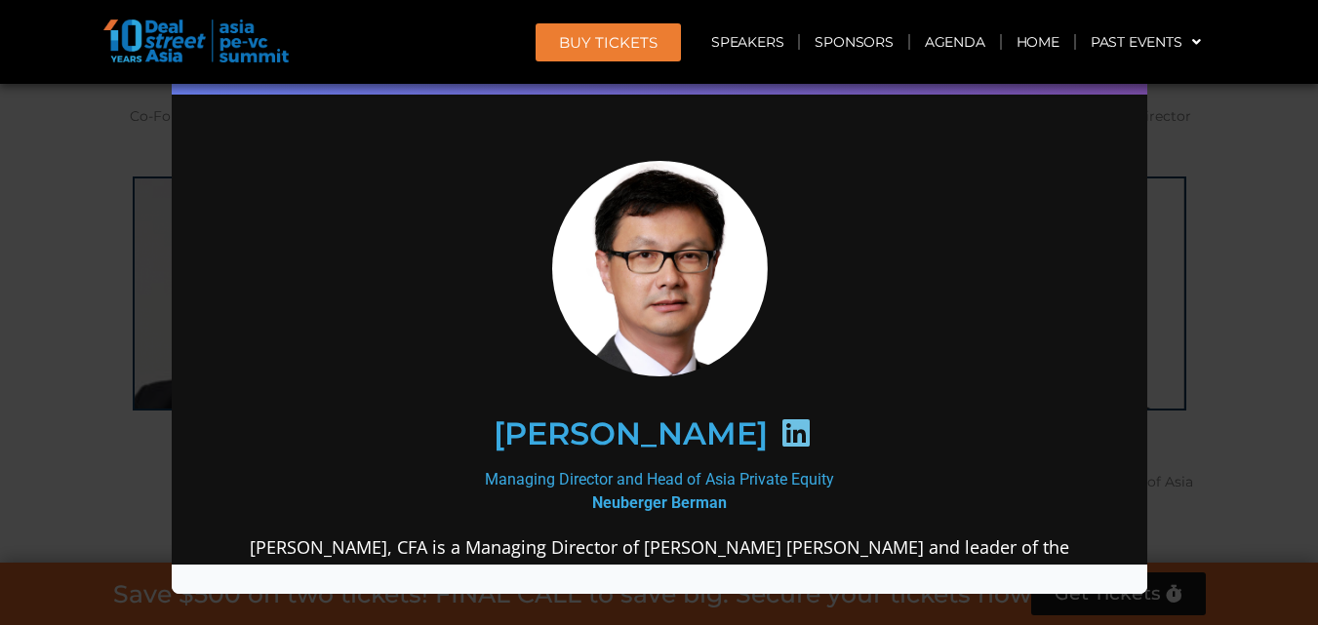
click at [1295, 155] on div "Speaker Profile ×" at bounding box center [659, 312] width 1318 height 625
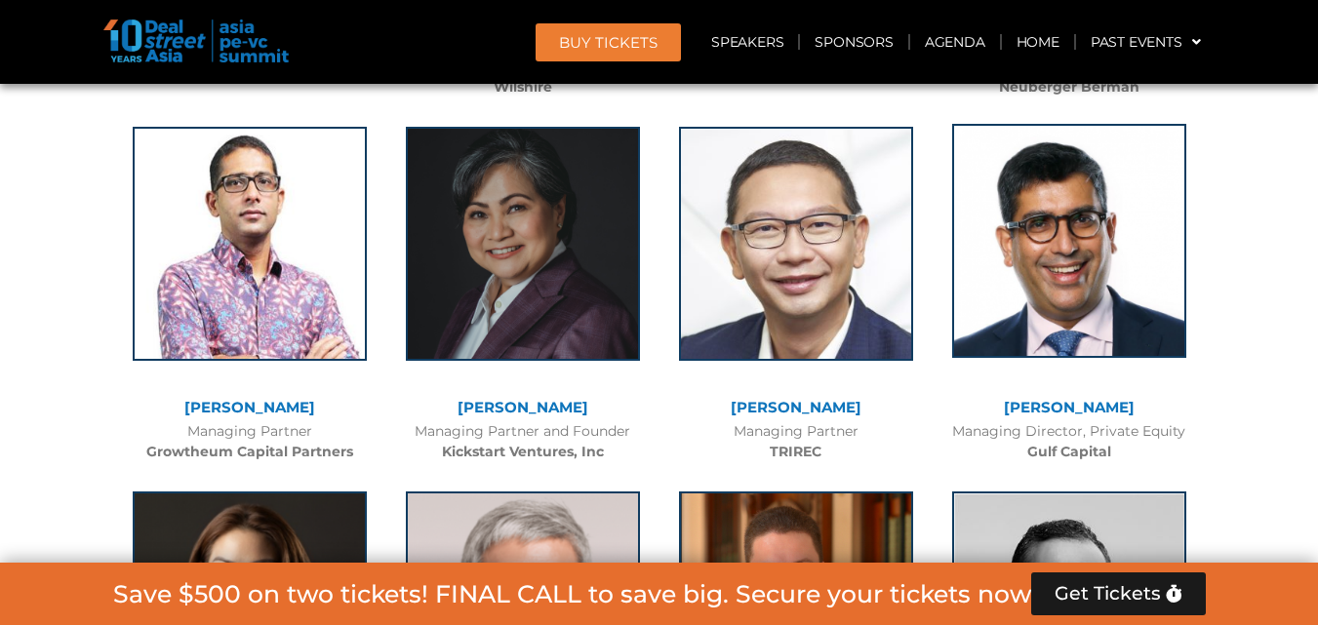
scroll to position [4988, 0]
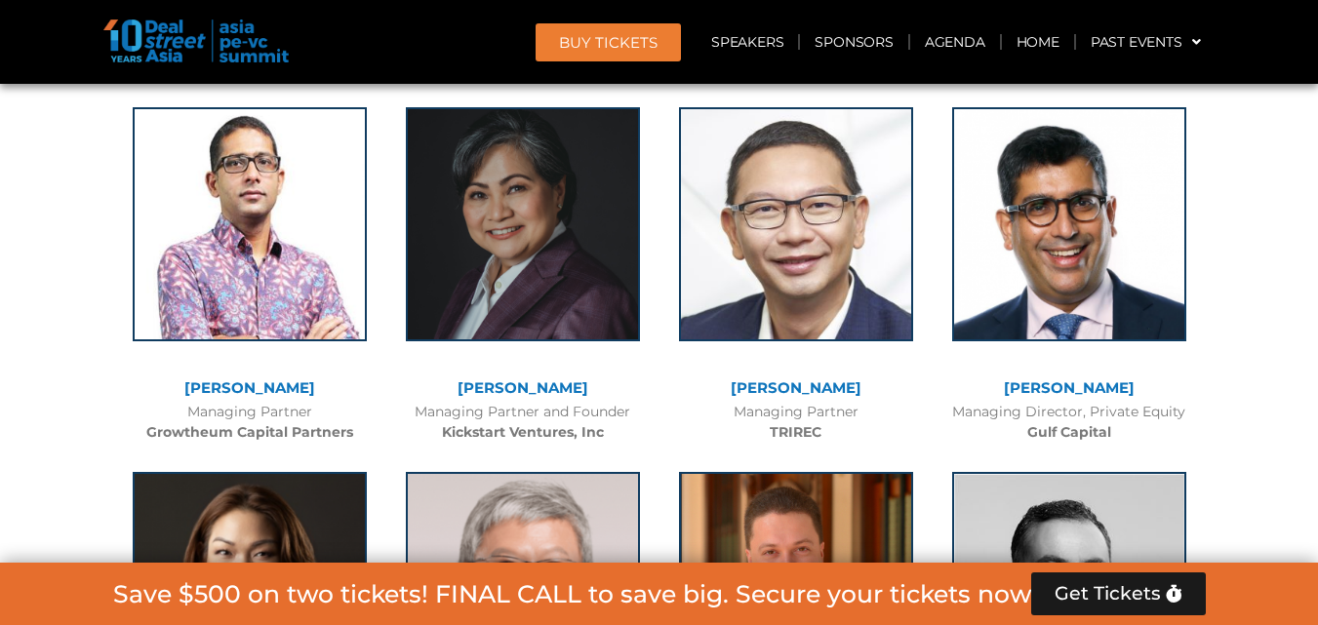
drag, startPoint x: 442, startPoint y: 383, endPoint x: 603, endPoint y: 385, distance: 161.0
click at [603, 385] on div "[PERSON_NAME]" at bounding box center [523, 389] width 254 height 17
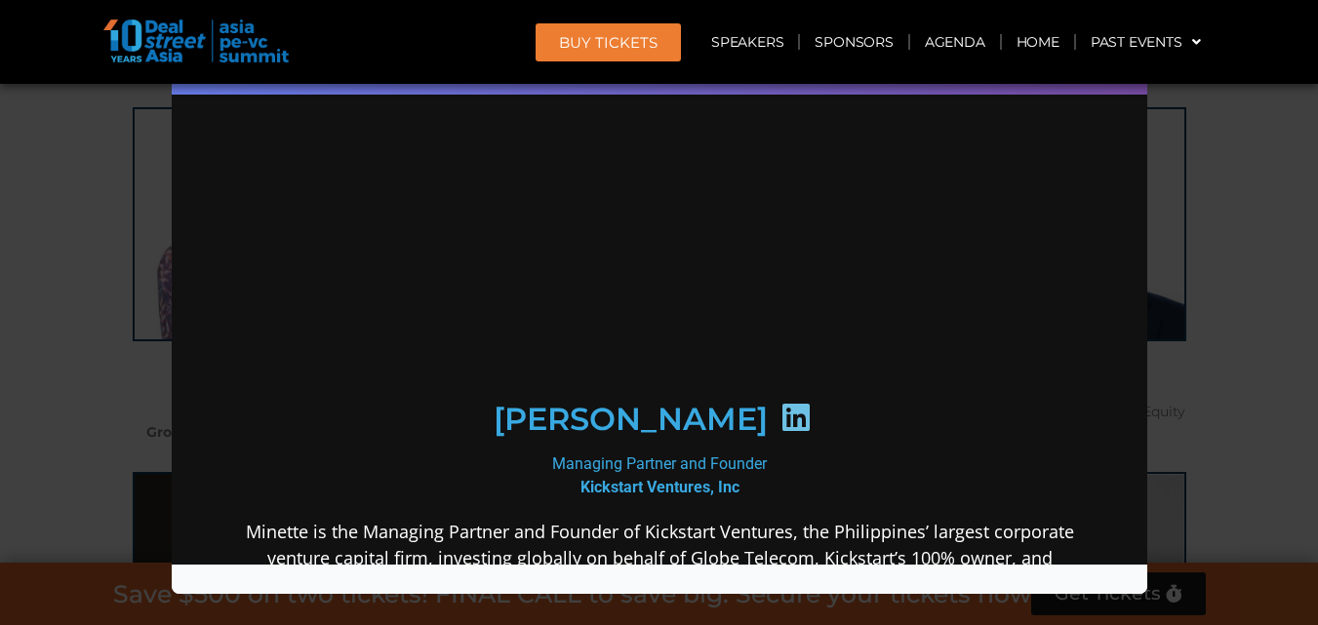
scroll to position [0, 0]
drag, startPoint x: 572, startPoint y: 489, endPoint x: 804, endPoint y: 432, distance: 239.0
click at [766, 490] on div "Managing Partner and Founder Kickstart Ventures, Inc" at bounding box center [658, 476] width 843 height 47
click at [810, 425] on icon at bounding box center [795, 417] width 31 height 31
drag, startPoint x: 1281, startPoint y: 234, endPoint x: 907, endPoint y: 290, distance: 377.8
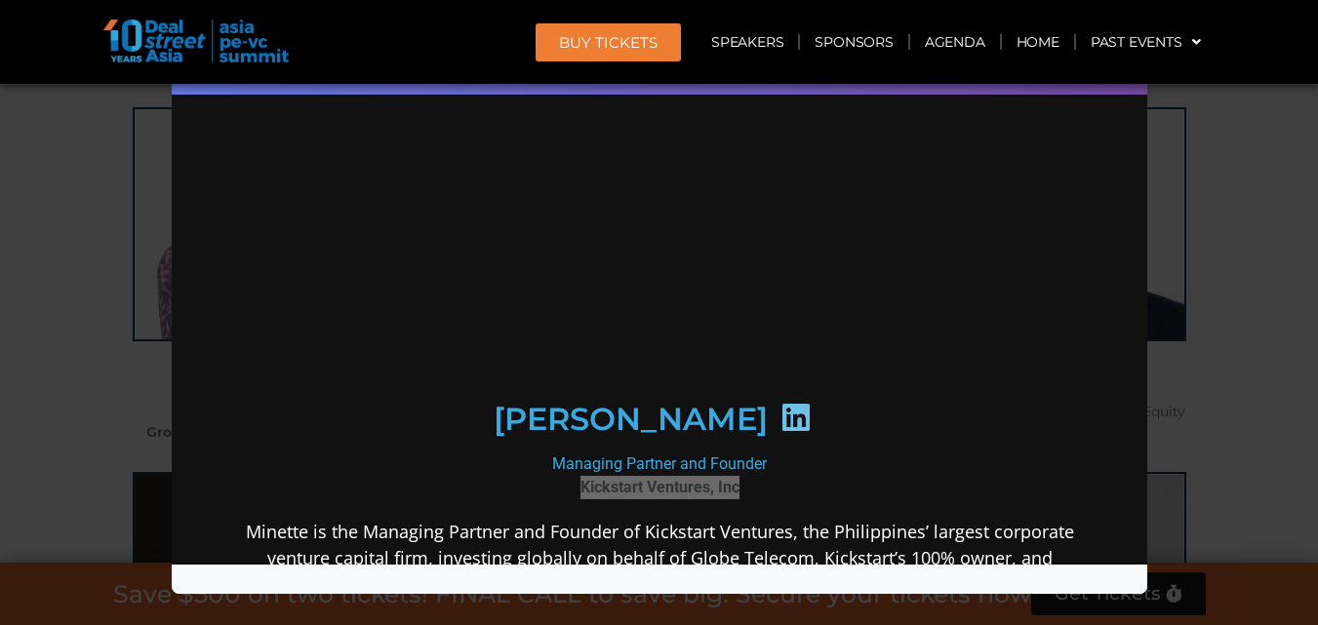
click at [1281, 237] on div "Speaker Profile ×" at bounding box center [659, 312] width 1318 height 625
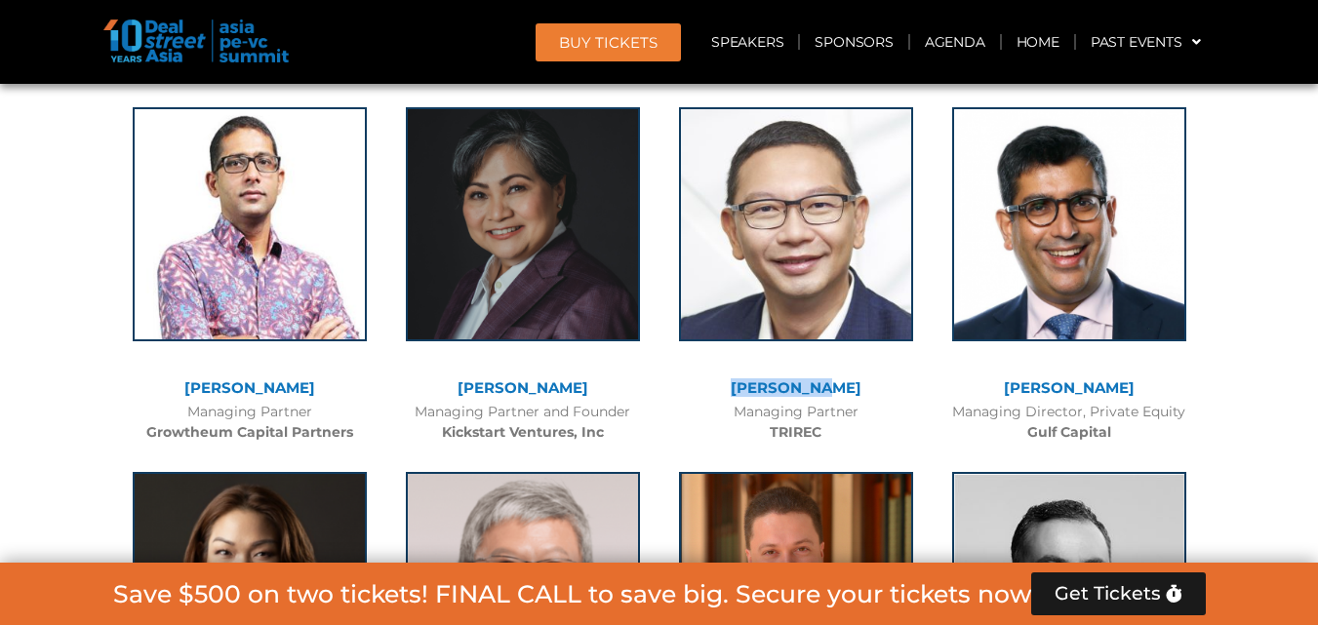
drag, startPoint x: 740, startPoint y: 390, endPoint x: 847, endPoint y: 394, distance: 107.4
click at [847, 394] on div "[PERSON_NAME]" at bounding box center [796, 389] width 254 height 17
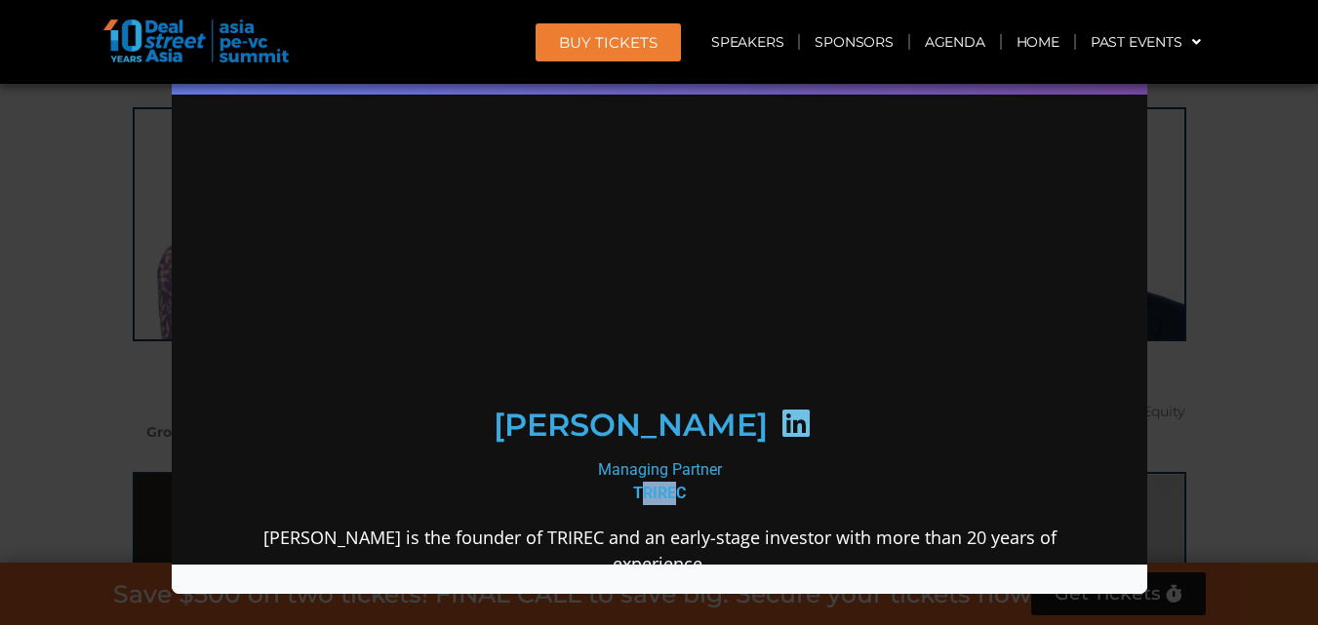
drag, startPoint x: 629, startPoint y: 488, endPoint x: 641, endPoint y: 486, distance: 11.9
click at [675, 486] on b "TRIREC" at bounding box center [658, 493] width 53 height 19
drag, startPoint x: 626, startPoint y: 485, endPoint x: 695, endPoint y: 485, distance: 68.3
click at [694, 487] on div "Managing Partner TRIREC" at bounding box center [658, 482] width 843 height 47
click at [780, 417] on icon at bounding box center [795, 423] width 31 height 31
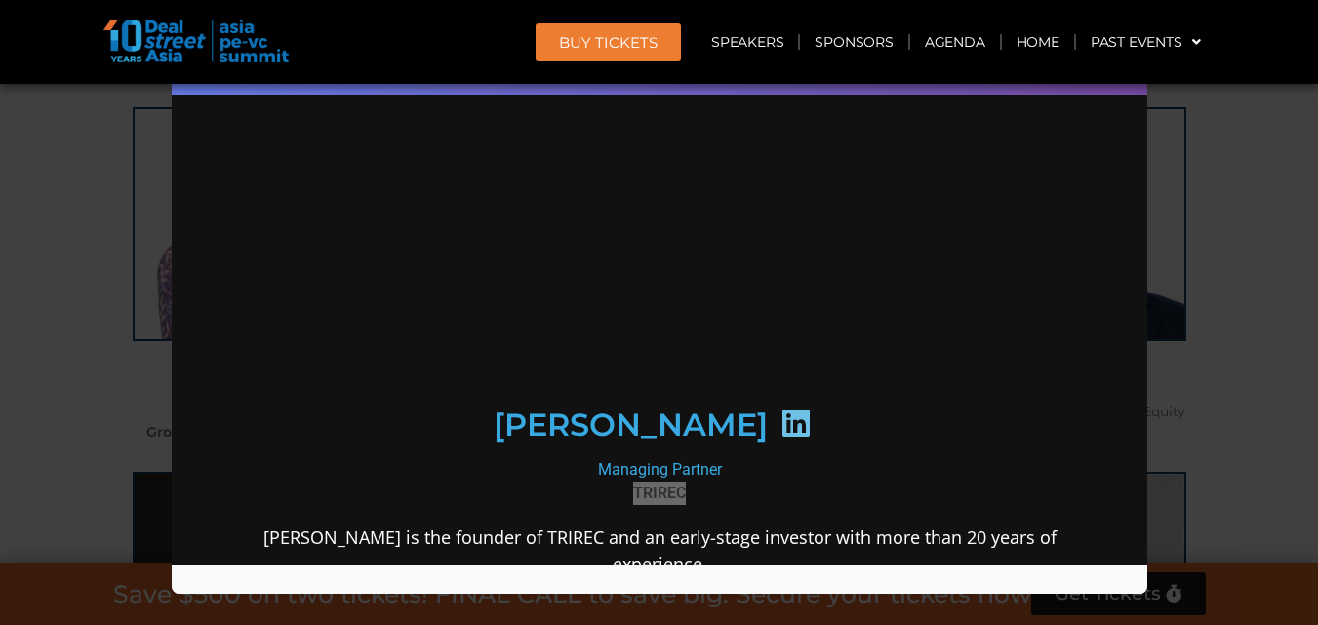
click at [1201, 171] on div "Speaker Profile ×" at bounding box center [659, 312] width 1318 height 625
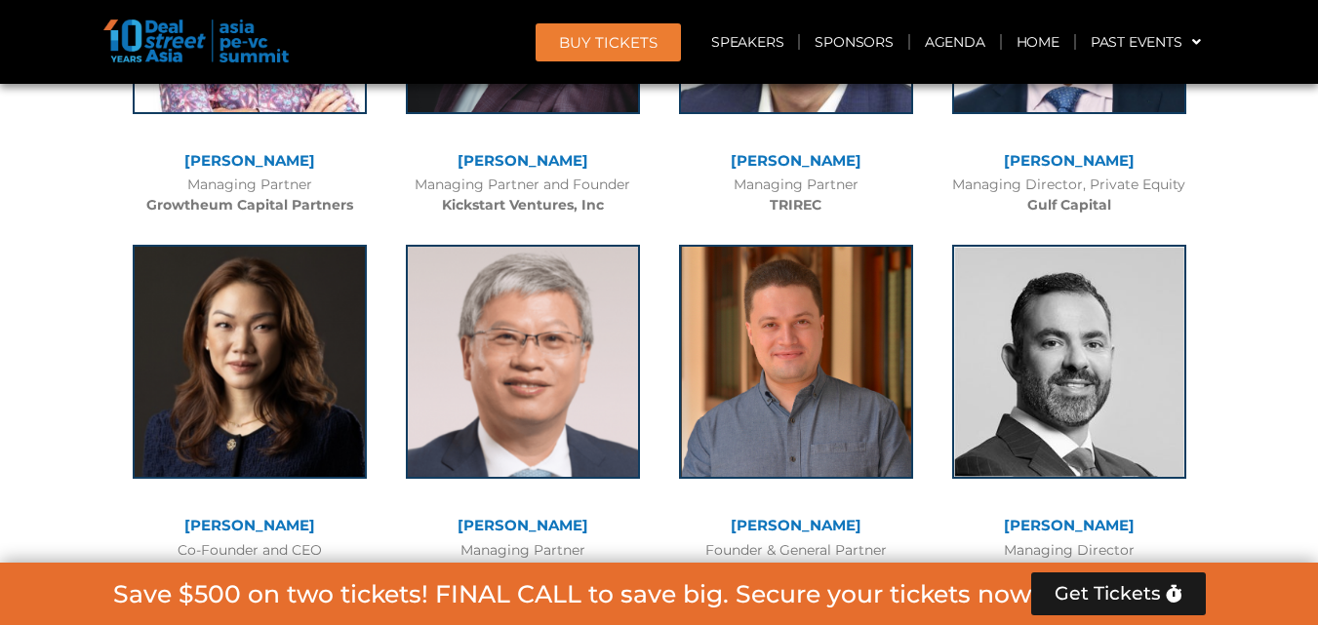
scroll to position [4988, 0]
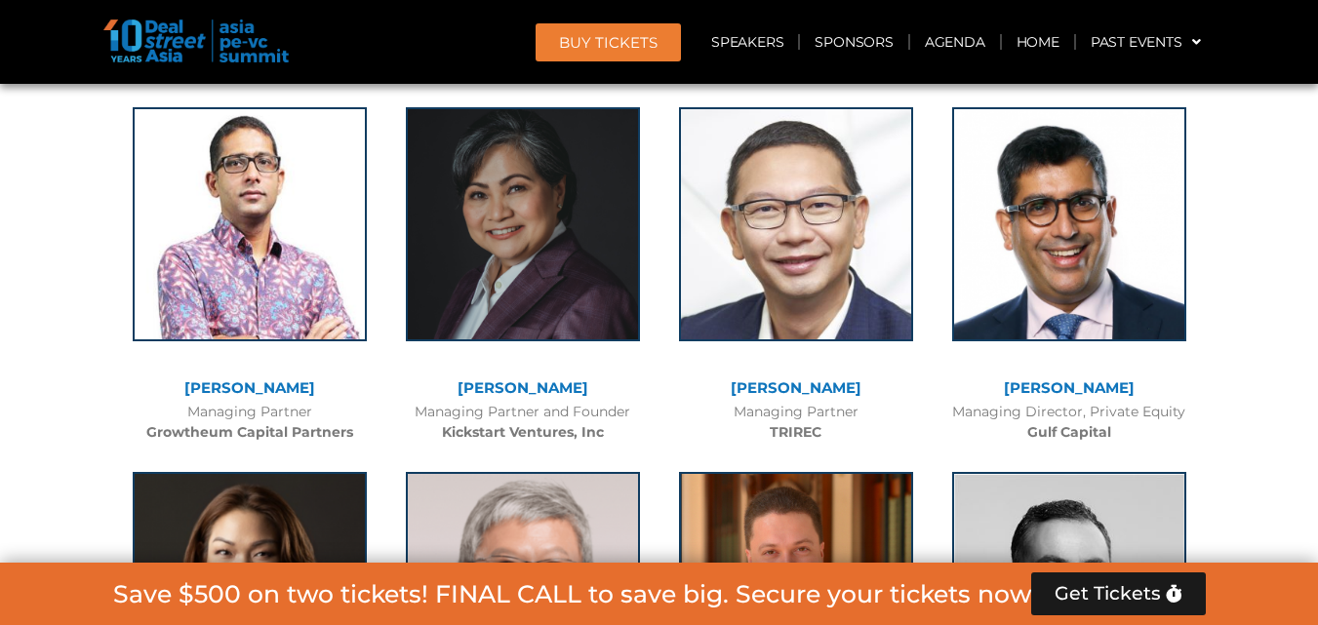
drag, startPoint x: 996, startPoint y: 381, endPoint x: 1142, endPoint y: 385, distance: 145.5
click at [1142, 385] on div "[PERSON_NAME]" at bounding box center [1070, 389] width 254 height 17
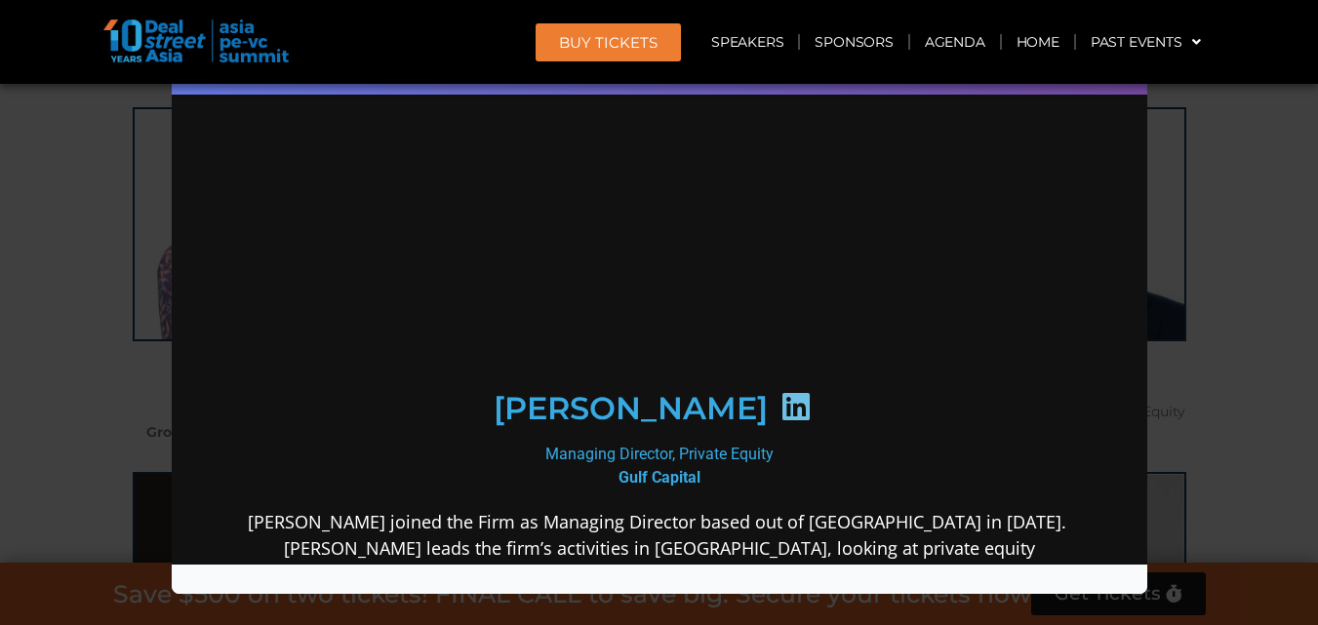
scroll to position [0, 0]
drag, startPoint x: 608, startPoint y: 488, endPoint x: 694, endPoint y: 489, distance: 85.9
click at [694, 489] on div "Managing Director, Private Equity Gulf Capital" at bounding box center [658, 466] width 843 height 47
click at [787, 421] on icon at bounding box center [795, 406] width 31 height 31
click at [1277, 242] on div "Speaker Profile ×" at bounding box center [659, 312] width 1318 height 625
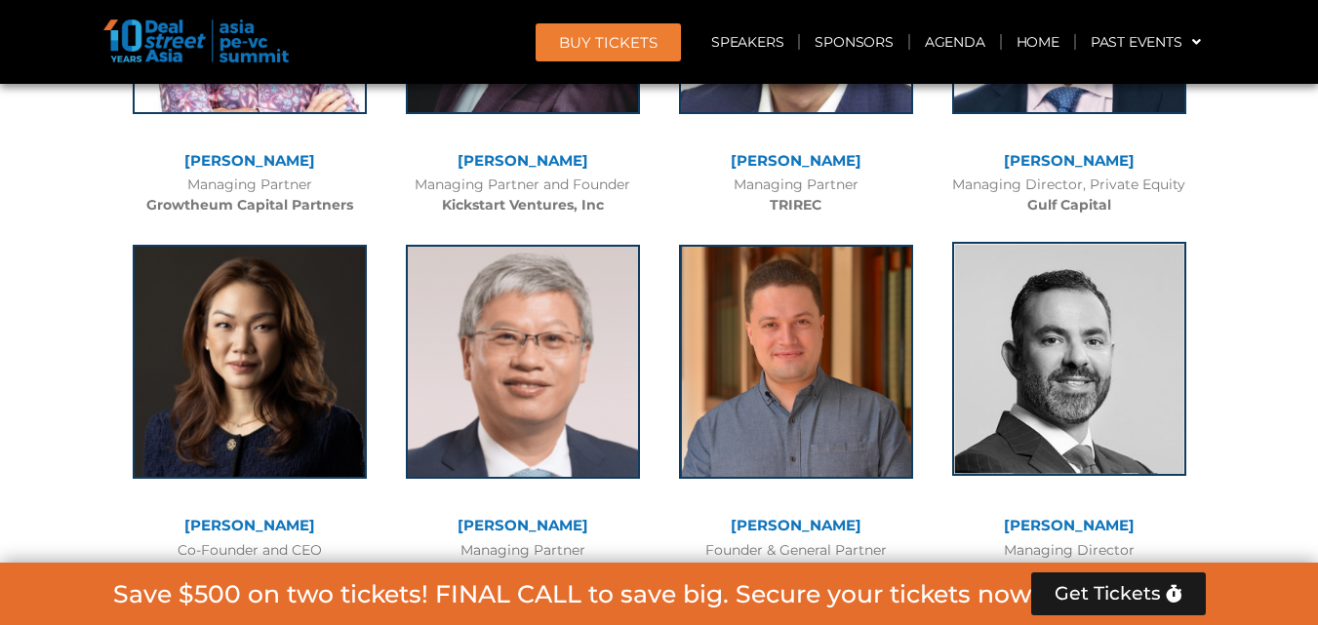
scroll to position [5444, 0]
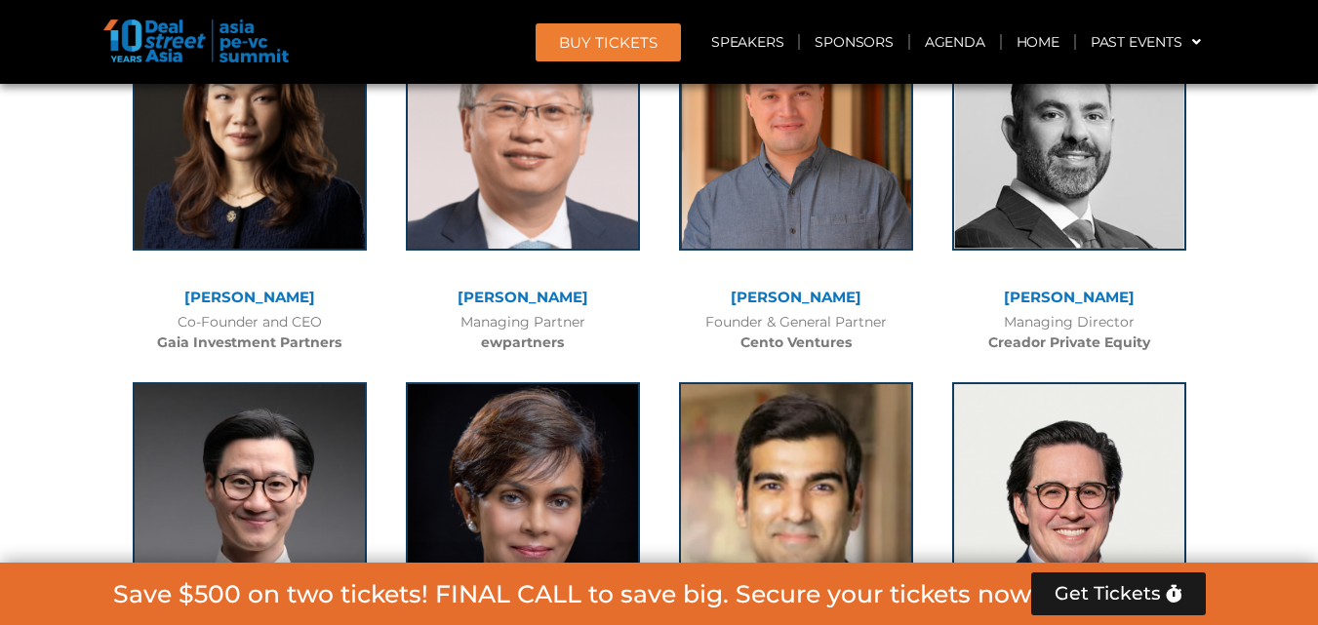
click at [266, 292] on link "[PERSON_NAME]" at bounding box center [249, 297] width 131 height 19
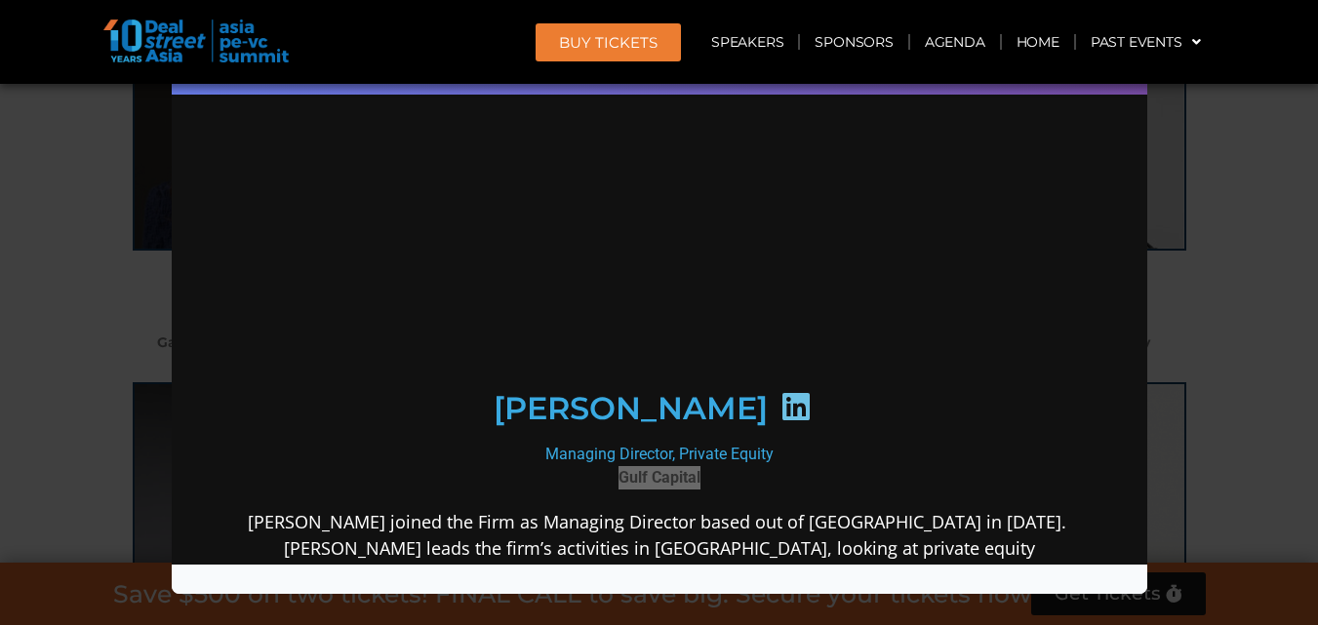
click at [128, 197] on div "Speaker Profile ×" at bounding box center [659, 312] width 1318 height 625
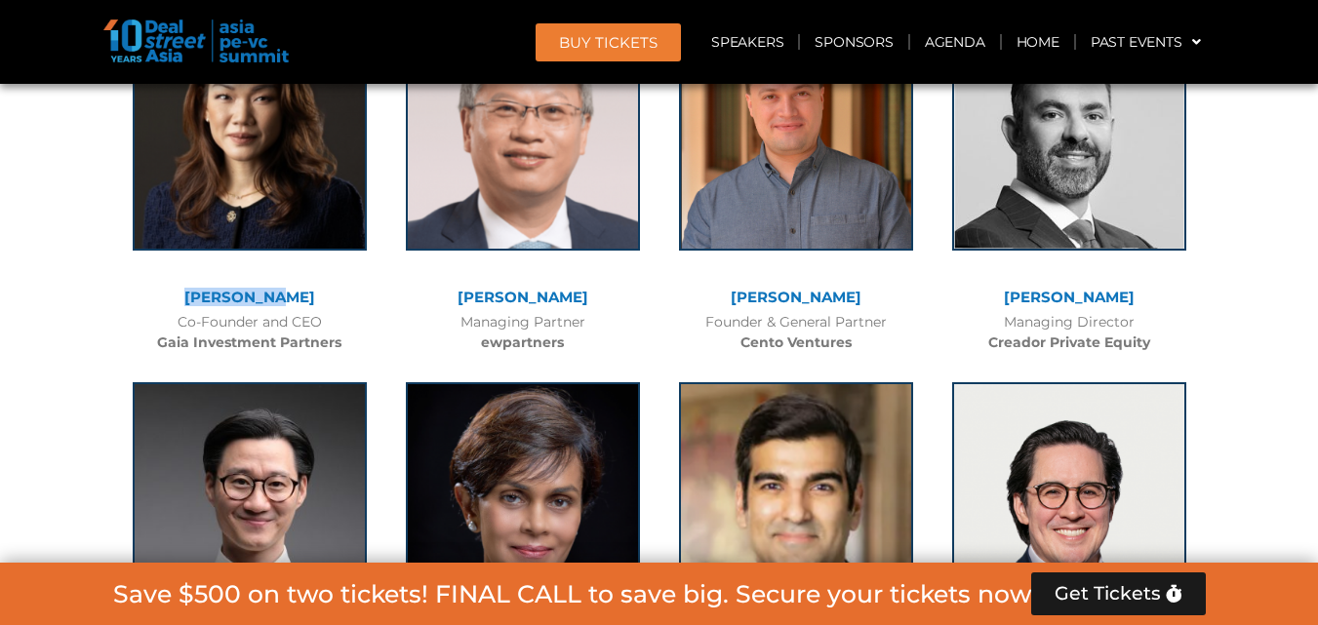
drag, startPoint x: 189, startPoint y: 294, endPoint x: 302, endPoint y: 291, distance: 112.3
click at [302, 291] on div "[PERSON_NAME]" at bounding box center [250, 298] width 254 height 17
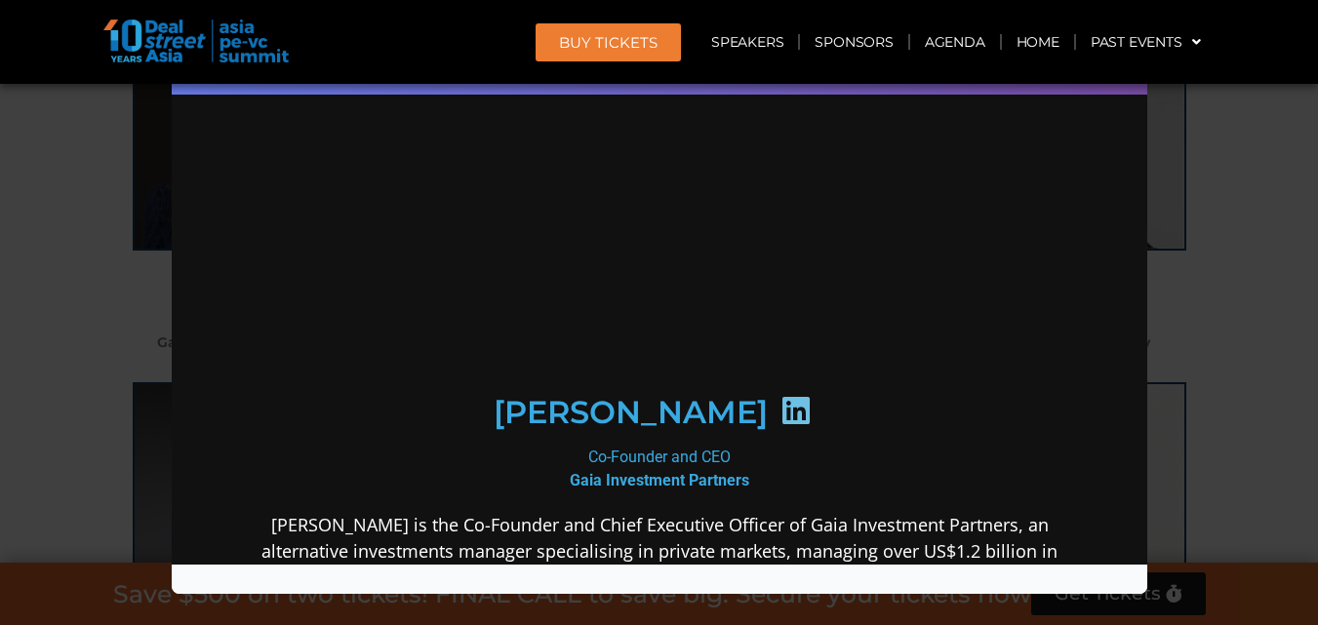
scroll to position [0, 0]
drag, startPoint x: 541, startPoint y: 496, endPoint x: 704, endPoint y: 497, distance: 163.0
click at [707, 493] on div "Co-Founder and CEO Gaia Investment Partners" at bounding box center [658, 469] width 843 height 47
click at [555, 484] on div "Co-Founder and CEO Gaia Investment Partners" at bounding box center [658, 469] width 843 height 47
drag, startPoint x: 555, startPoint y: 484, endPoint x: 749, endPoint y: 490, distance: 194.3
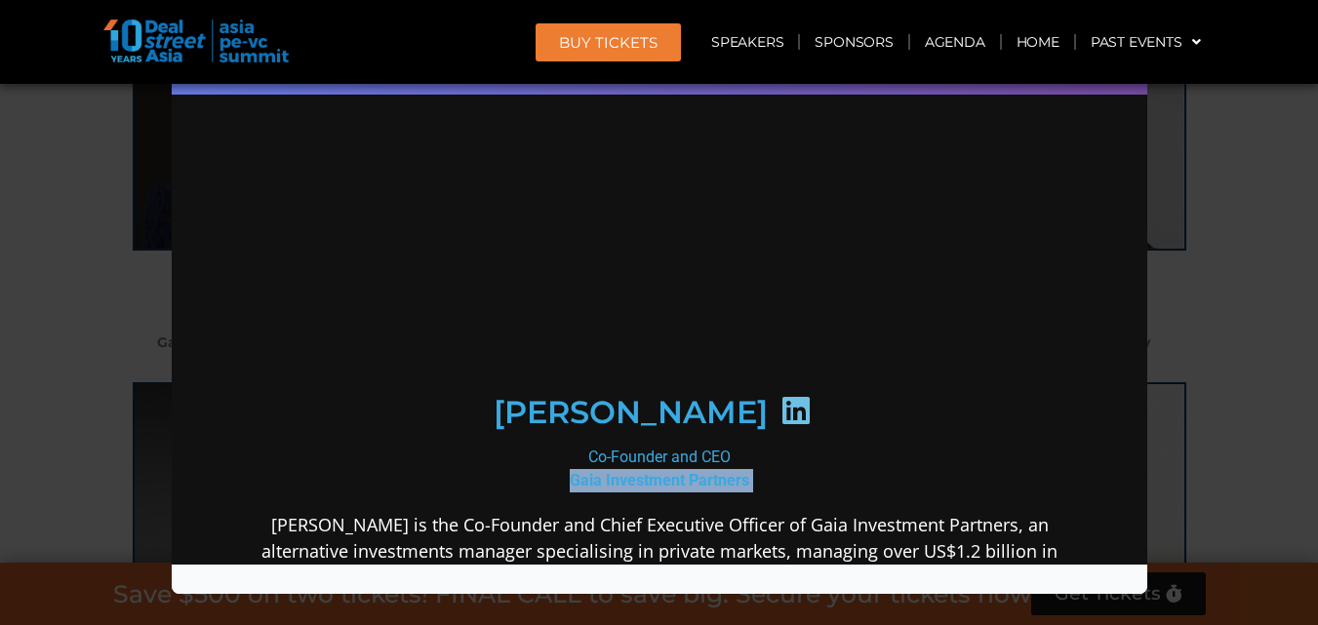
click at [749, 490] on div "Co-Founder and CEO Gaia Investment Partners" at bounding box center [658, 469] width 843 height 47
click at [780, 426] on icon at bounding box center [795, 410] width 31 height 31
click at [1222, 105] on div "Speaker Profile ×" at bounding box center [659, 312] width 1318 height 625
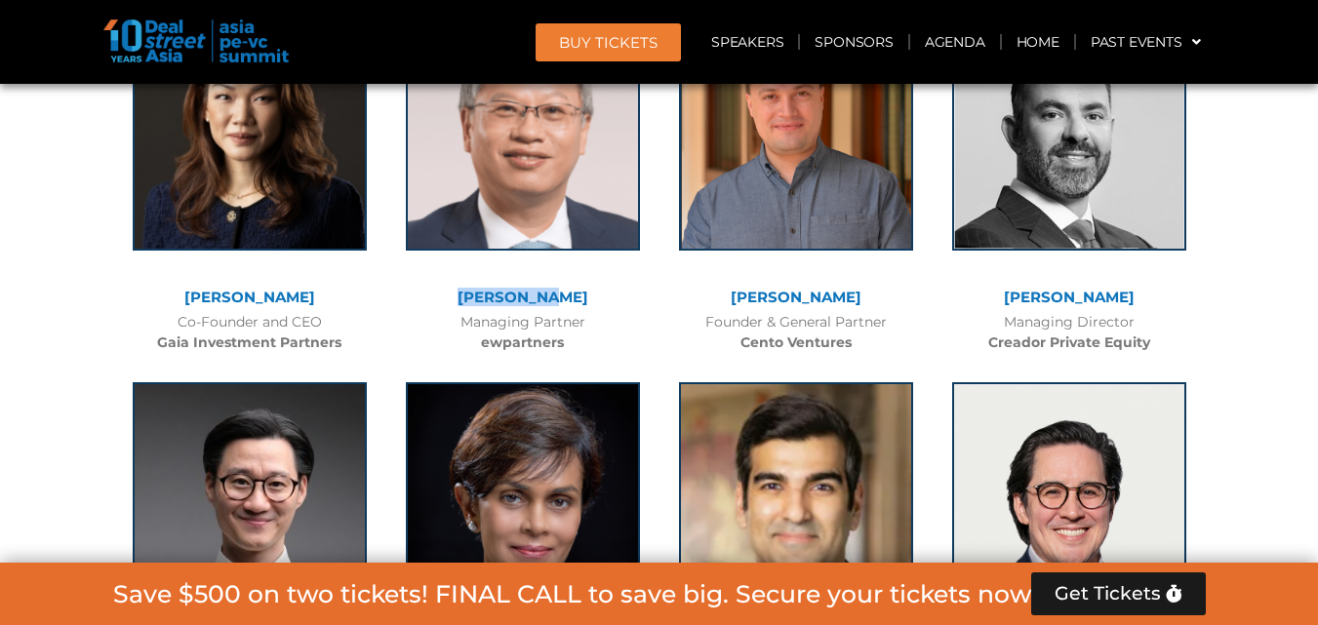
drag, startPoint x: 475, startPoint y: 293, endPoint x: 575, endPoint y: 300, distance: 99.8
click at [575, 300] on div "[PERSON_NAME]" at bounding box center [523, 298] width 254 height 17
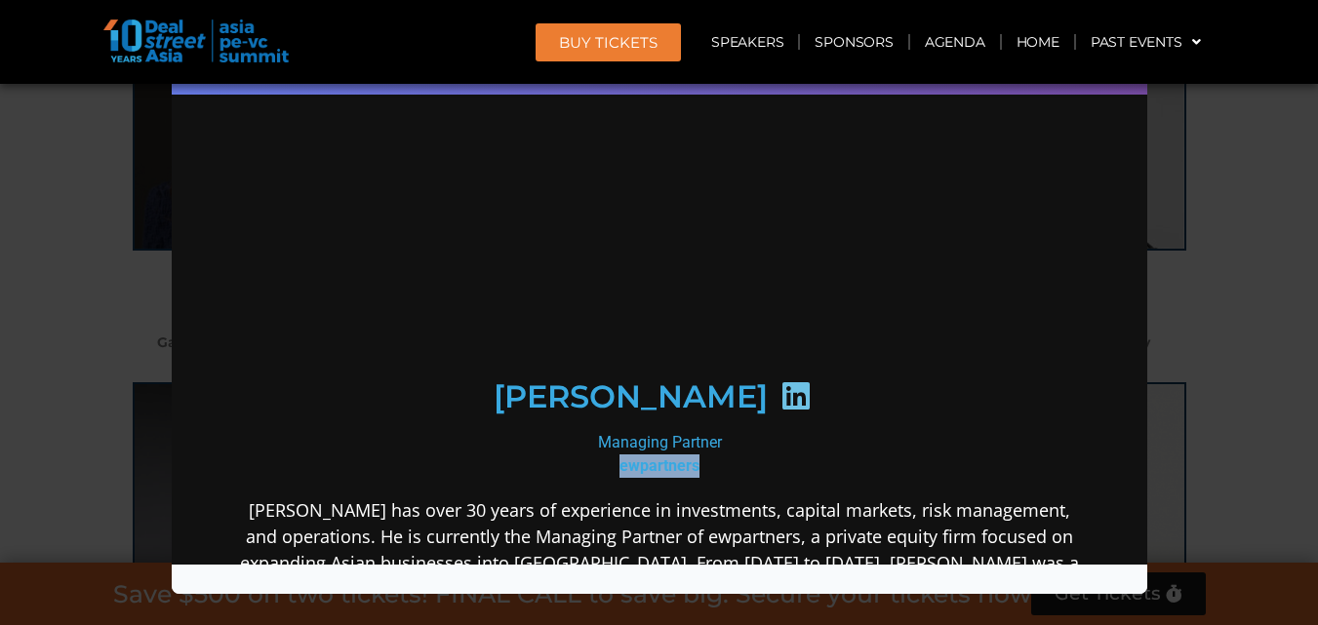
drag, startPoint x: 612, startPoint y: 494, endPoint x: 692, endPoint y: 491, distance: 80.1
click at [692, 478] on div "Managing Partner ewpartners" at bounding box center [658, 454] width 843 height 47
click at [621, 475] on b "ewpartners" at bounding box center [659, 466] width 80 height 19
drag, startPoint x: 610, startPoint y: 489, endPoint x: 690, endPoint y: 491, distance: 80.0
click at [690, 478] on div "Managing Partner ewpartners" at bounding box center [658, 454] width 843 height 47
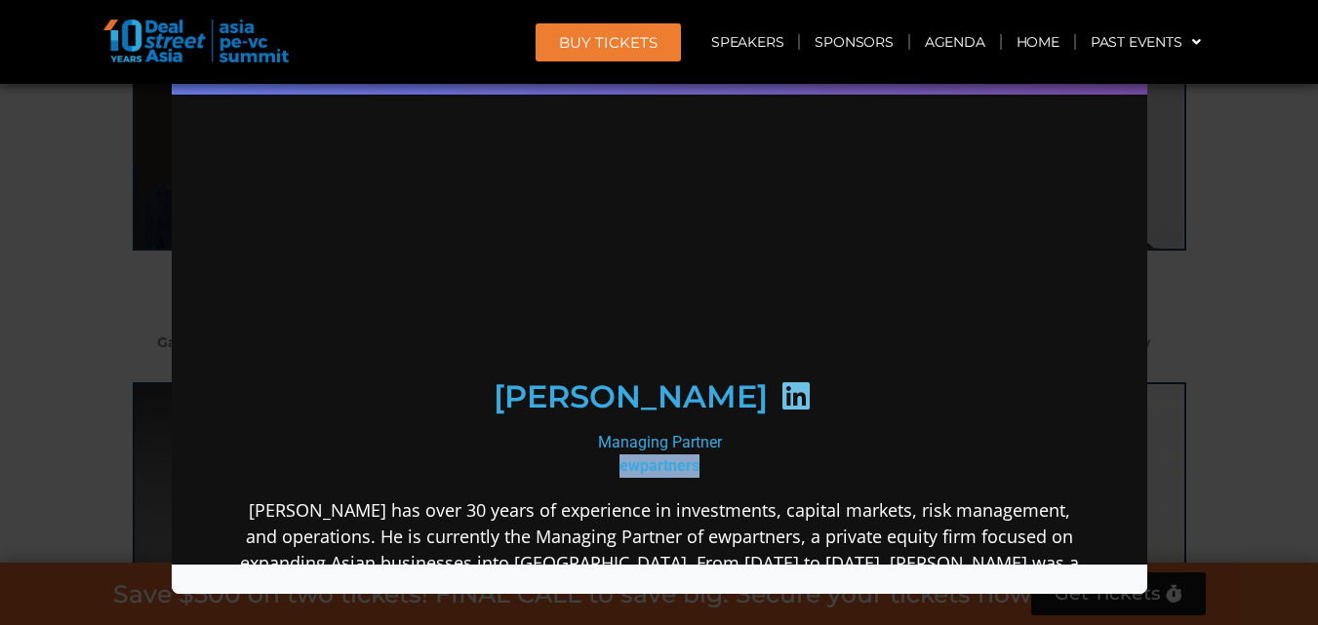
click at [780, 412] on icon at bounding box center [795, 396] width 31 height 31
click at [1181, 213] on div "Speaker Profile ×" at bounding box center [659, 312] width 1318 height 625
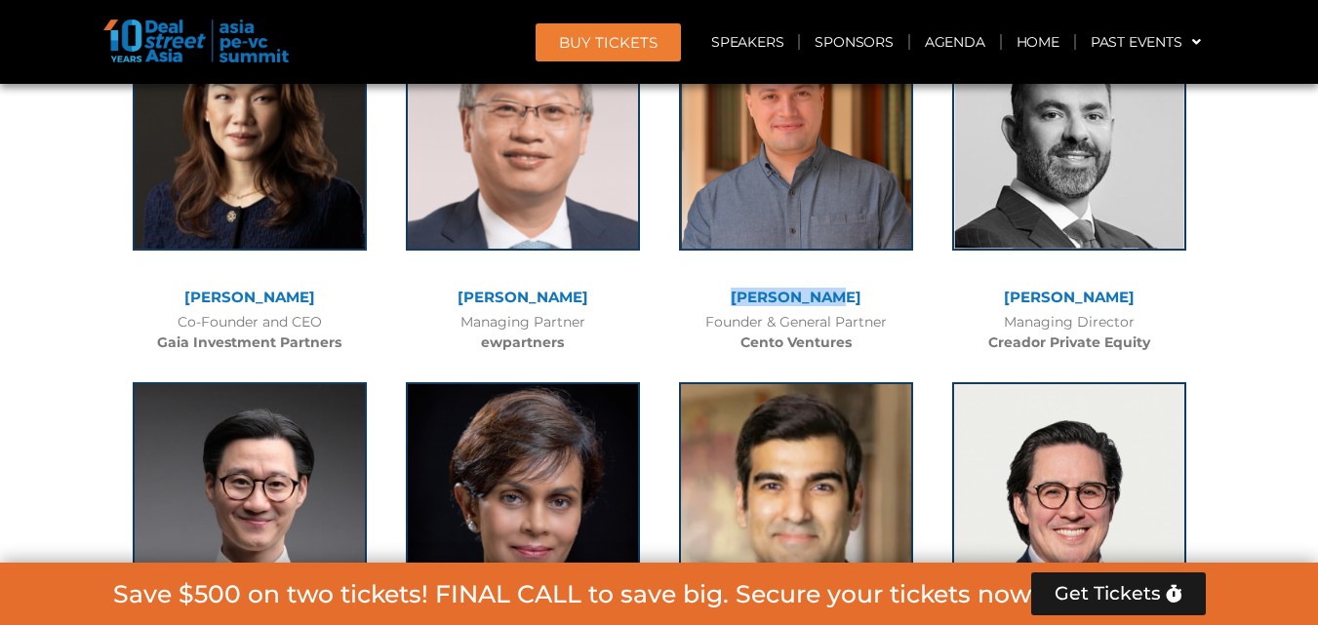
drag, startPoint x: 737, startPoint y: 301, endPoint x: 835, endPoint y: 309, distance: 98.9
click at [835, 309] on div "[PERSON_NAME]" at bounding box center [796, 300] width 254 height 21
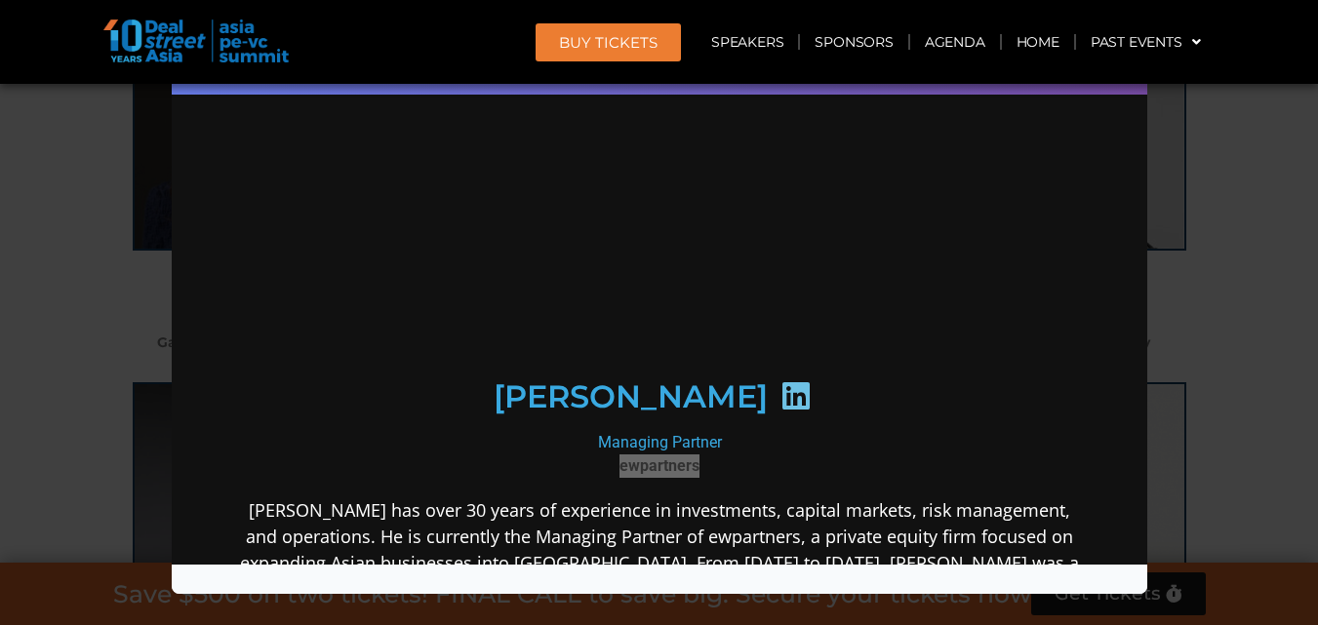
click at [1275, 118] on div "Speaker Profile ×" at bounding box center [659, 312] width 1318 height 625
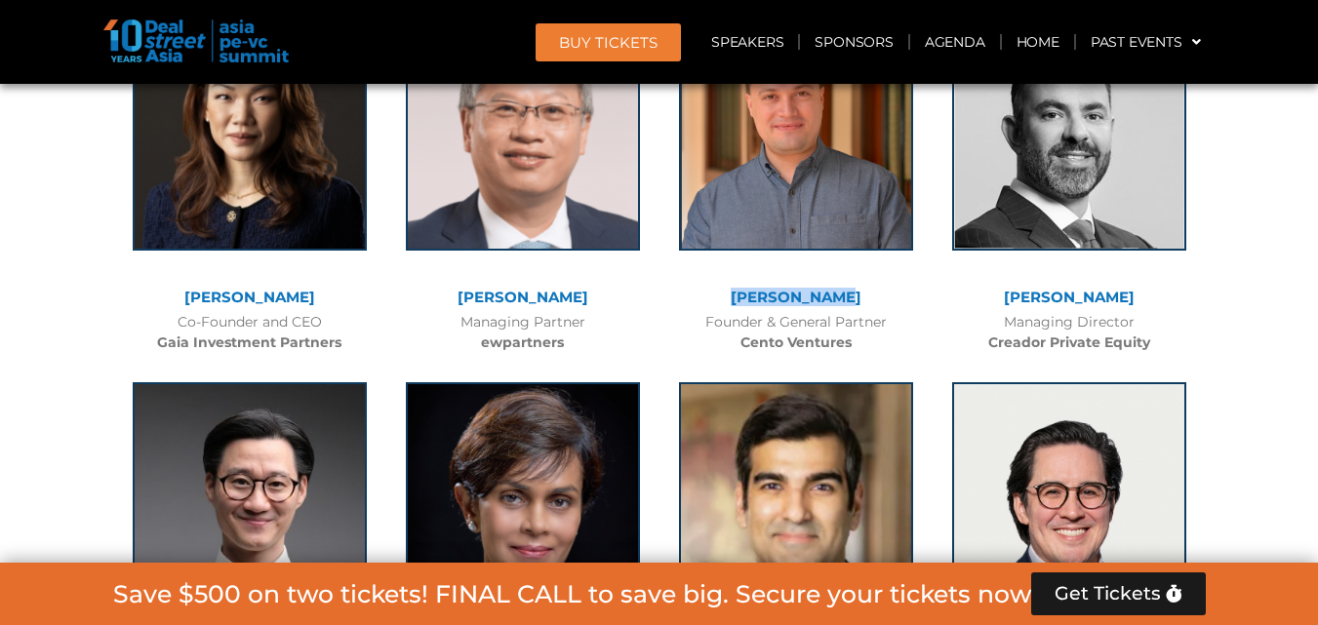
drag, startPoint x: 744, startPoint y: 298, endPoint x: 845, endPoint y: 303, distance: 101.7
click at [845, 303] on div "[PERSON_NAME]" at bounding box center [796, 298] width 254 height 17
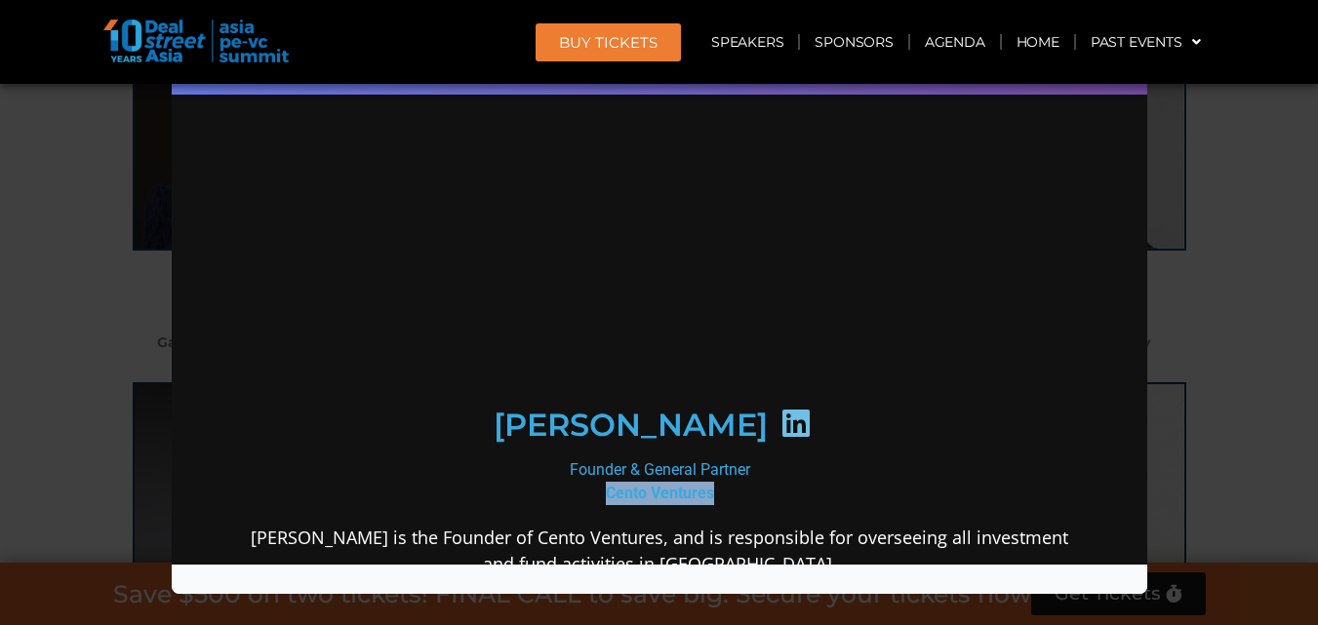
drag, startPoint x: 593, startPoint y: 496, endPoint x: 710, endPoint y: 467, distance: 120.5
click at [708, 482] on div "Founder & General Partner Cento Ventures" at bounding box center [658, 482] width 843 height 47
click at [780, 418] on icon at bounding box center [795, 423] width 31 height 31
click at [1233, 339] on div "Speaker Profile ×" at bounding box center [659, 312] width 1318 height 625
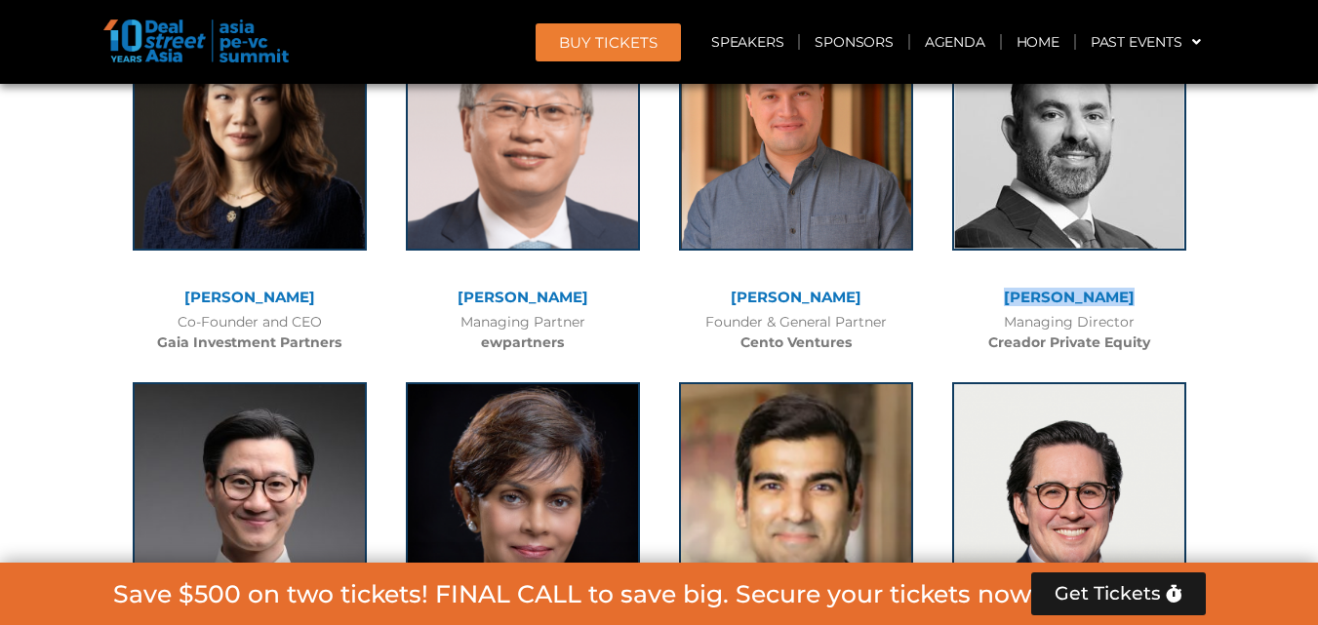
drag, startPoint x: 1004, startPoint y: 288, endPoint x: 1153, endPoint y: 299, distance: 149.7
click at [1153, 299] on div "Omar Mahmoud​ Managing Director Creador Private Equity" at bounding box center [1069, 180] width 273 height 366
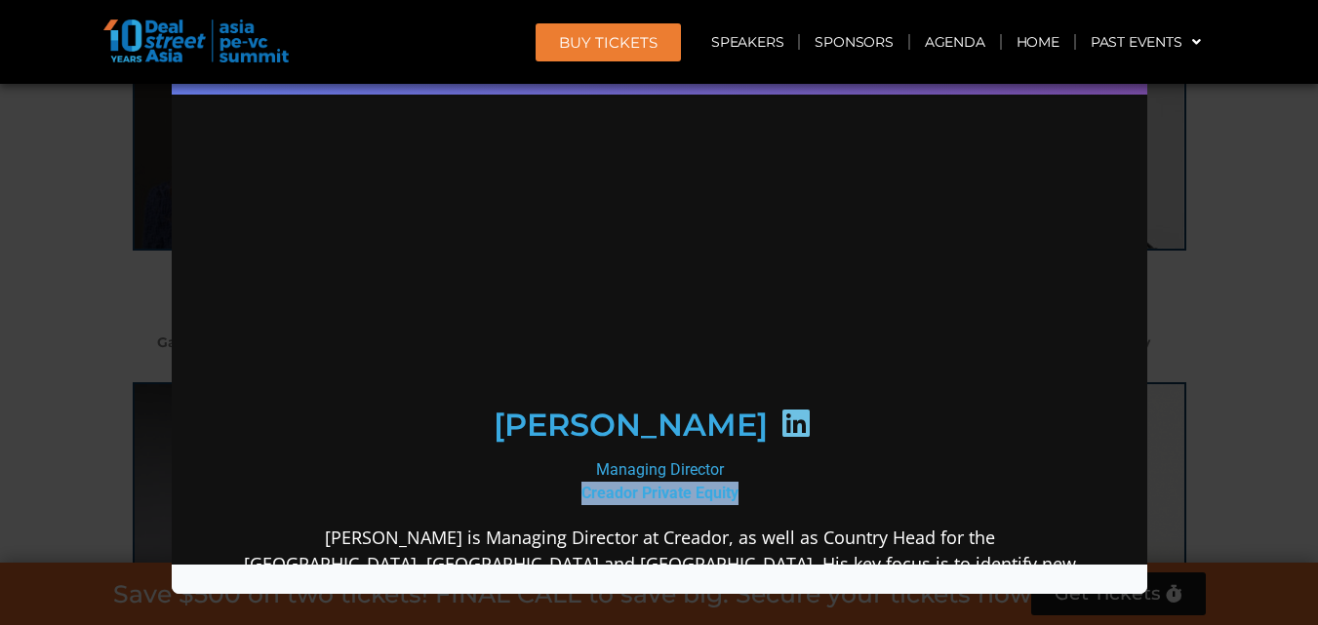
drag, startPoint x: 564, startPoint y: 485, endPoint x: 730, endPoint y: 494, distance: 166.1
click at [730, 494] on div "Managing Director Creador Private Equity" at bounding box center [658, 482] width 843 height 47
click at [786, 410] on icon at bounding box center [795, 423] width 31 height 31
click at [1254, 201] on div "Speaker Profile ×" at bounding box center [659, 312] width 1318 height 625
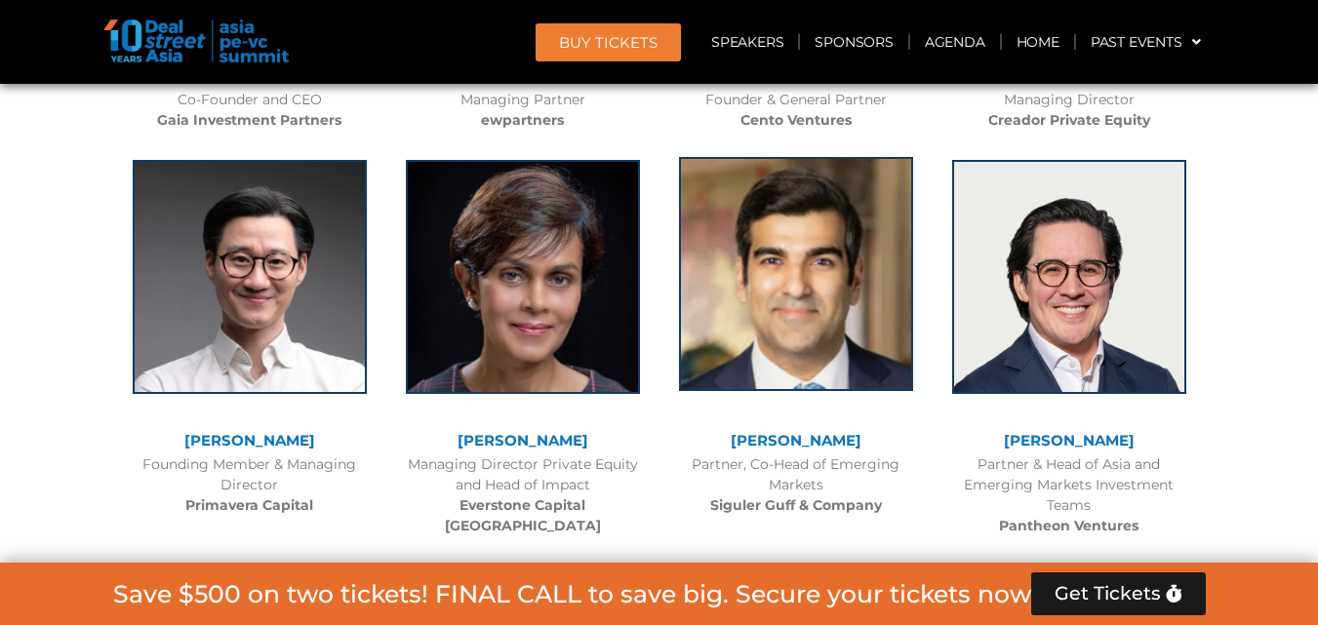
scroll to position [5671, 0]
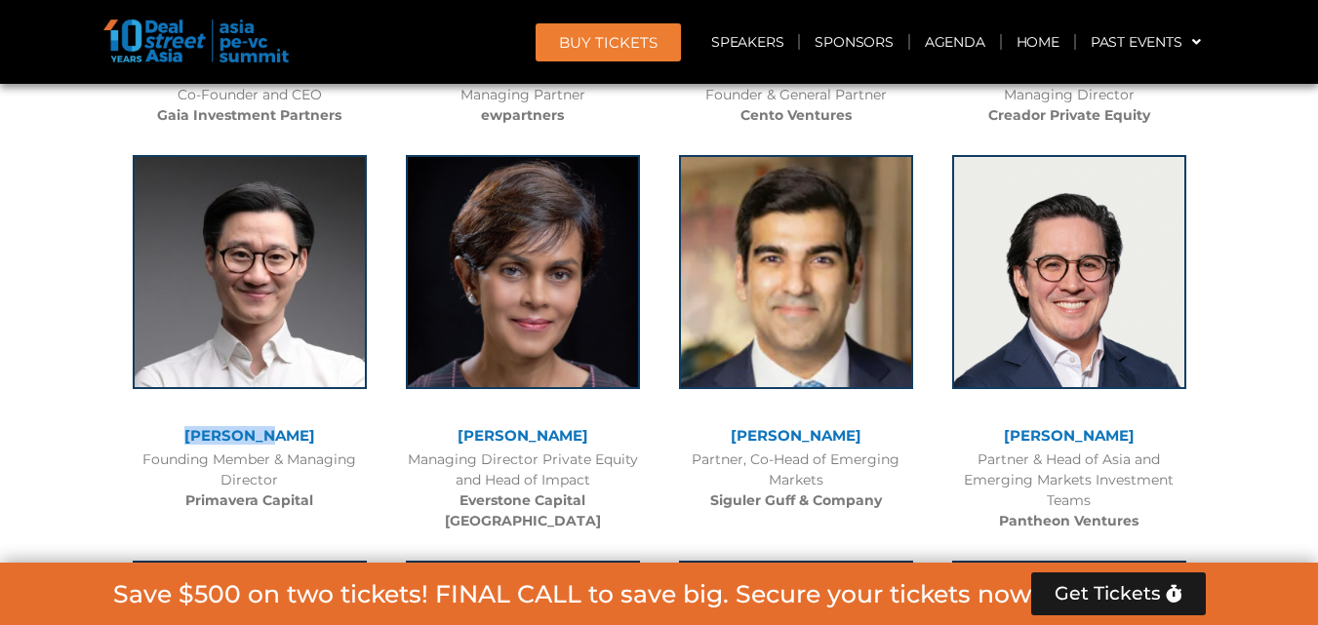
drag, startPoint x: 198, startPoint y: 436, endPoint x: 290, endPoint y: 437, distance: 91.7
click at [290, 437] on div "[PERSON_NAME]" at bounding box center [250, 436] width 254 height 17
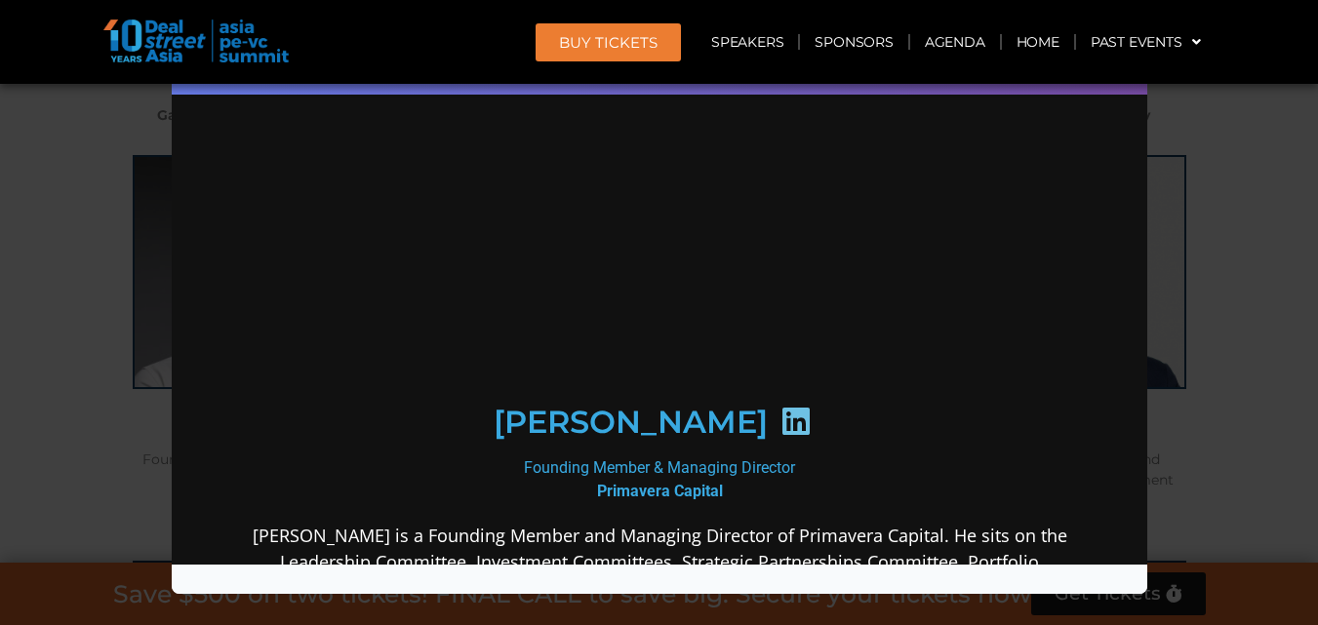
scroll to position [0, 0]
drag, startPoint x: 586, startPoint y: 498, endPoint x: 719, endPoint y: 495, distance: 132.7
click at [719, 495] on div "Founding Member & Managing Director Primavera Capital" at bounding box center [658, 480] width 843 height 47
click at [780, 423] on icon at bounding box center [795, 421] width 31 height 31
click at [1193, 130] on div "Speaker Profile ×" at bounding box center [659, 312] width 1318 height 625
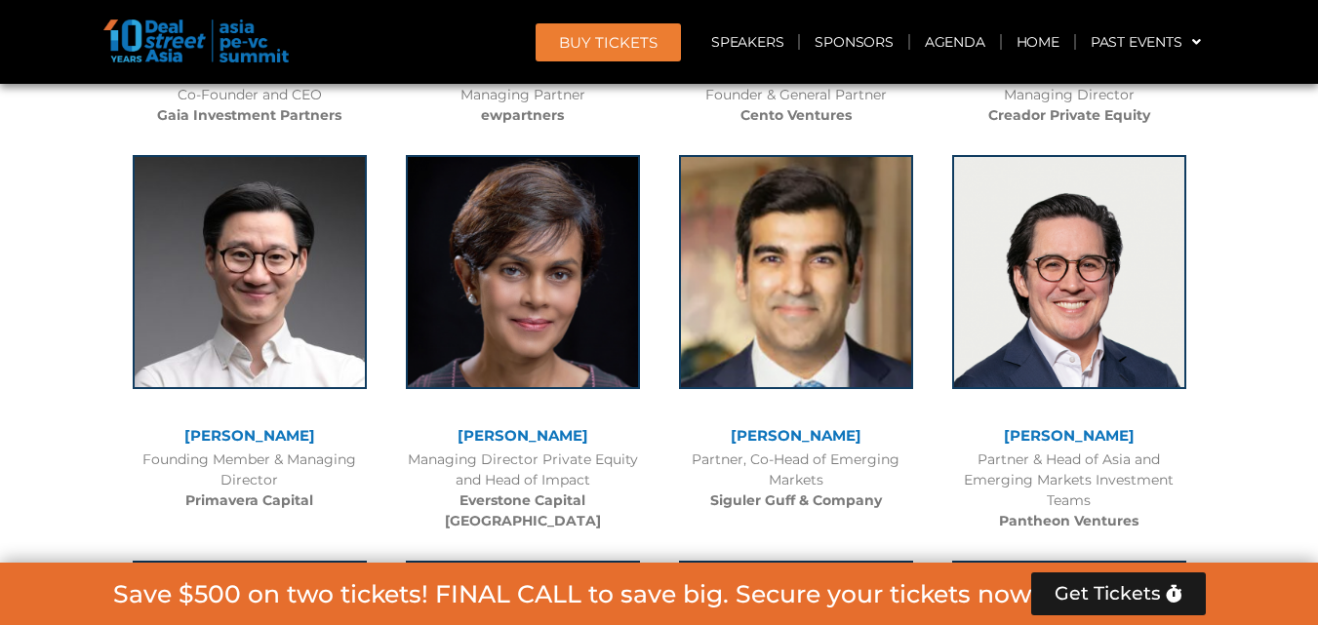
drag, startPoint x: 458, startPoint y: 438, endPoint x: 594, endPoint y: 446, distance: 136.8
click at [594, 446] on div "[PERSON_NAME]" at bounding box center [523, 438] width 254 height 21
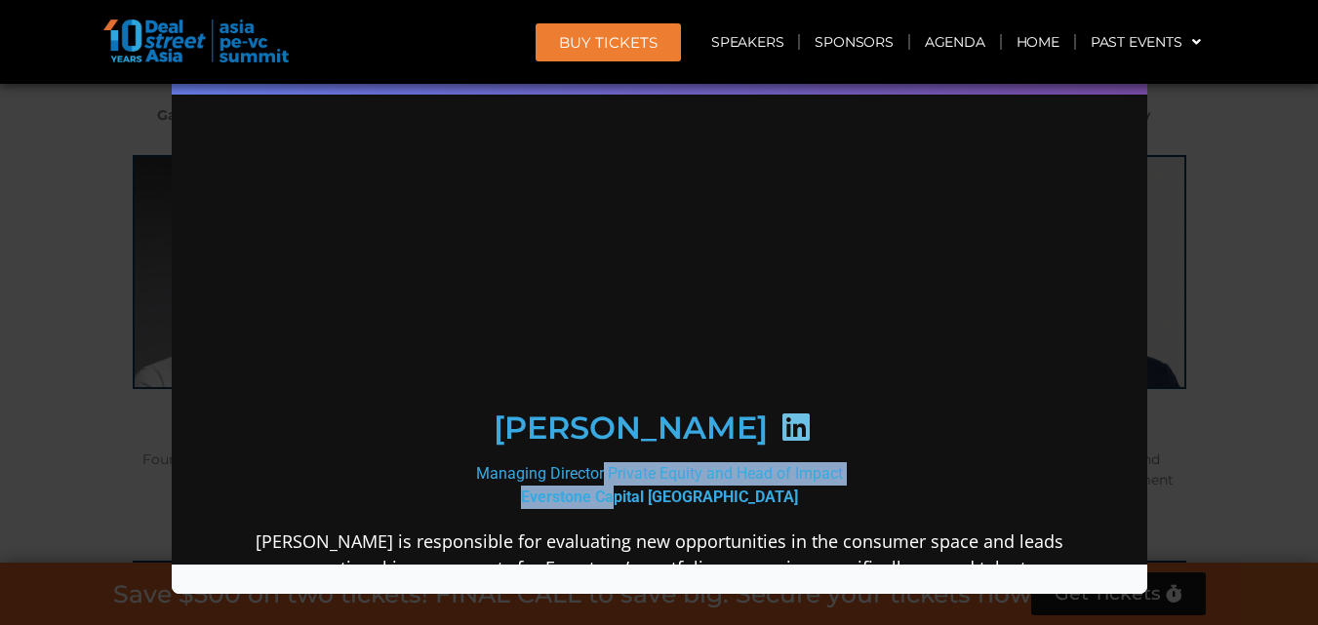
drag, startPoint x: 563, startPoint y: 479, endPoint x: 600, endPoint y: 472, distance: 37.7
click at [662, 488] on div "Managing Director Private Equity and Head of Impact Everstone Capital Asia" at bounding box center [658, 486] width 843 height 47
click at [571, 483] on div "Managing Director Private Equity and Head of Impact Everstone Capital Asia" at bounding box center [658, 486] width 843 height 47
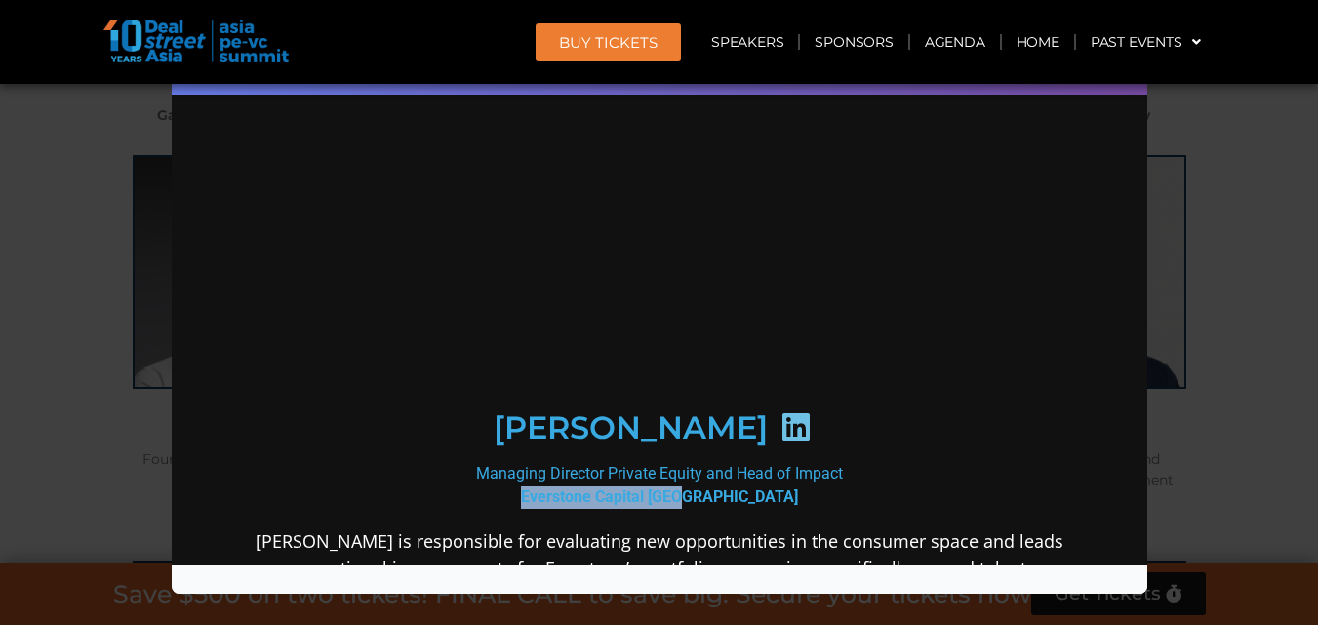
drag, startPoint x: 568, startPoint y: 481, endPoint x: 740, endPoint y: 437, distance: 177.3
click at [718, 492] on div "Managing Director Private Equity and Head of Impact Everstone Capital Asia" at bounding box center [658, 486] width 843 height 47
drag, startPoint x: 765, startPoint y: 425, endPoint x: 748, endPoint y: 423, distance: 16.7
click at [780, 424] on icon at bounding box center [795, 427] width 31 height 31
click at [1211, 138] on div "Speaker Profile ×" at bounding box center [659, 312] width 1318 height 625
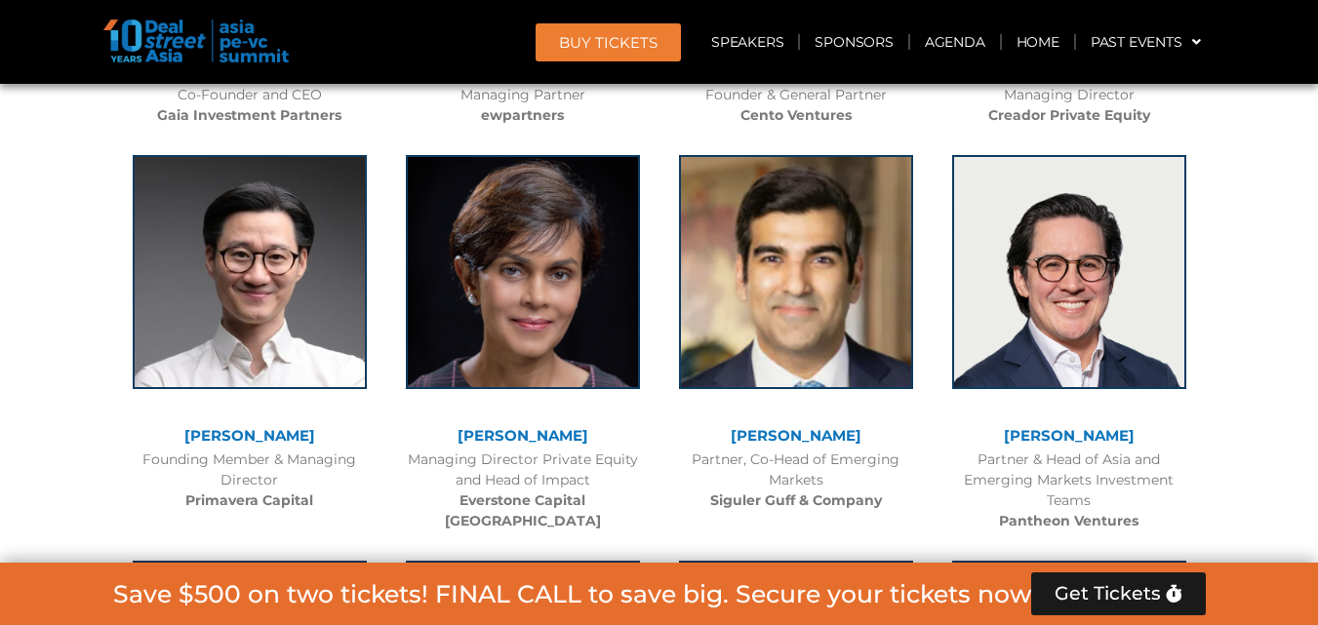
drag, startPoint x: 700, startPoint y: 430, endPoint x: 879, endPoint y: 433, distance: 179.6
click at [879, 433] on div "[PERSON_NAME]" at bounding box center [796, 436] width 254 height 17
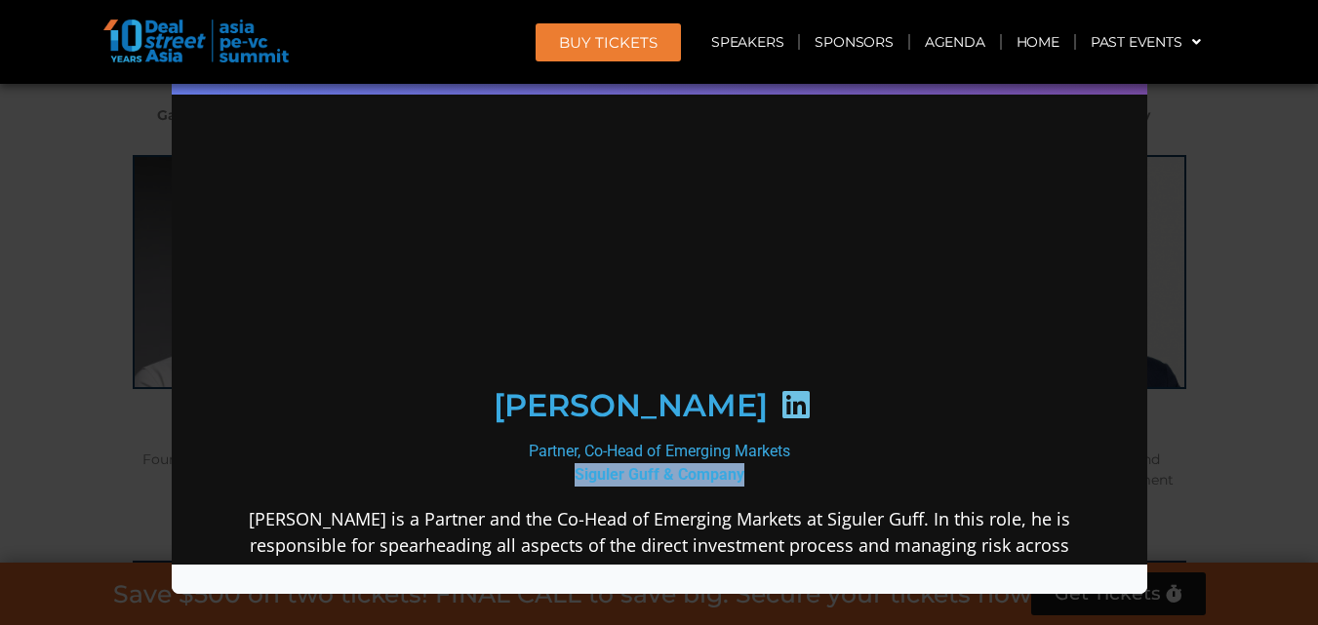
drag, startPoint x: 564, startPoint y: 486, endPoint x: 738, endPoint y: 499, distance: 174.2
click at [738, 487] on div "Partner, Co-Head of Emerging Markets Siguler Guff & Company" at bounding box center [658, 463] width 843 height 47
click at [811, 421] on icon at bounding box center [795, 404] width 31 height 31
click at [1229, 106] on div "Speaker Profile ×" at bounding box center [659, 312] width 1318 height 625
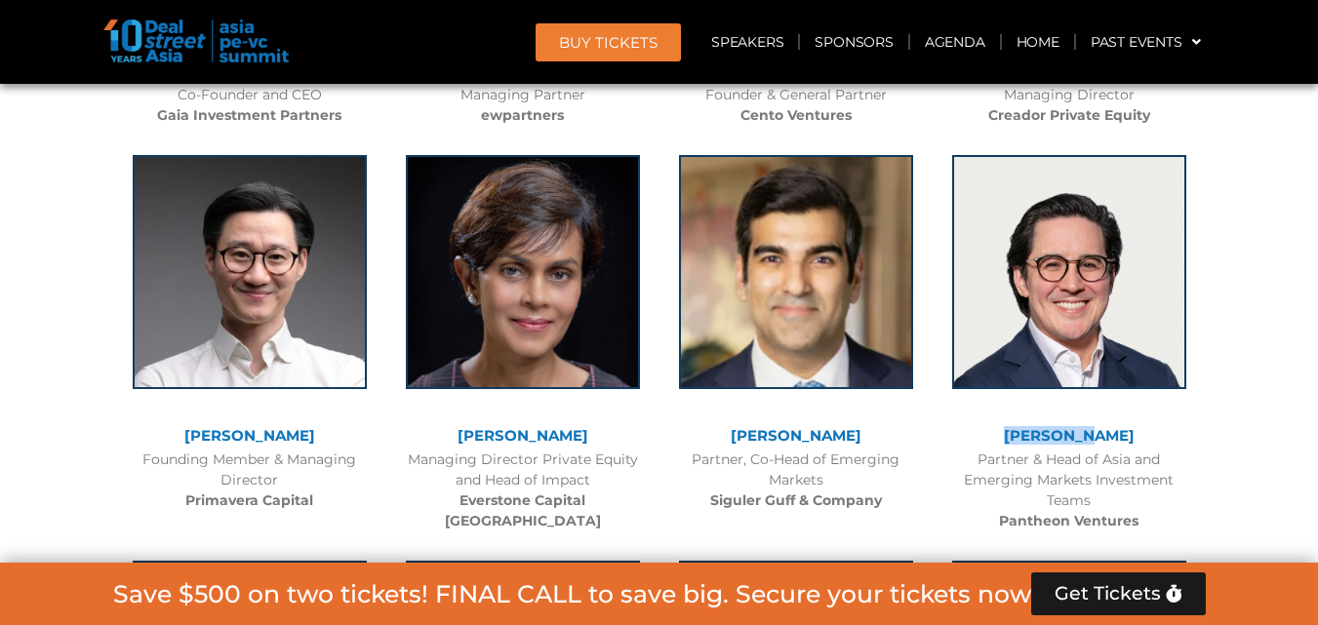
drag, startPoint x: 1030, startPoint y: 432, endPoint x: 1131, endPoint y: 430, distance: 100.5
click at [1131, 430] on div "[PERSON_NAME]" at bounding box center [1070, 436] width 254 height 17
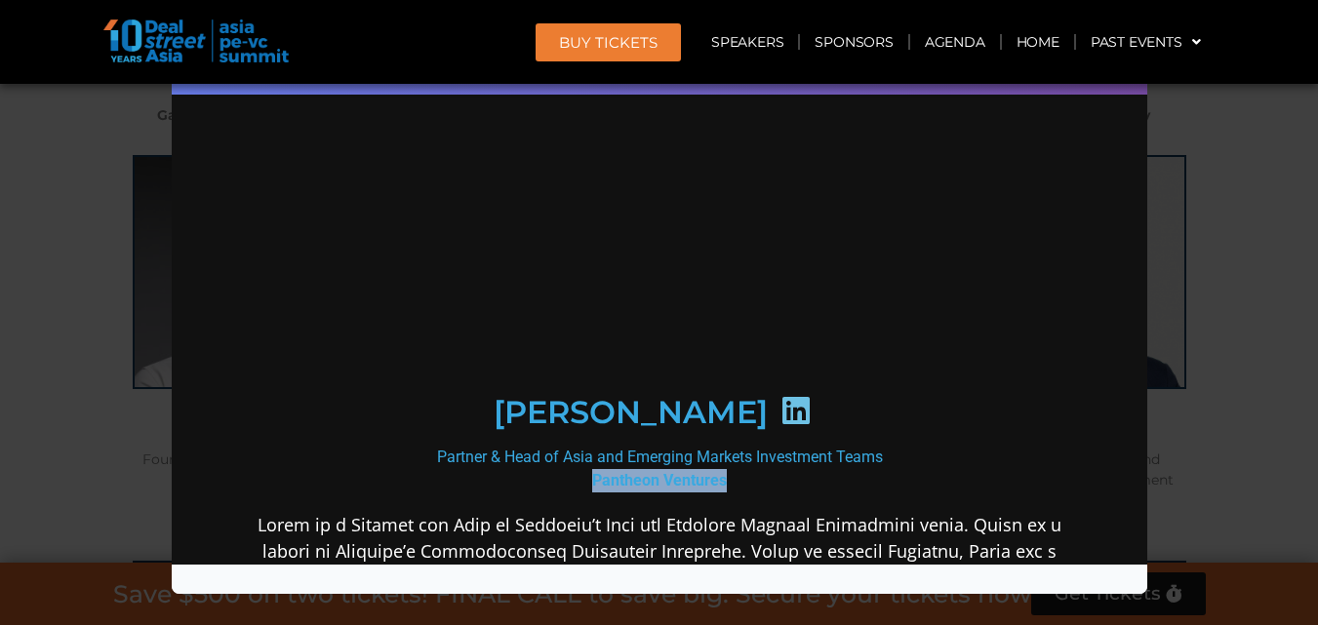
drag, startPoint x: 580, startPoint y: 490, endPoint x: 734, endPoint y: 488, distance: 154.2
click at [734, 488] on div "Partner & Head of Asia and Emerging Markets Investment Teams Pantheon Ventures" at bounding box center [658, 469] width 843 height 47
click at [780, 425] on icon at bounding box center [795, 410] width 31 height 31
click at [1306, 241] on div "Speaker Profile ×" at bounding box center [659, 312] width 1318 height 625
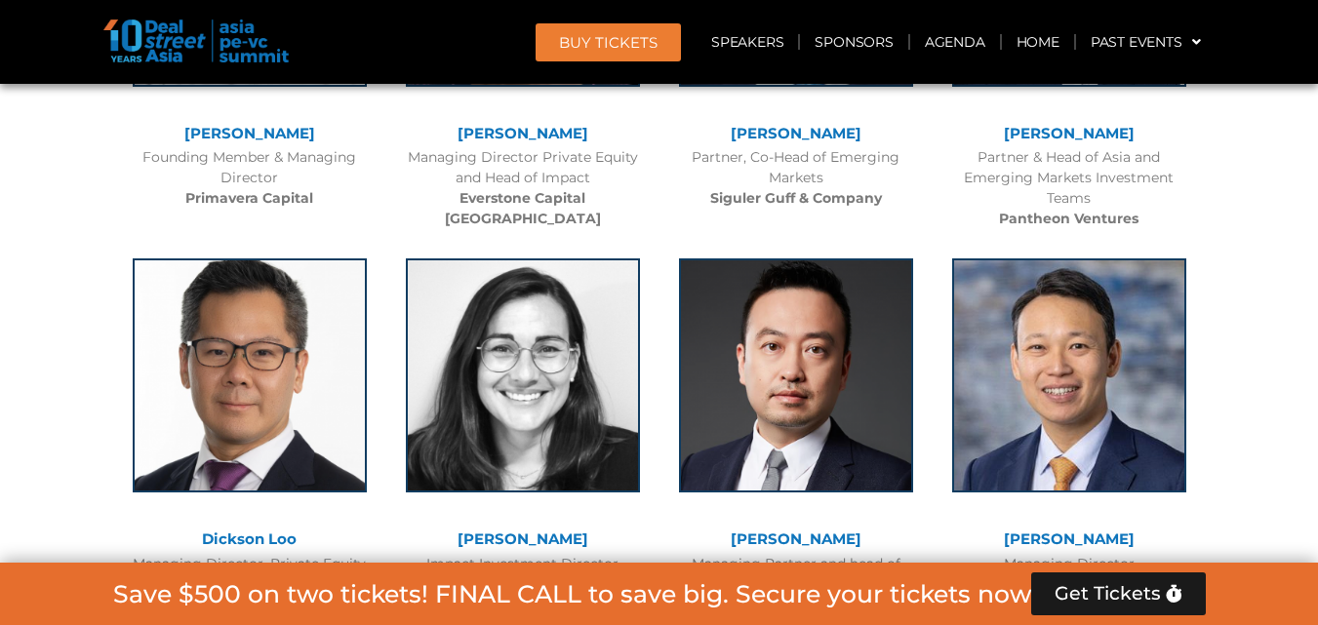
scroll to position [6127, 0]
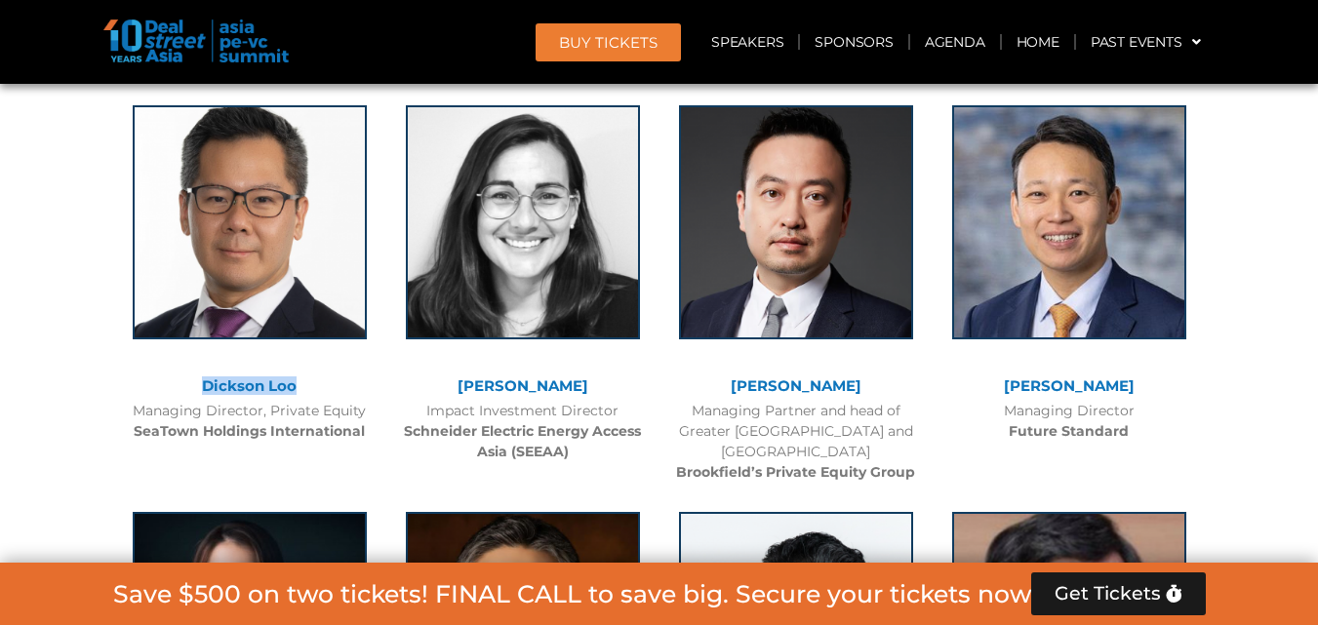
drag, startPoint x: 180, startPoint y: 387, endPoint x: 318, endPoint y: 387, distance: 138.6
click at [318, 387] on div "Dickson Loo" at bounding box center [250, 387] width 254 height 17
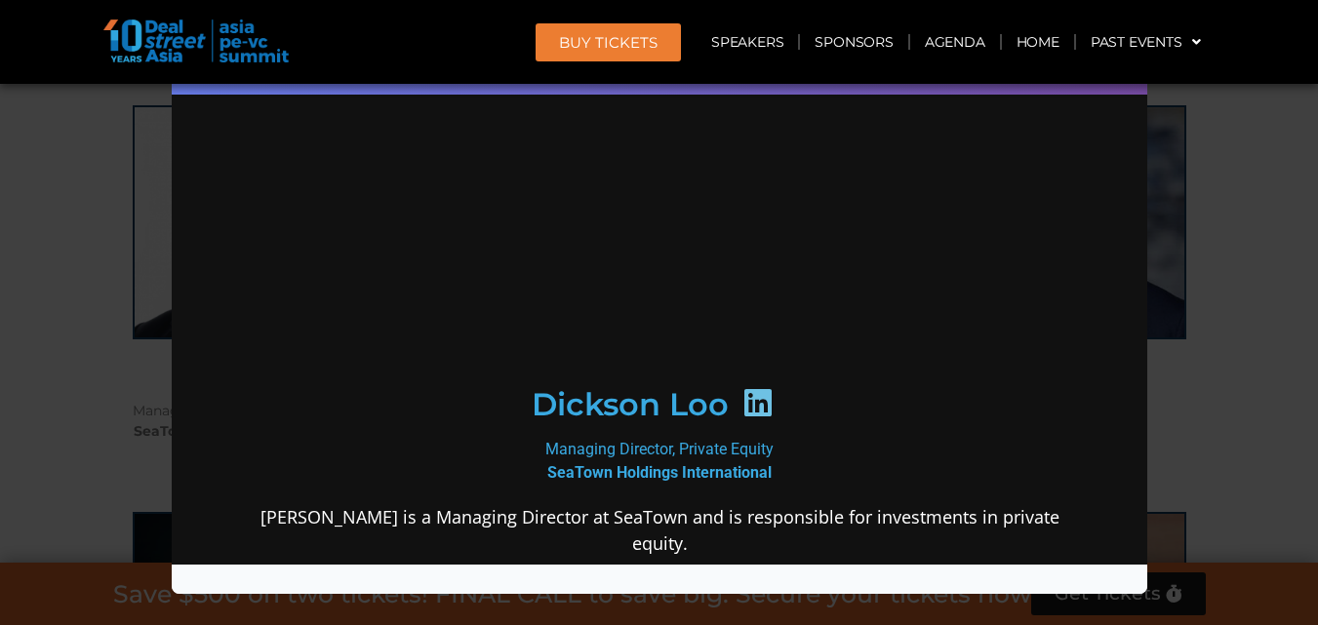
scroll to position [0, 0]
drag, startPoint x: 608, startPoint y: 466, endPoint x: 770, endPoint y: 481, distance: 162.6
click at [770, 481] on div "Managing Director, Private Equity SeaTown Holdings International" at bounding box center [658, 461] width 843 height 47
click at [759, 419] on icon at bounding box center [757, 402] width 31 height 31
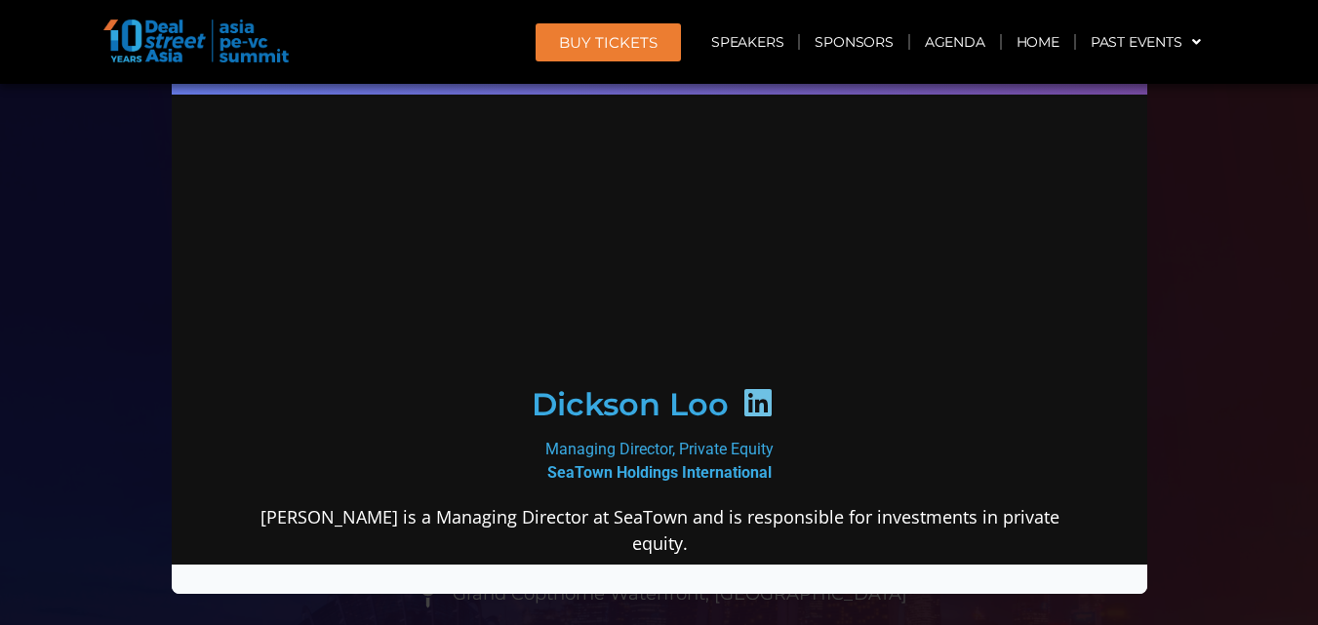
scroll to position [6127, 0]
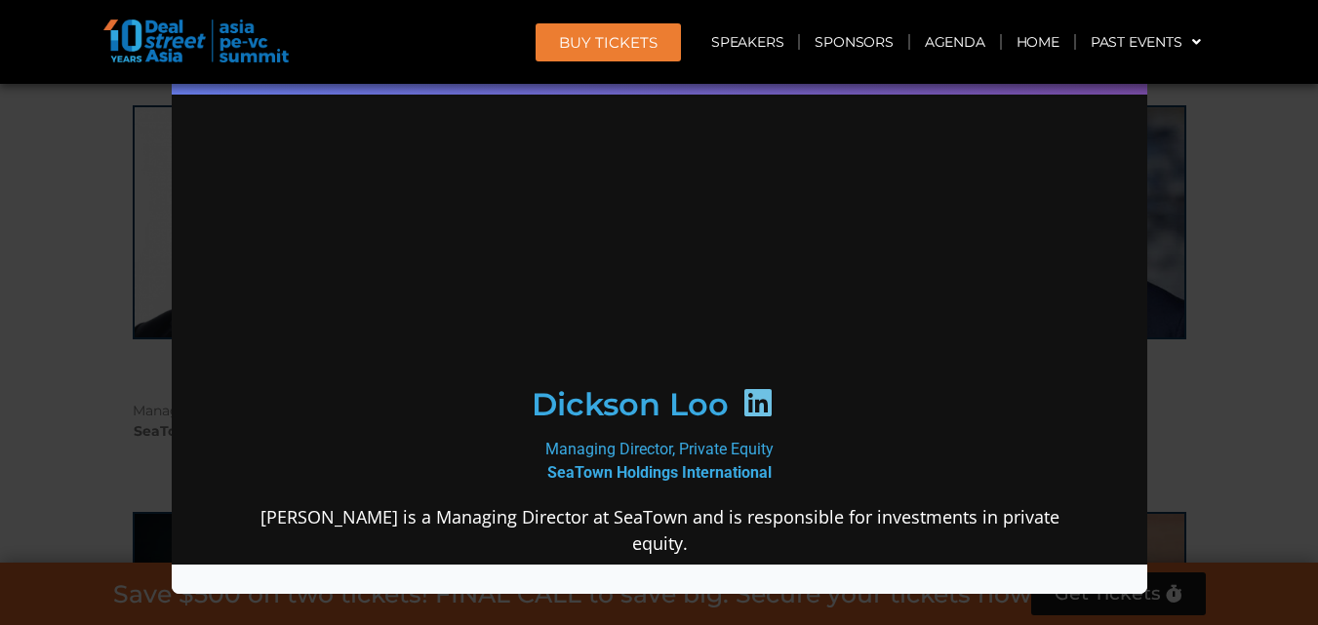
click at [1236, 221] on div "Speaker Profile ×" at bounding box center [659, 312] width 1318 height 625
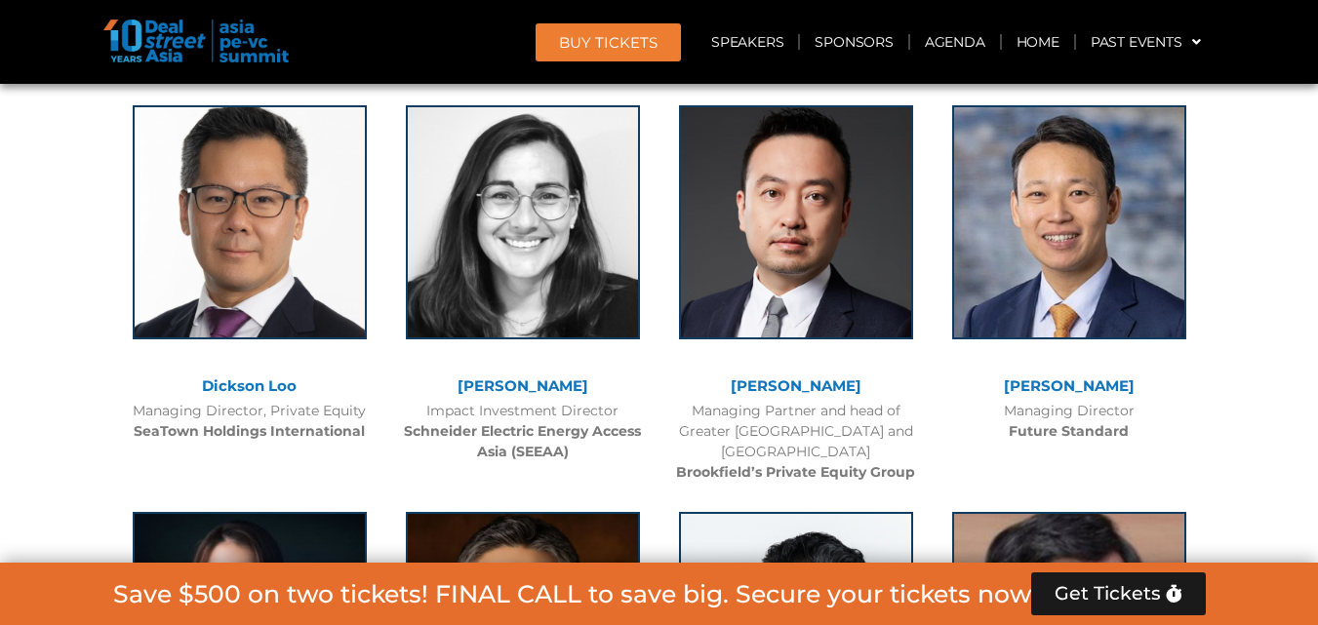
copy link "[PERSON_NAME]"
drag, startPoint x: 456, startPoint y: 381, endPoint x: 583, endPoint y: 386, distance: 127.0
click at [583, 386] on div "[PERSON_NAME]" at bounding box center [523, 387] width 254 height 17
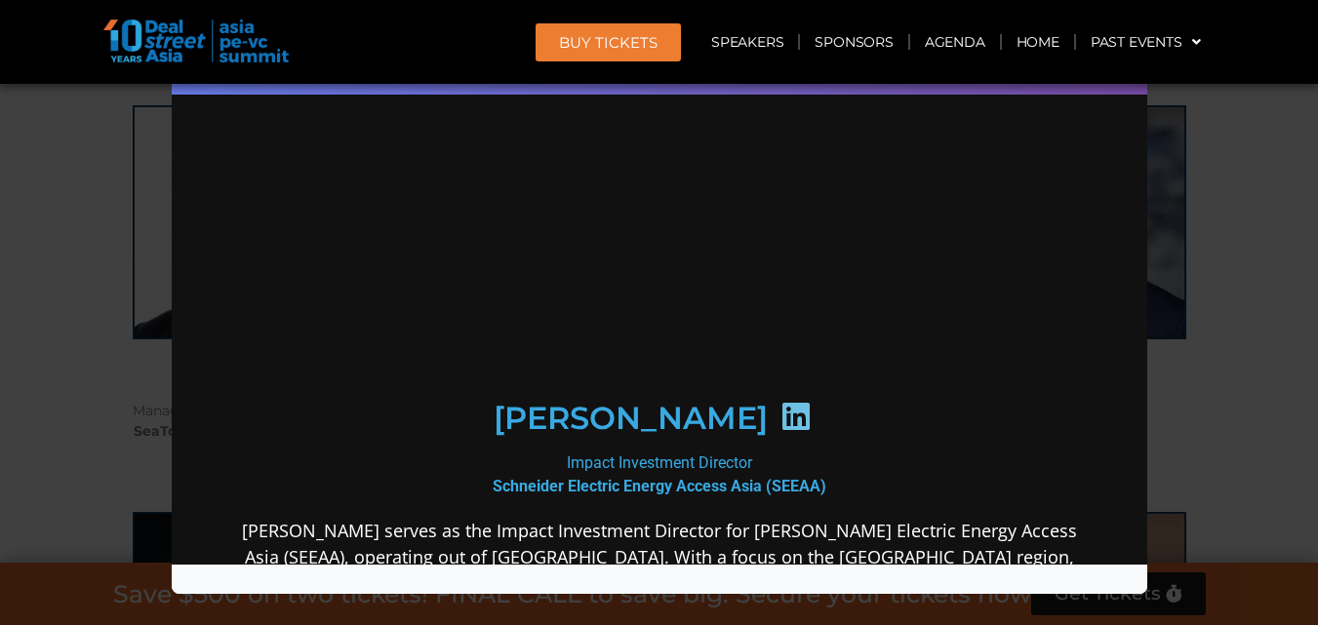
scroll to position [0, 0]
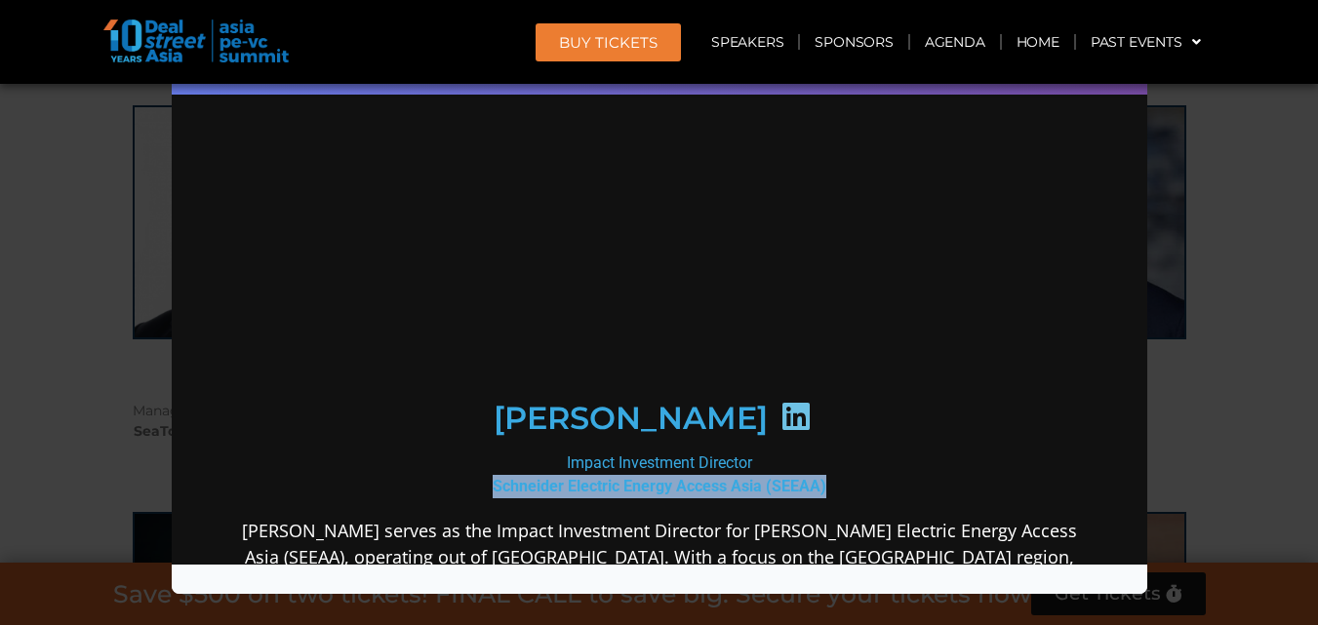
drag, startPoint x: 484, startPoint y: 490, endPoint x: 858, endPoint y: 481, distance: 373.8
click at [858, 481] on div "Impact Investment Director Schneider Electric Energy Access Asia (SEEAA)" at bounding box center [658, 475] width 843 height 47
copy b "Schneider Electric Energy Access Asia (SEEAA)"
click at [780, 419] on icon at bounding box center [795, 416] width 31 height 31
click at [1295, 345] on div "Speaker Profile ×" at bounding box center [659, 312] width 1318 height 625
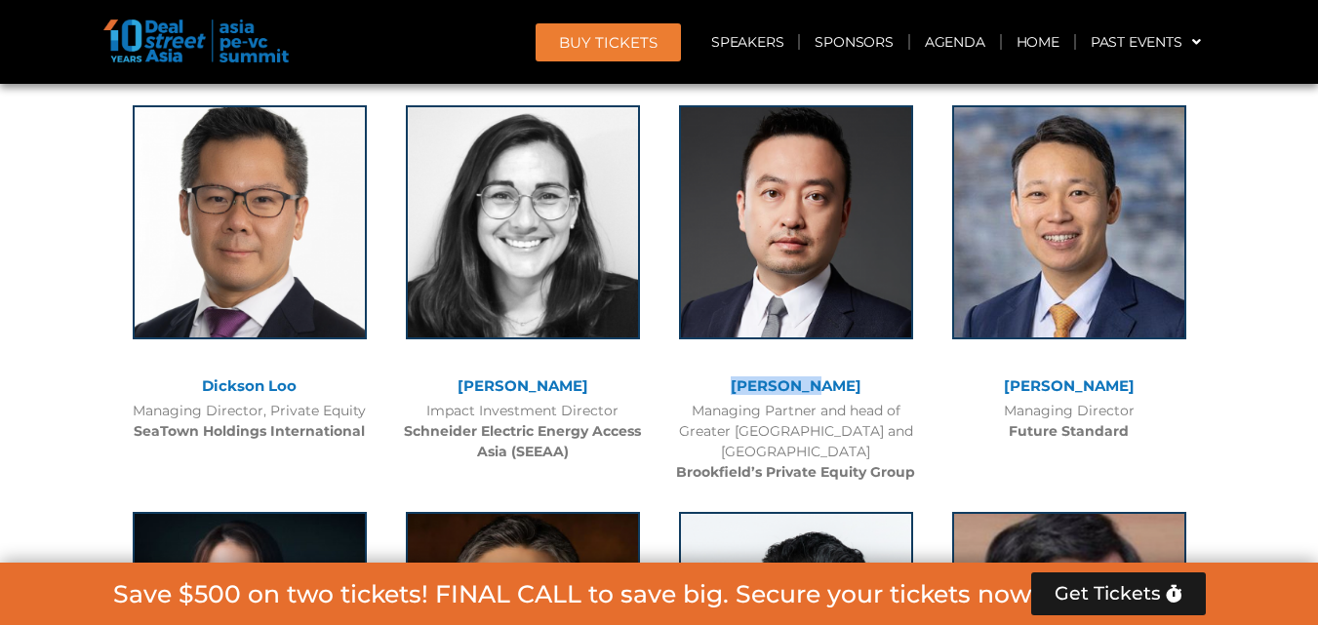
drag, startPoint x: 753, startPoint y: 373, endPoint x: 839, endPoint y: 394, distance: 88.5
click at [839, 394] on div "Alex Yang Managing Partner and head of Greater China and Southeast Asia Brookfi…" at bounding box center [796, 289] width 273 height 407
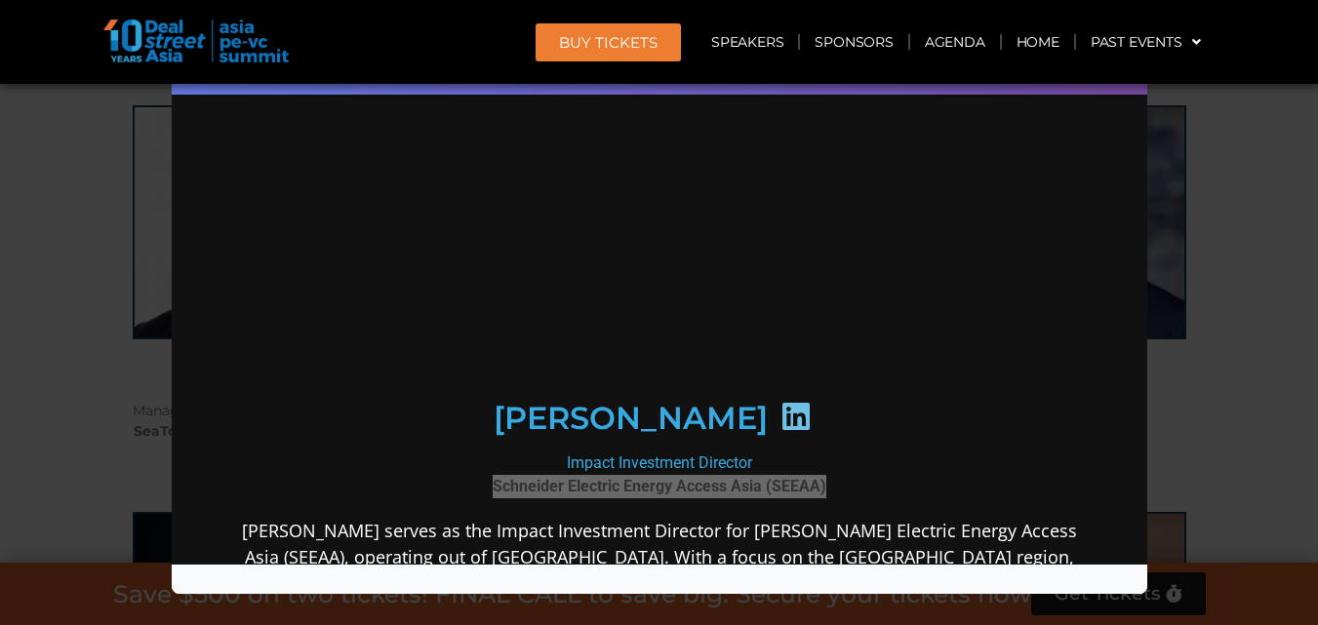
copy div "[PERSON_NAME]"
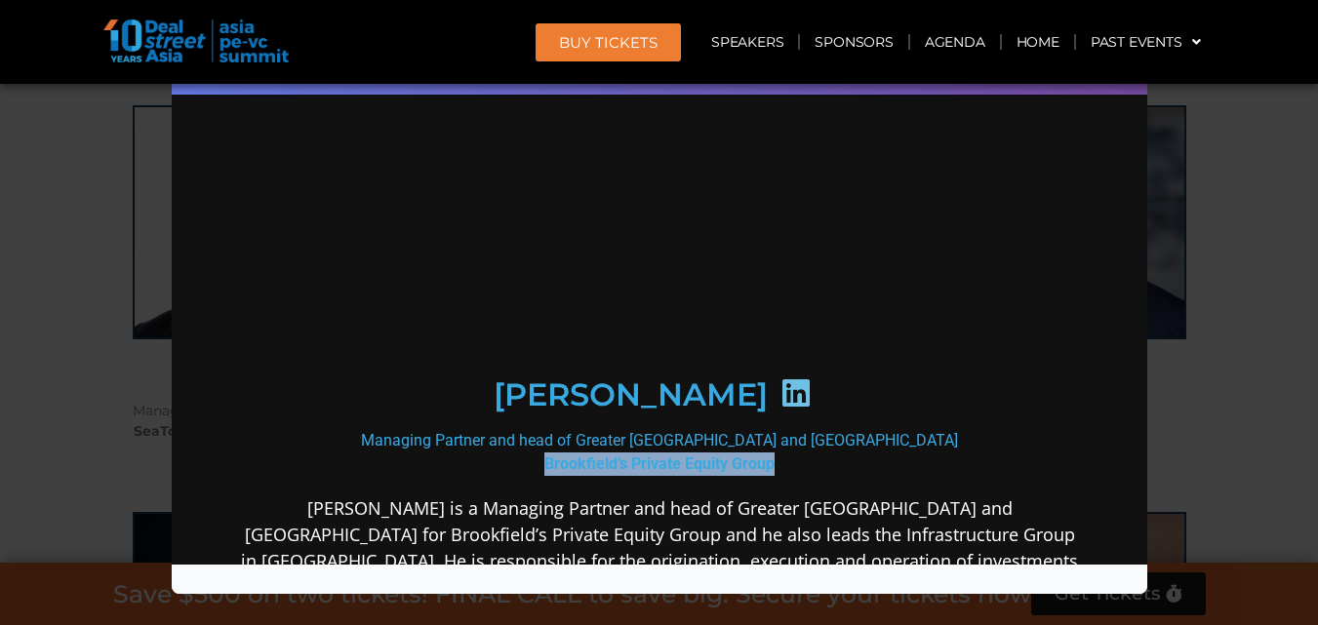
drag, startPoint x: 528, startPoint y: 486, endPoint x: 776, endPoint y: 480, distance: 247.9
click at [776, 476] on div "Managing Partner and head of Greater China and Southeast Asia Brookfield’s Priv…" at bounding box center [658, 452] width 843 height 47
copy b "Brookfield’s Private Equity Group"
click at [780, 407] on icon at bounding box center [795, 393] width 31 height 31
click at [1258, 329] on div "Speaker Profile ×" at bounding box center [659, 312] width 1318 height 625
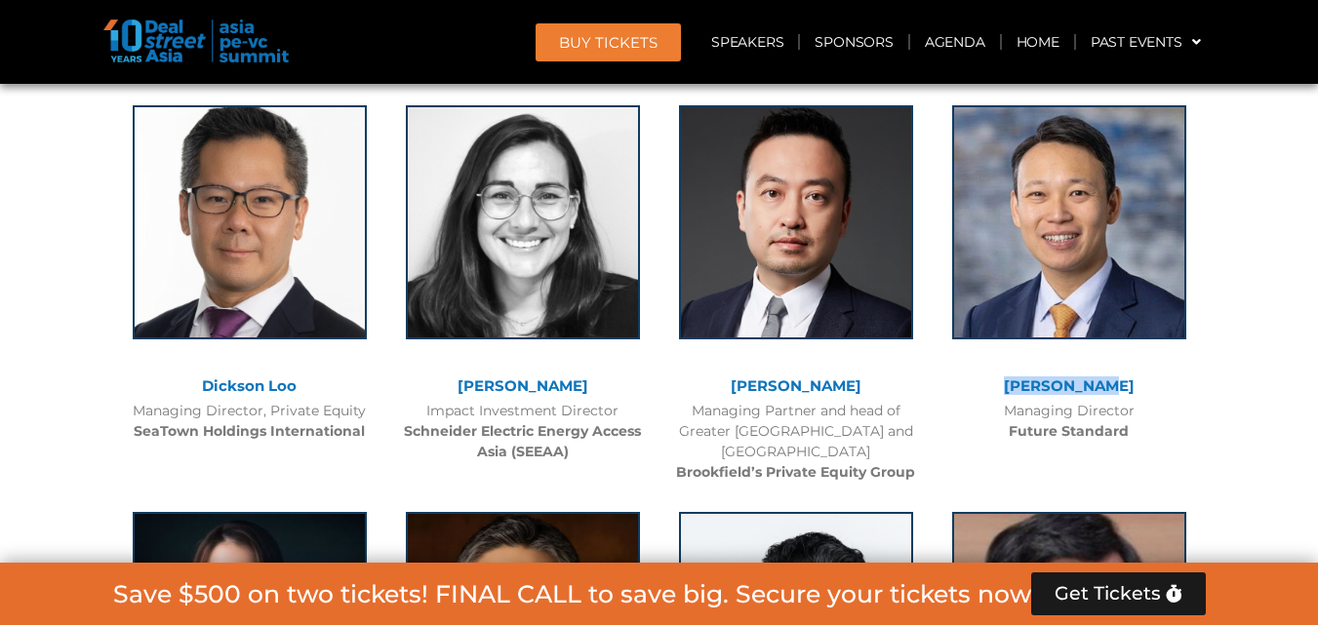
drag, startPoint x: 1018, startPoint y: 383, endPoint x: 1116, endPoint y: 395, distance: 99.2
click at [1116, 395] on div "[PERSON_NAME]" at bounding box center [1070, 389] width 254 height 21
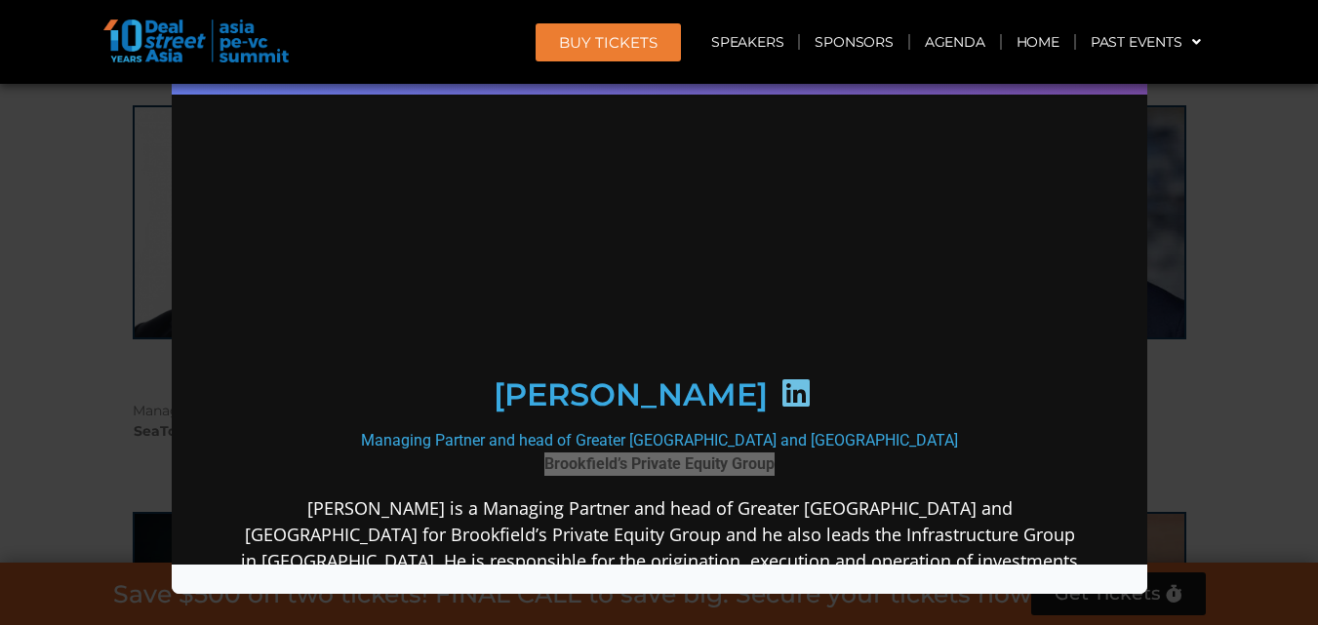
copy link "[PERSON_NAME]"
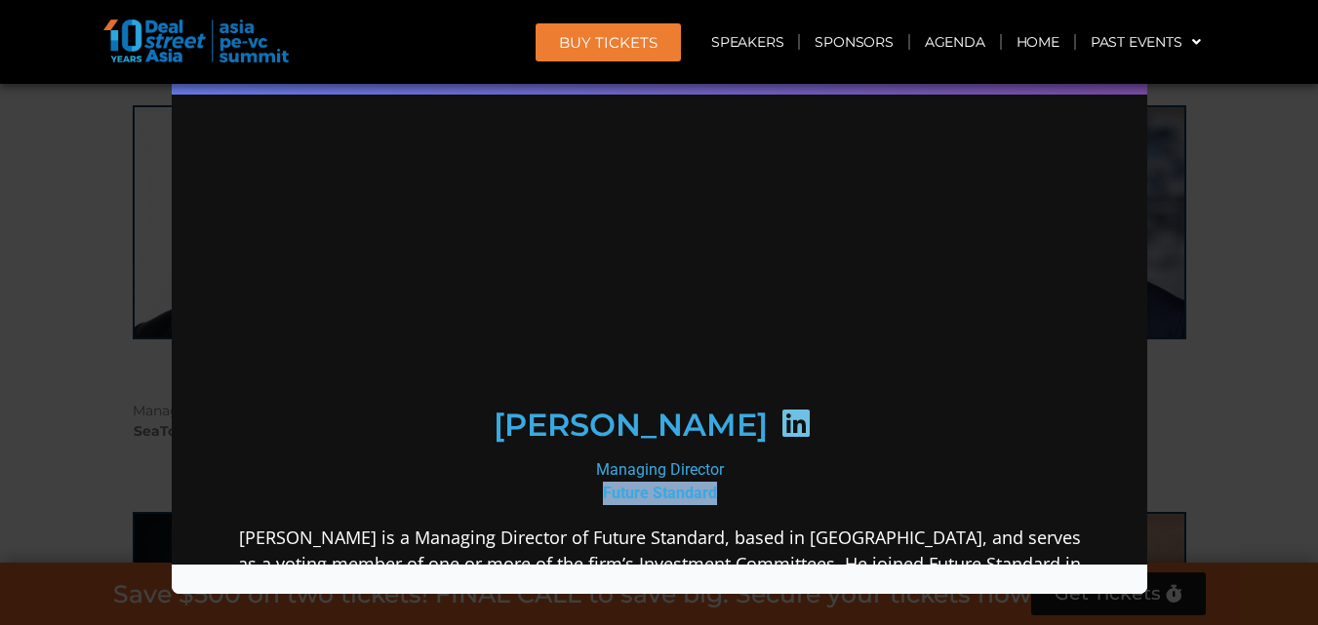
drag, startPoint x: 585, startPoint y: 493, endPoint x: 720, endPoint y: 486, distance: 134.8
click at [720, 486] on div "Managing Director Future Standard" at bounding box center [658, 482] width 843 height 47
copy b "Future Standard"
click at [780, 421] on icon at bounding box center [795, 423] width 31 height 31
click at [1216, 259] on div "Speaker Profile ×" at bounding box center [659, 312] width 1318 height 625
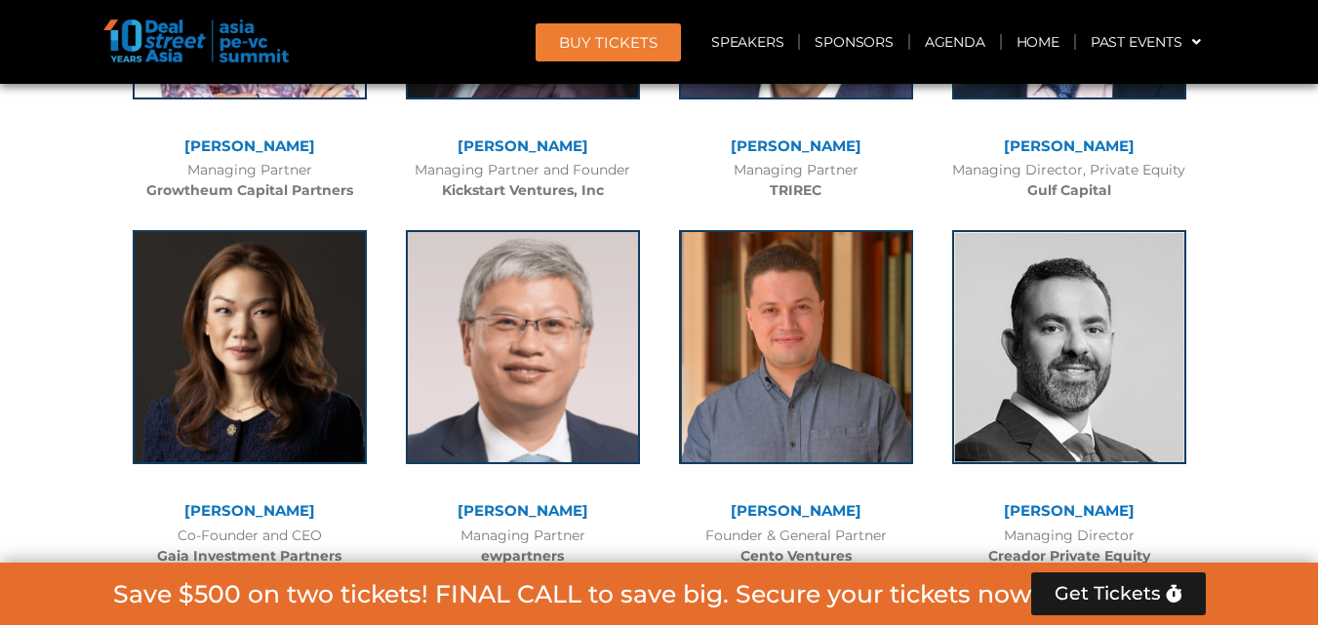
scroll to position [5216, 0]
